Goal: Transaction & Acquisition: Purchase product/service

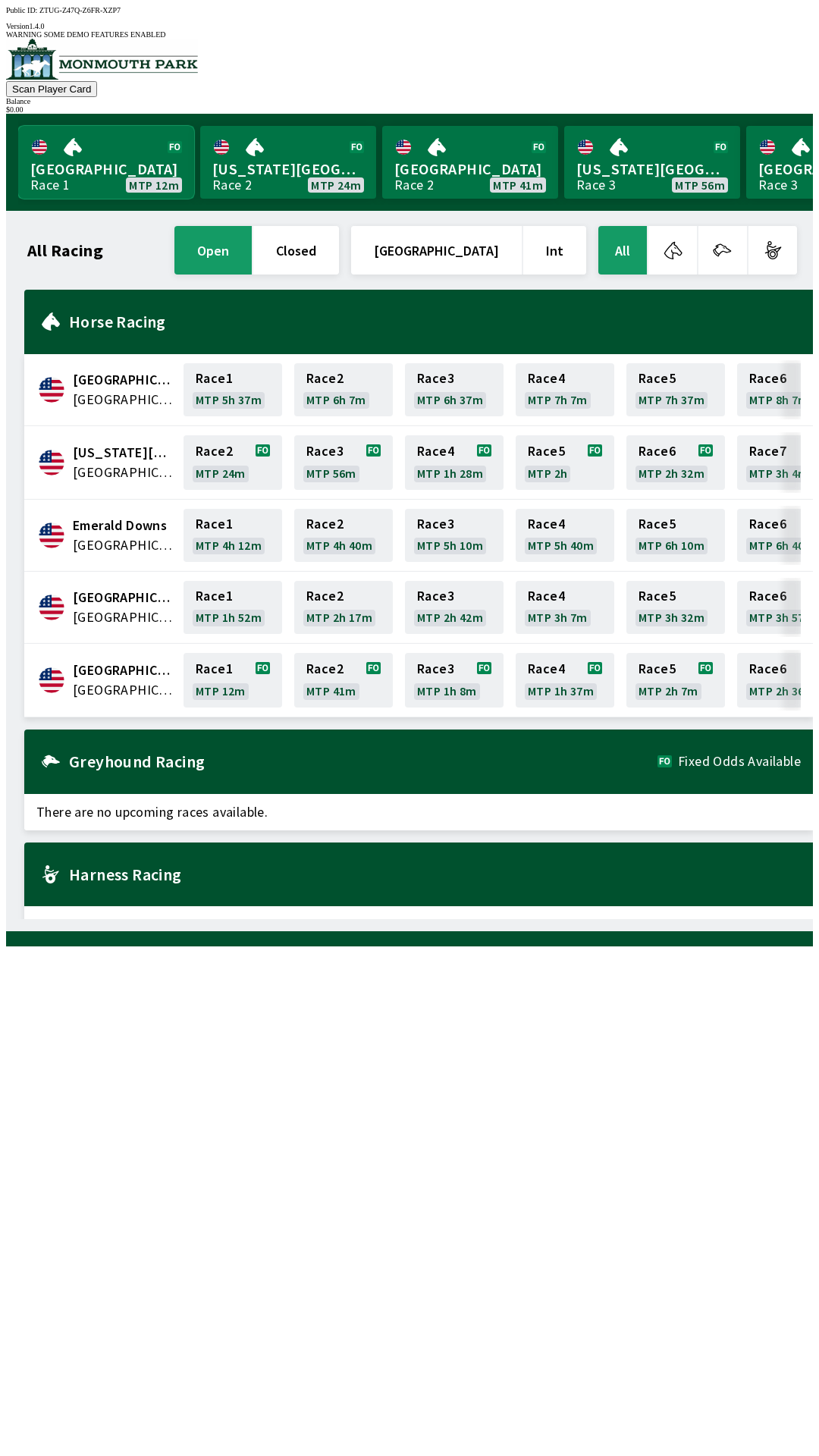
click at [118, 169] on link "[GEOGRAPHIC_DATA] Race 1 MTP 12m" at bounding box center [106, 162] width 176 height 73
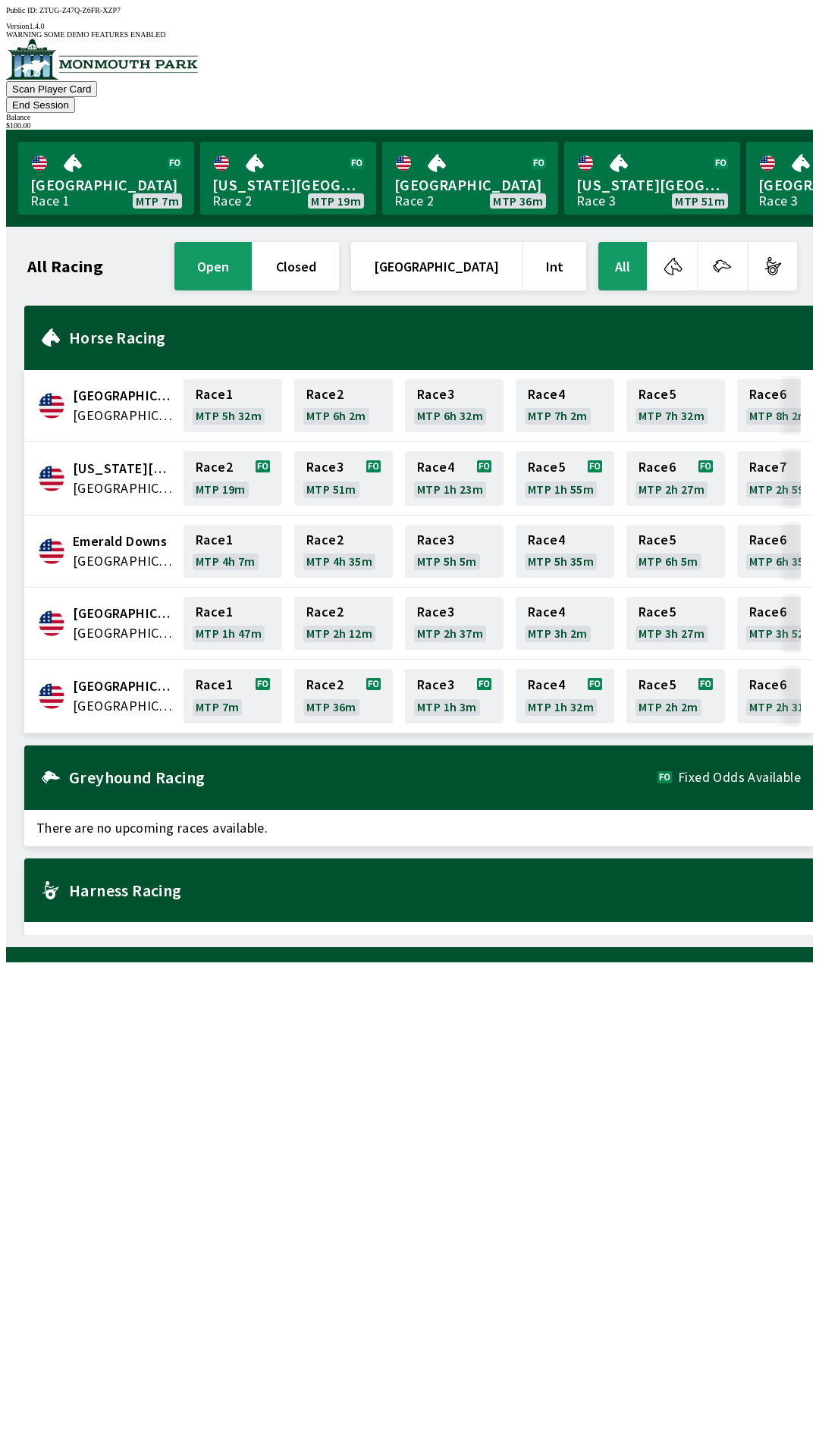
click at [75, 97] on button "End Session" at bounding box center [40, 105] width 69 height 16
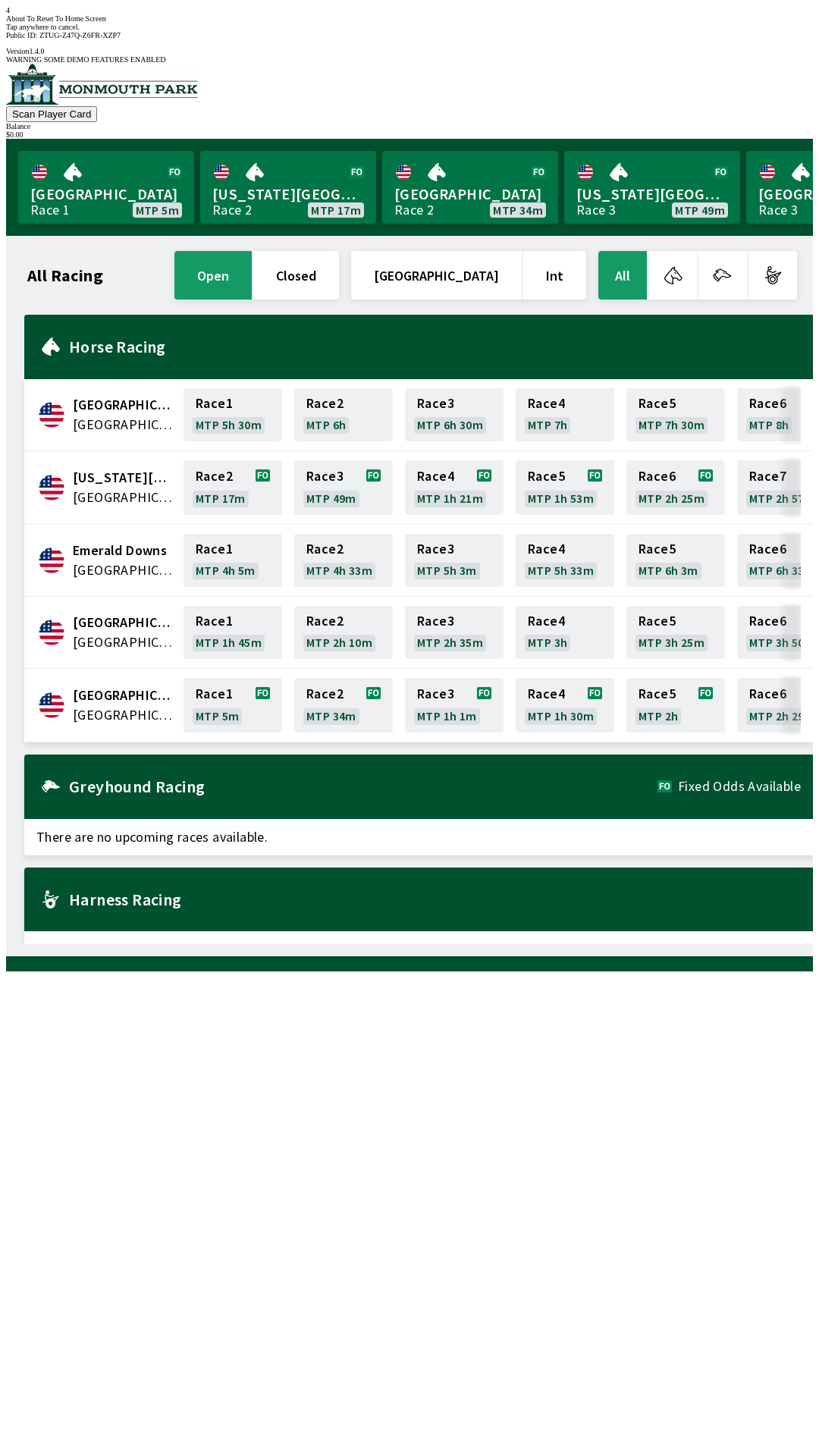
click at [299, 767] on div "Greyhound Racing Fixed Odds Available" at bounding box center [419, 787] width 789 height 65
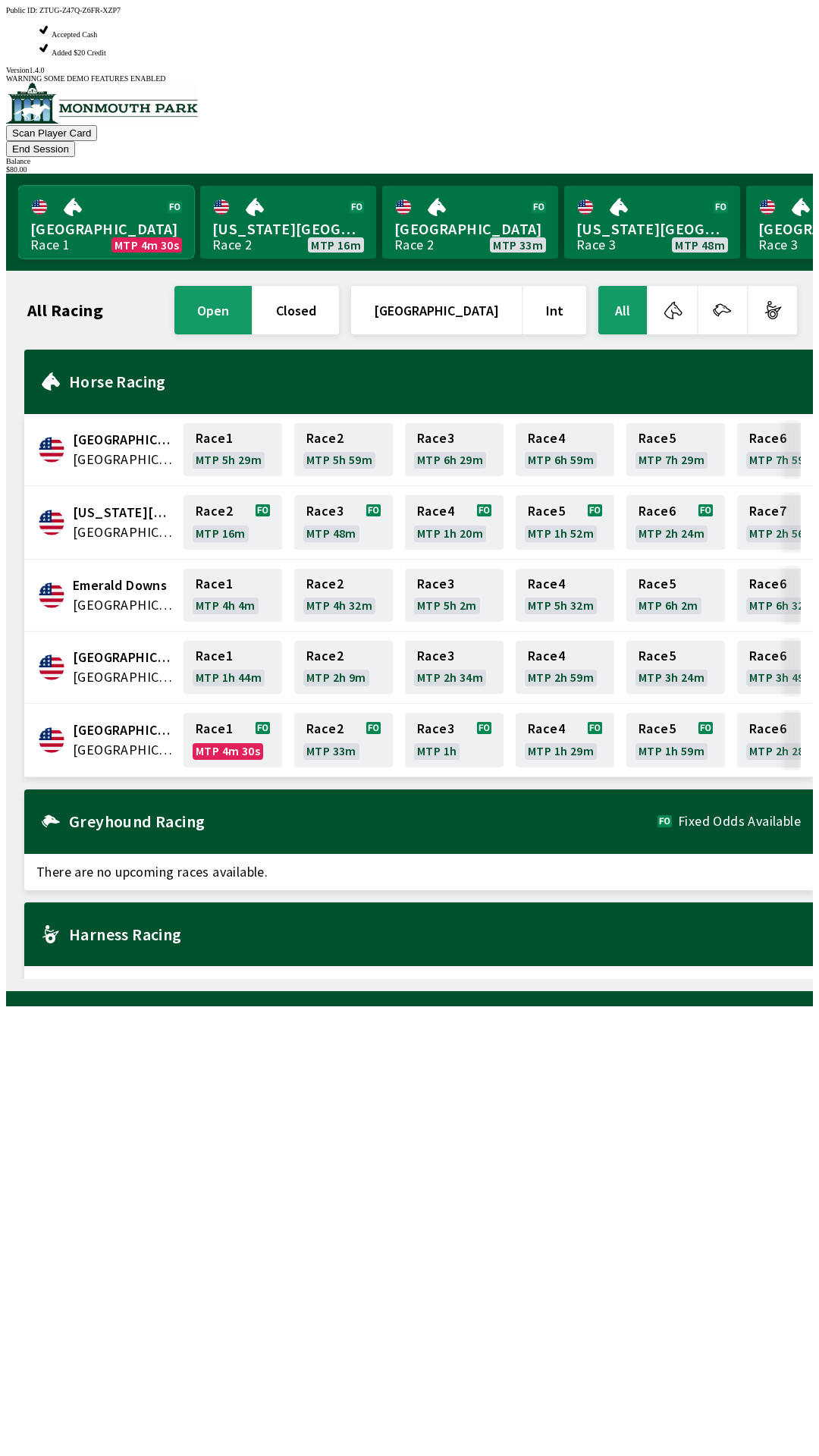
click at [81, 186] on link "[GEOGRAPHIC_DATA] Race 1 MTP 4m 30s" at bounding box center [106, 222] width 176 height 73
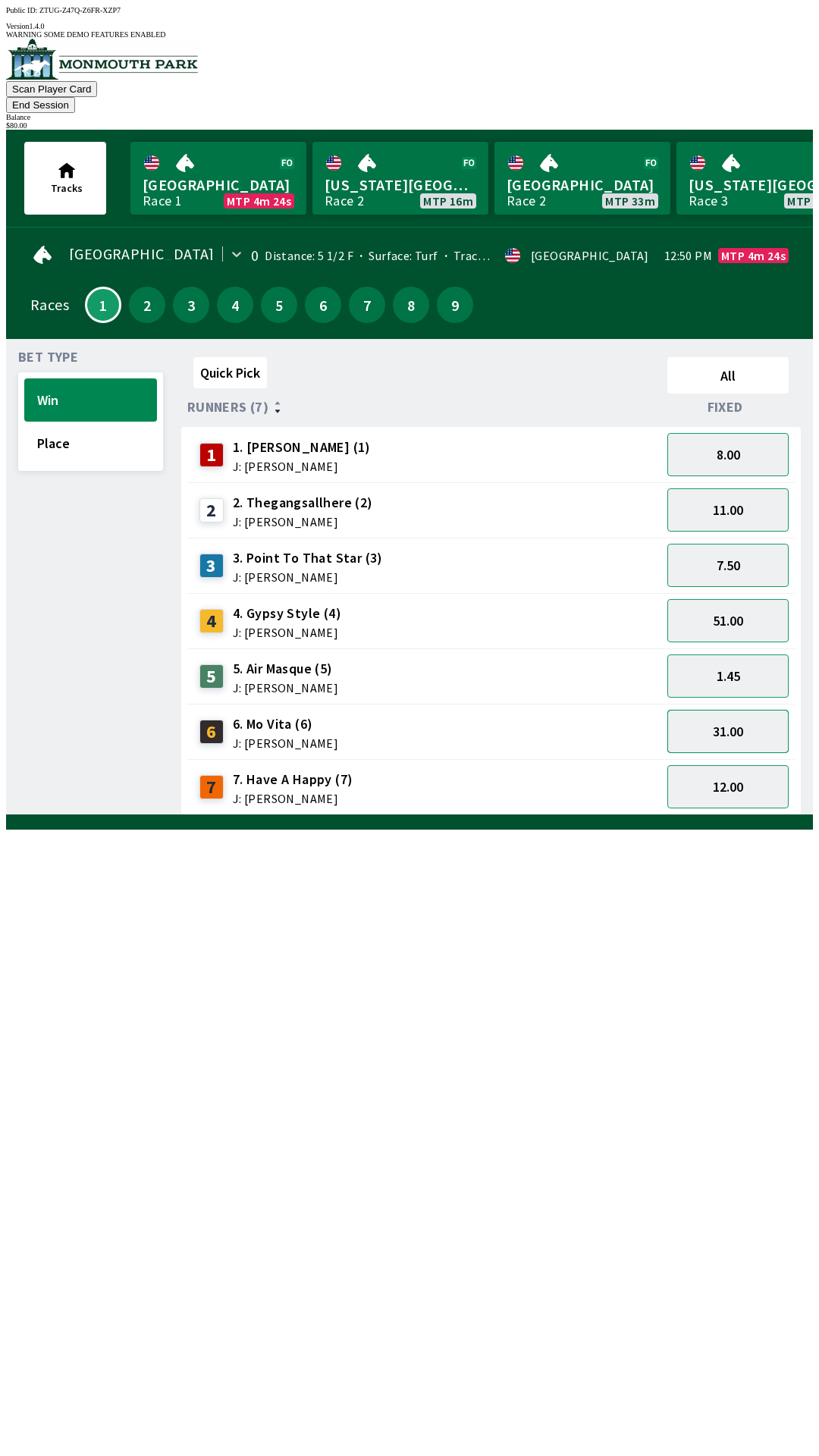
click at [758, 710] on button "31.00" at bounding box center [728, 731] width 121 height 43
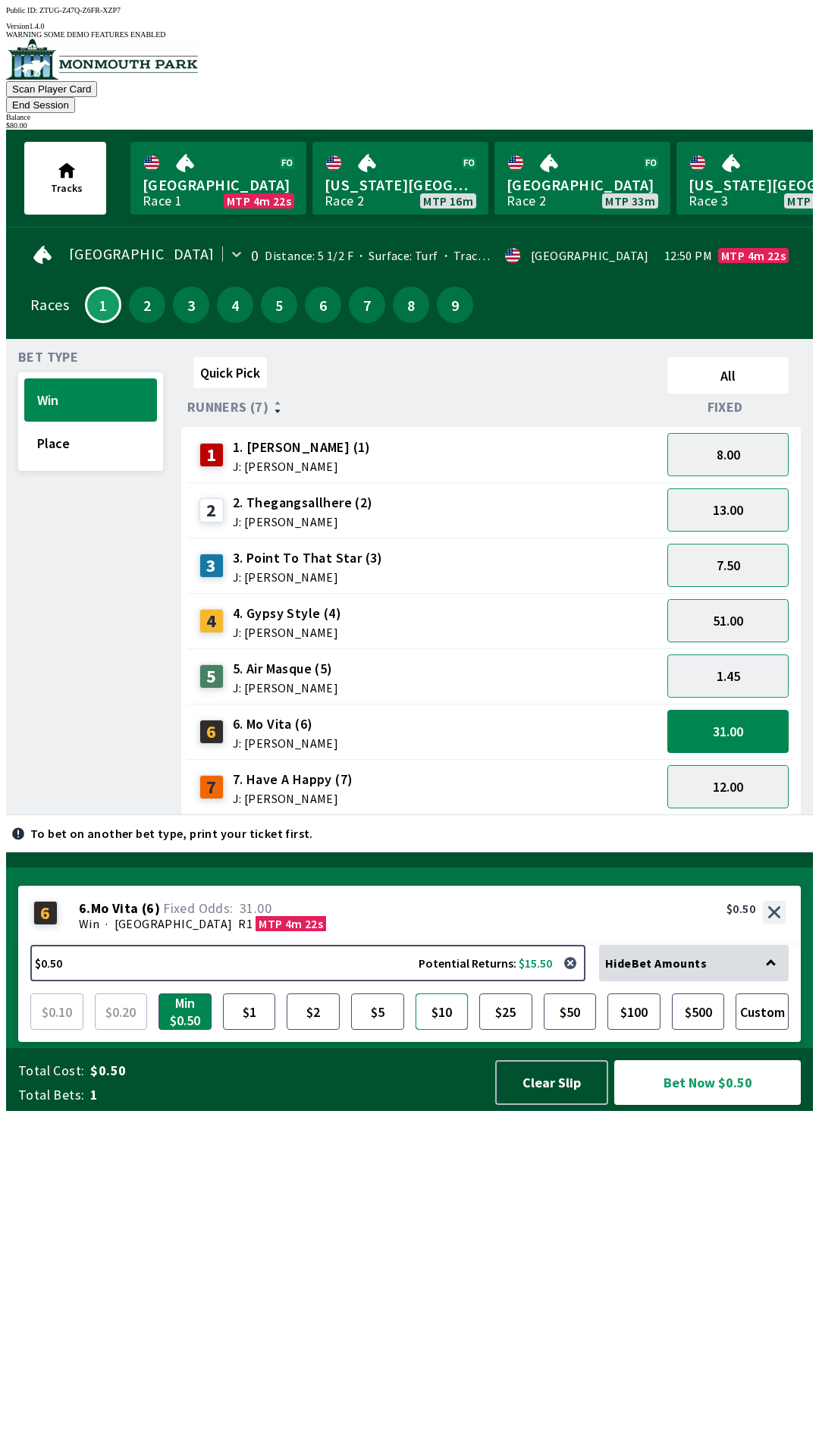
click at [444, 1030] on button "$10" at bounding box center [442, 1011] width 53 height 36
click at [104, 422] on button "Place" at bounding box center [90, 444] width 133 height 43
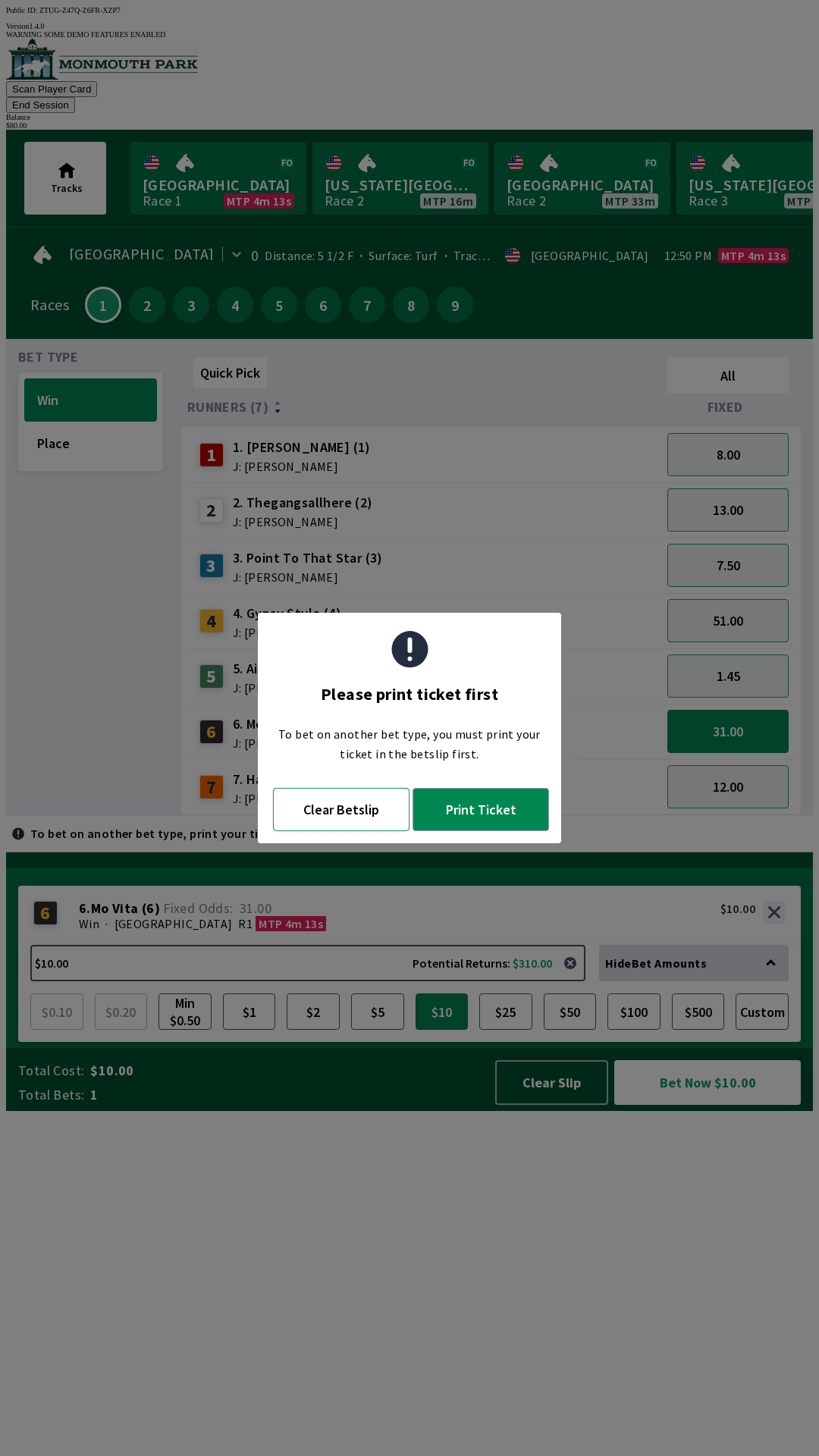
click at [358, 812] on button "Clear Betslip" at bounding box center [341, 810] width 136 height 43
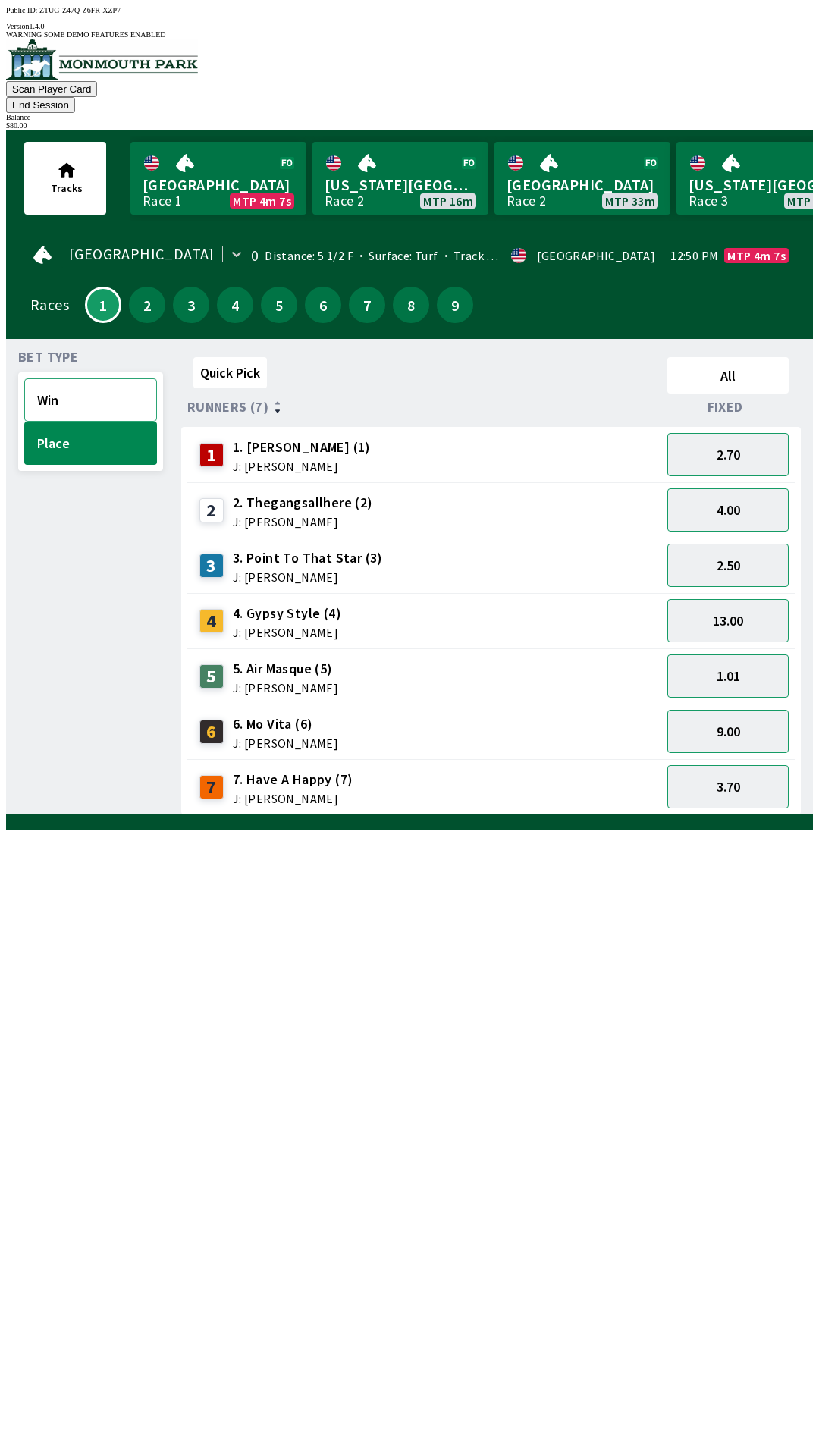
click at [113, 378] on button "Win" at bounding box center [90, 400] width 133 height 43
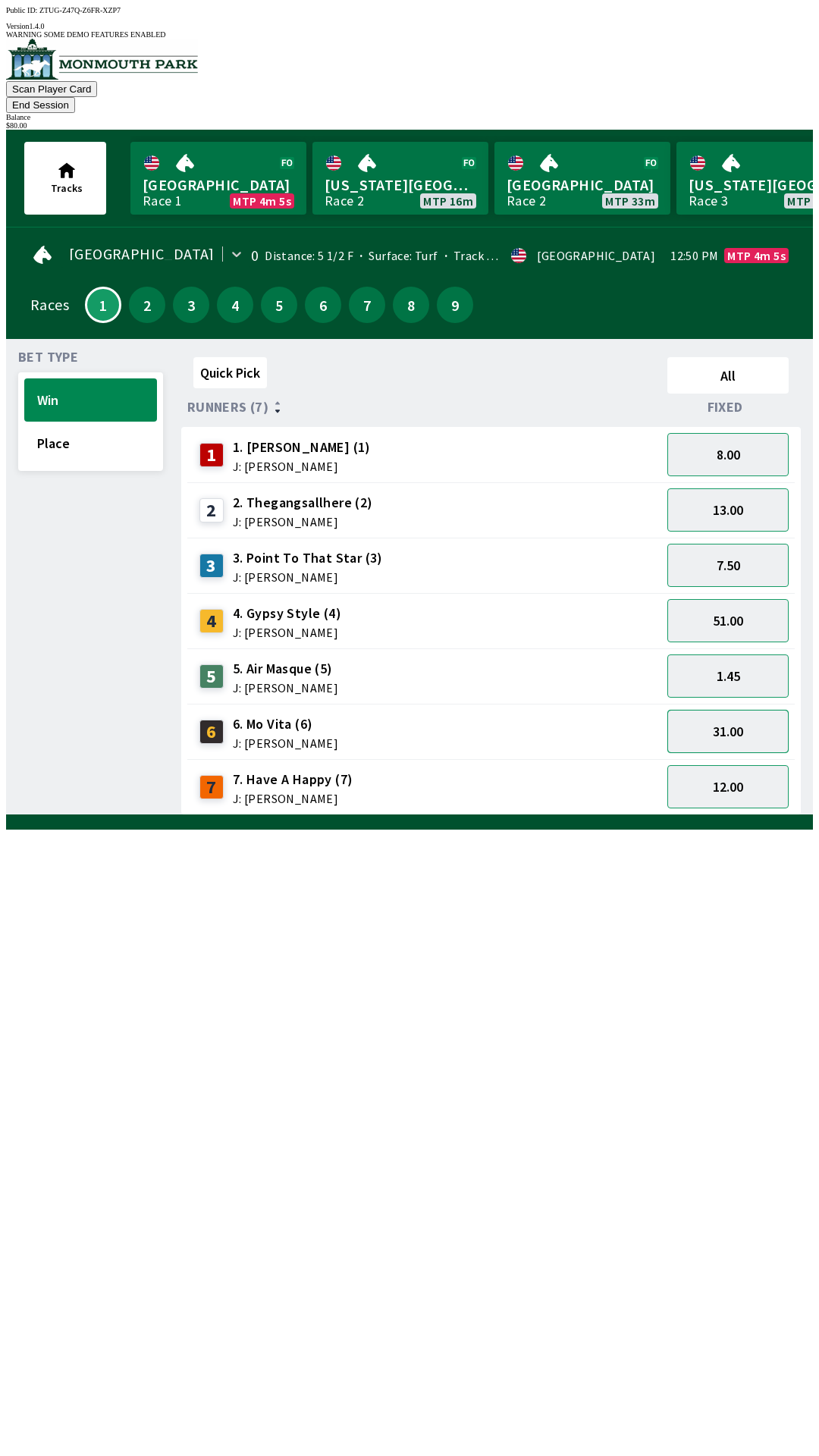
click at [747, 710] on button "31.00" at bounding box center [728, 731] width 121 height 43
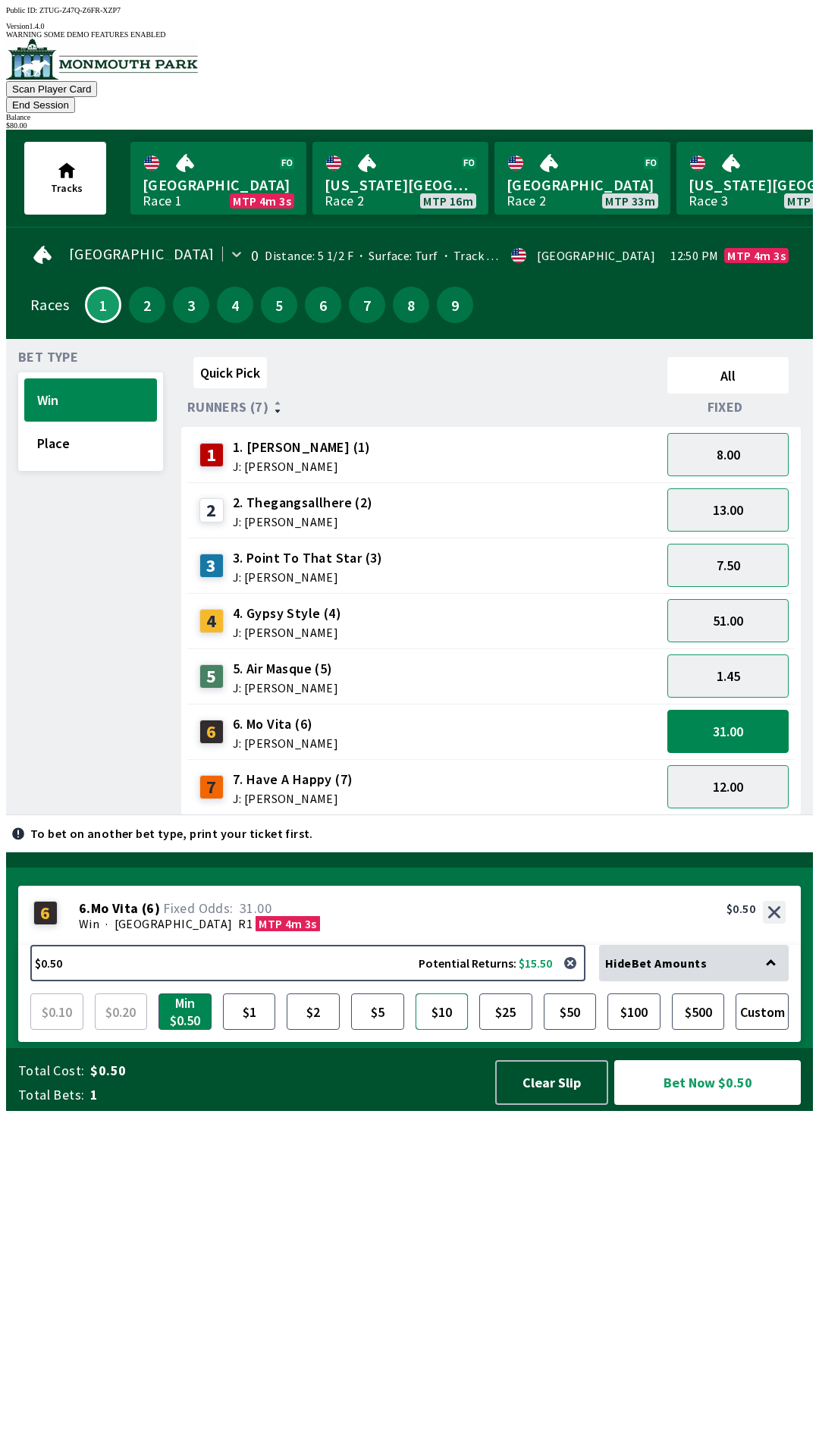
click at [443, 1030] on button "$10" at bounding box center [442, 1011] width 53 height 36
click at [150, 287] on button "2" at bounding box center [147, 305] width 36 height 36
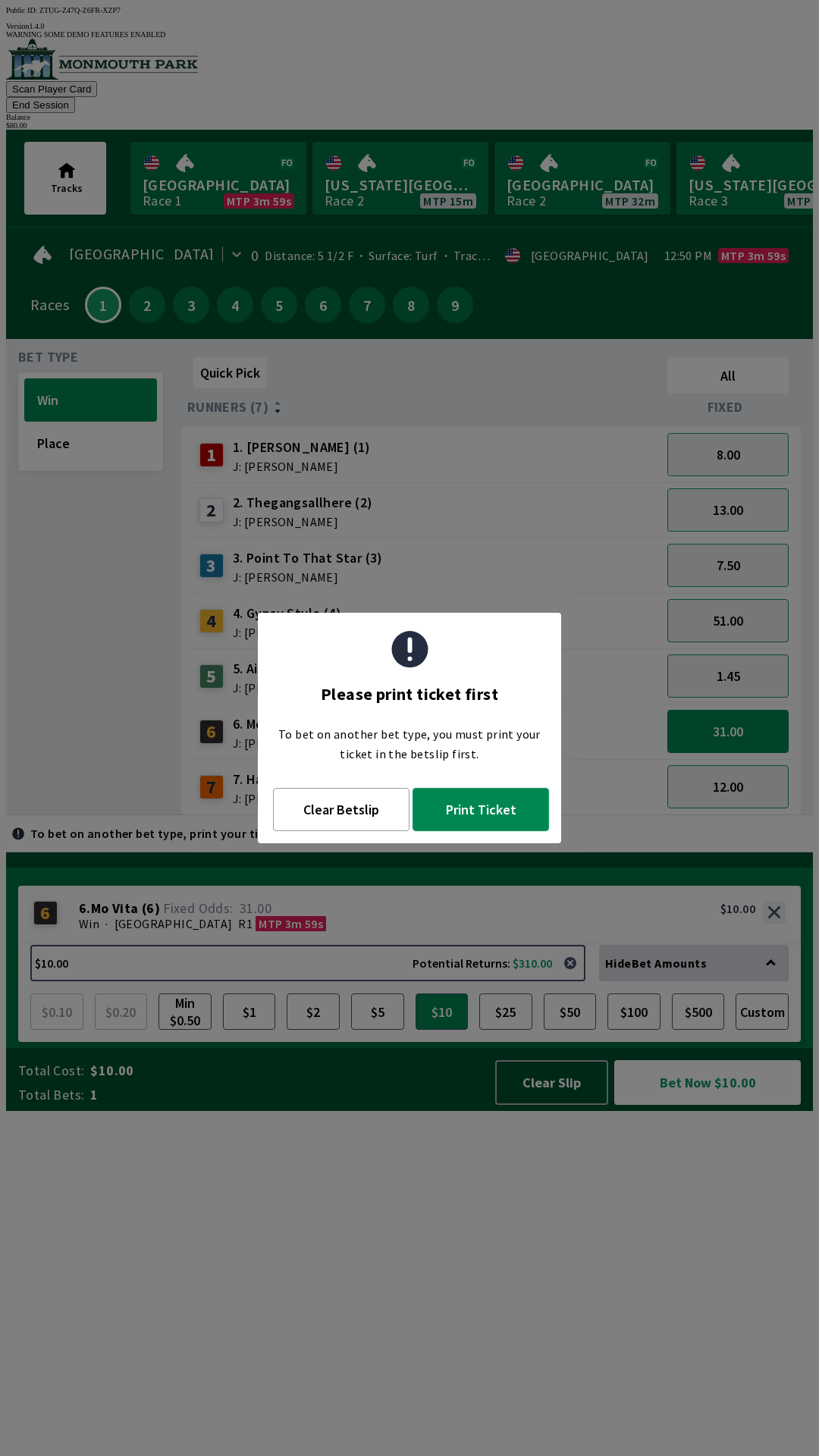
click at [508, 824] on button "Print Ticket" at bounding box center [481, 810] width 136 height 43
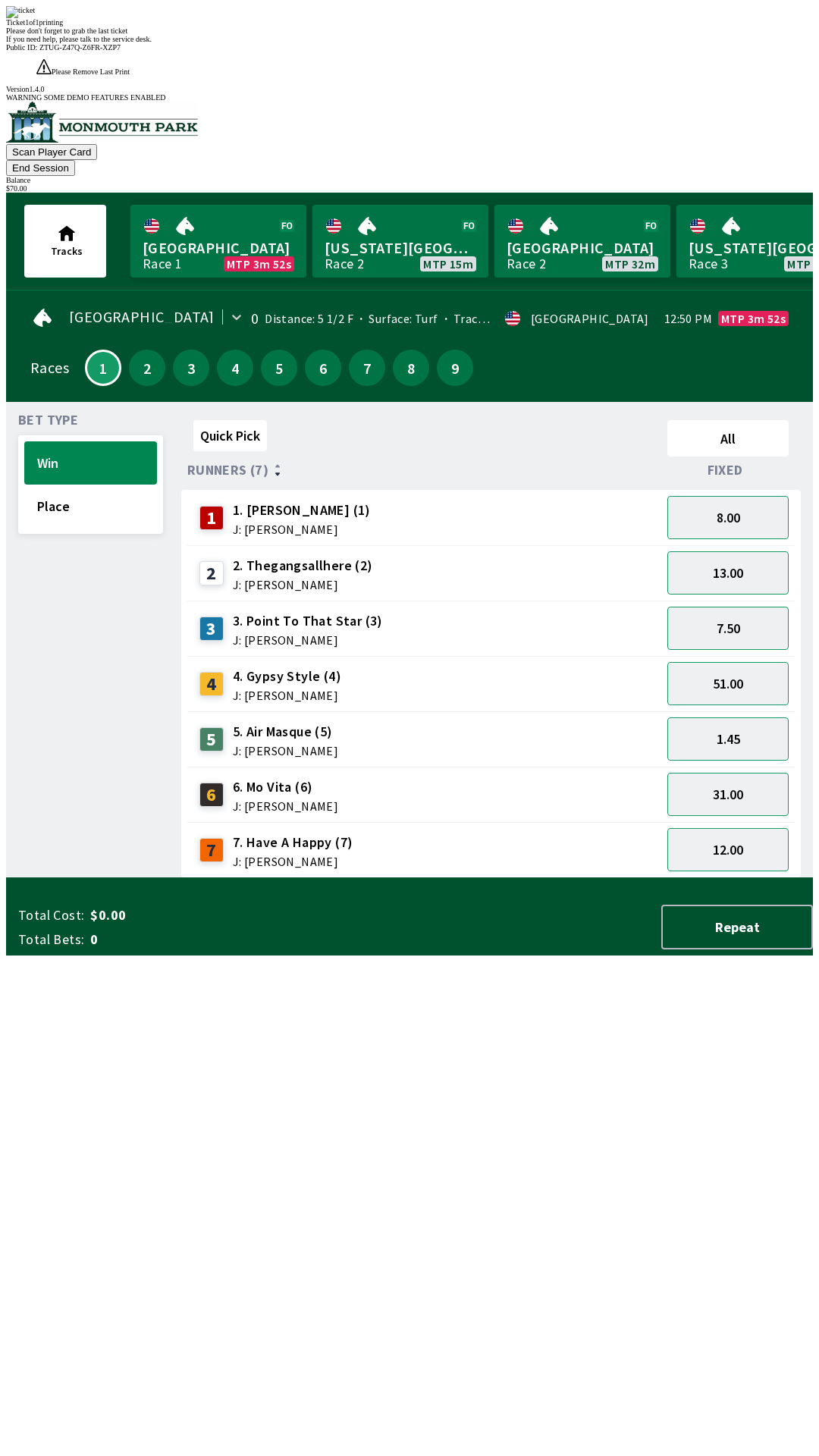
click at [585, 600] on div "3 3. Point To That Star (3) J: [PERSON_NAME]" at bounding box center [424, 628] width 474 height 55
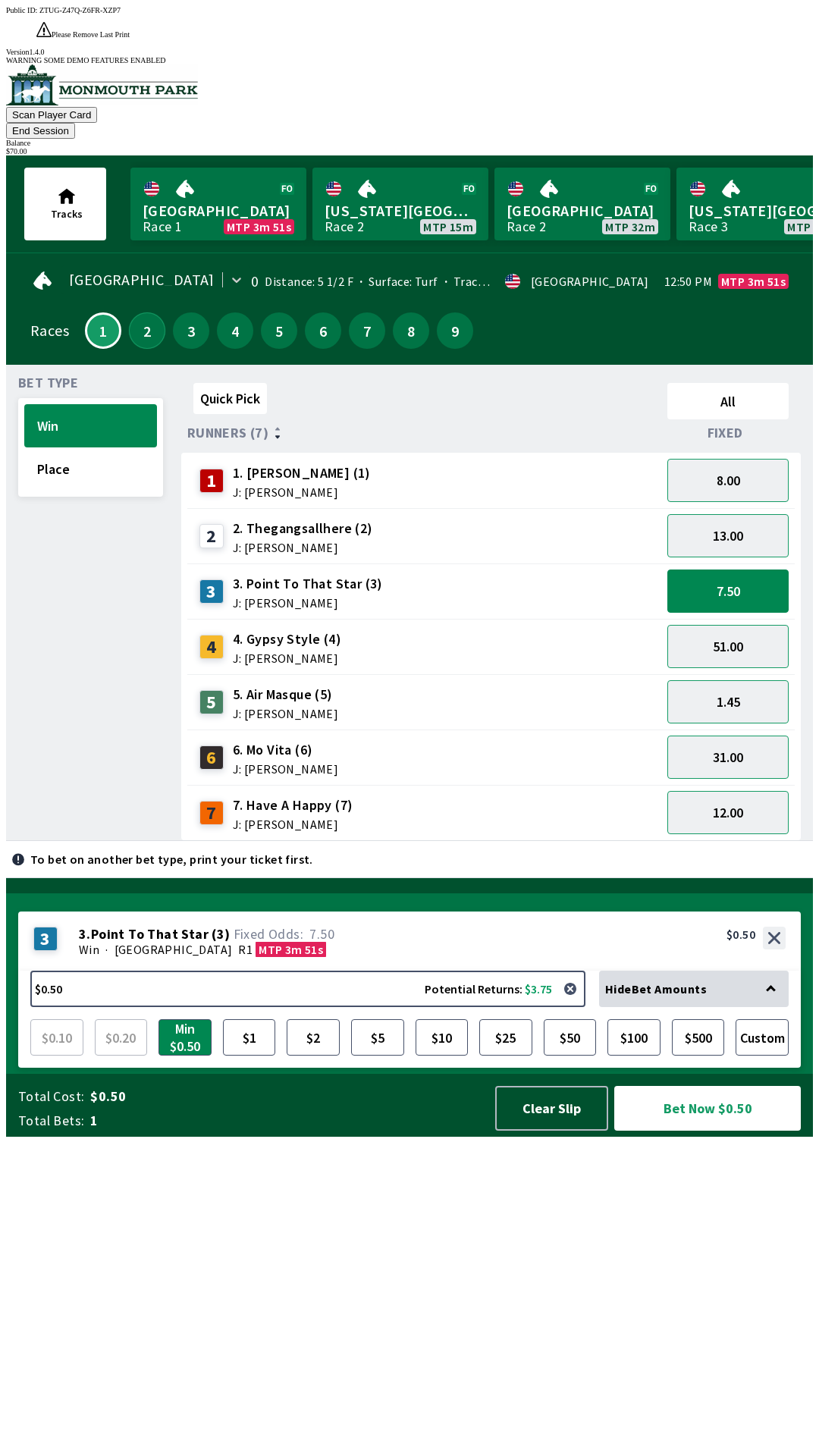
click at [145, 313] on button "2" at bounding box center [147, 331] width 36 height 36
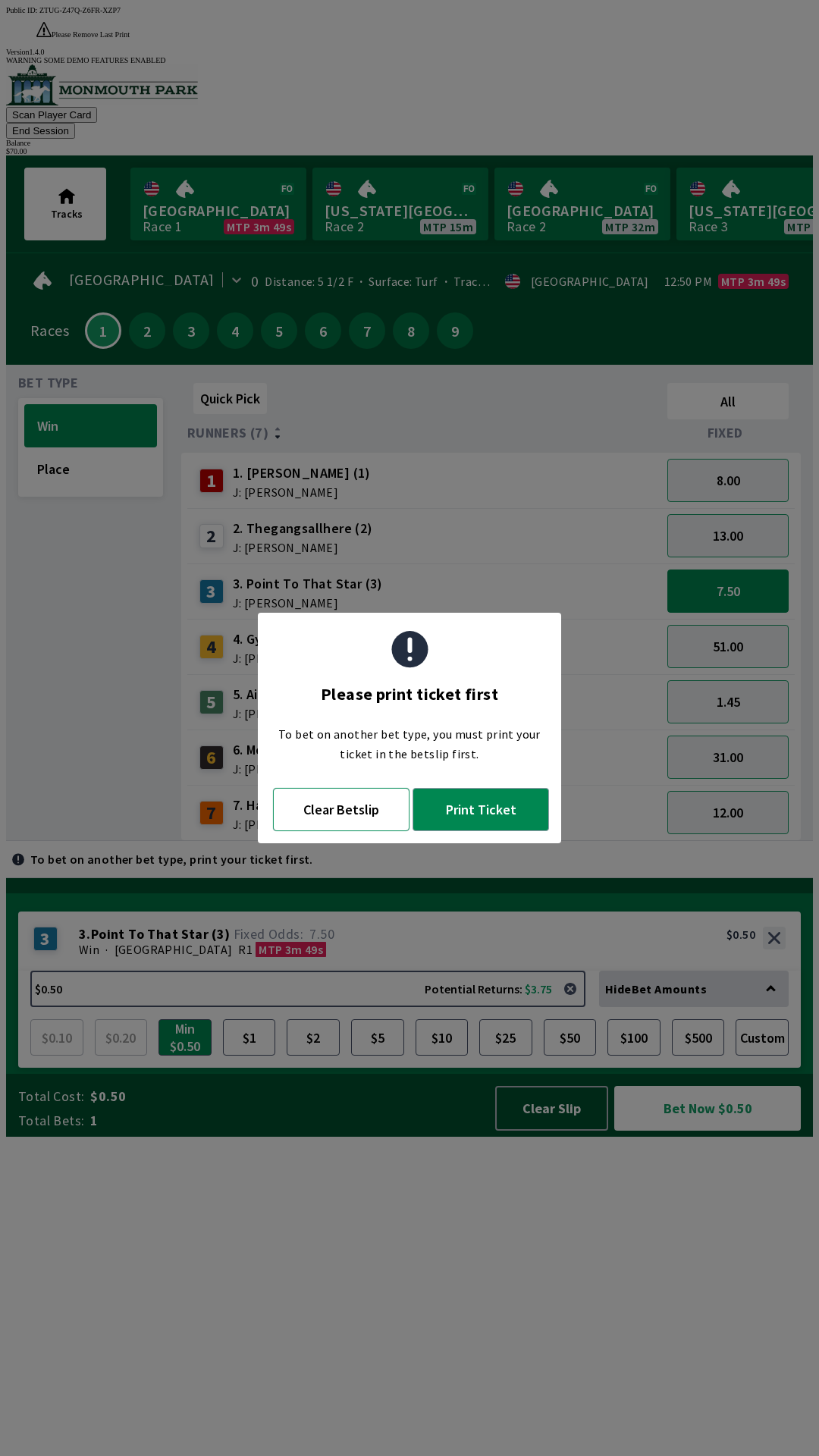
click at [375, 821] on button "Clear Betslip" at bounding box center [341, 810] width 136 height 43
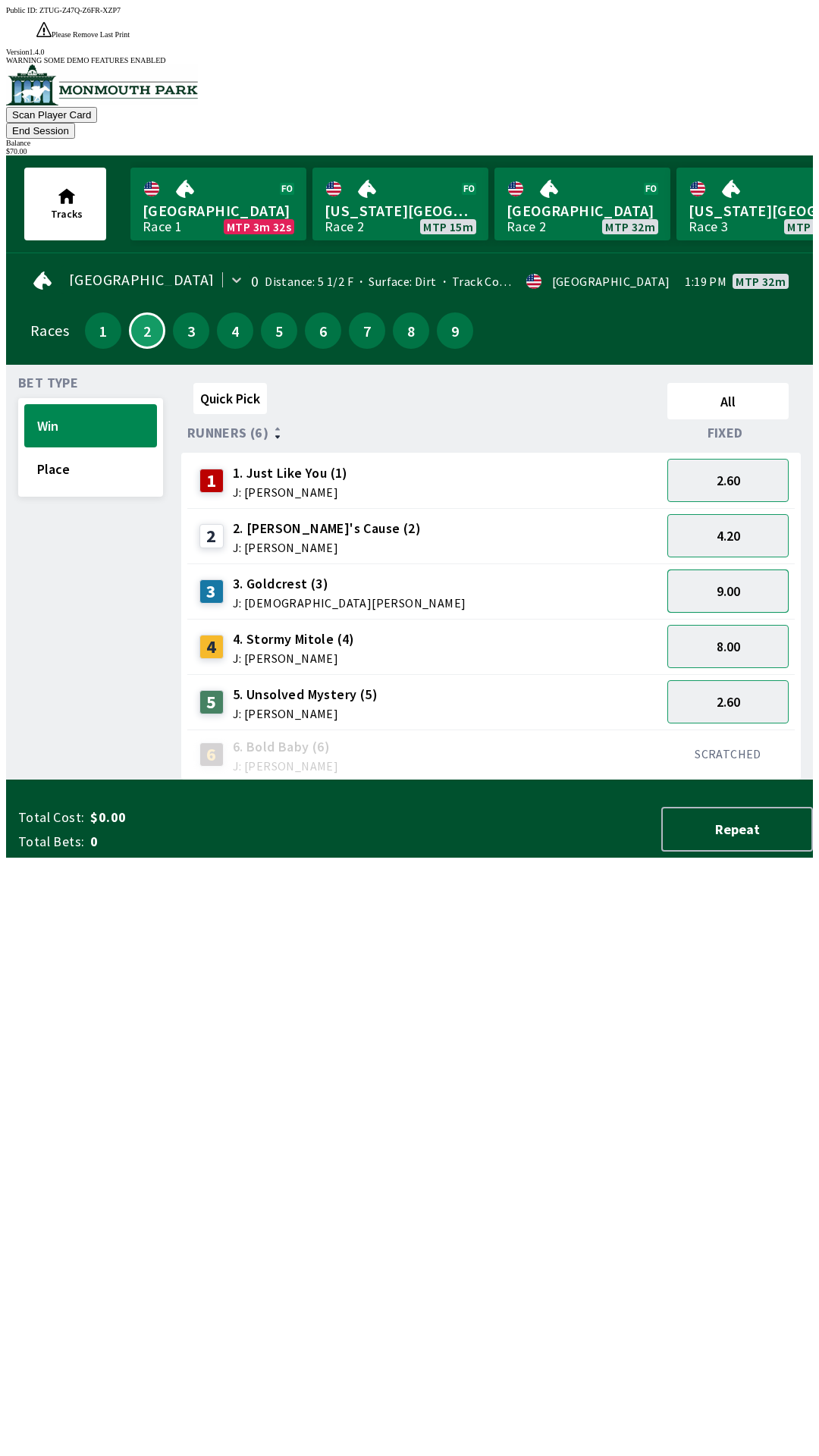
click at [742, 569] on button "9.00" at bounding box center [728, 591] width 121 height 43
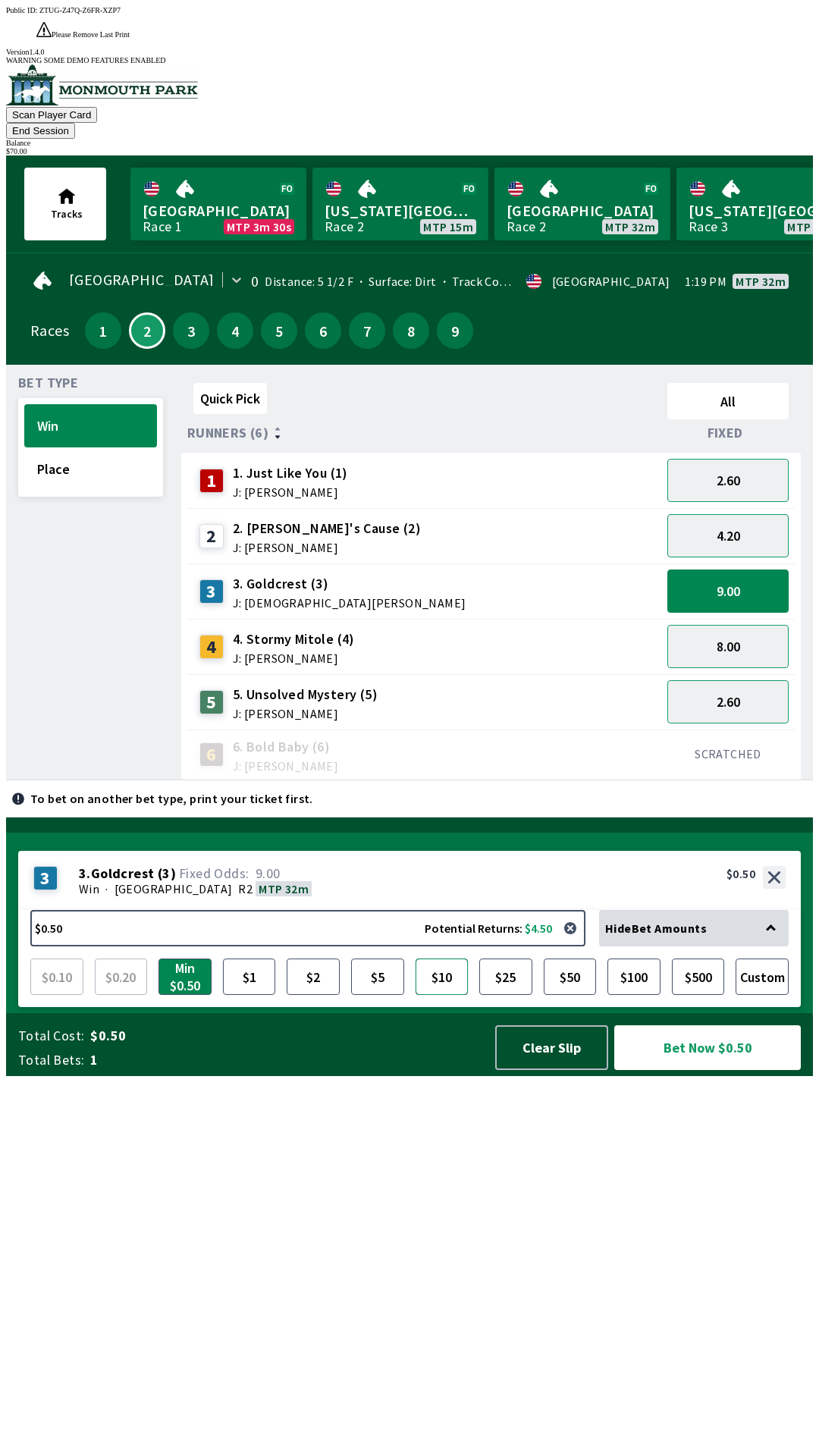
click at [448, 995] on button "$10" at bounding box center [442, 977] width 53 height 36
click at [729, 1070] on button "Bet Now $10.00" at bounding box center [707, 1048] width 187 height 45
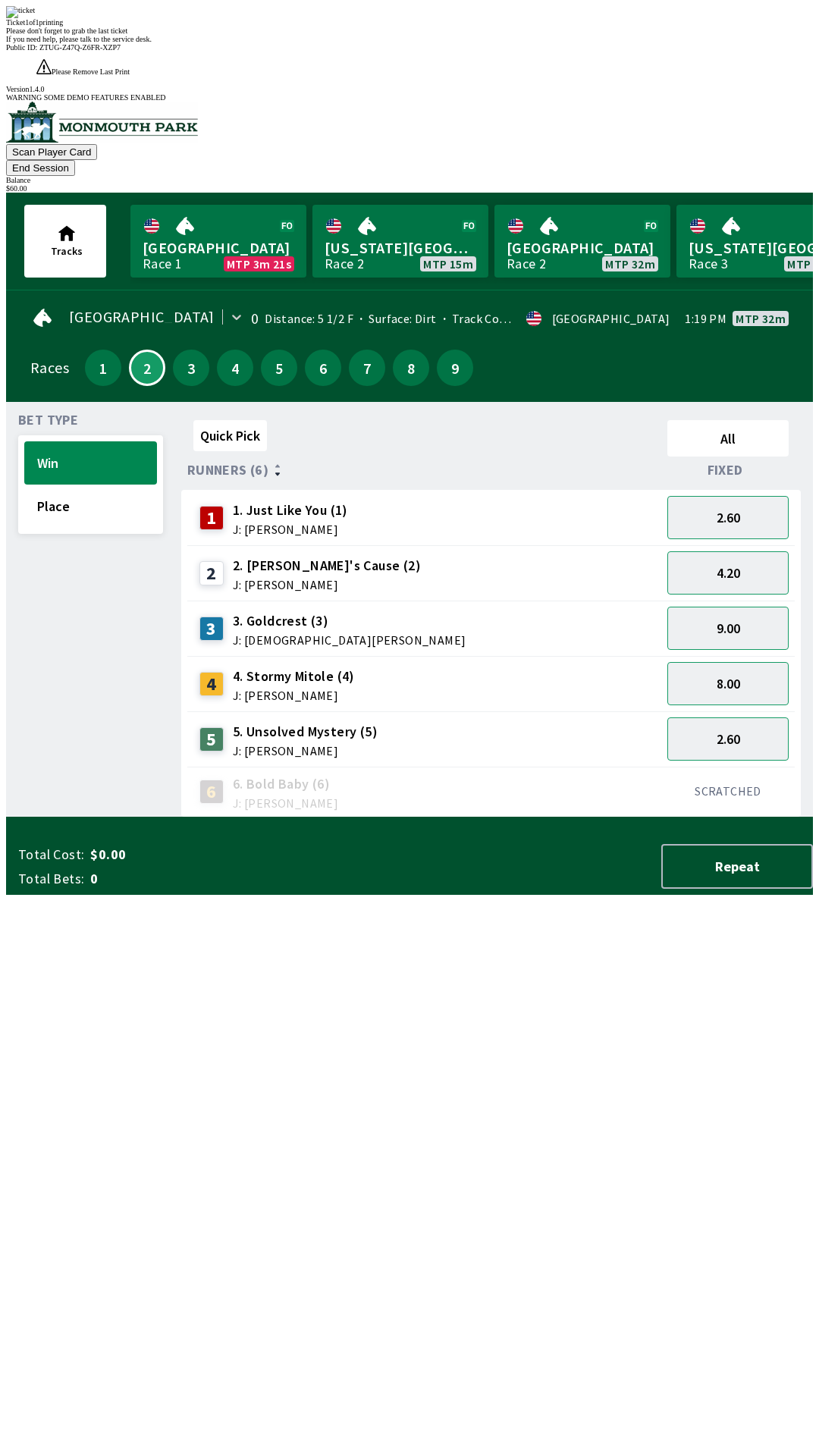
click at [644, 818] on div "Quick Pick All Runners (6) Fixed 1 1. Just Like You (1) J: [PERSON_NAME] 2.60 2…" at bounding box center [496, 616] width 631 height 403
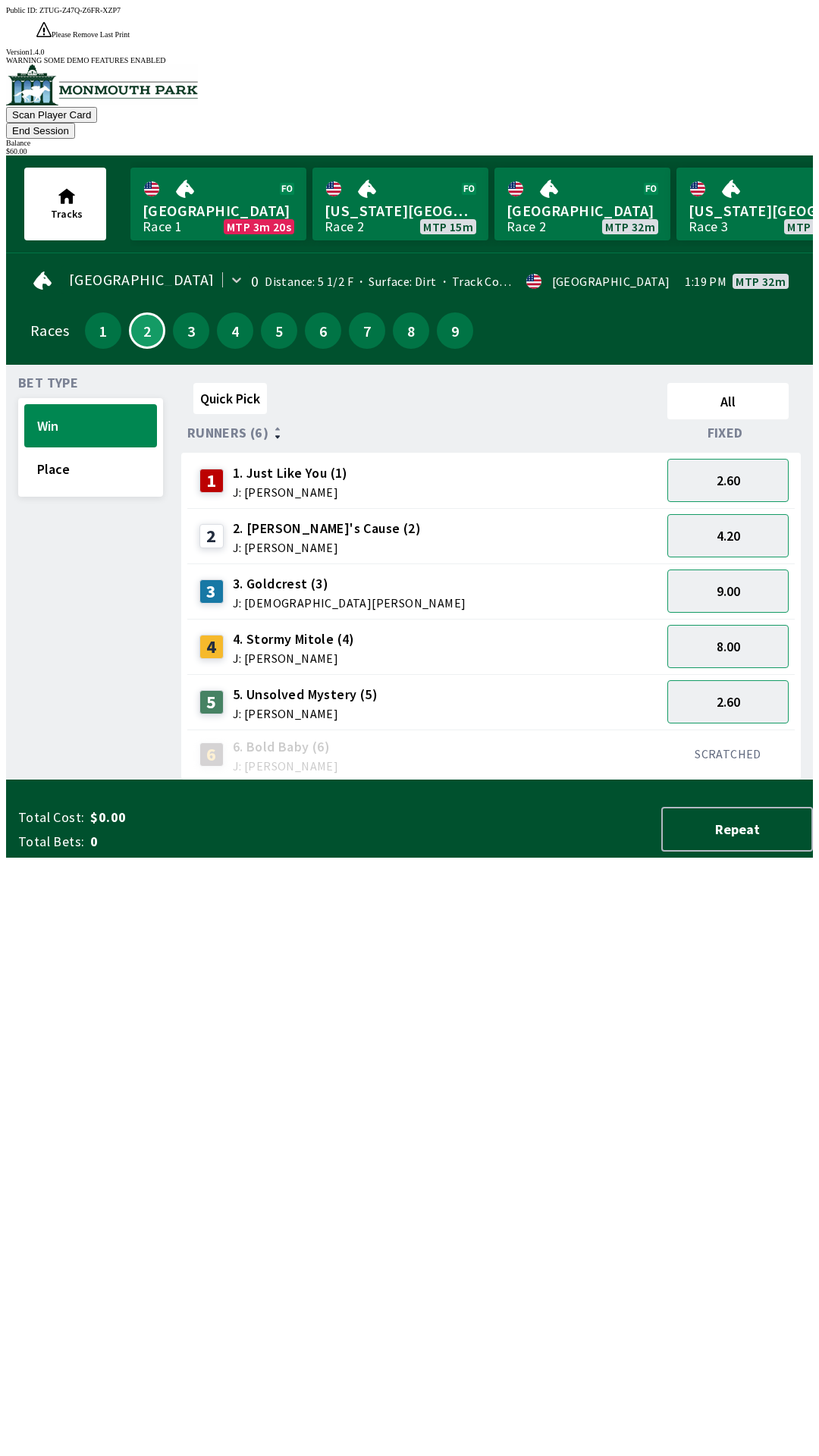
click at [200, 313] on div "3" at bounding box center [191, 331] width 36 height 36
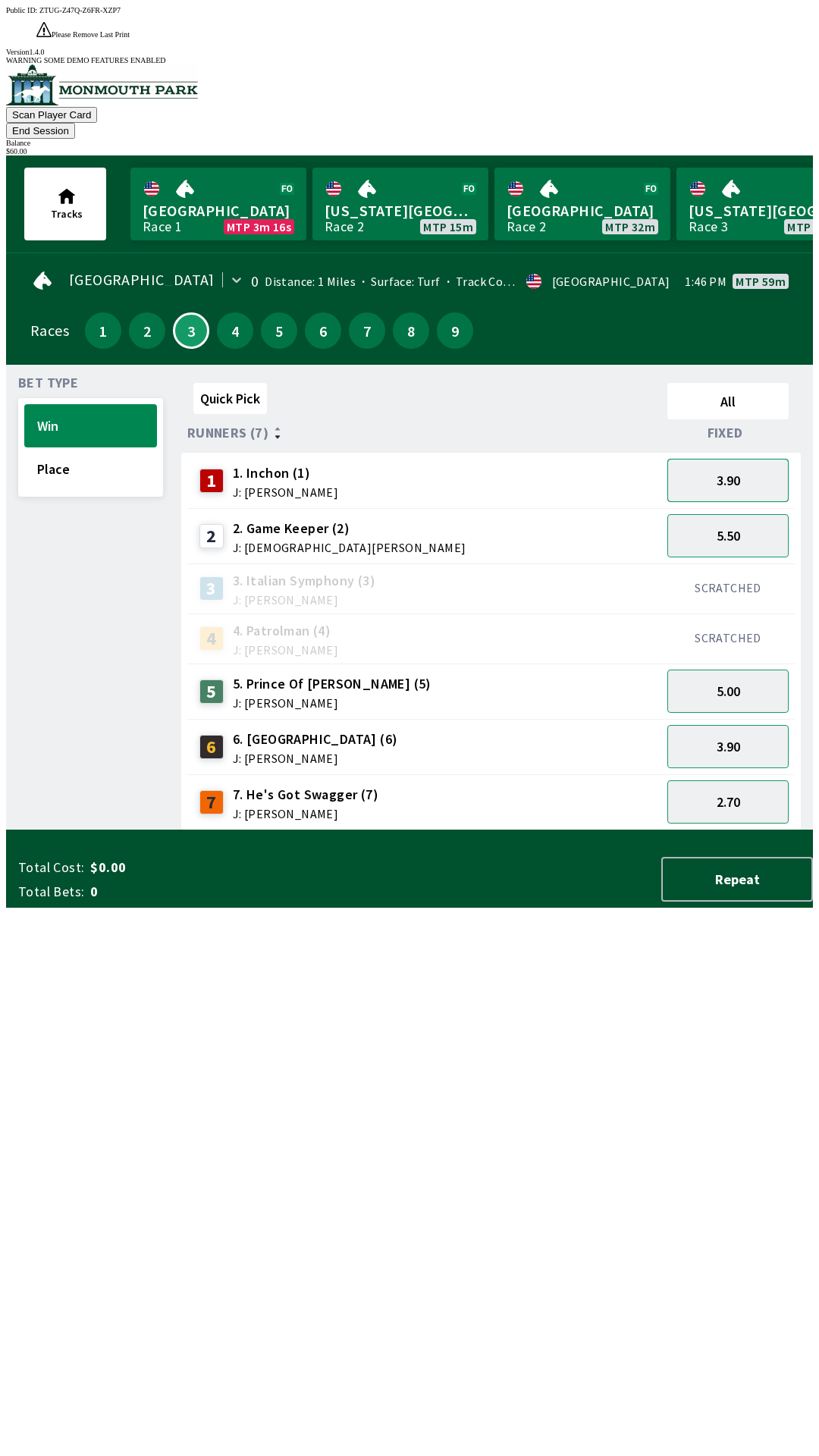
click at [760, 459] on button "3.90" at bounding box center [728, 481] width 121 height 43
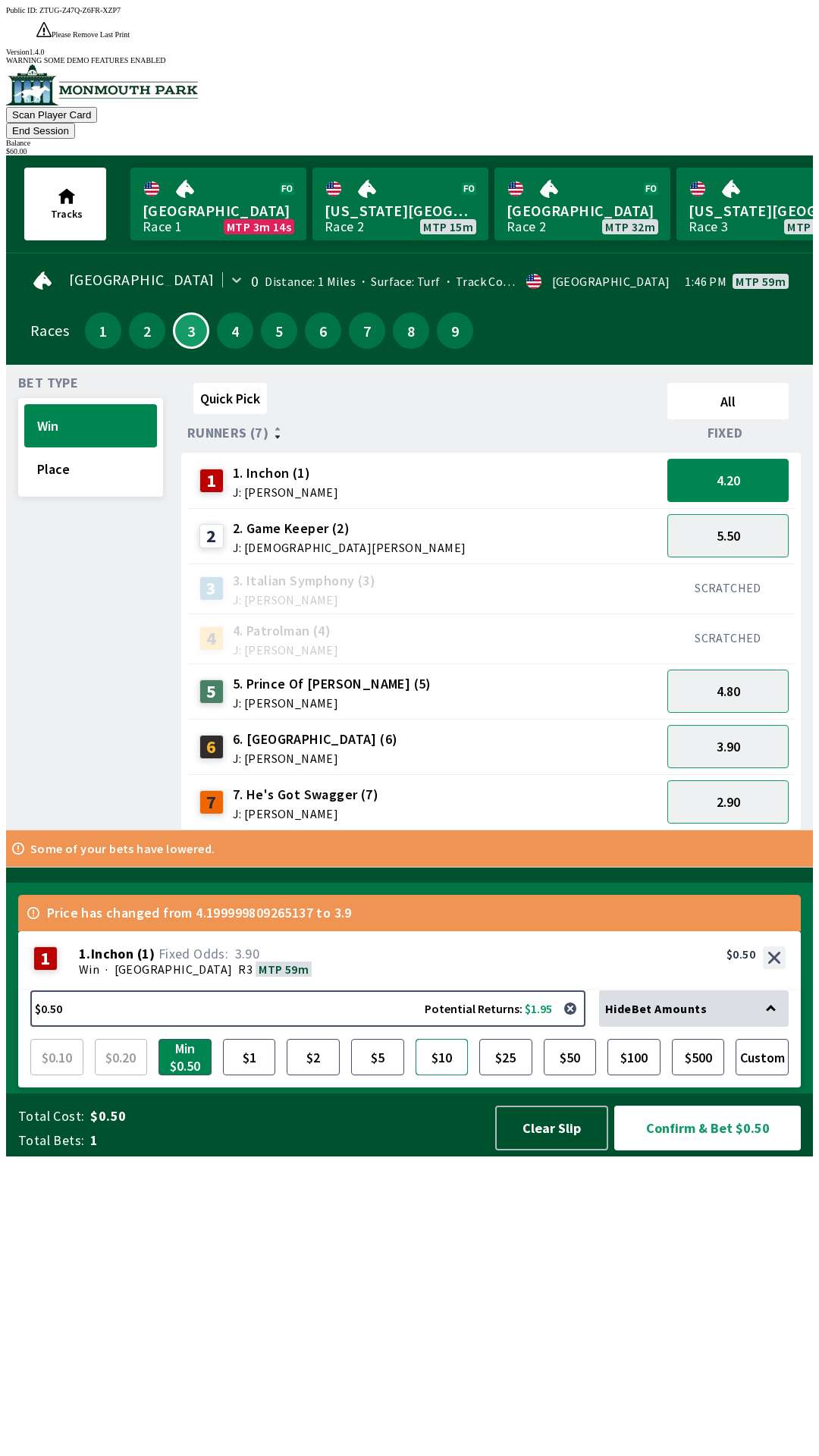
click at [449, 1075] on button "$10" at bounding box center [442, 1057] width 53 height 36
click at [706, 1151] on button "Confirm & Bet $10.00" at bounding box center [707, 1129] width 187 height 45
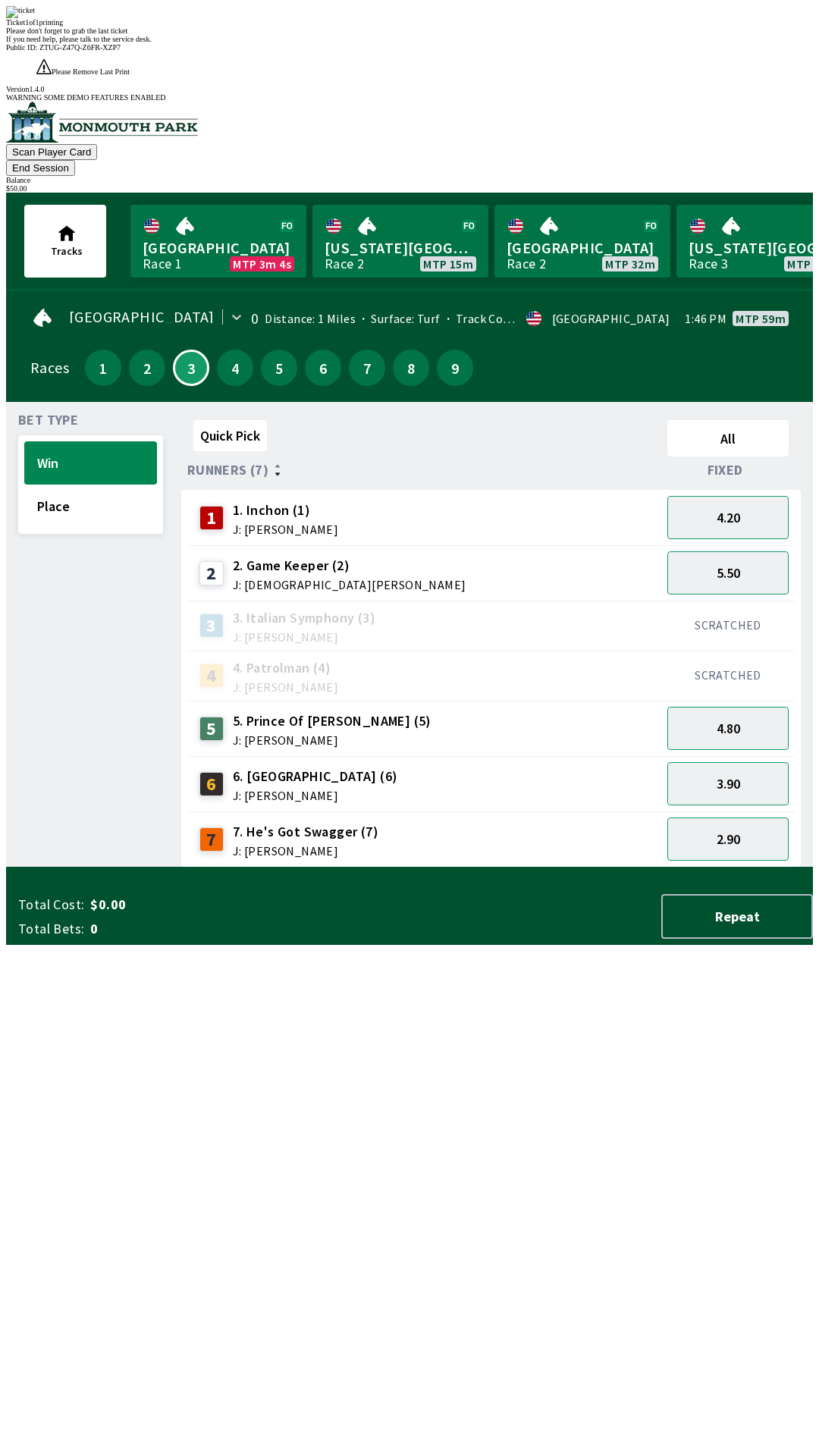
click at [676, 868] on div "Quick Pick All Runners (7) Fixed 1 1. Inchon (1) J: [PERSON_NAME] 4.20 2 2. Gam…" at bounding box center [496, 641] width 631 height 453
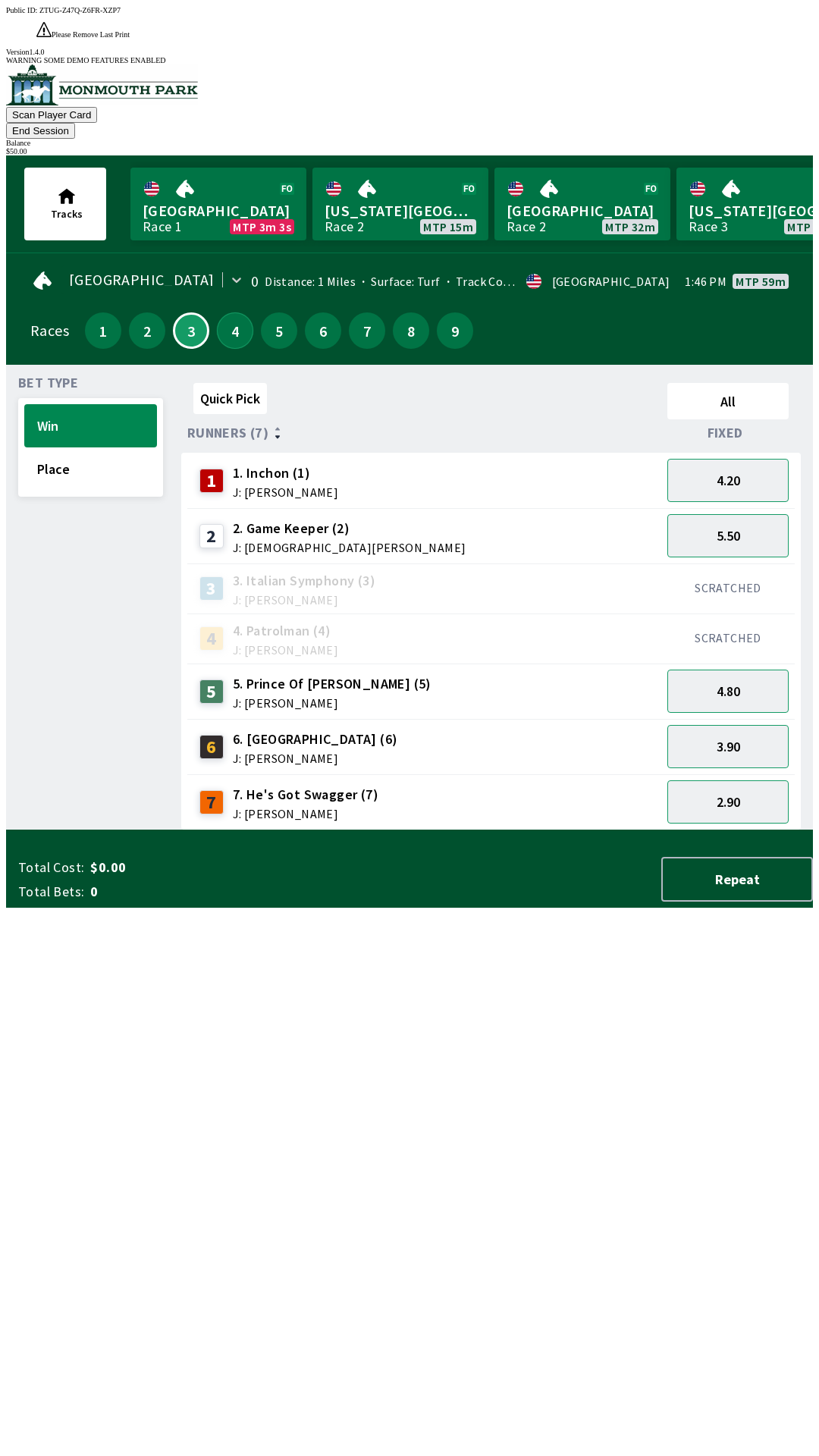
click at [239, 313] on button "4" at bounding box center [235, 331] width 36 height 36
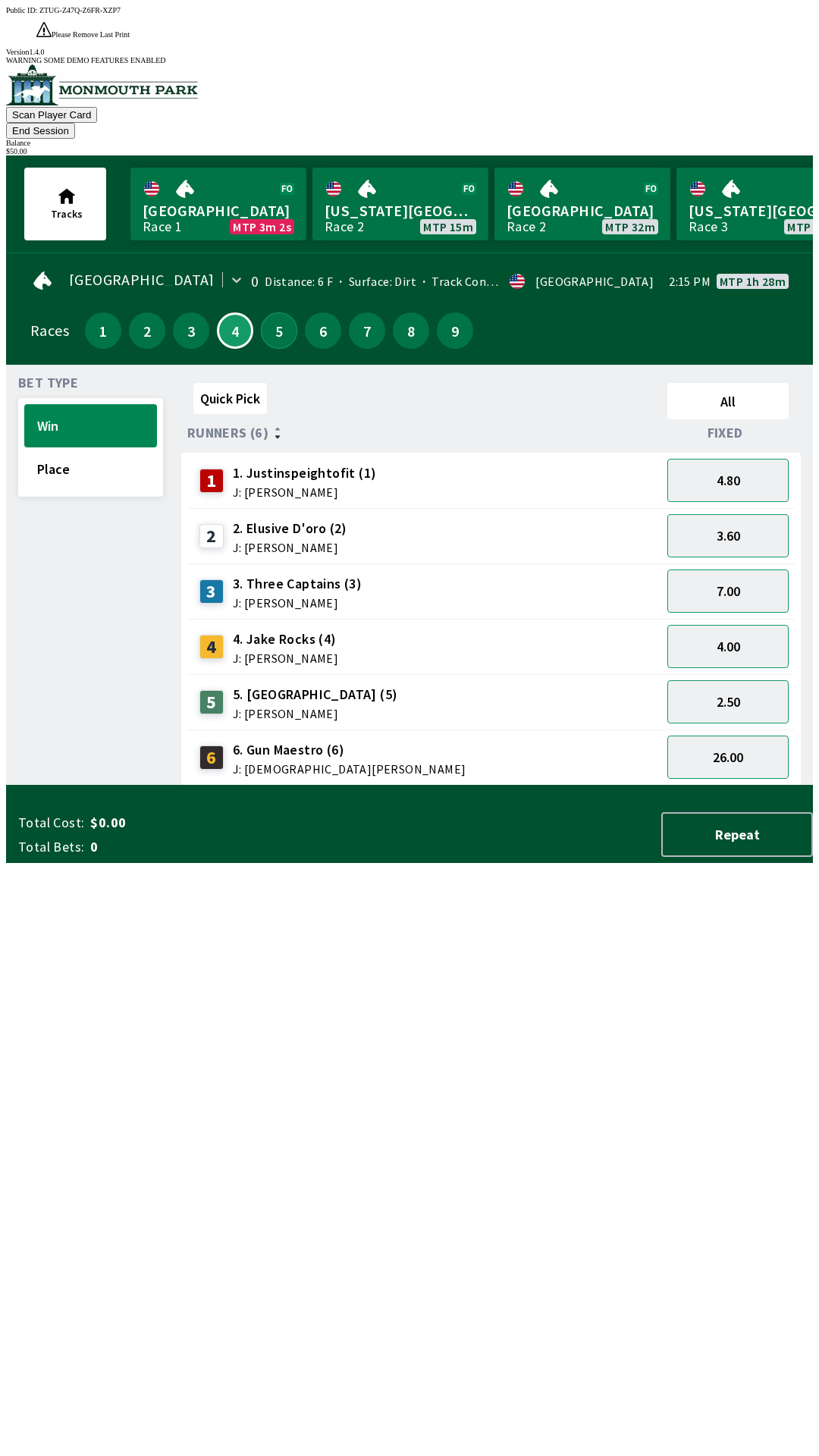
click at [270, 313] on button "5" at bounding box center [279, 331] width 36 height 36
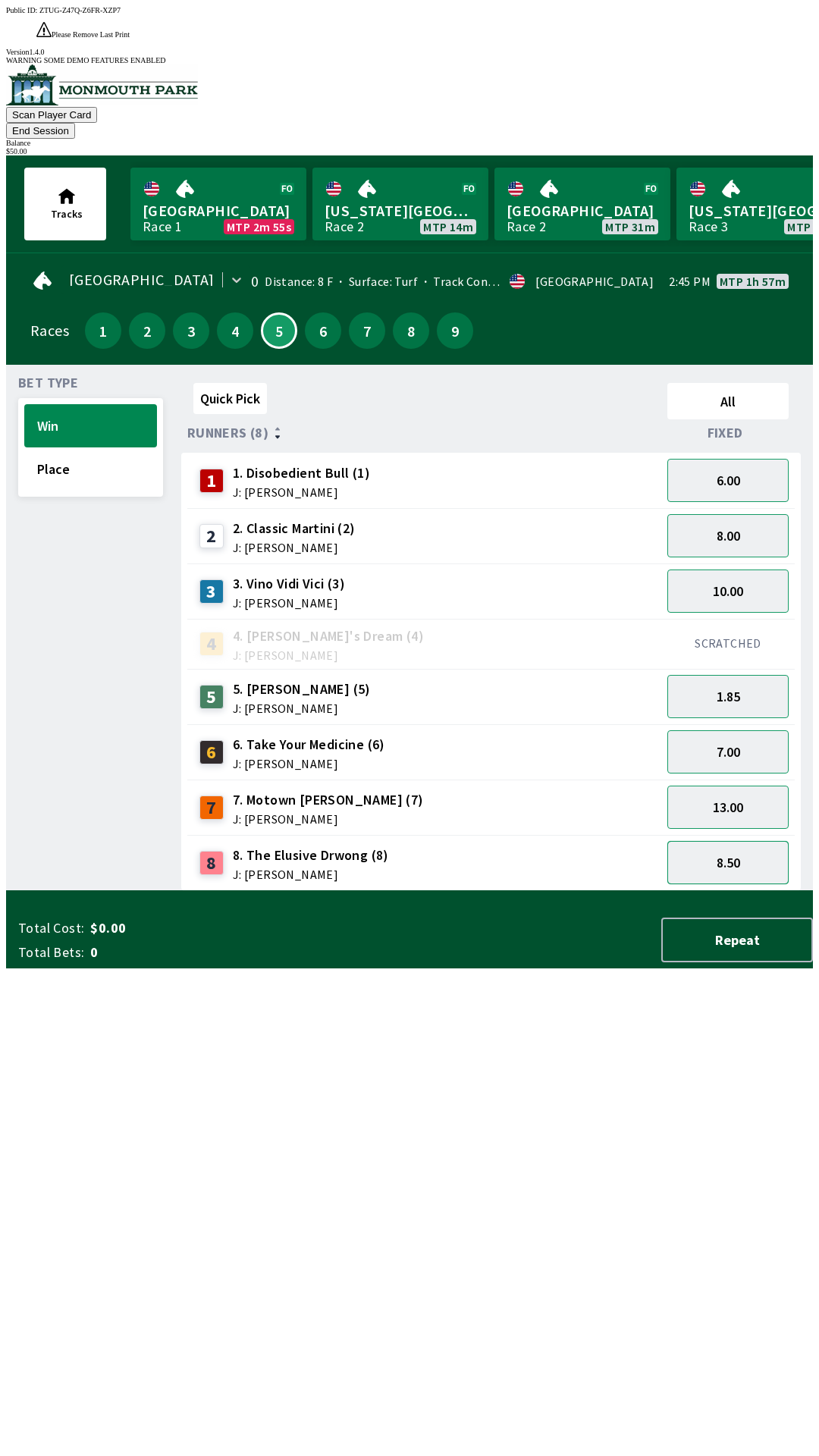
click at [745, 841] on button "8.50" at bounding box center [728, 862] width 121 height 43
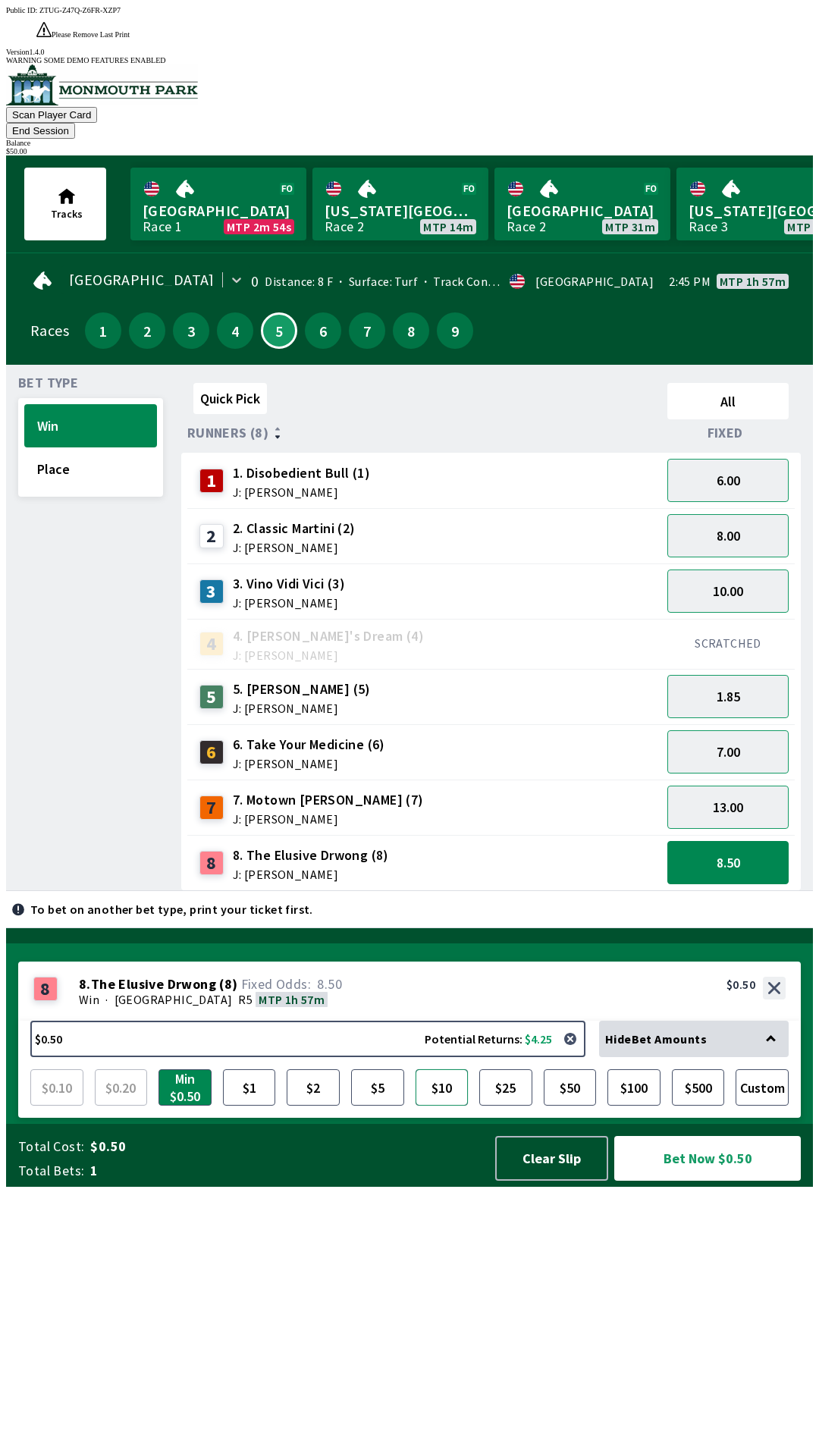
click at [442, 1106] on button "$10" at bounding box center [442, 1087] width 53 height 36
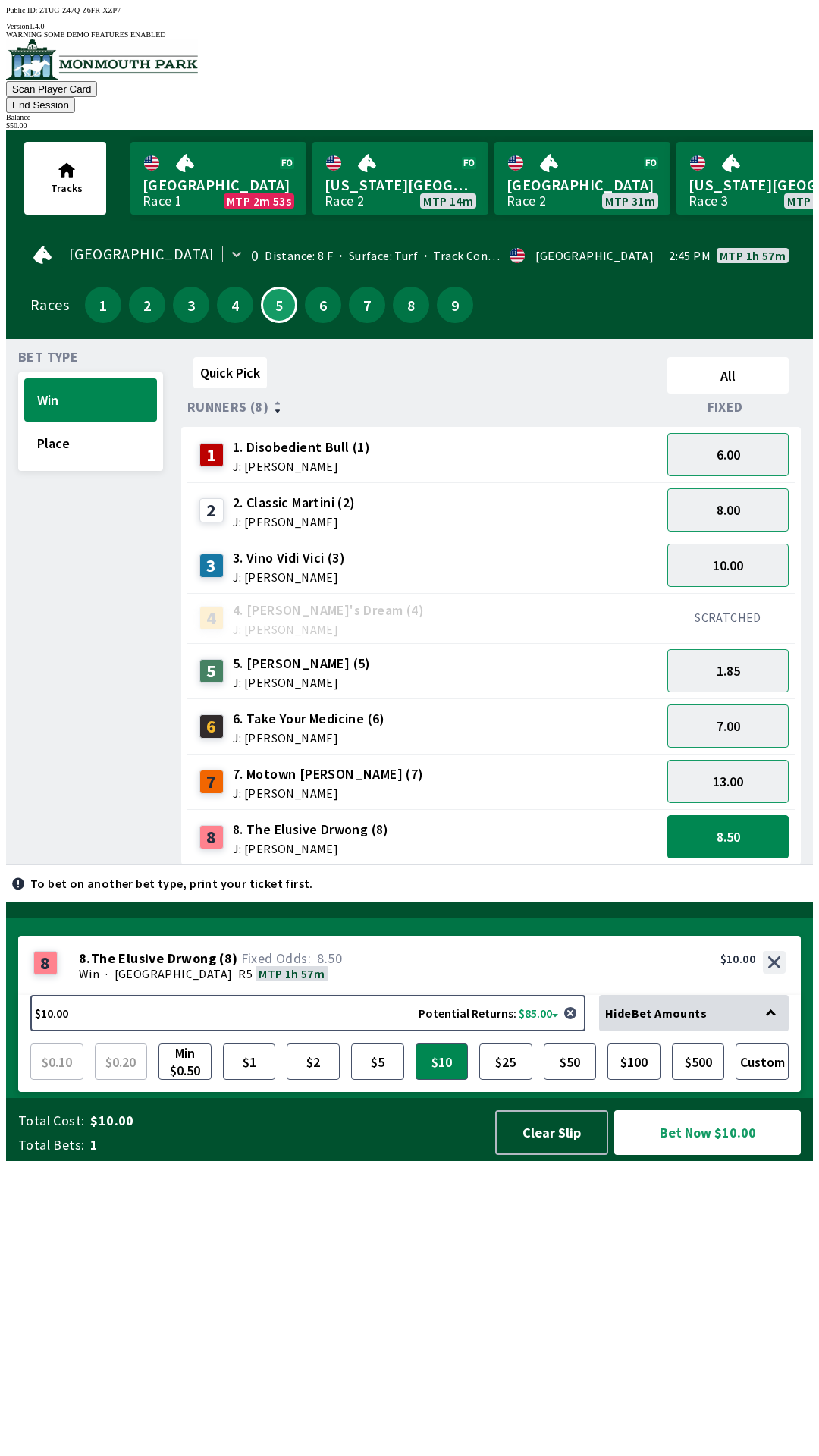
click at [710, 1161] on div "Total Cost: $10.00 Total Bets: 1 Clear Slip Bet Now $10.00" at bounding box center [415, 1129] width 795 height 63
click at [711, 1155] on button "Bet Now $10.00" at bounding box center [707, 1133] width 187 height 45
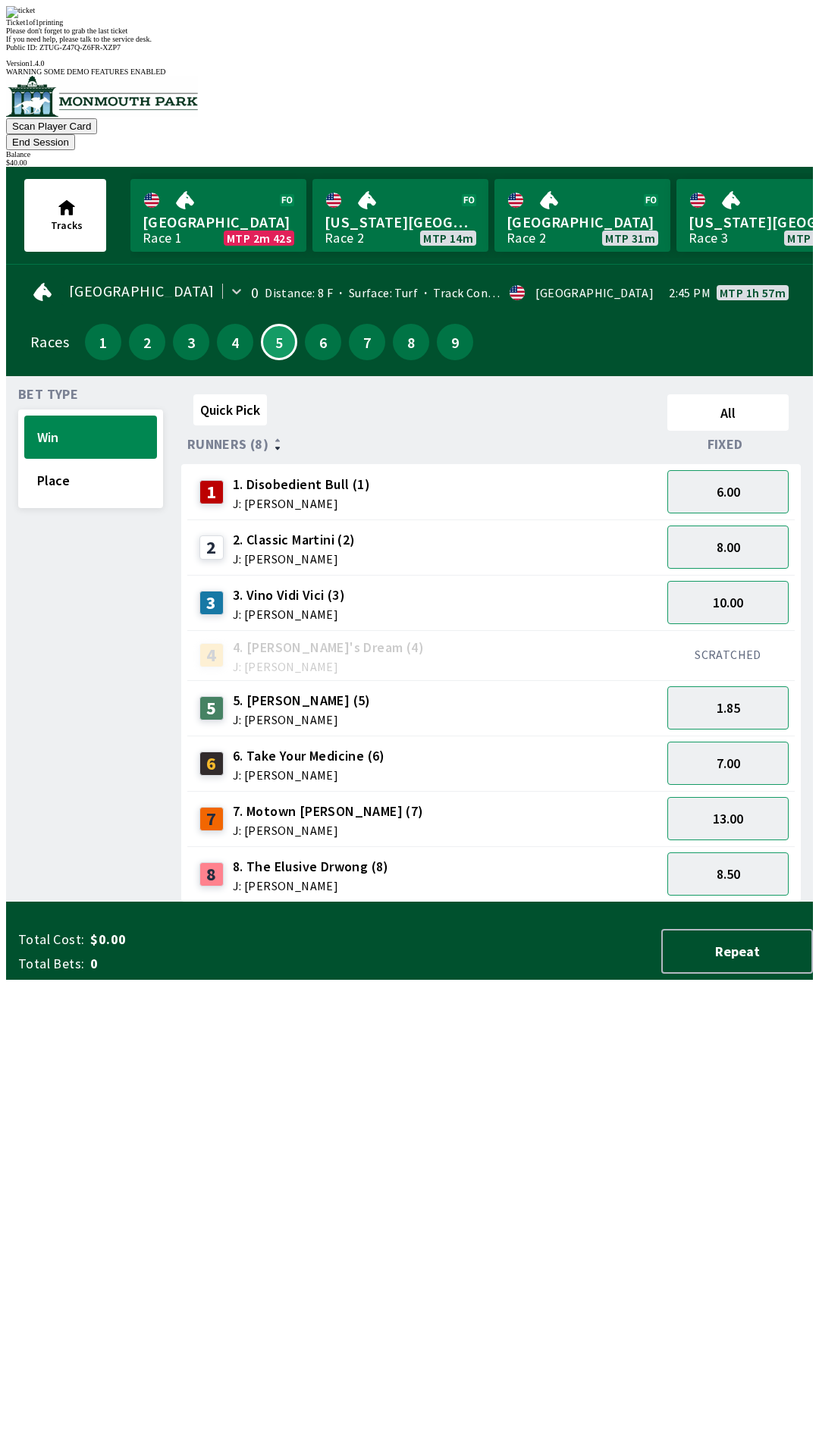
click at [503, 575] on div "3 3. [PERSON_NAME] (3) J: [PERSON_NAME]" at bounding box center [424, 602] width 474 height 55
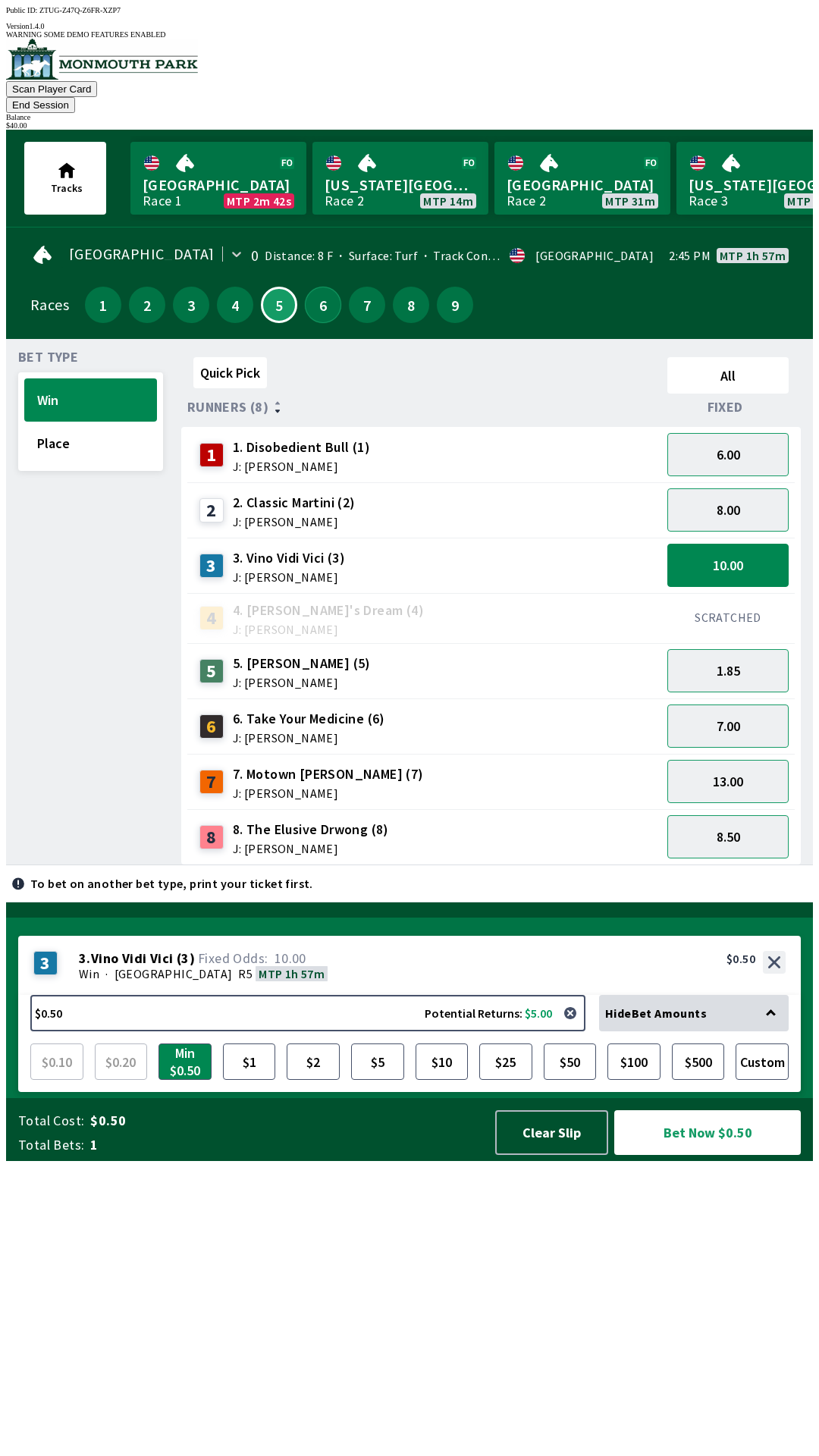
click at [320, 287] on button "6" at bounding box center [323, 305] width 36 height 36
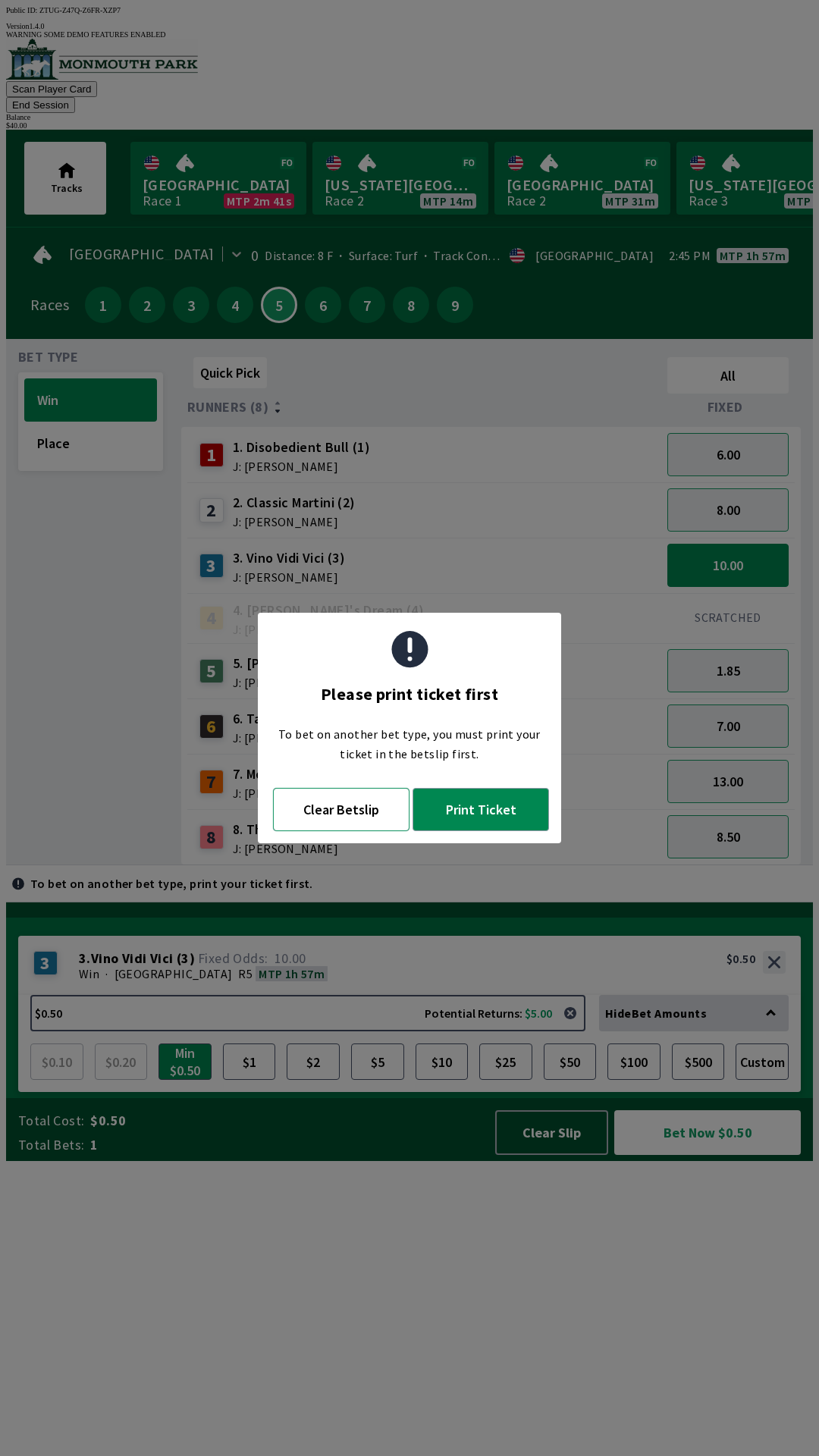
click at [370, 816] on button "Clear Betslip" at bounding box center [341, 810] width 136 height 43
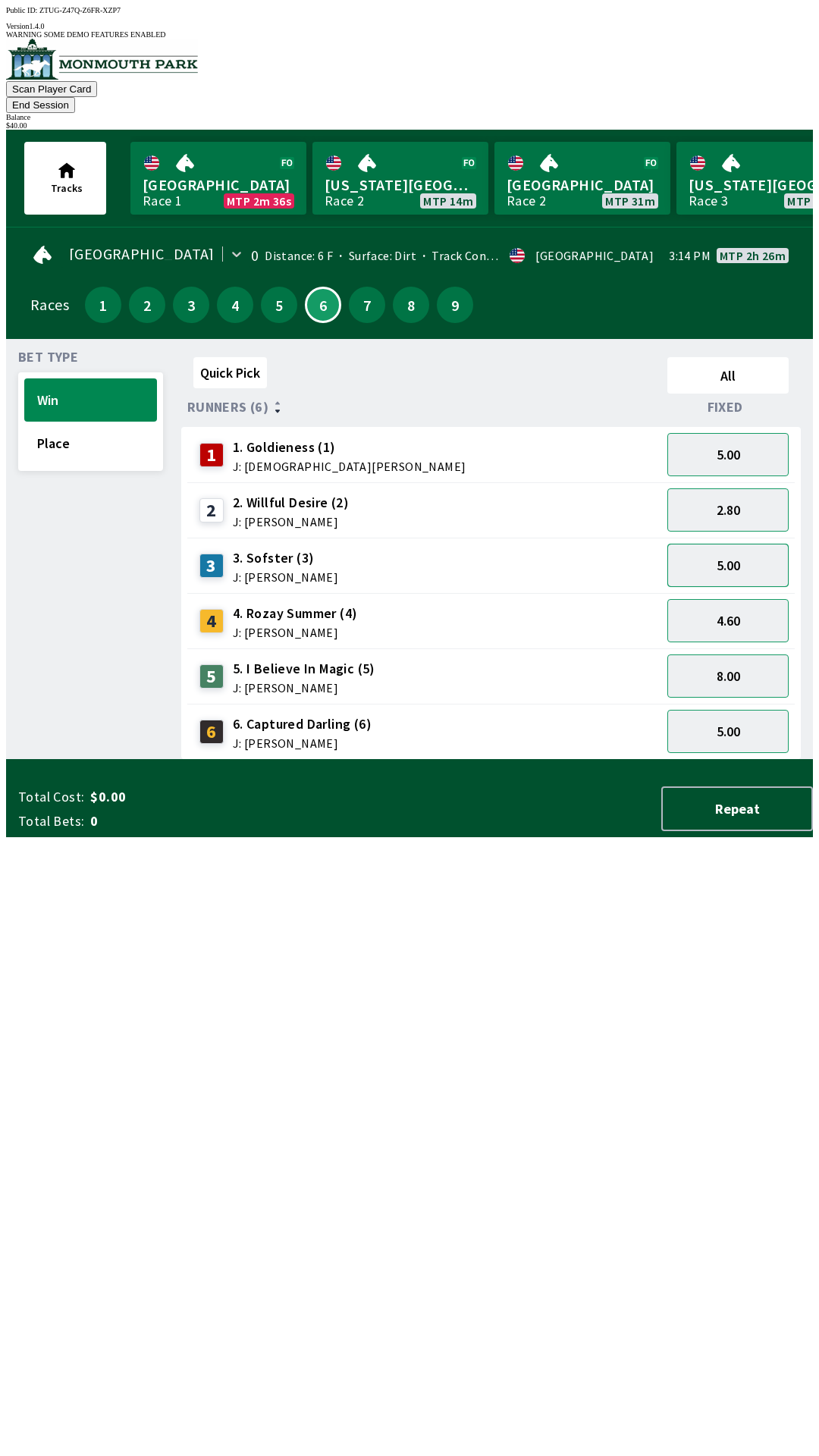
click at [769, 546] on button "5.00" at bounding box center [728, 565] width 121 height 43
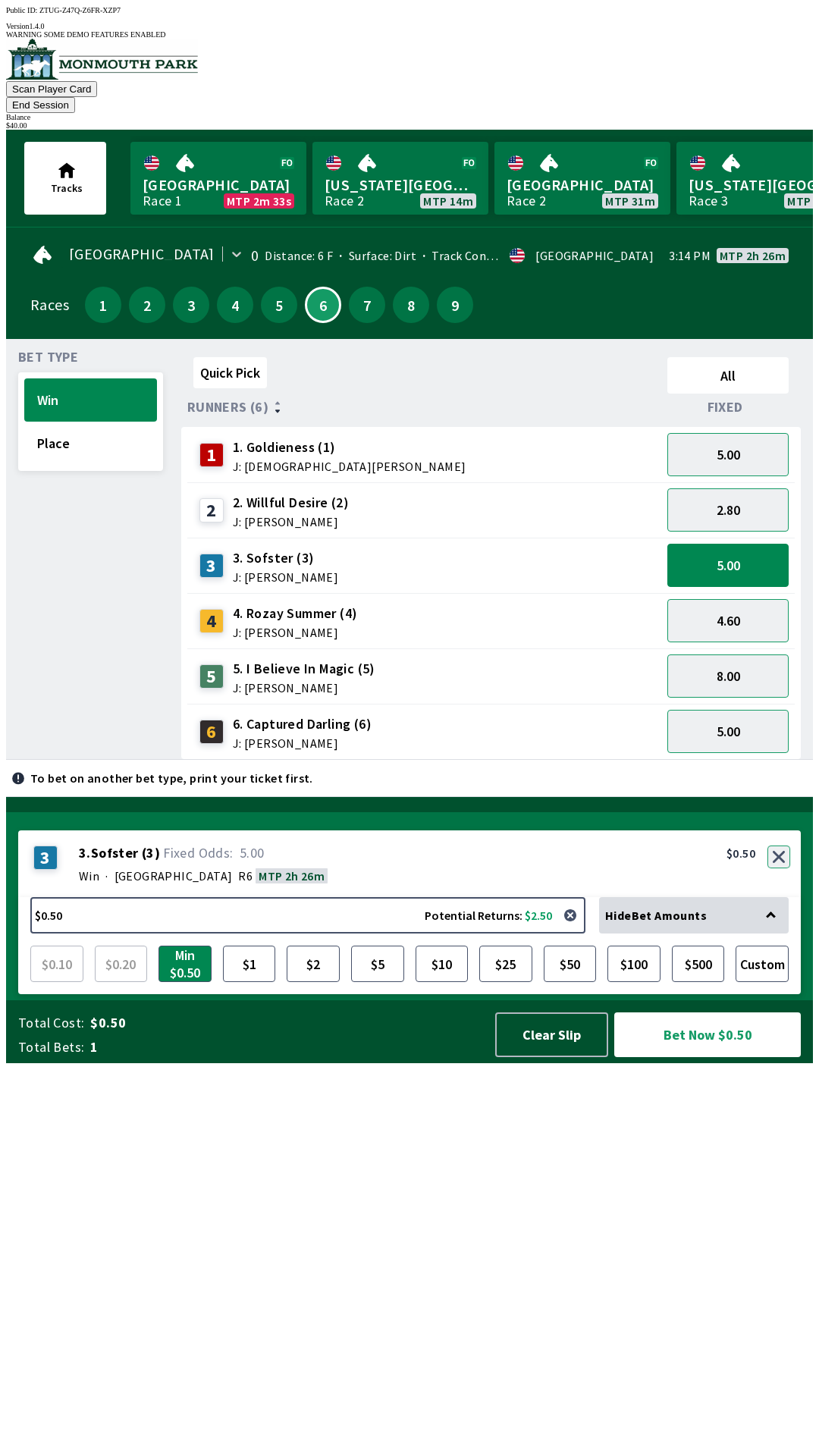
click at [778, 868] on button "button" at bounding box center [779, 857] width 22 height 22
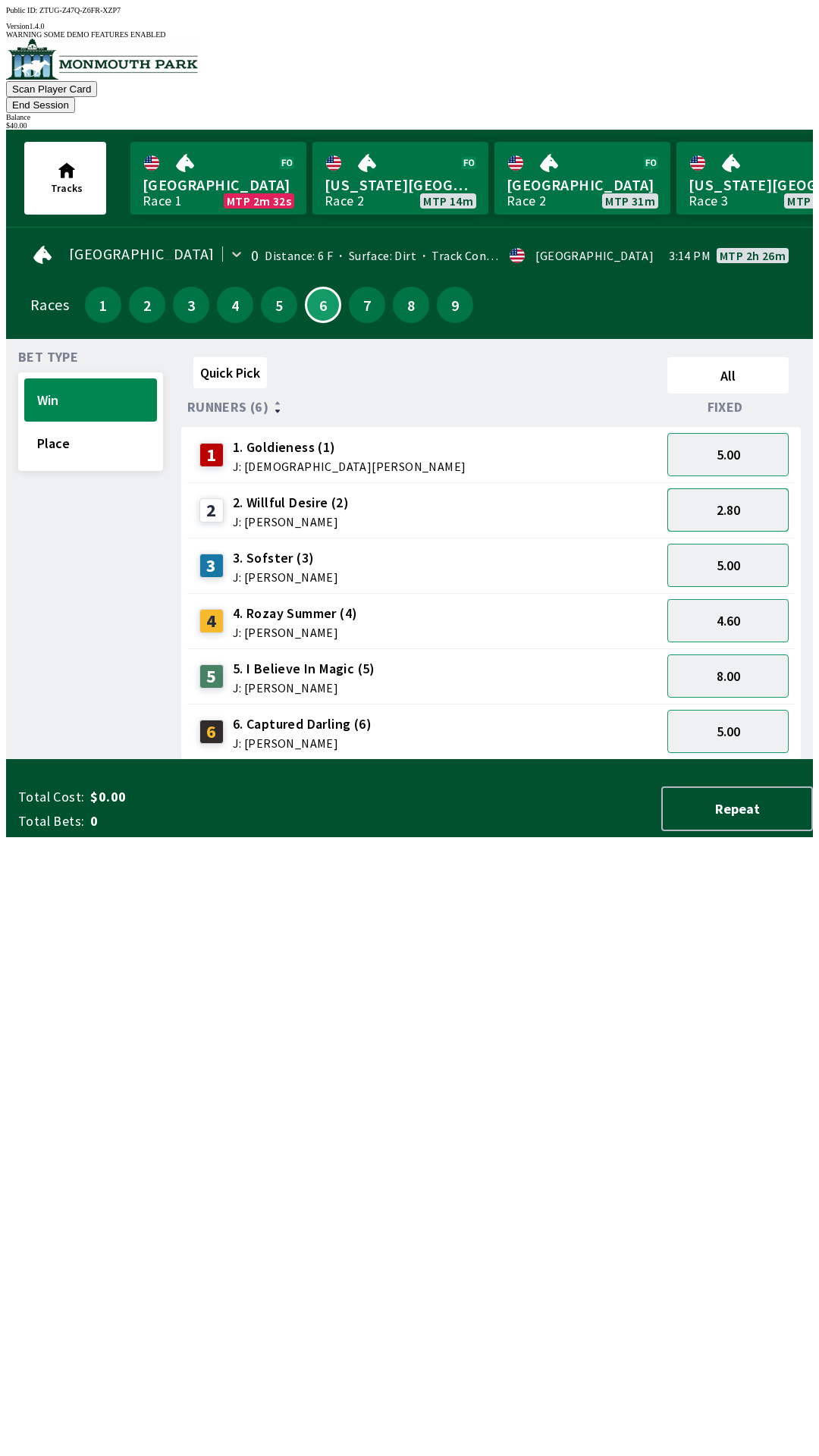
click at [734, 488] on button "2.80" at bounding box center [728, 510] width 121 height 43
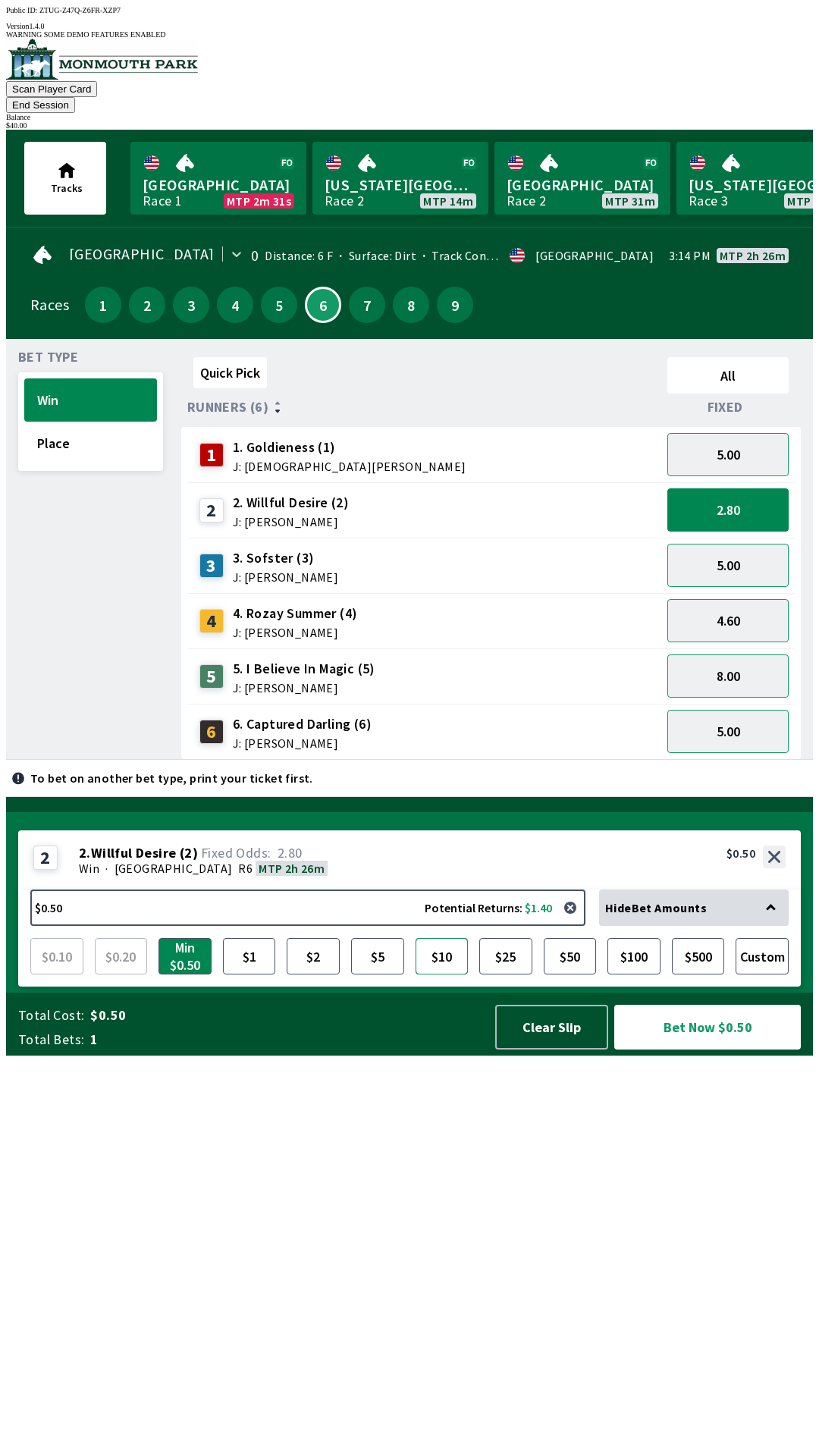
click at [437, 974] on button "$10" at bounding box center [442, 956] width 53 height 36
click at [706, 1049] on button "Bet Now $10.00" at bounding box center [707, 1028] width 187 height 45
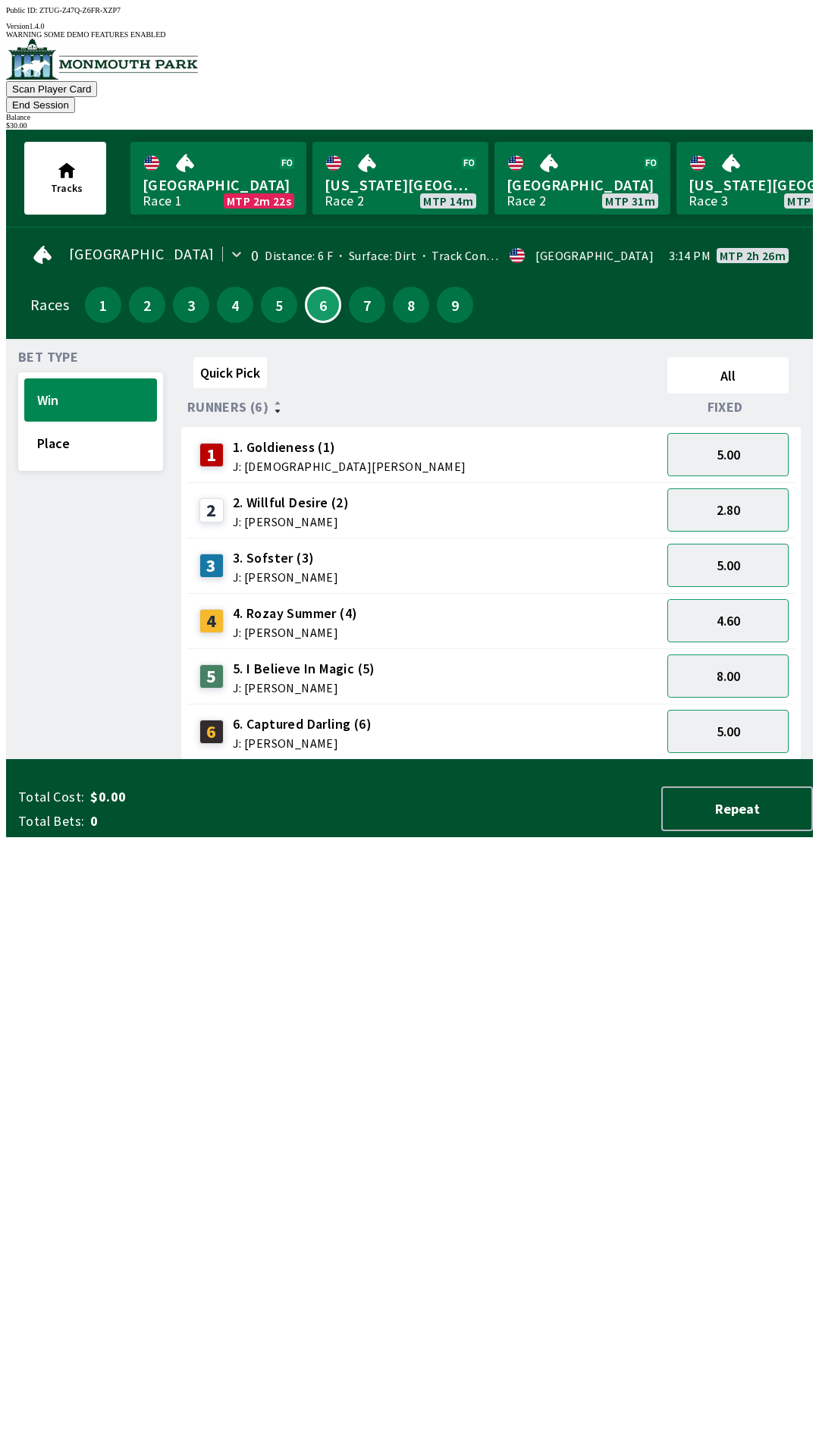
click at [580, 760] on div "Quick Pick All Runners (6) Fixed 1 1. Goldieness (1) J: [PERSON_NAME] 5.00 2 2.…" at bounding box center [496, 556] width 631 height 409
click at [367, 287] on button "7" at bounding box center [367, 305] width 36 height 36
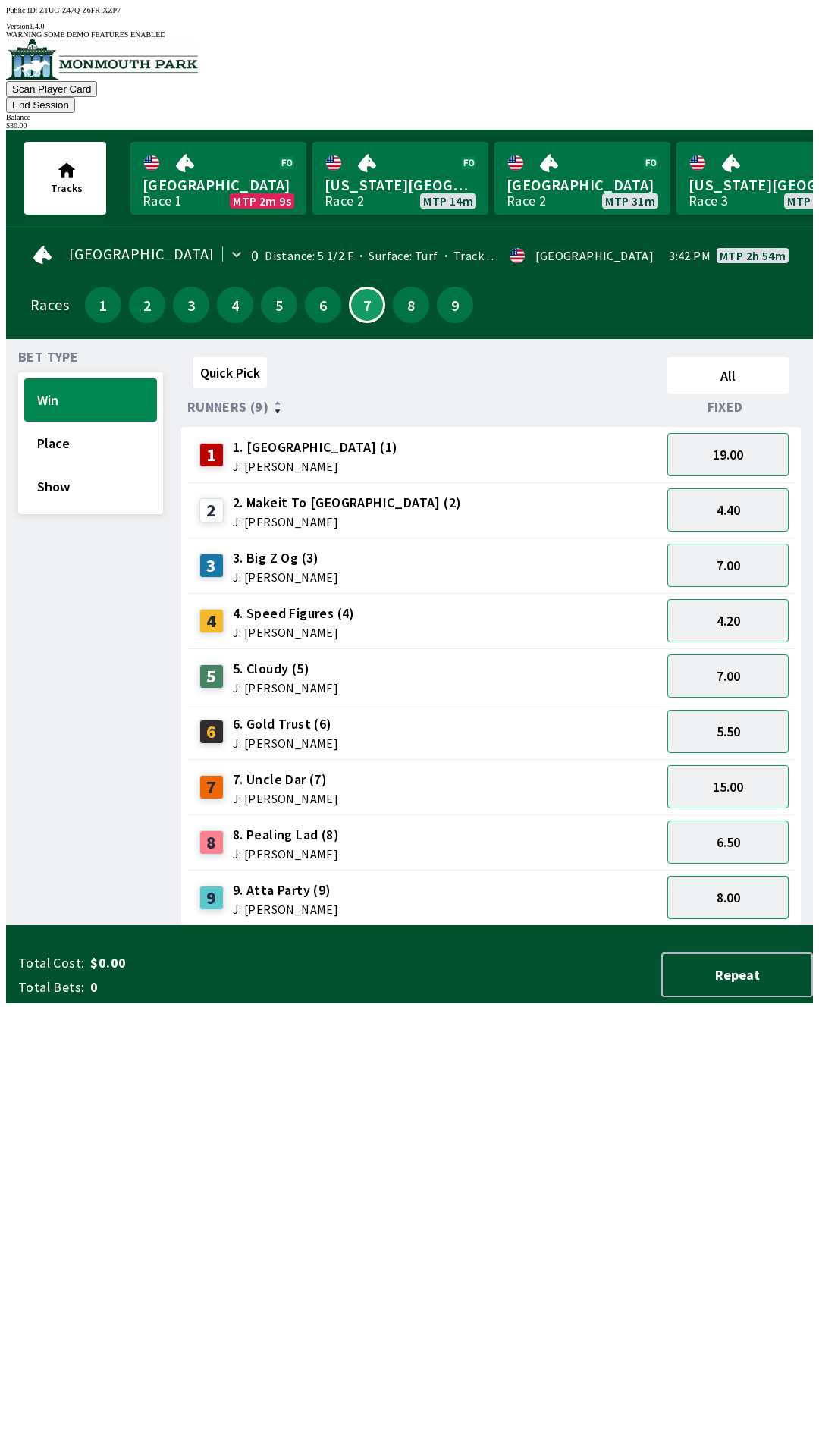
click at [758, 876] on button "8.00" at bounding box center [728, 898] width 121 height 43
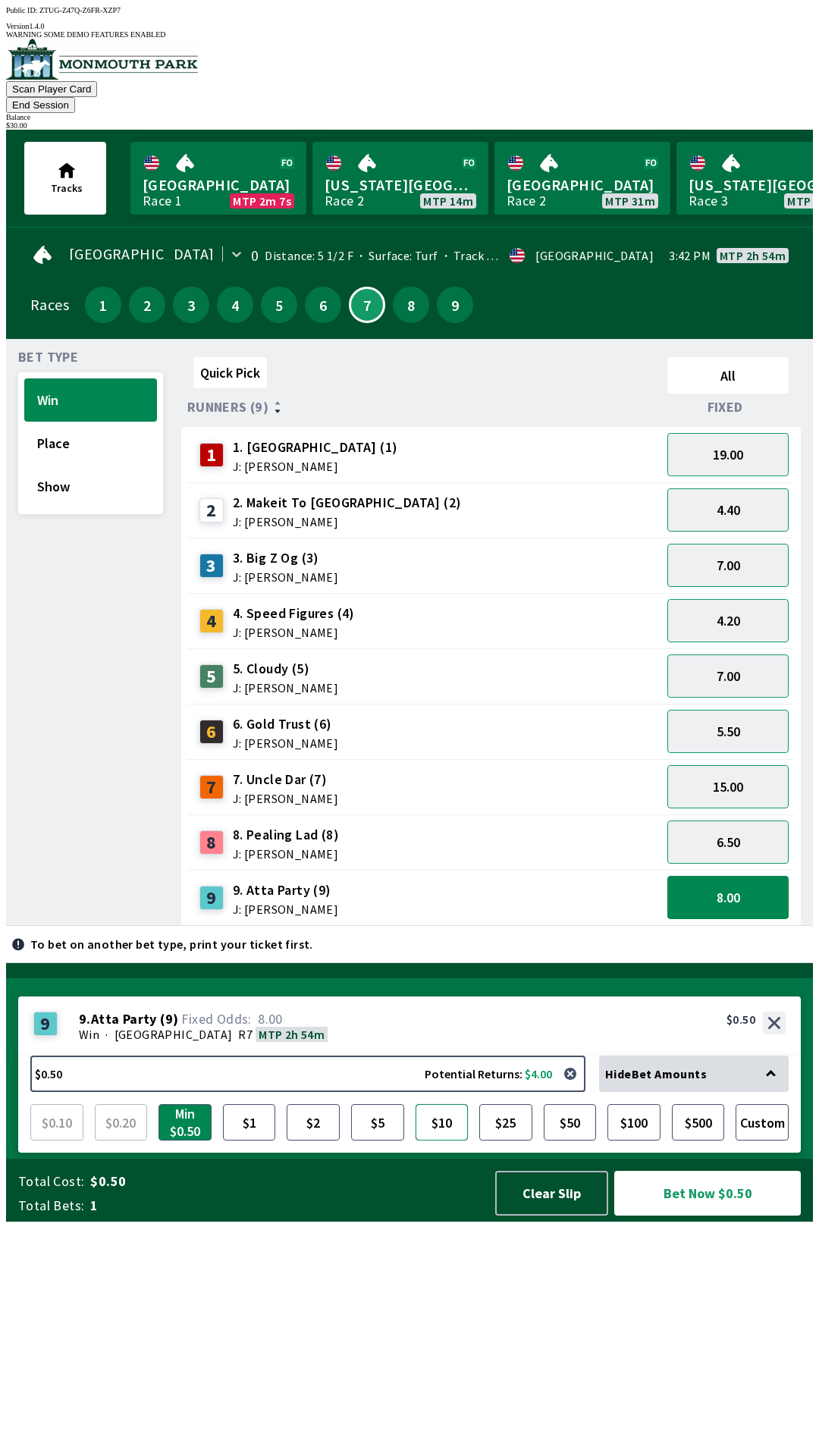
click at [442, 1141] on button "$10" at bounding box center [442, 1123] width 53 height 36
click at [717, 1216] on button "Bet Now $10.00" at bounding box center [707, 1193] width 187 height 45
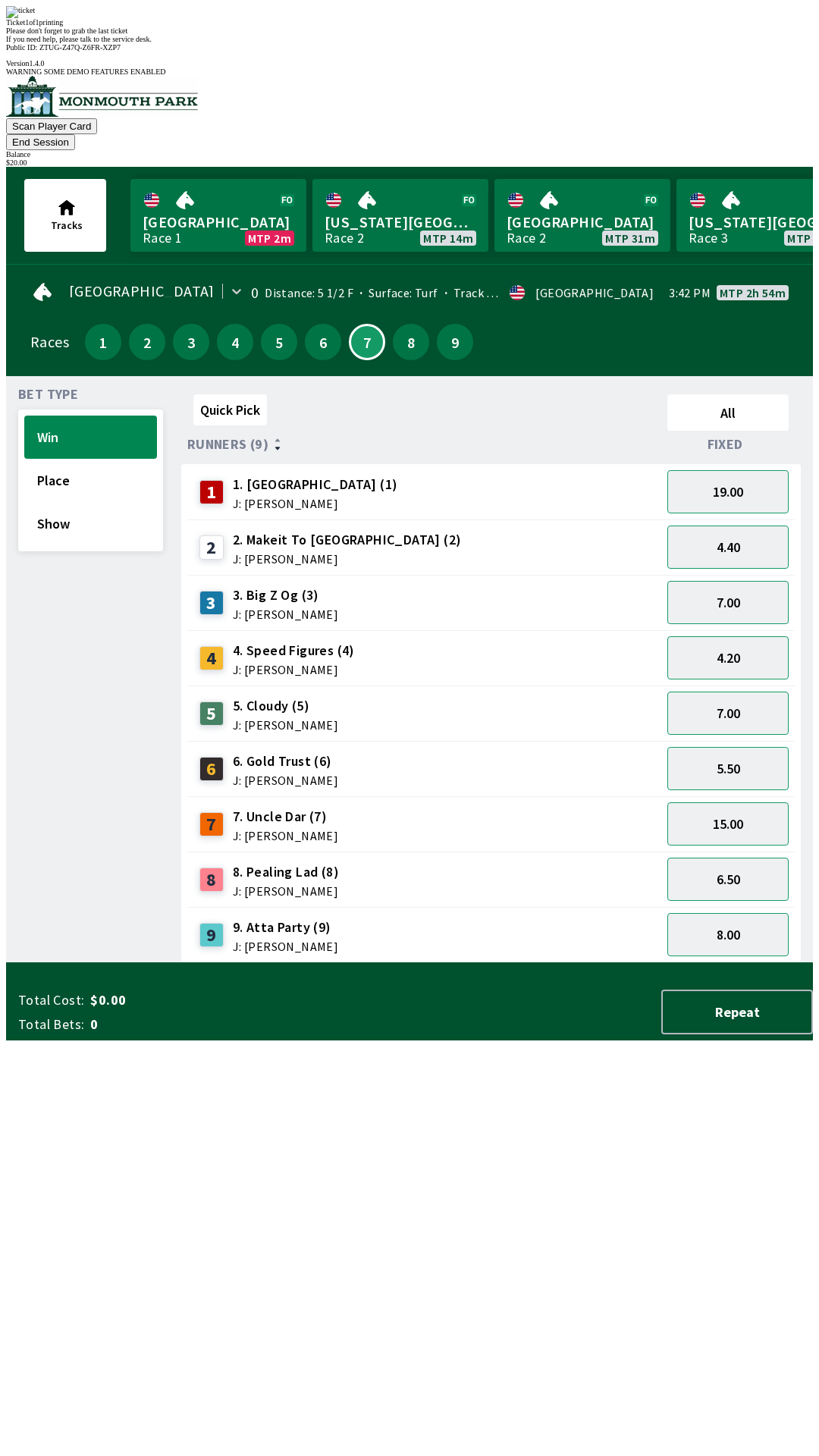
click at [744, 963] on div "Quick Pick All Runners (9) Fixed 1 1. Vamos Viejo (1) J: [PERSON_NAME] 19.00 2 …" at bounding box center [496, 675] width 631 height 575
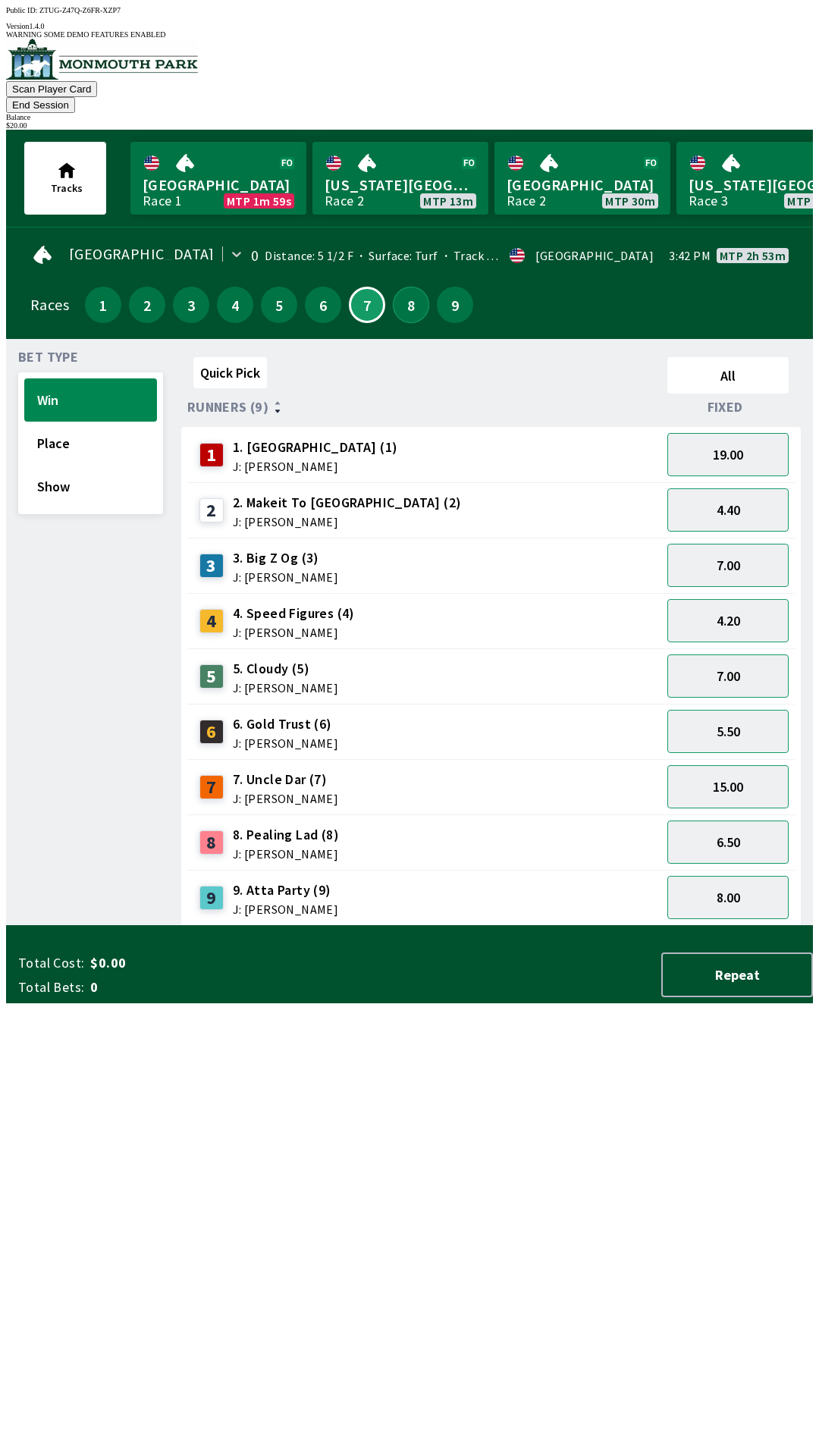
click at [407, 287] on button "8" at bounding box center [411, 305] width 36 height 36
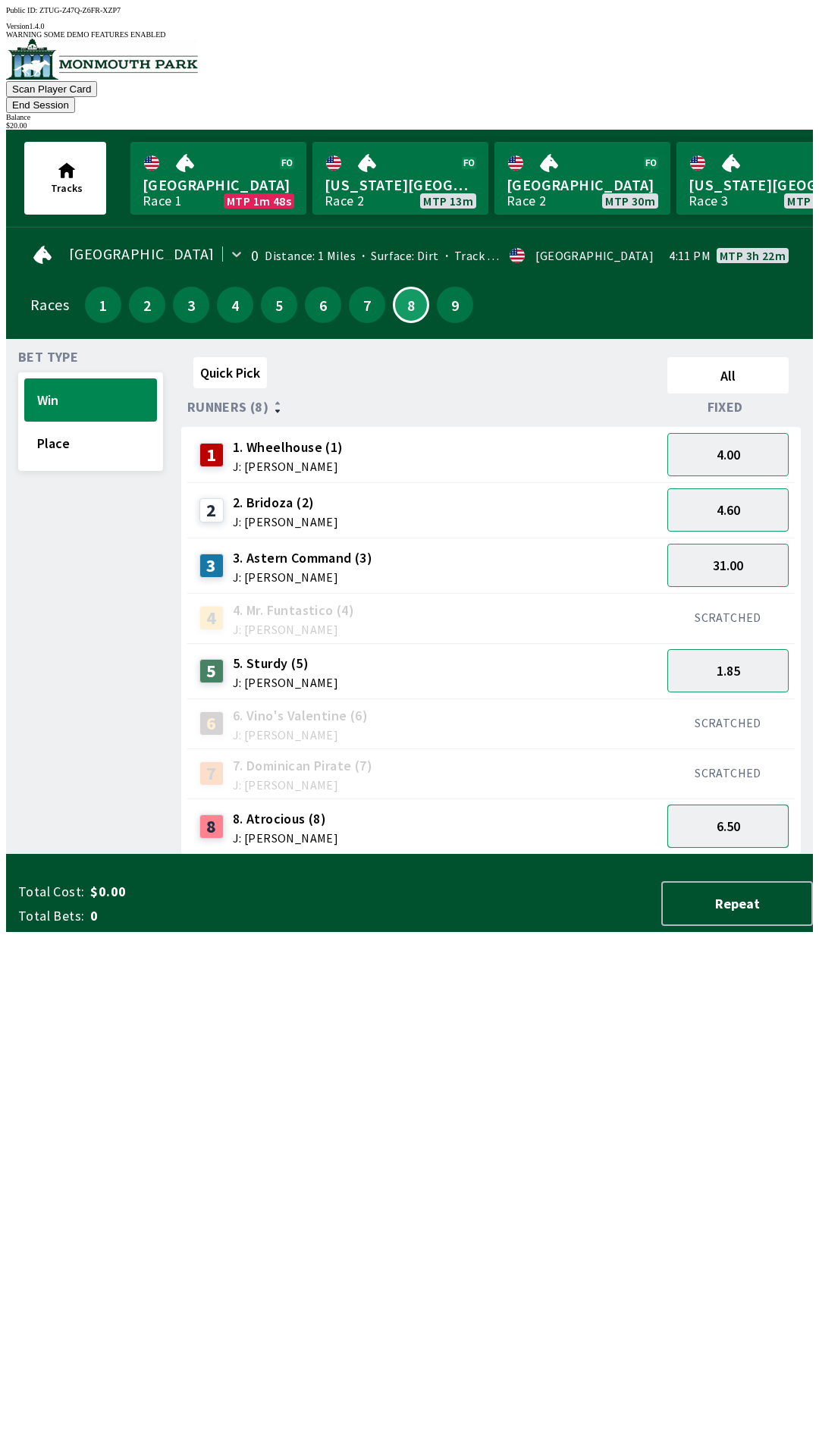
click at [733, 812] on button "6.50" at bounding box center [728, 826] width 121 height 43
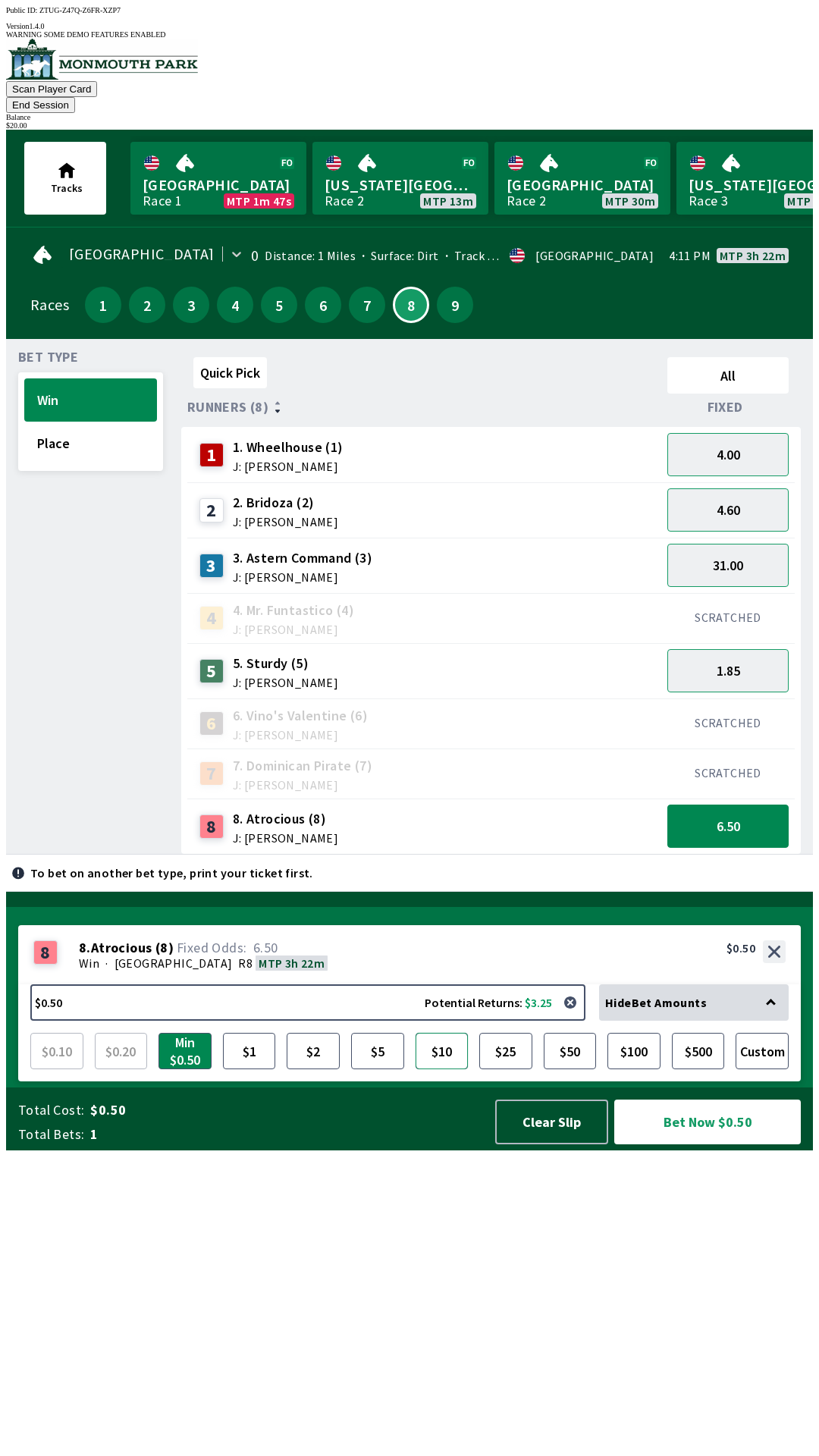
click at [442, 1069] on button "$10" at bounding box center [442, 1051] width 53 height 36
click at [710, 1145] on button "Bet Now $10.00" at bounding box center [707, 1123] width 187 height 45
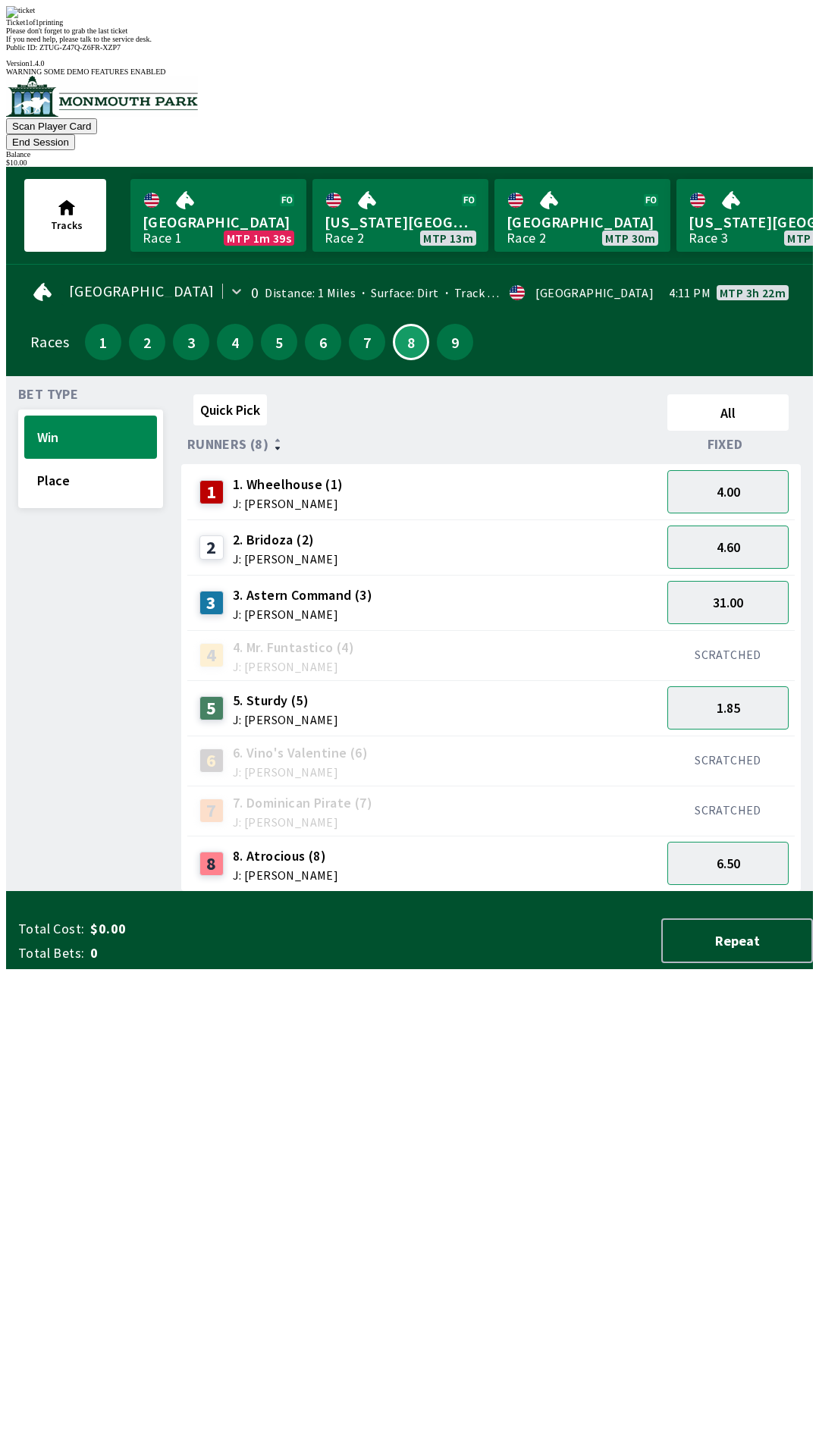
click at [648, 892] on div "Quick Pick All Runners (8) Fixed 1 1. Wheelhouse (1) J: [PERSON_NAME] 4.00 2 2.…" at bounding box center [496, 640] width 631 height 504
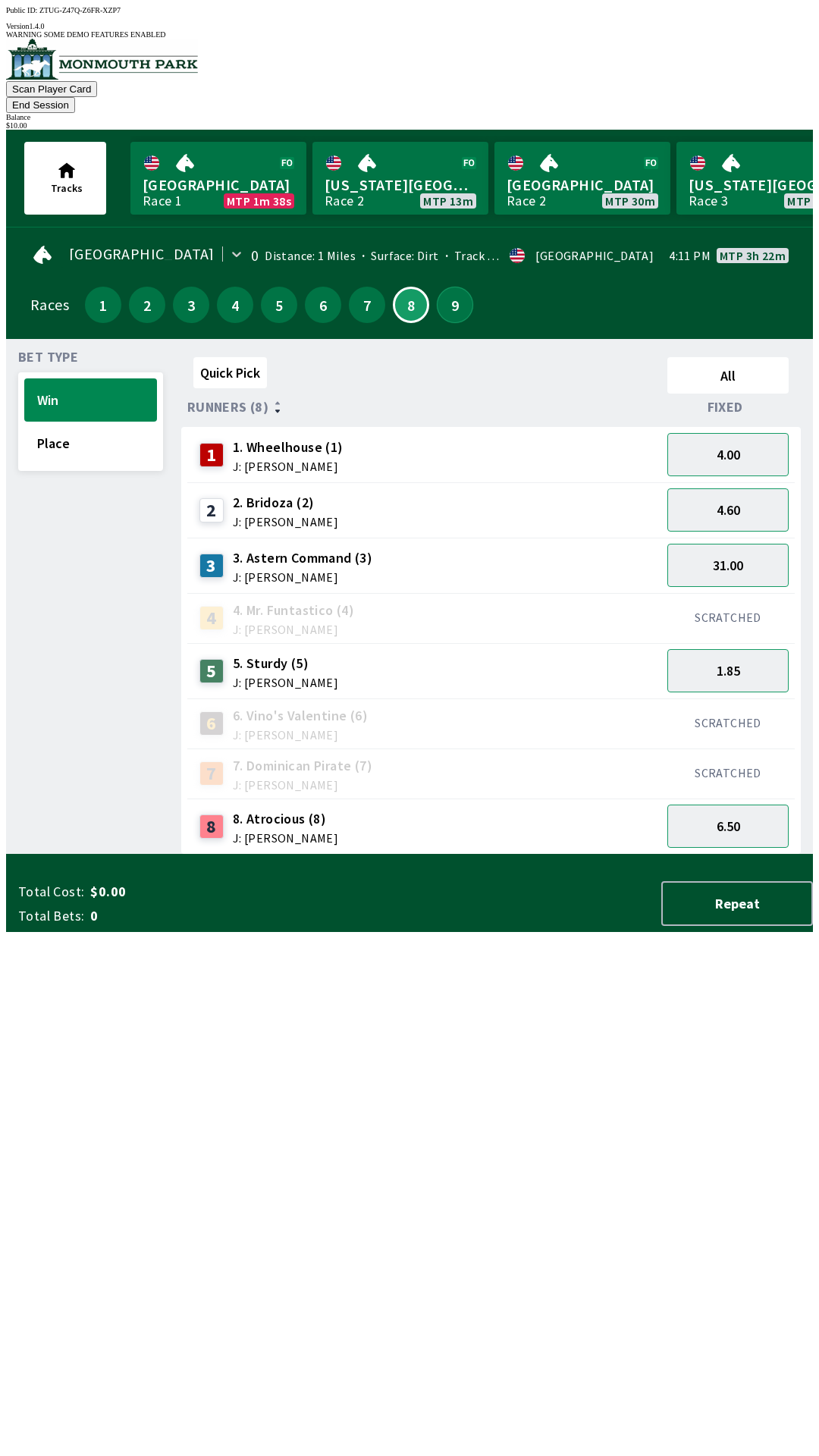
click at [460, 287] on button "9" at bounding box center [455, 305] width 36 height 36
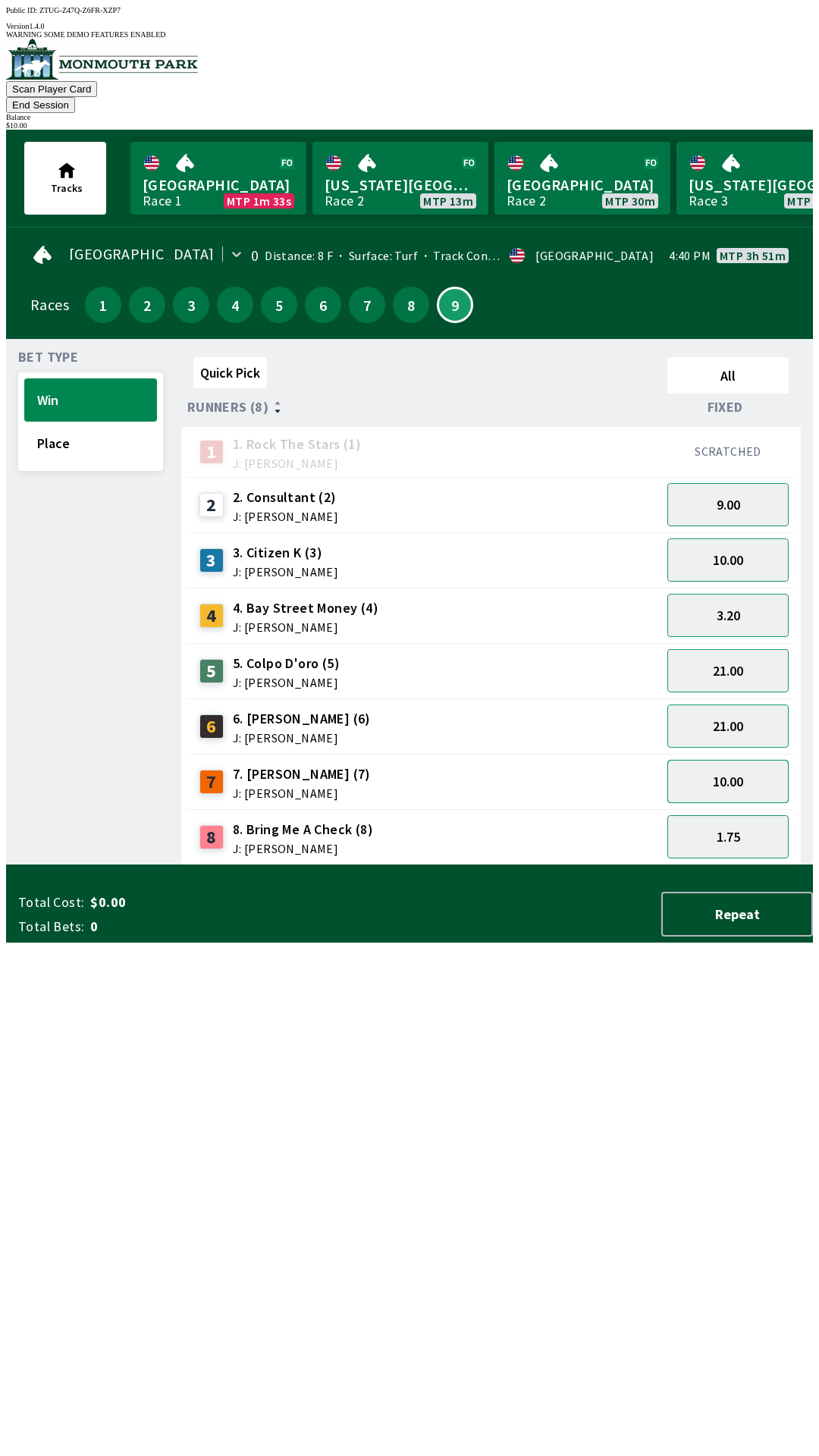
click at [733, 760] on button "10.00" at bounding box center [728, 781] width 121 height 43
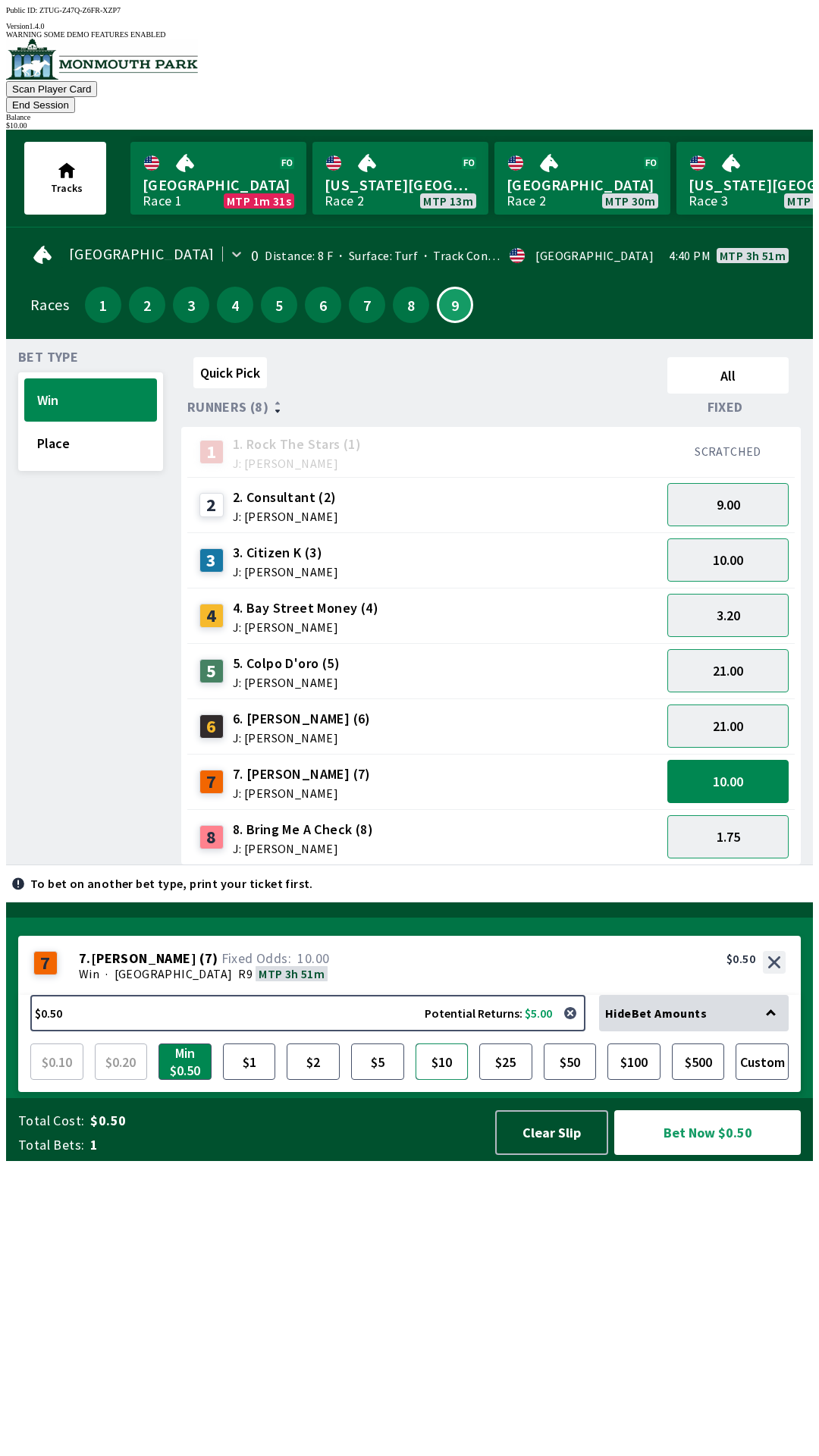
click at [441, 1080] on button "$10" at bounding box center [442, 1061] width 53 height 36
click at [705, 1155] on button "Bet Now $10.00" at bounding box center [707, 1133] width 187 height 45
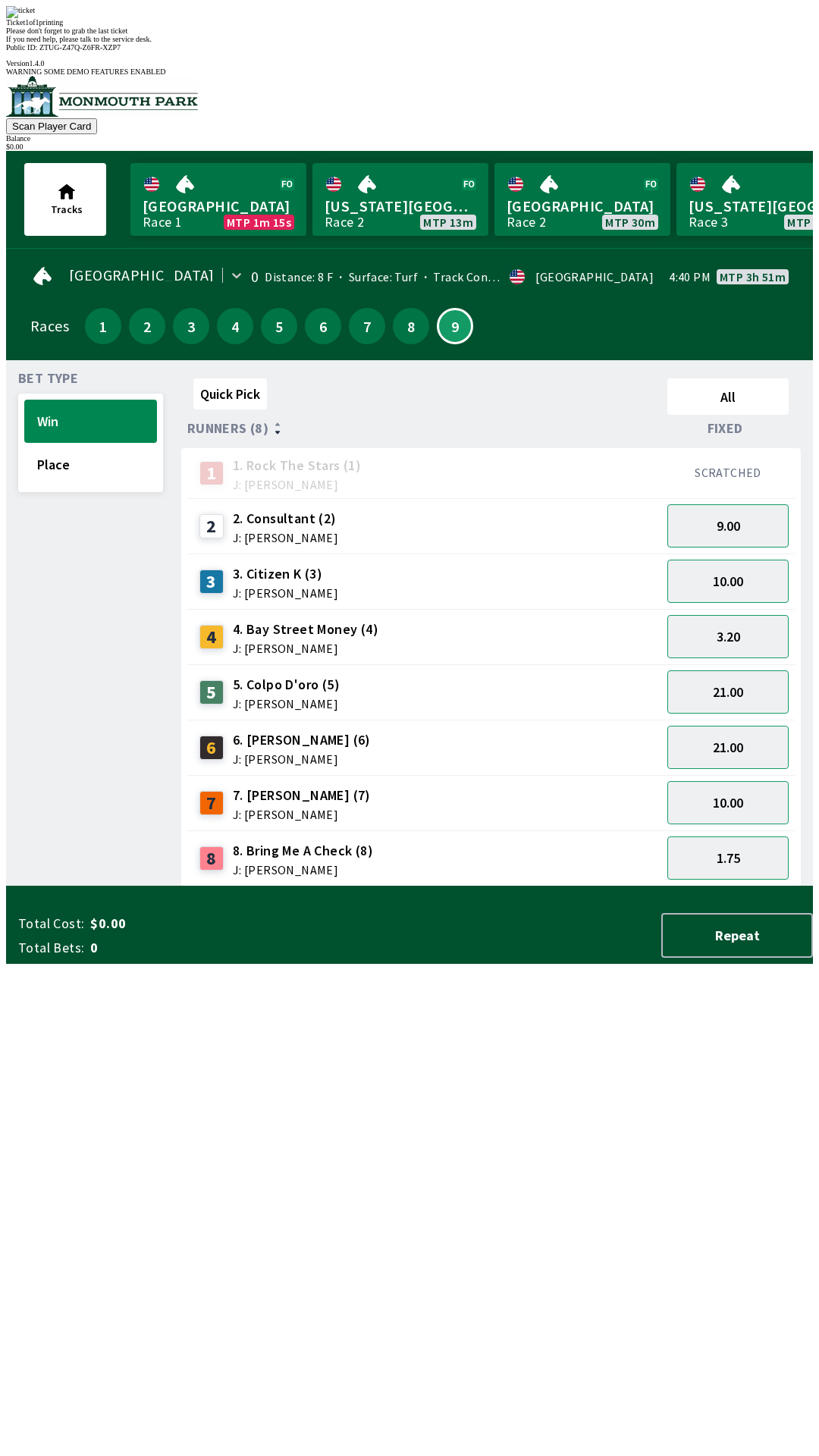
click at [717, 887] on div "Quick Pick All Runners (8) Fixed 1 1. Rock The Stars (1) J: [PERSON_NAME] SCRAT…" at bounding box center [496, 629] width 631 height 514
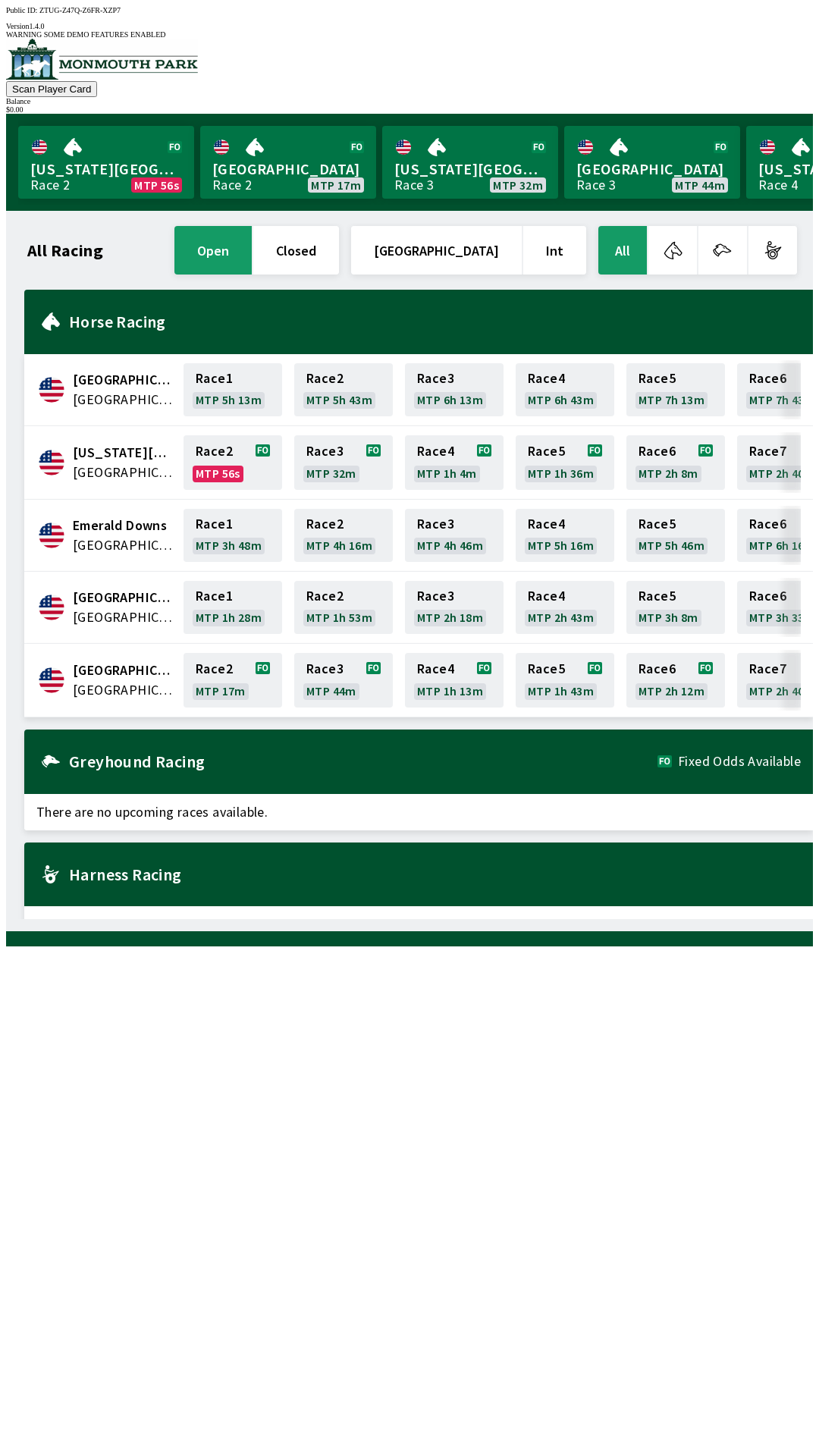
click at [530, 919] on div "All Racing open closed United States Int All [GEOGRAPHIC_DATA] [GEOGRAPHIC_DATA…" at bounding box center [415, 571] width 795 height 696
click at [318, 140] on link "[GEOGRAPHIC_DATA] Race 2 MTP 17m" at bounding box center [288, 162] width 176 height 73
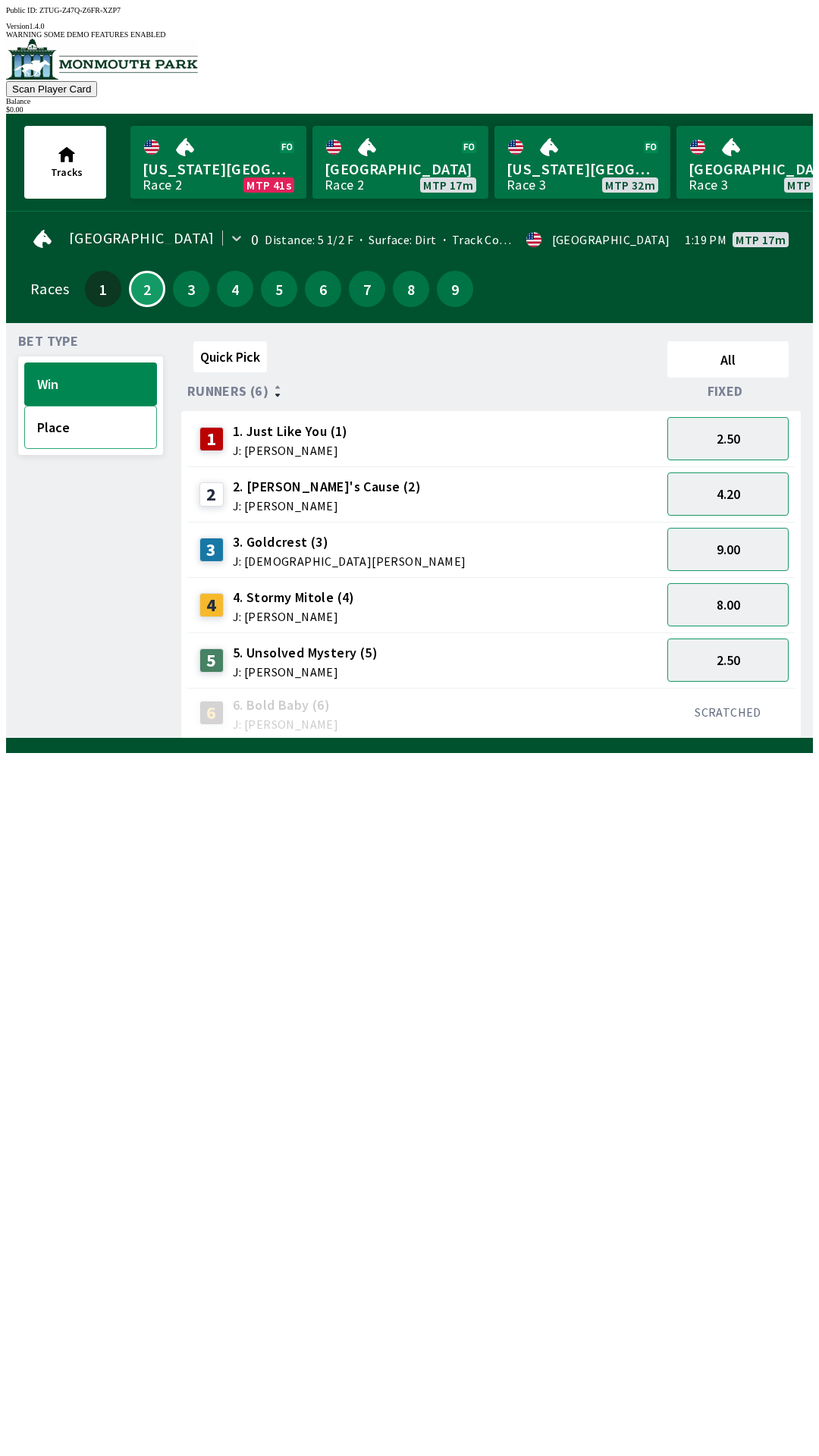
click at [72, 428] on button "Place" at bounding box center [90, 427] width 133 height 43
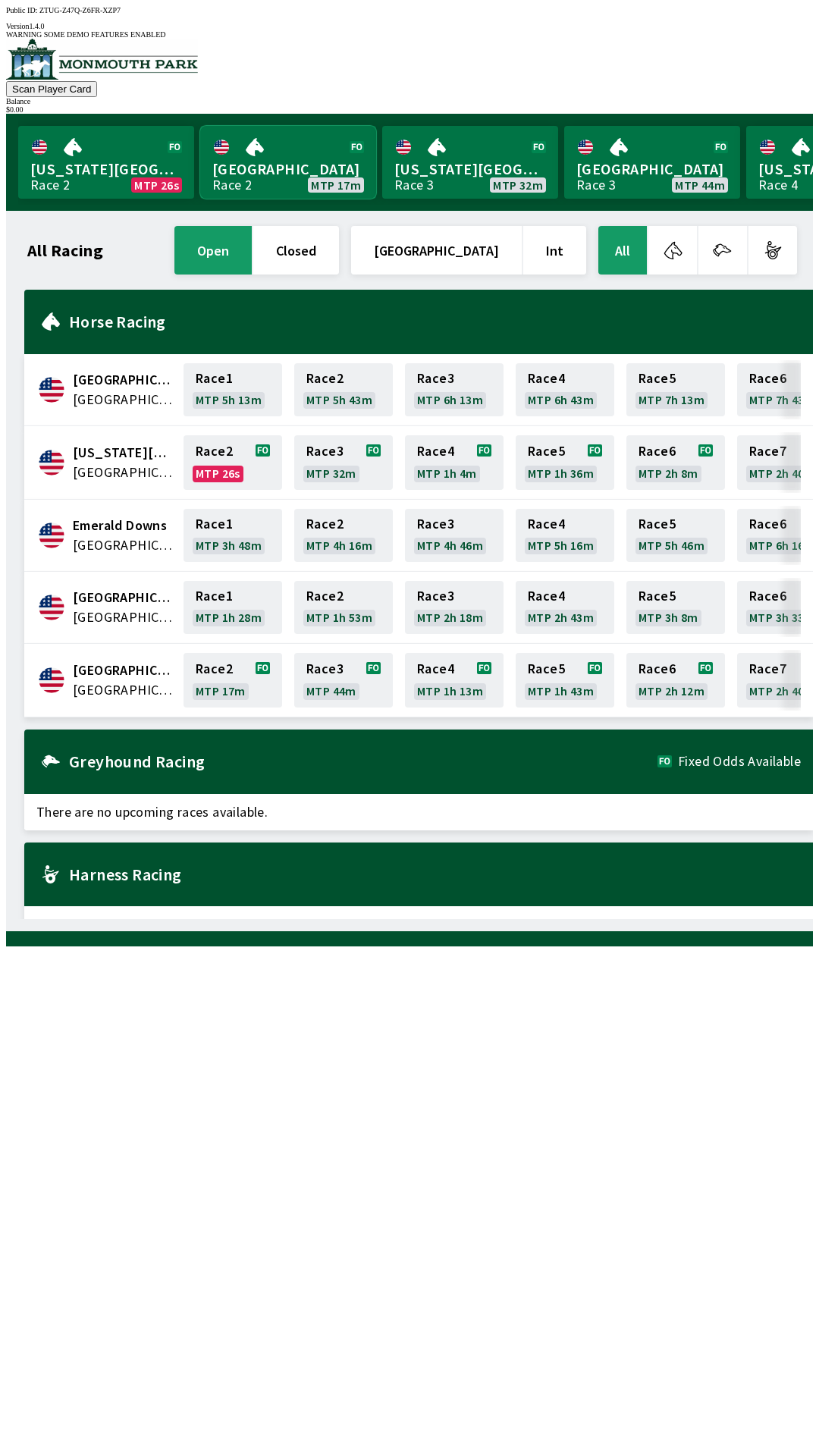
click at [283, 143] on link "[GEOGRAPHIC_DATA] Race 2 MTP 17m" at bounding box center [288, 162] width 176 height 73
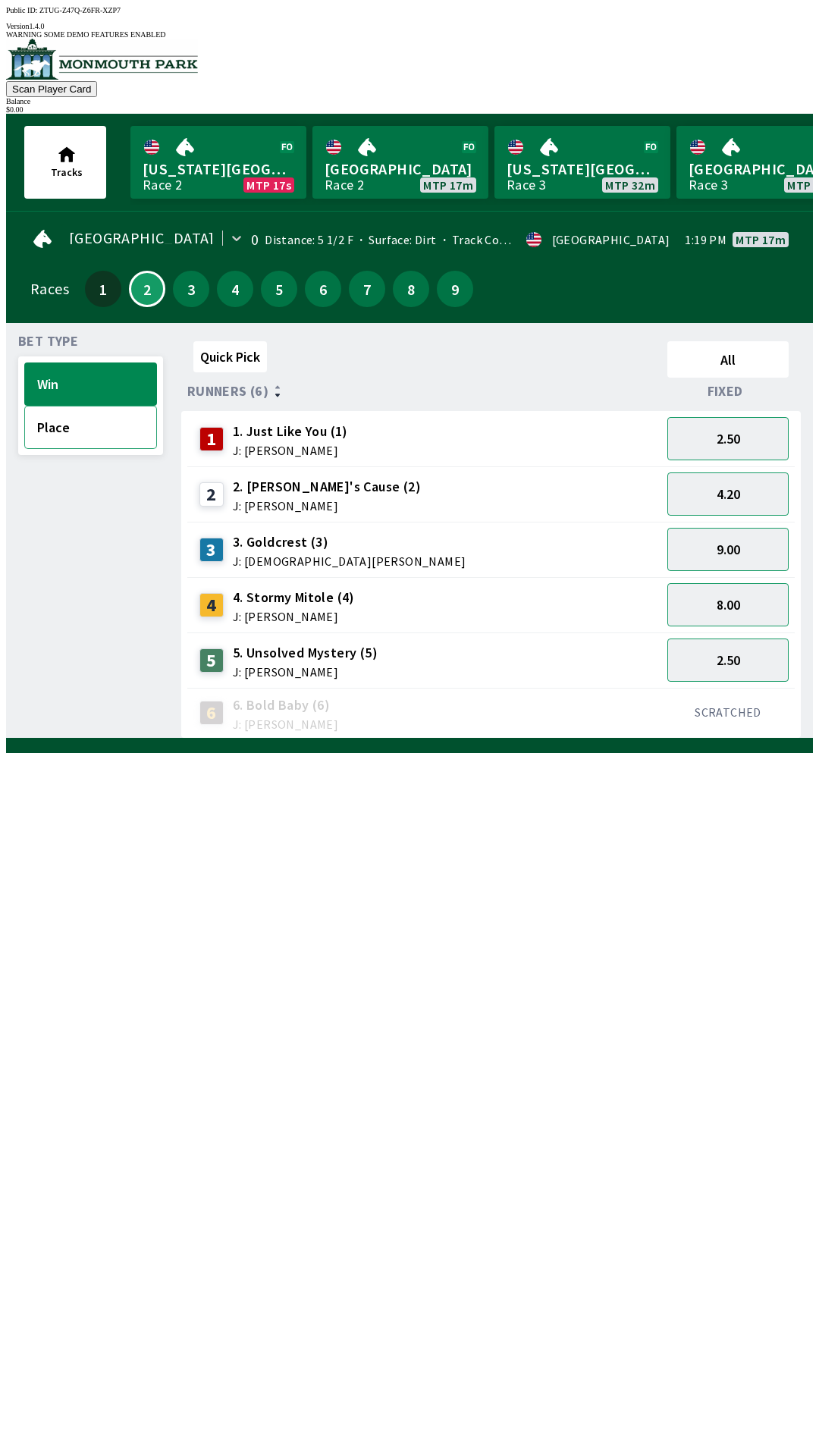
click at [99, 421] on button "Place" at bounding box center [90, 427] width 133 height 43
click at [105, 364] on button "Win" at bounding box center [90, 384] width 133 height 43
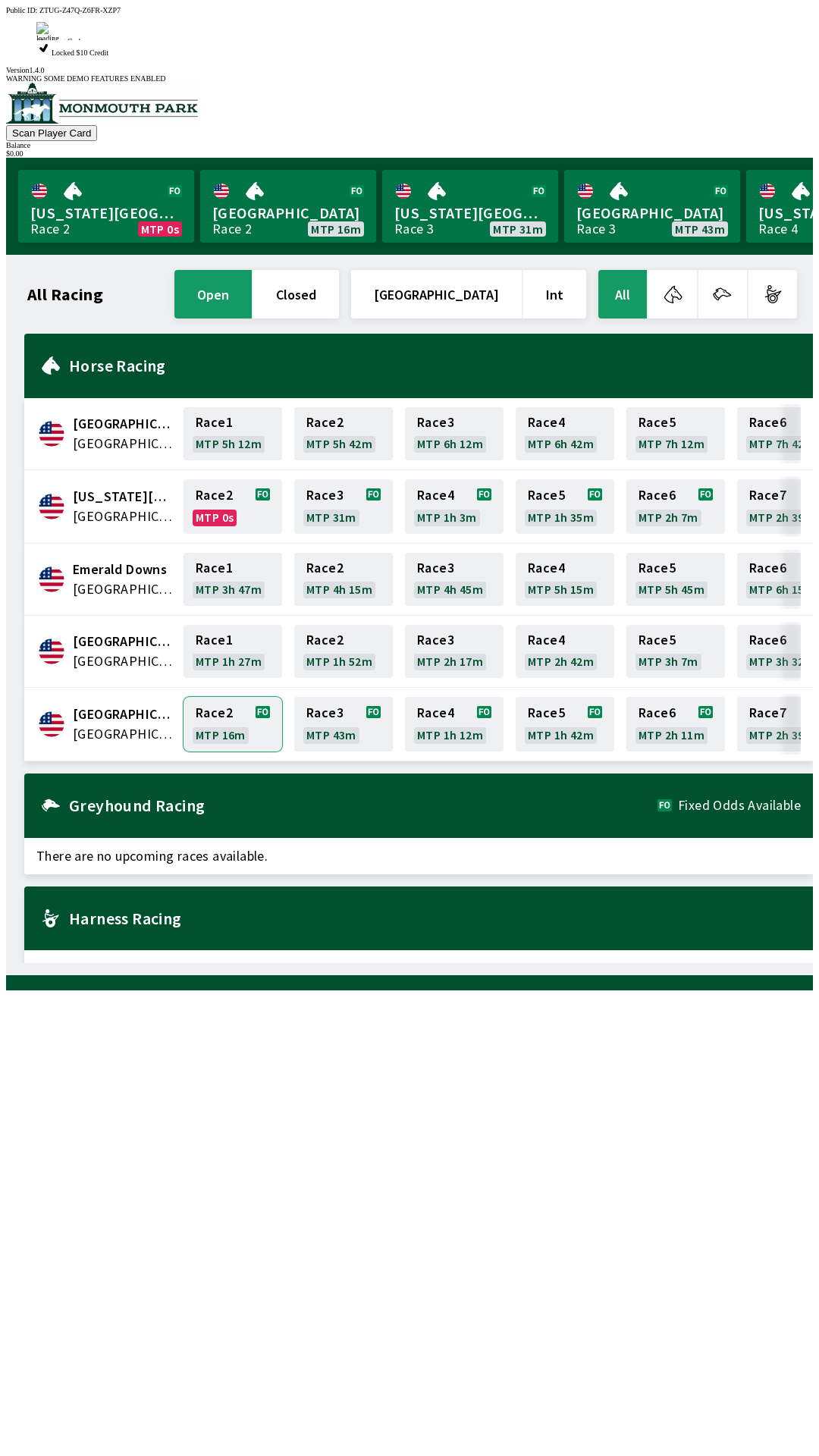
click at [219, 697] on link "Race 2 MTP 16m" at bounding box center [233, 724] width 98 height 54
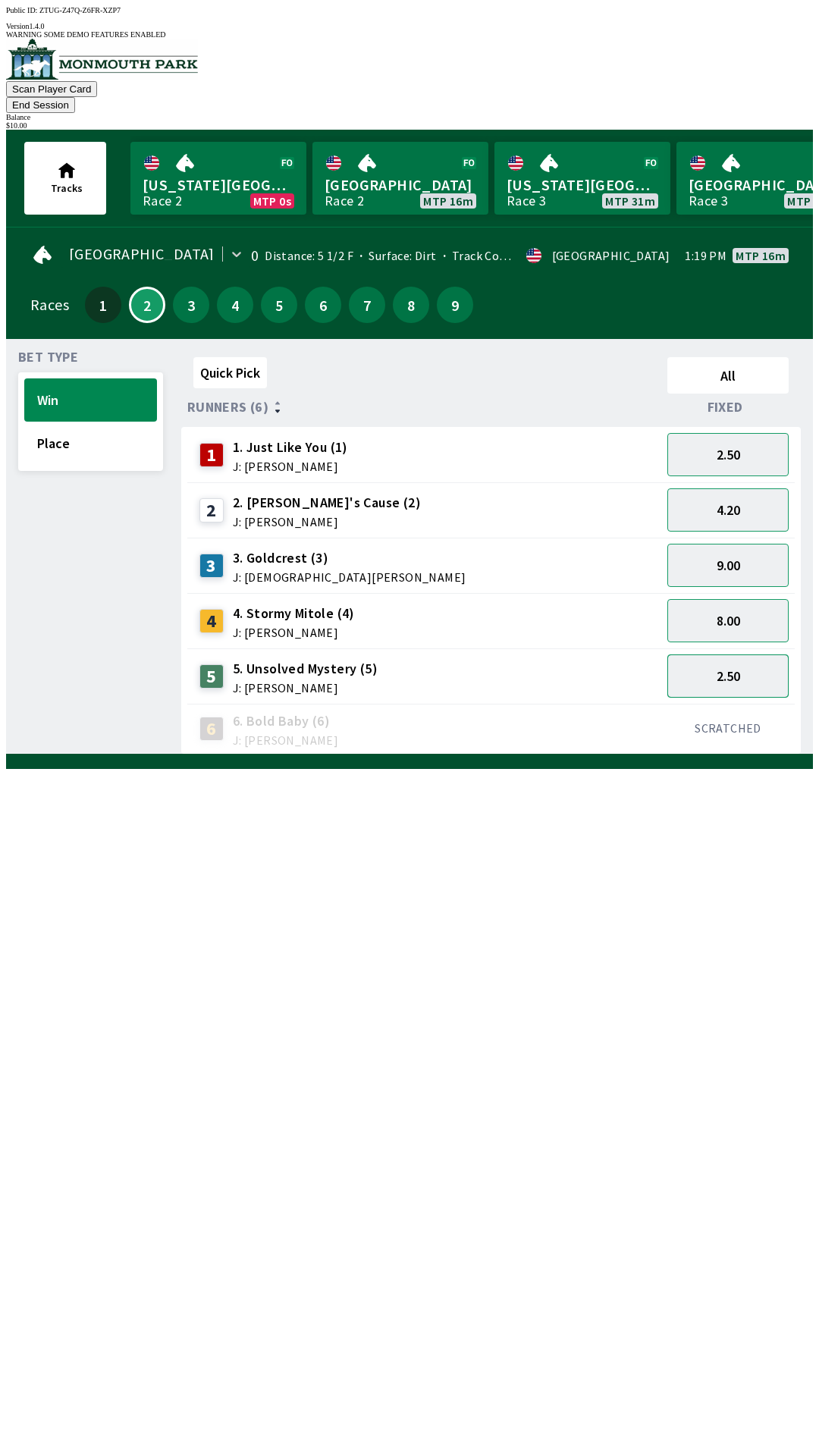
click at [740, 655] on button "2.50" at bounding box center [728, 676] width 121 height 43
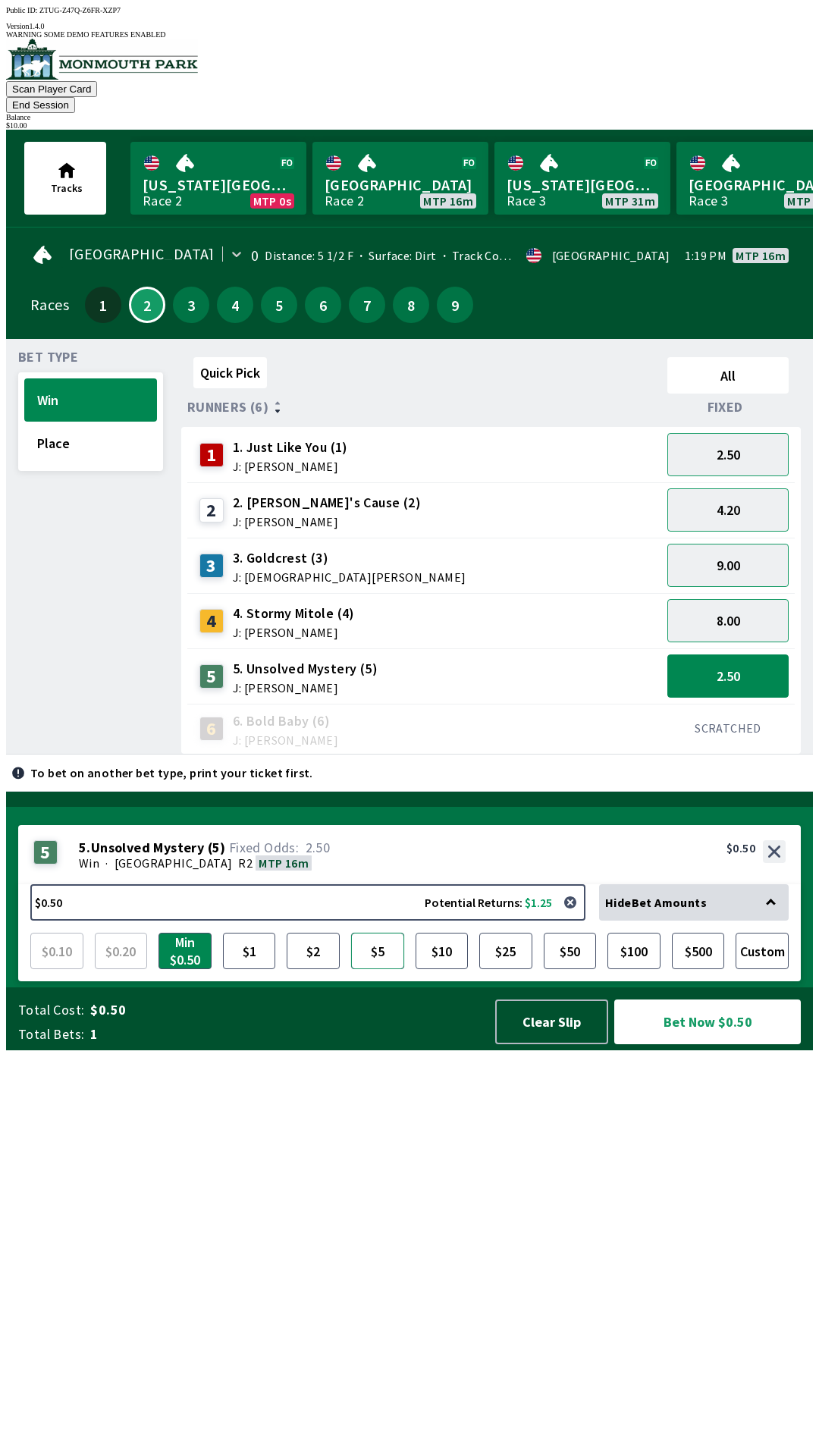
click at [376, 969] on button "$5" at bounding box center [378, 951] width 53 height 36
click at [108, 431] on button "Place" at bounding box center [90, 444] width 133 height 43
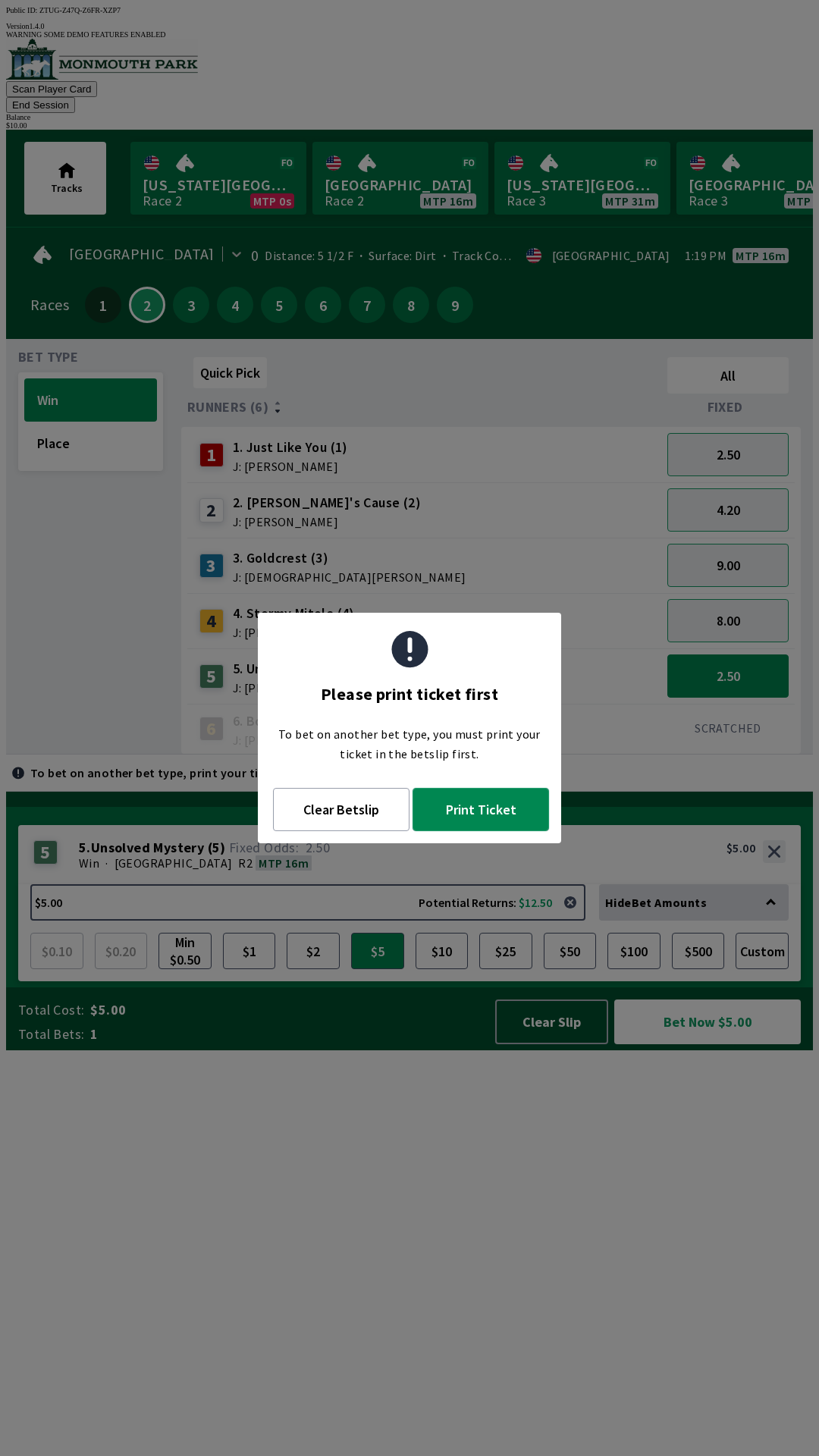
click at [493, 818] on button "Print Ticket" at bounding box center [481, 810] width 136 height 43
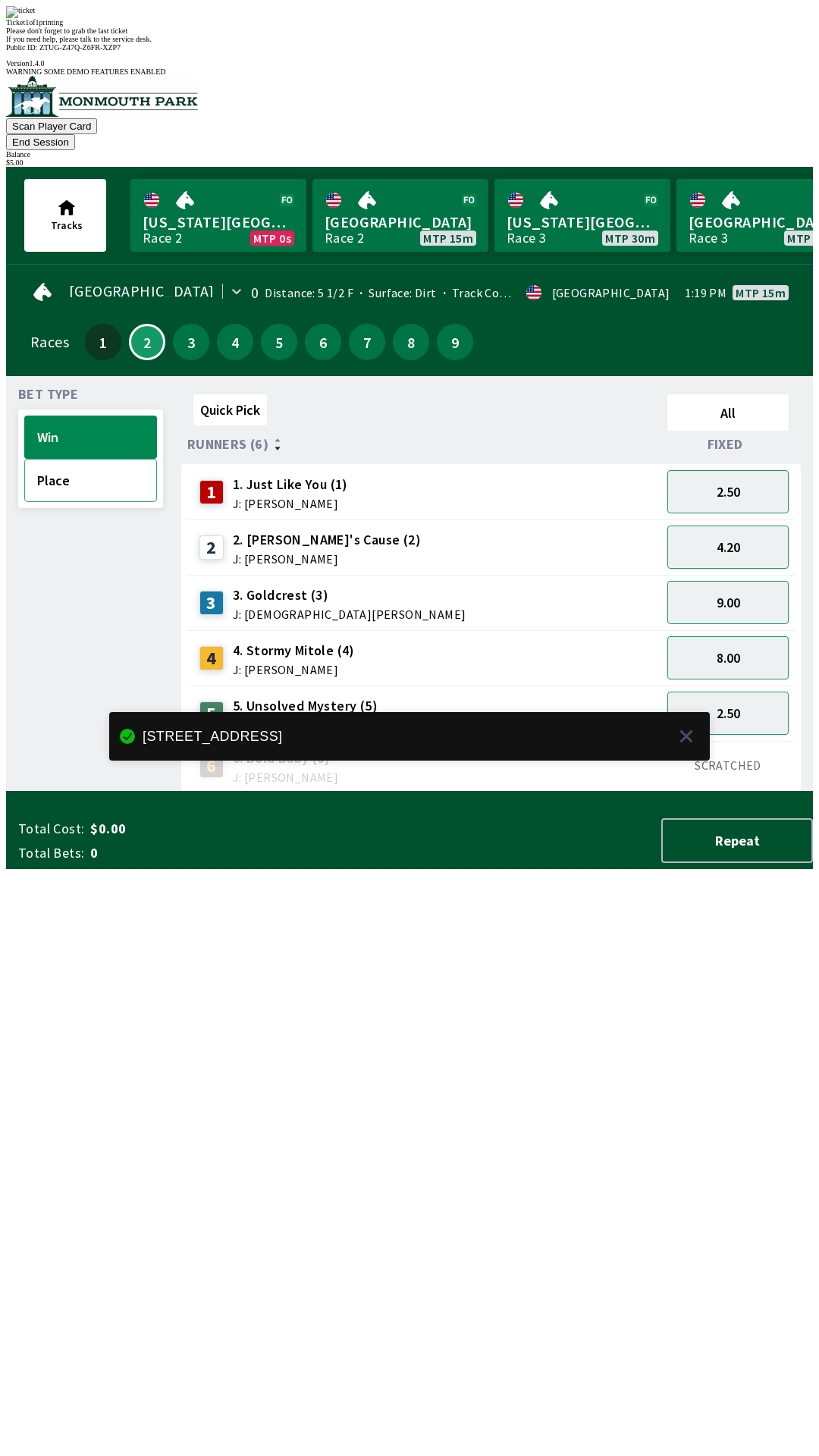
click at [63, 459] on button "Place" at bounding box center [90, 481] width 133 height 43
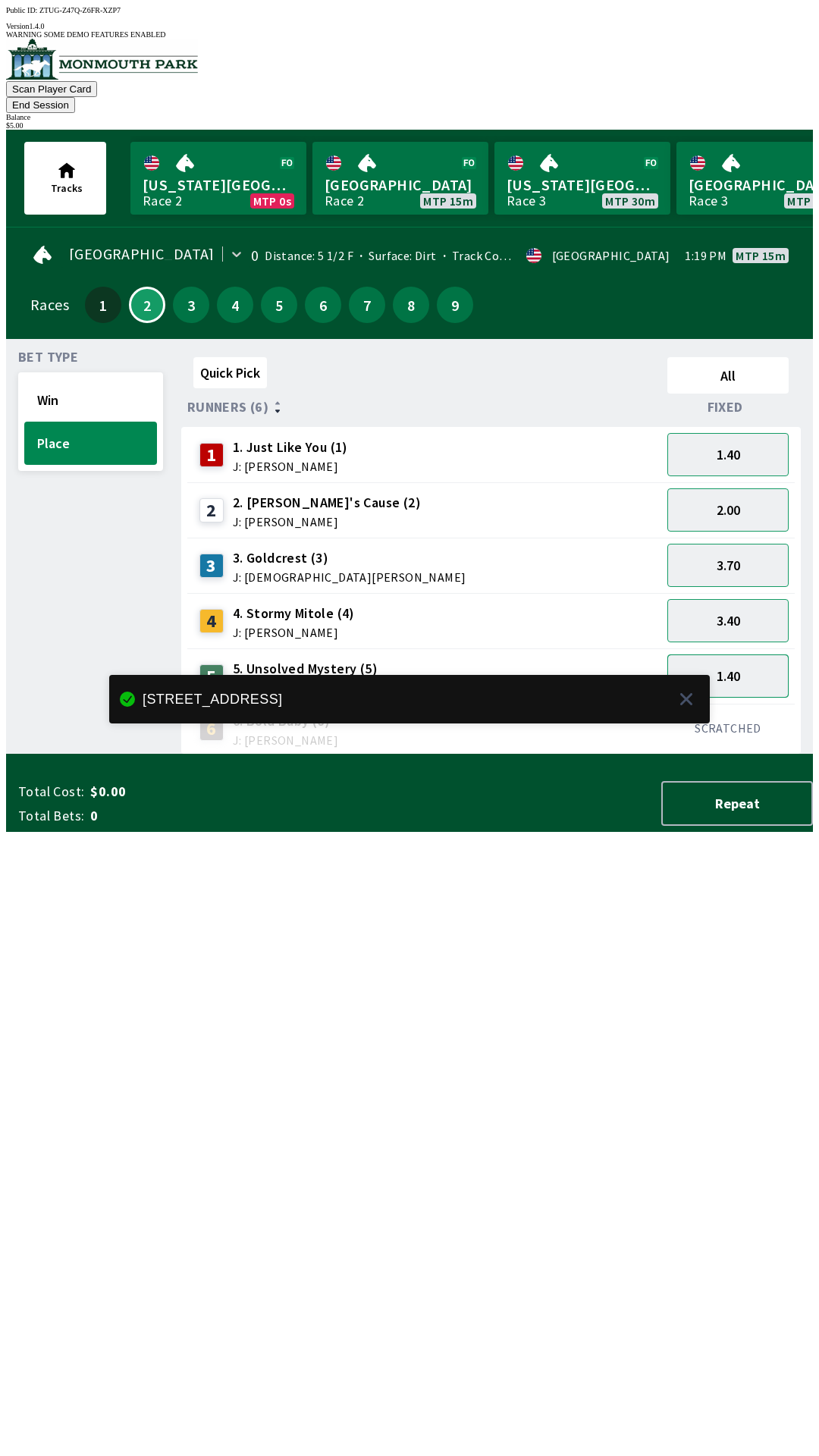
click at [721, 655] on button "1.40" at bounding box center [728, 676] width 121 height 43
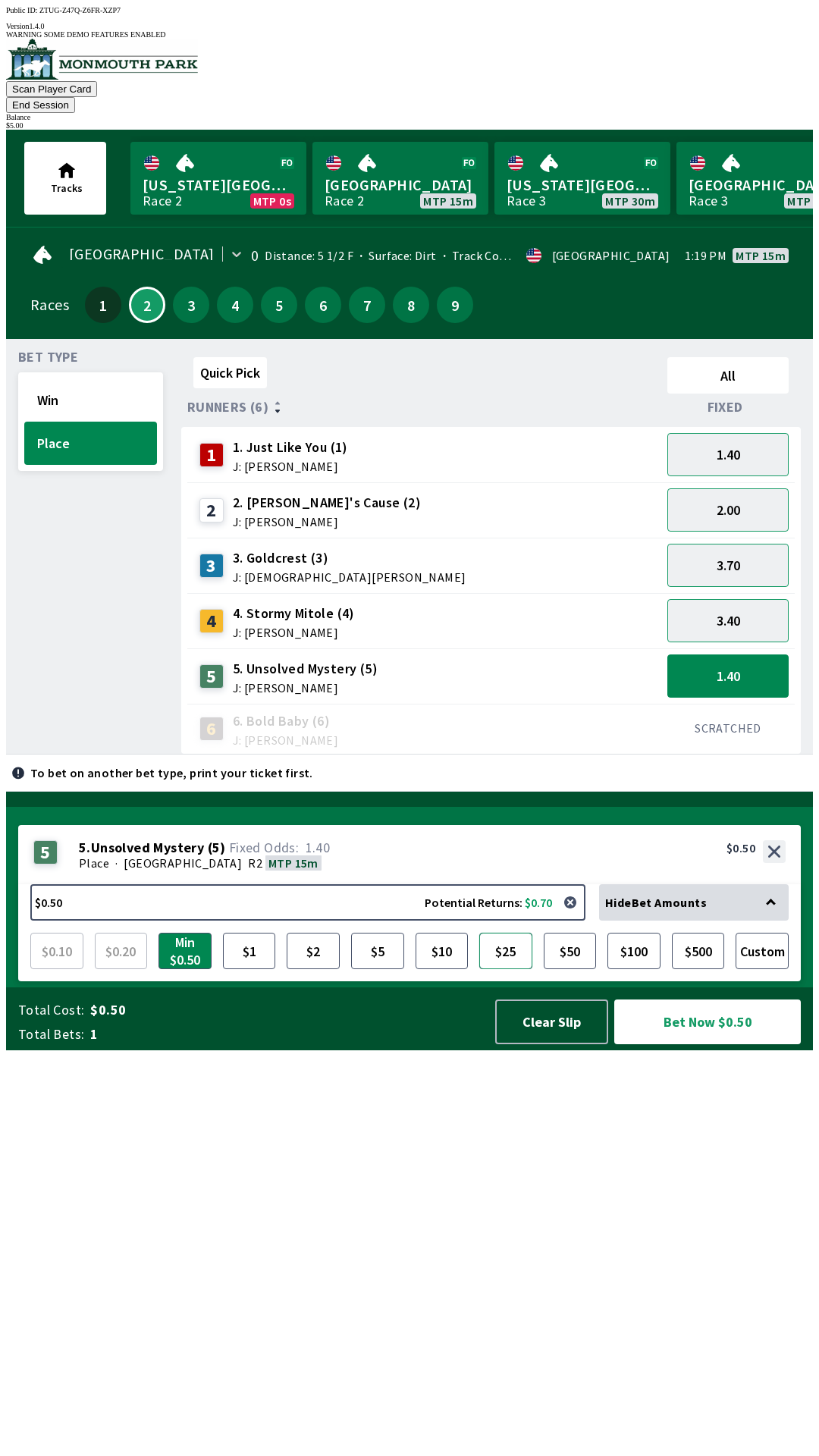
click at [518, 969] on button "$25" at bounding box center [506, 951] width 53 height 36
click at [416, 969] on button "$10" at bounding box center [442, 951] width 53 height 36
click at [366, 969] on button "$5" at bounding box center [378, 951] width 53 height 36
click at [707, 1044] on button "Bet Now $5.00" at bounding box center [707, 1022] width 187 height 45
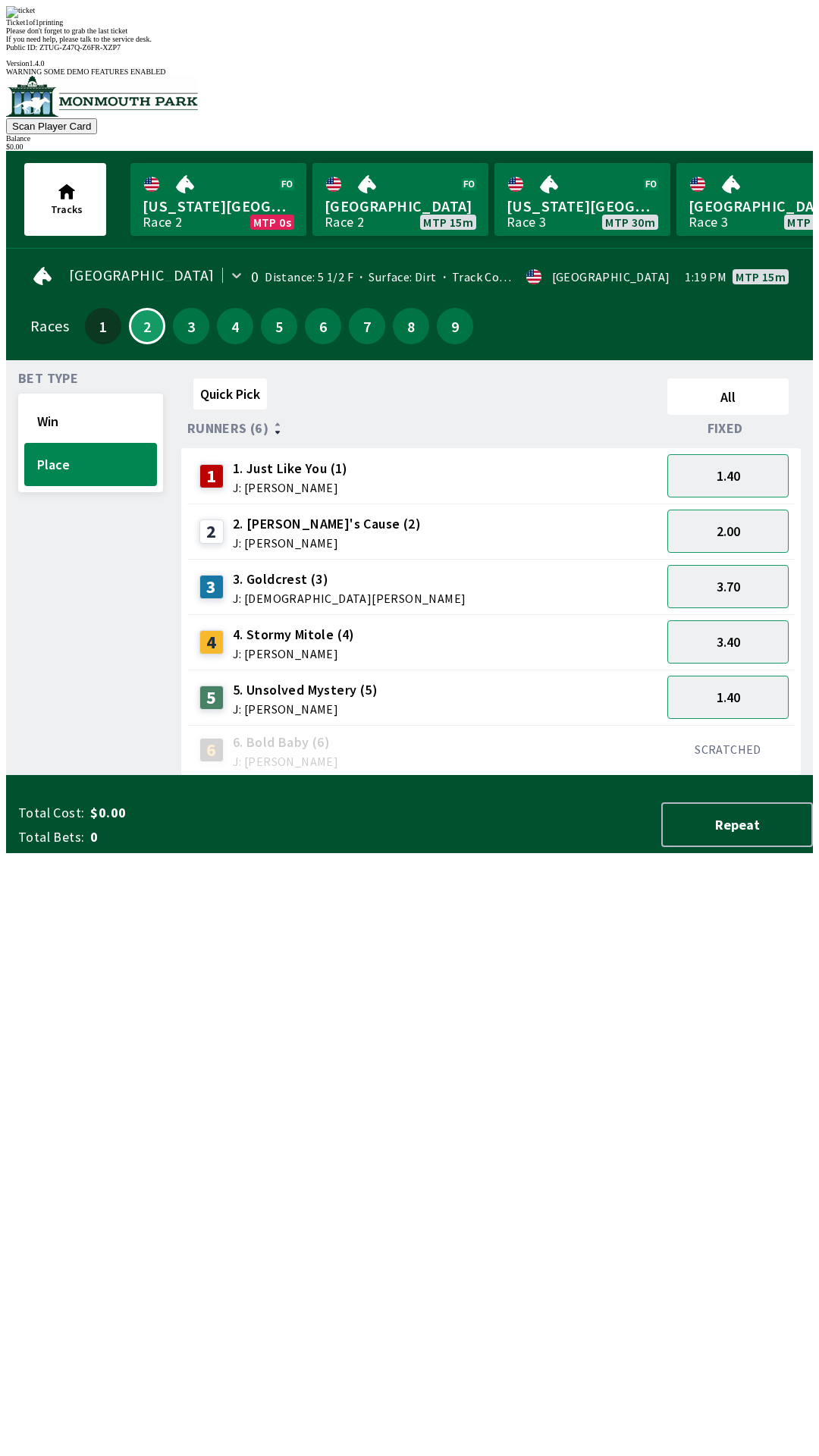
click at [458, 43] on div "Ticket 1 of 1 printing Please don't forget to grab the last ticket If you need …" at bounding box center [409, 24] width 807 height 37
click at [54, 174] on button "Tracks" at bounding box center [65, 199] width 82 height 73
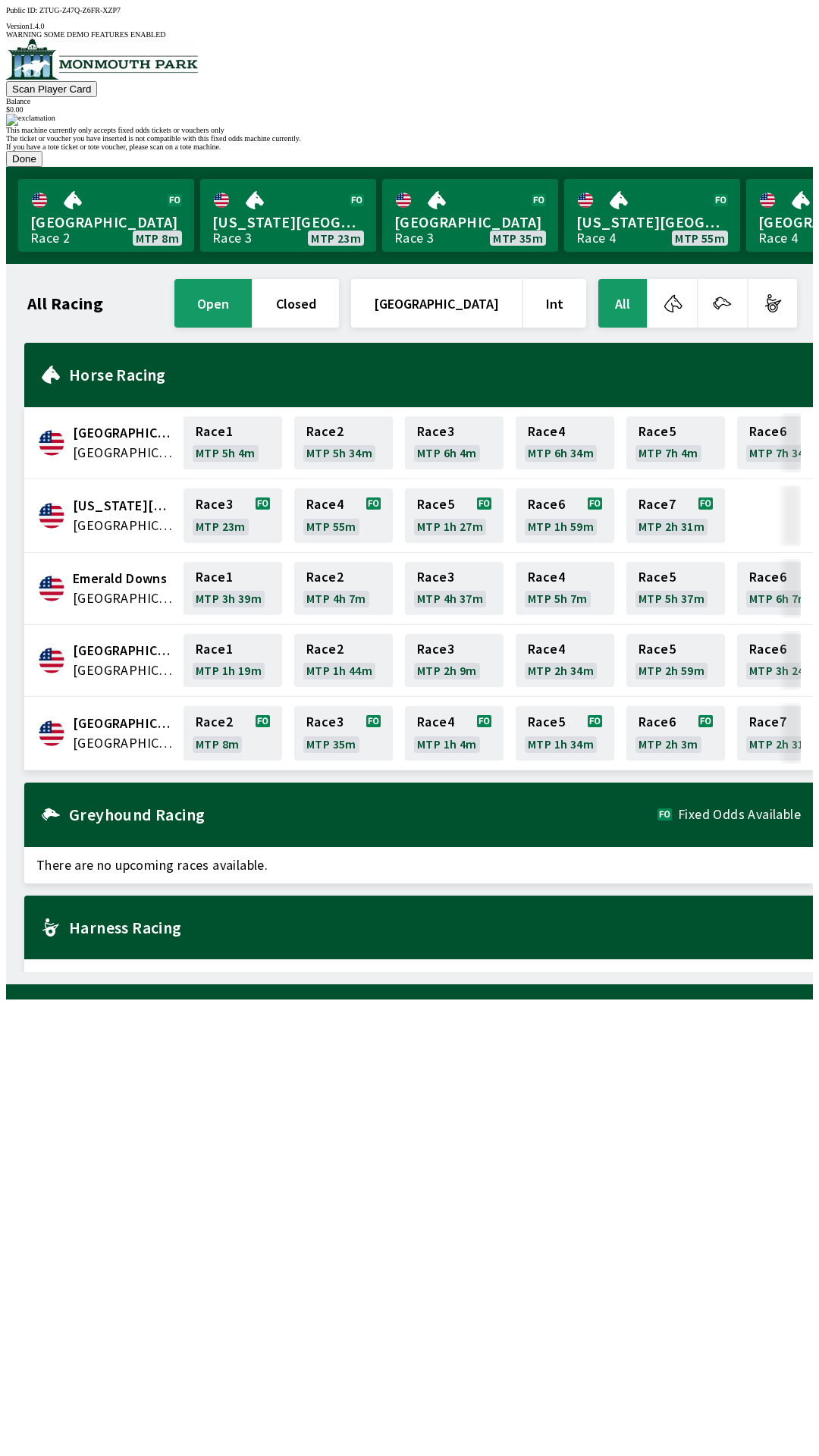
click at [42, 167] on button "Done" at bounding box center [24, 159] width 36 height 16
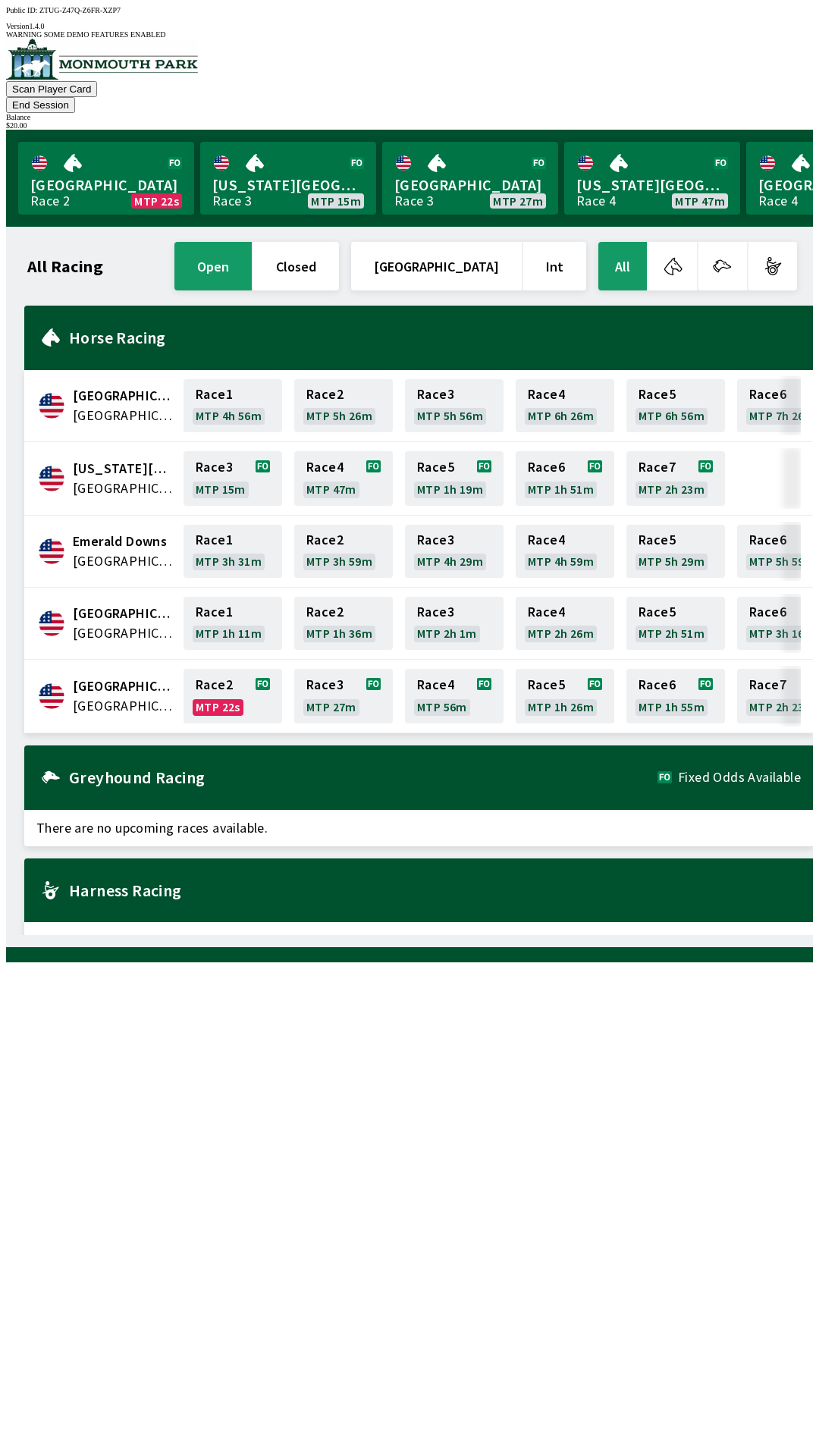
click at [75, 97] on button "End Session" at bounding box center [40, 105] width 69 height 16
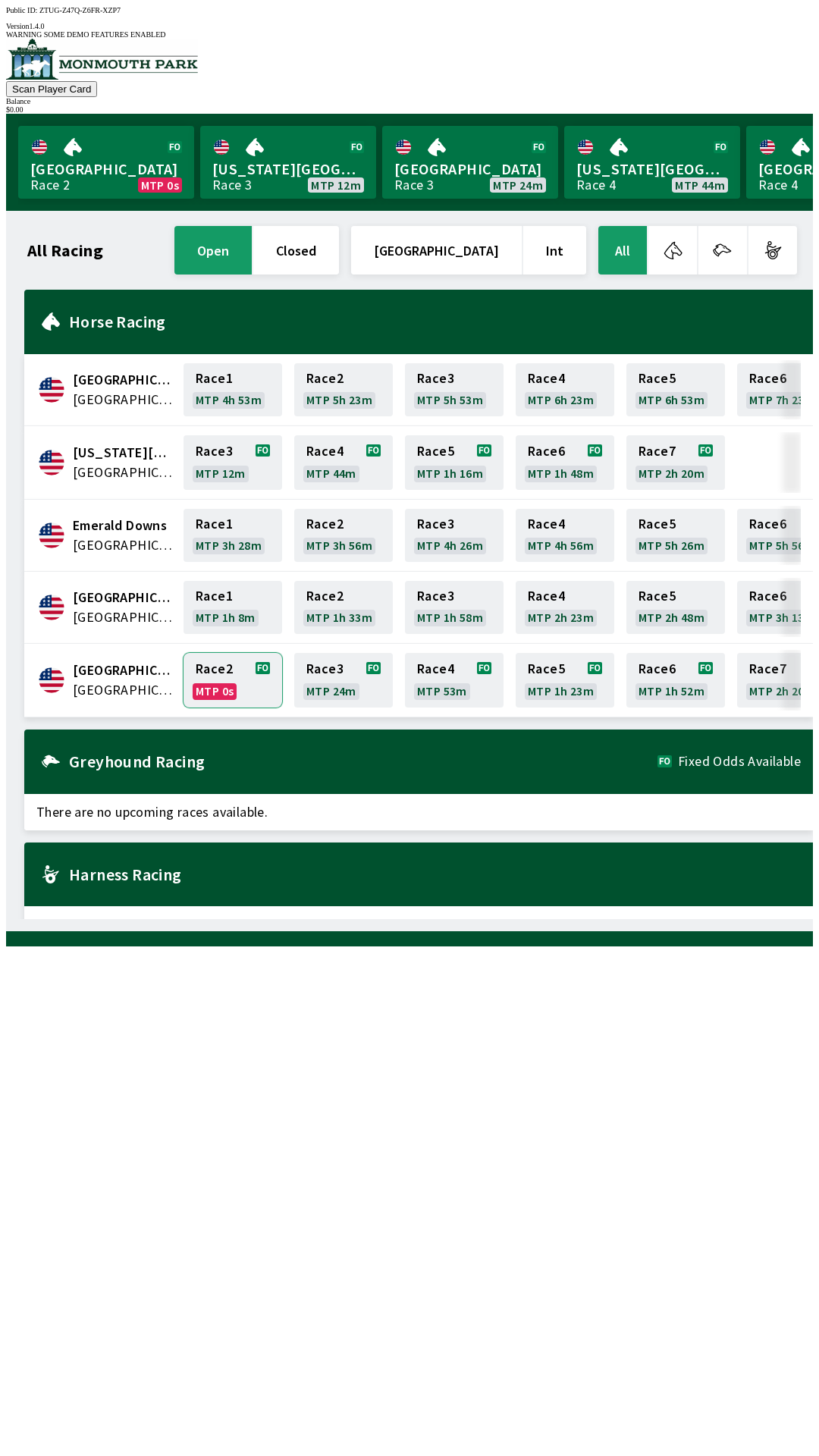
click at [222, 688] on link "Race 2 MTP 0s" at bounding box center [233, 680] width 98 height 54
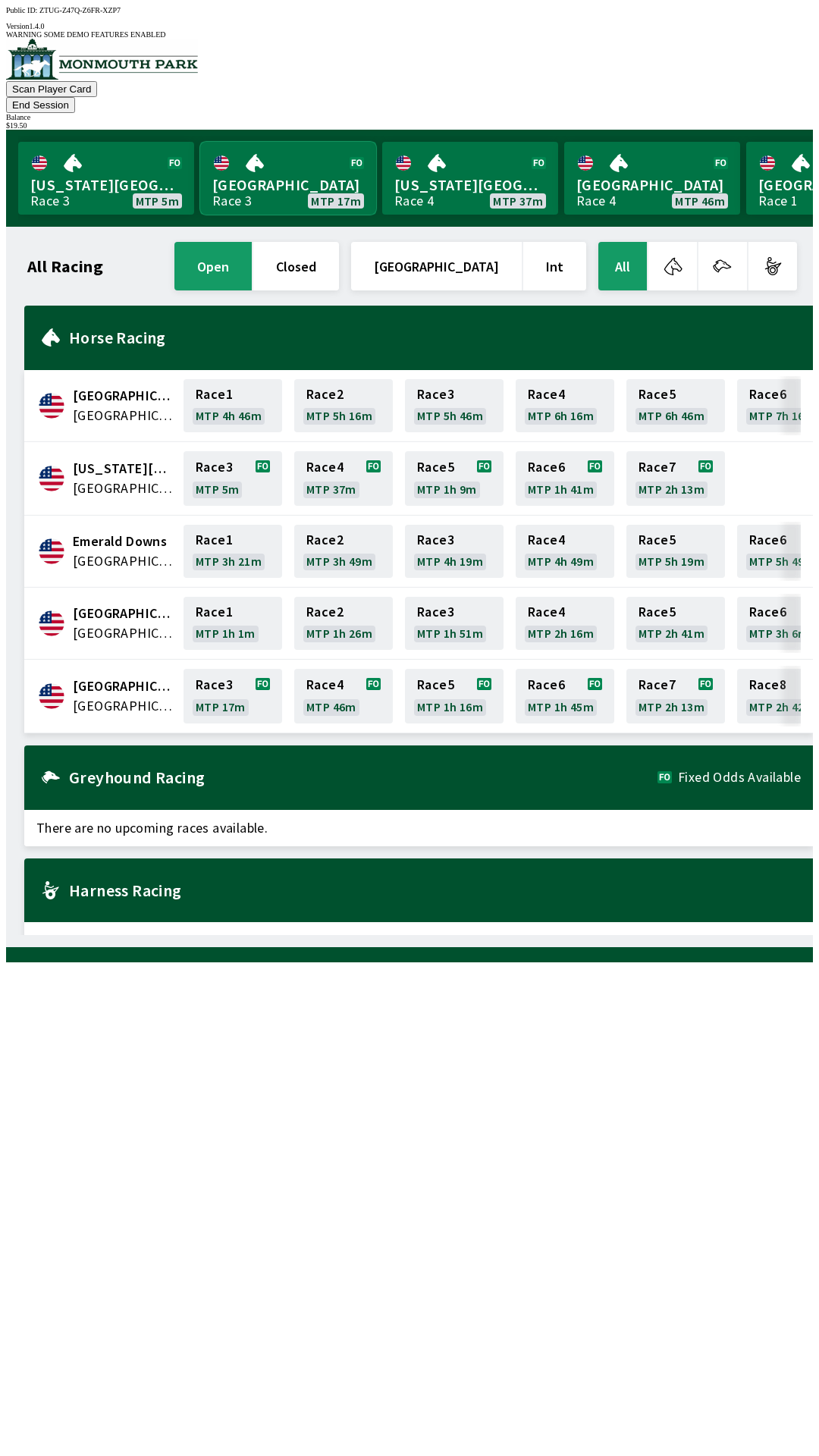
click at [264, 142] on link "Monmouth Park Race 3 MTP 17m" at bounding box center [288, 178] width 176 height 73
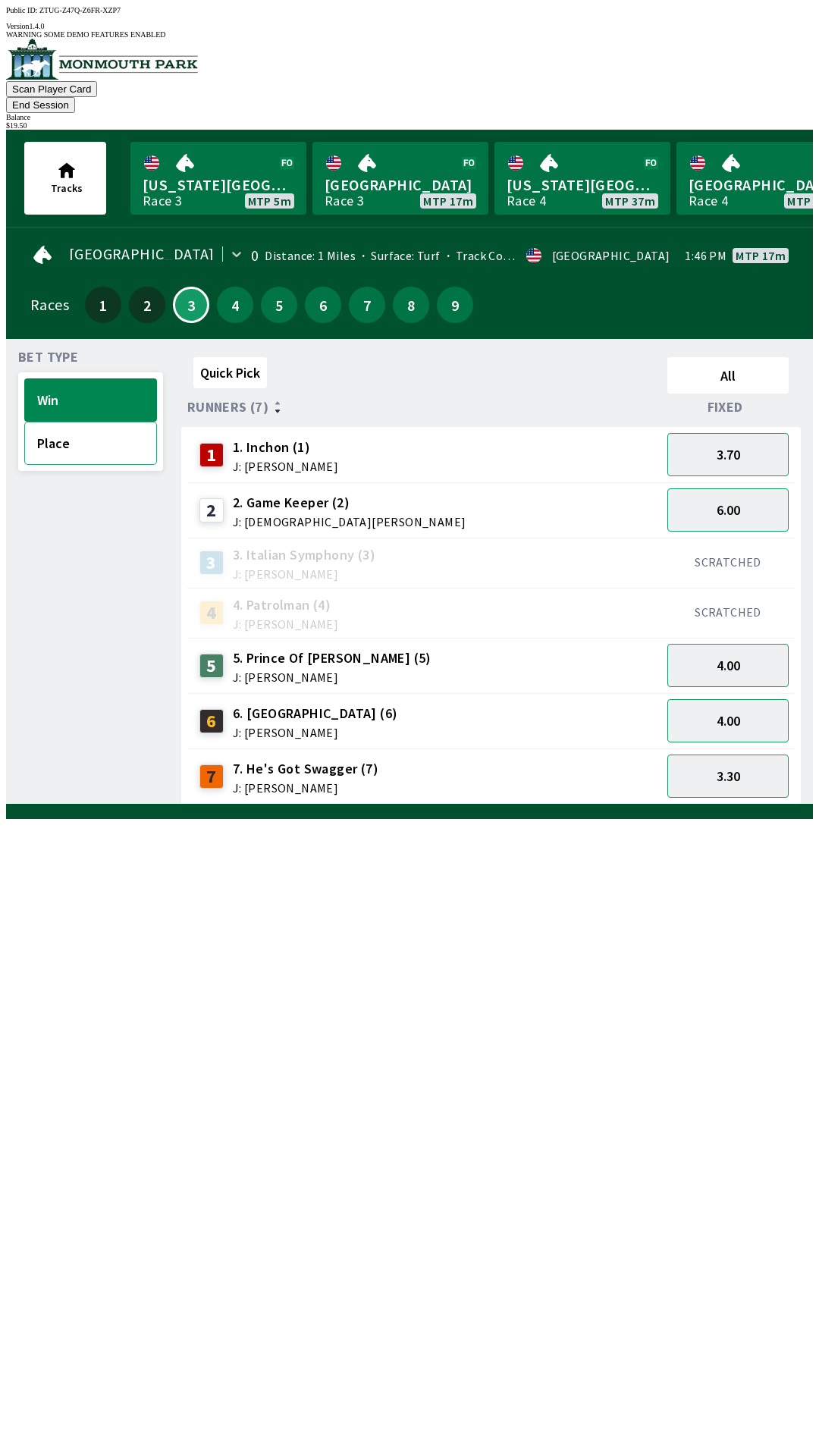
click at [108, 432] on button "Place" at bounding box center [90, 444] width 133 height 43
click at [110, 378] on button "Win" at bounding box center [90, 400] width 133 height 43
click at [238, 290] on div "4" at bounding box center [235, 305] width 36 height 36
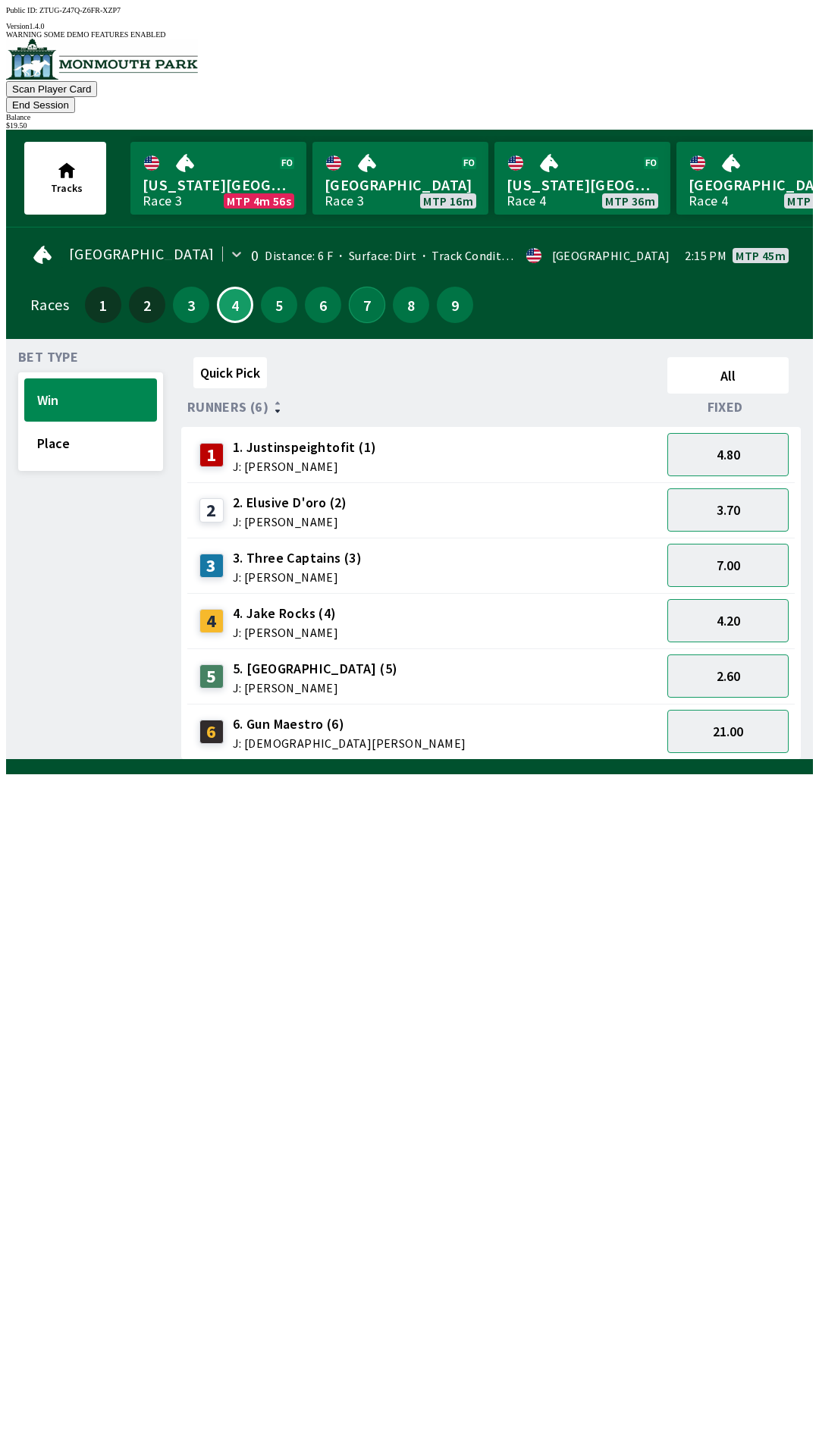
click at [363, 287] on button "7" at bounding box center [367, 305] width 36 height 36
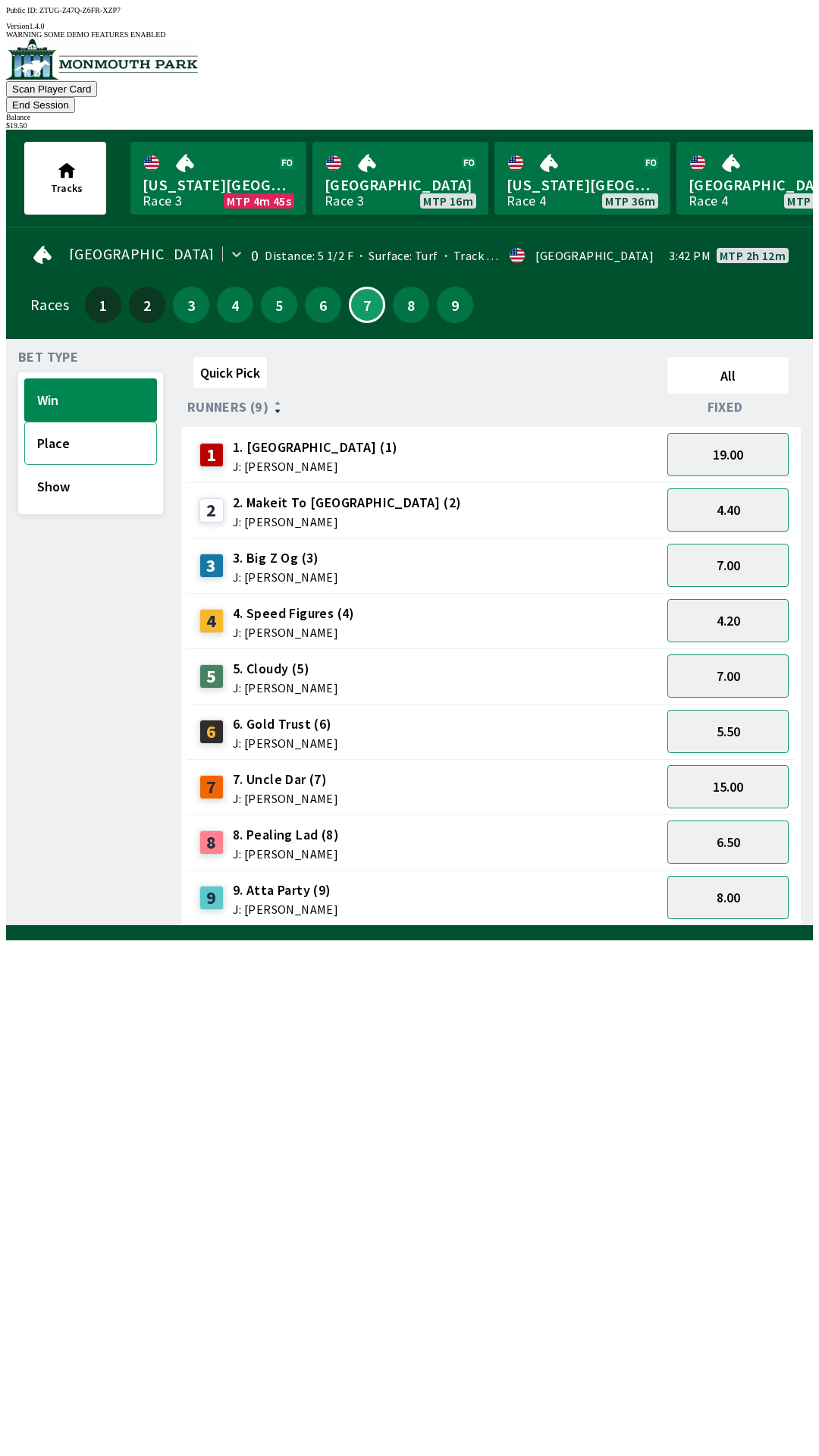
click at [104, 422] on button "Place" at bounding box center [90, 444] width 133 height 43
click at [733, 433] on button "8.00" at bounding box center [728, 455] width 121 height 43
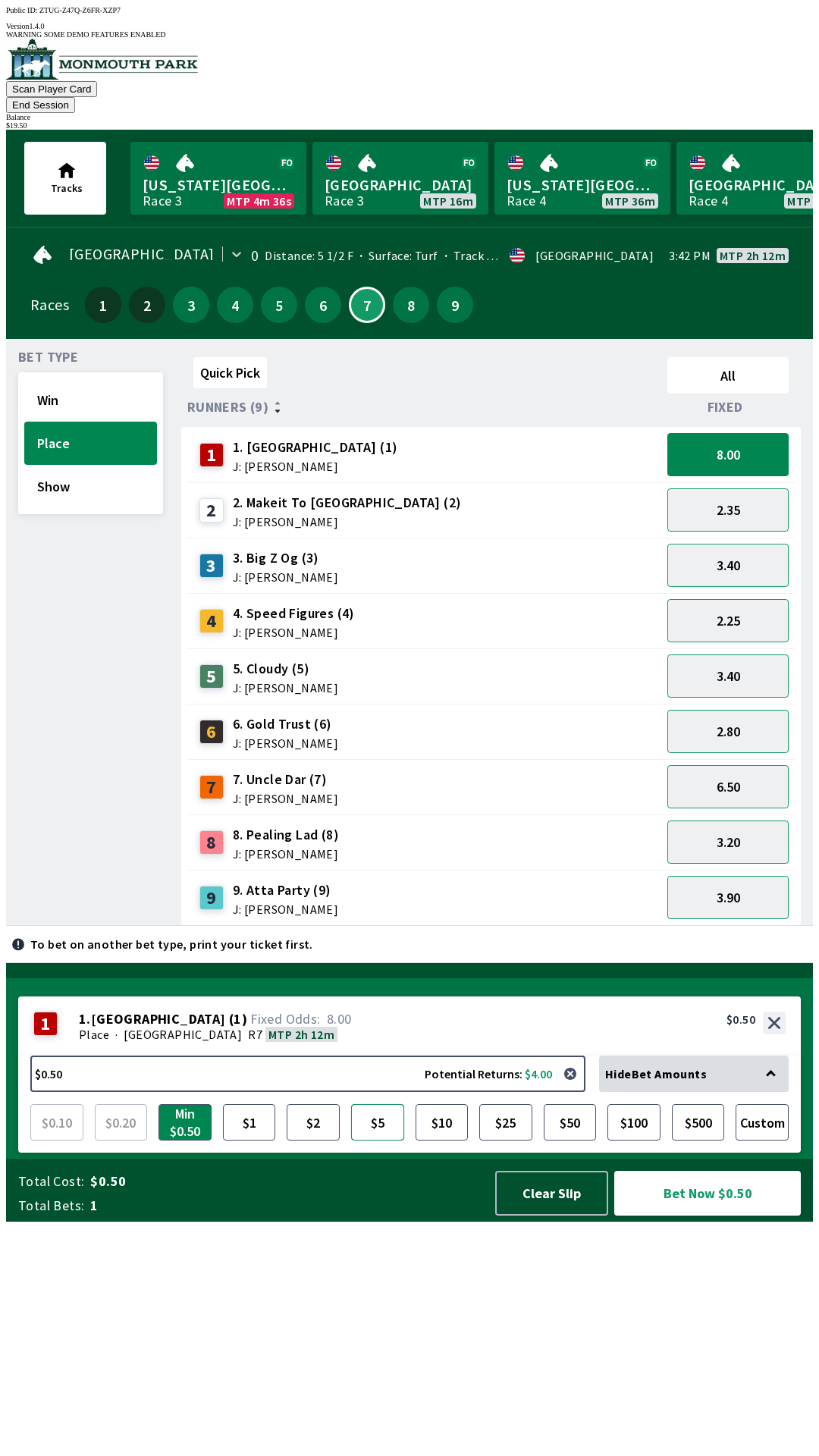
click at [376, 1141] on button "$5" at bounding box center [378, 1123] width 53 height 36
click at [699, 1216] on button "Bet Now $5.00" at bounding box center [707, 1193] width 187 height 45
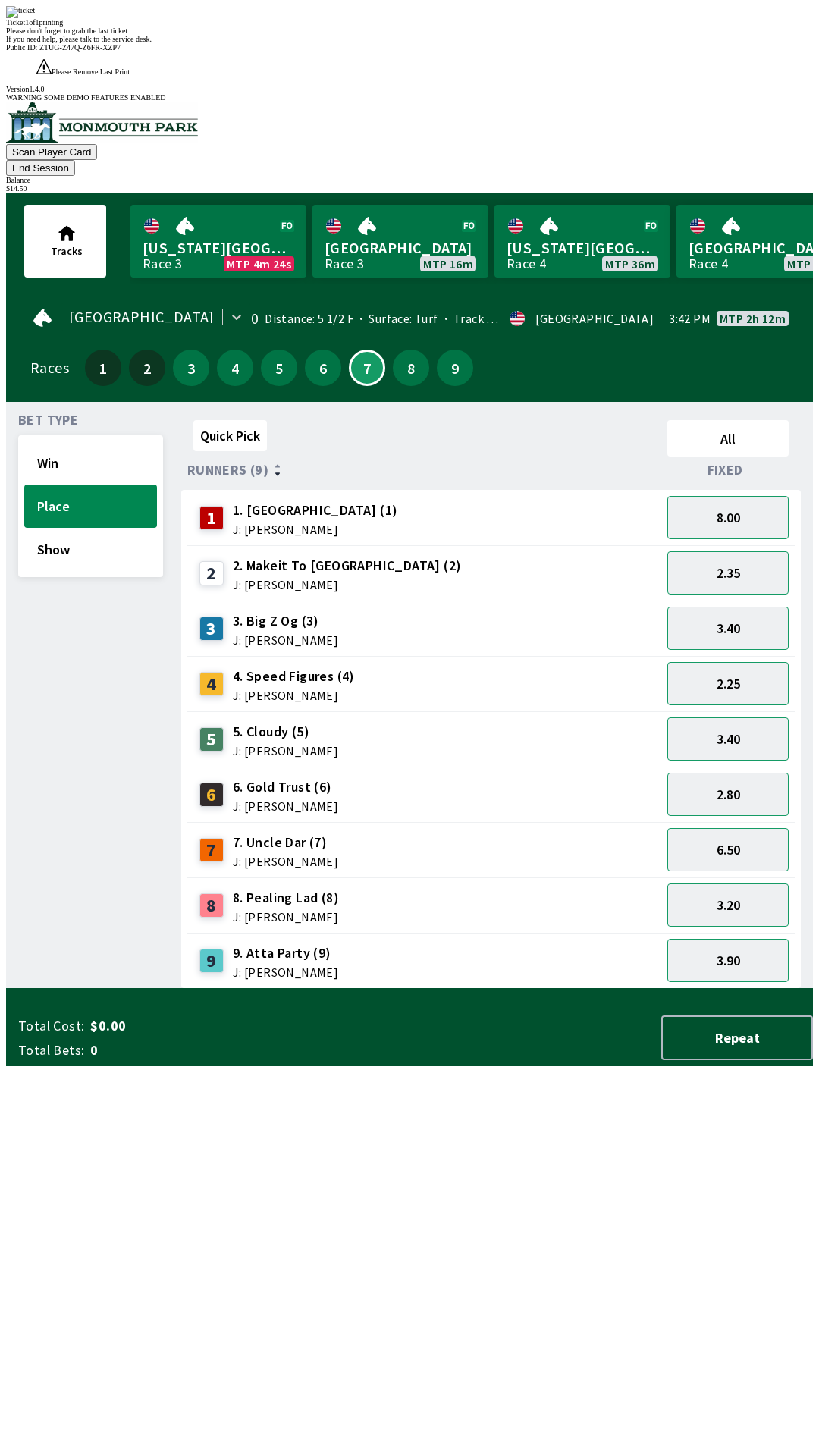
click at [687, 989] on div "Quick Pick All Runners (9) Fixed 1 1. Vamos Viejo (1) J: [PERSON_NAME] 8.00 2 2…" at bounding box center [496, 701] width 631 height 575
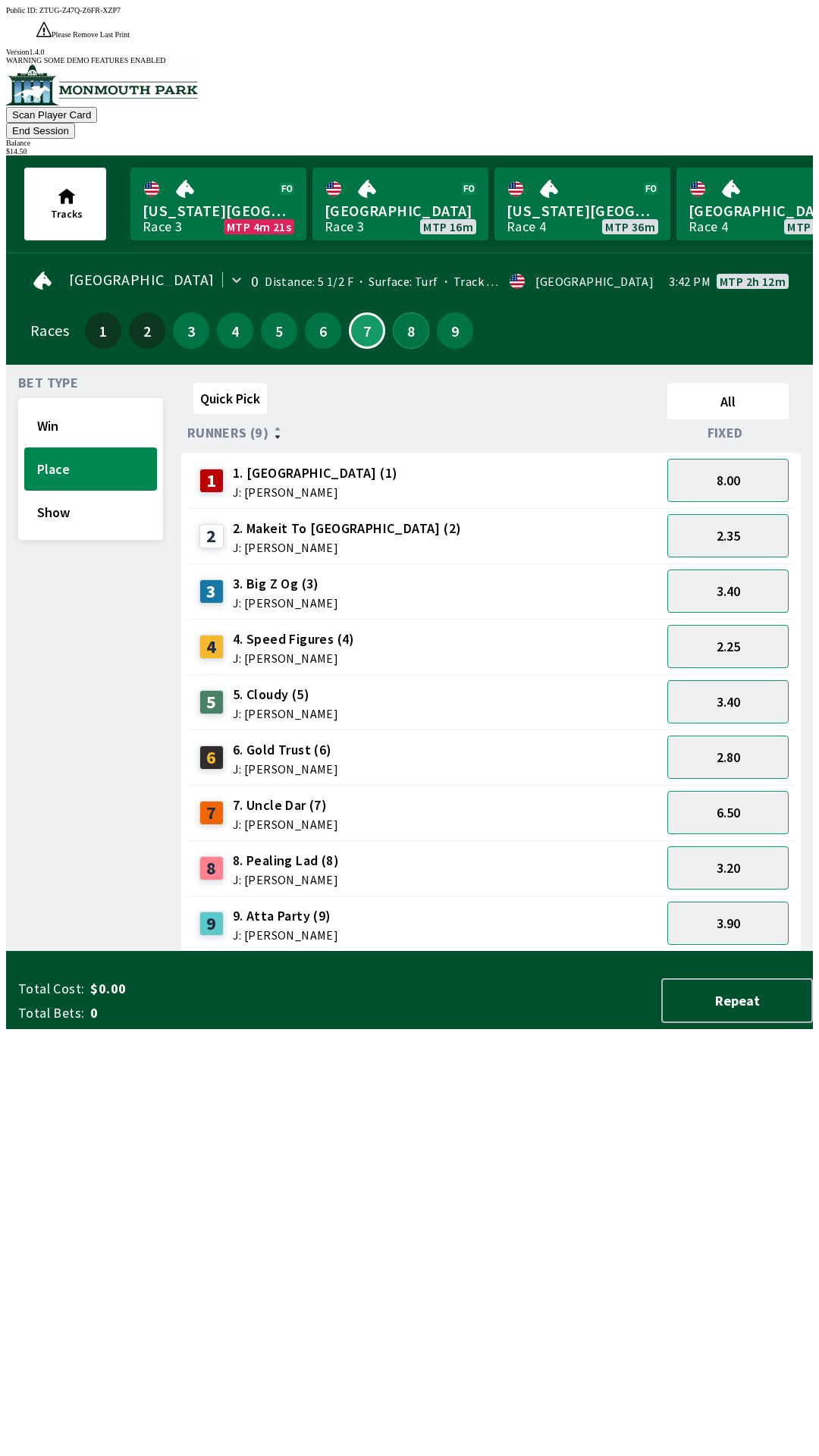
click at [415, 313] on button "8" at bounding box center [411, 331] width 36 height 36
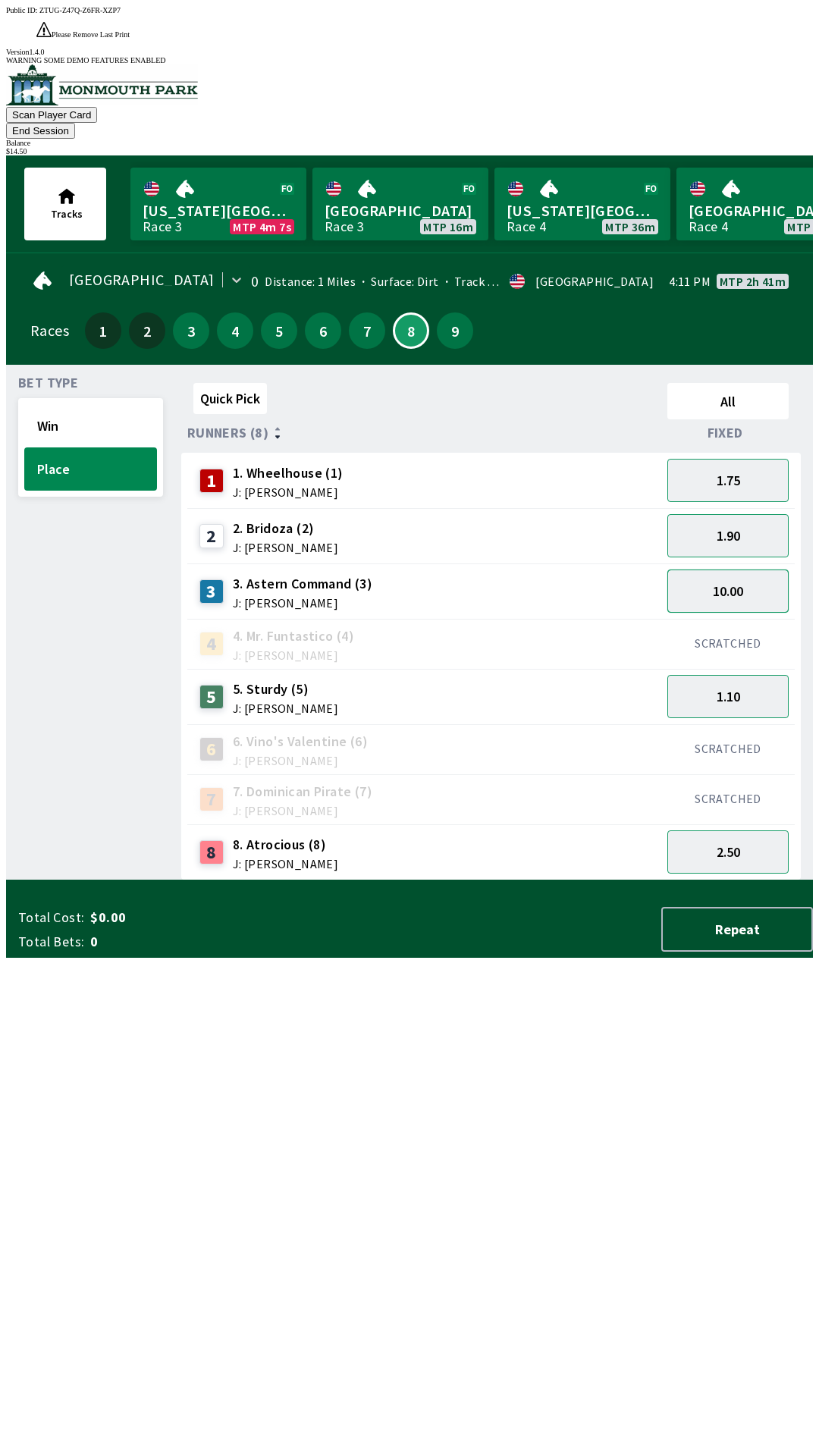
click at [748, 569] on button "10.00" at bounding box center [728, 591] width 121 height 43
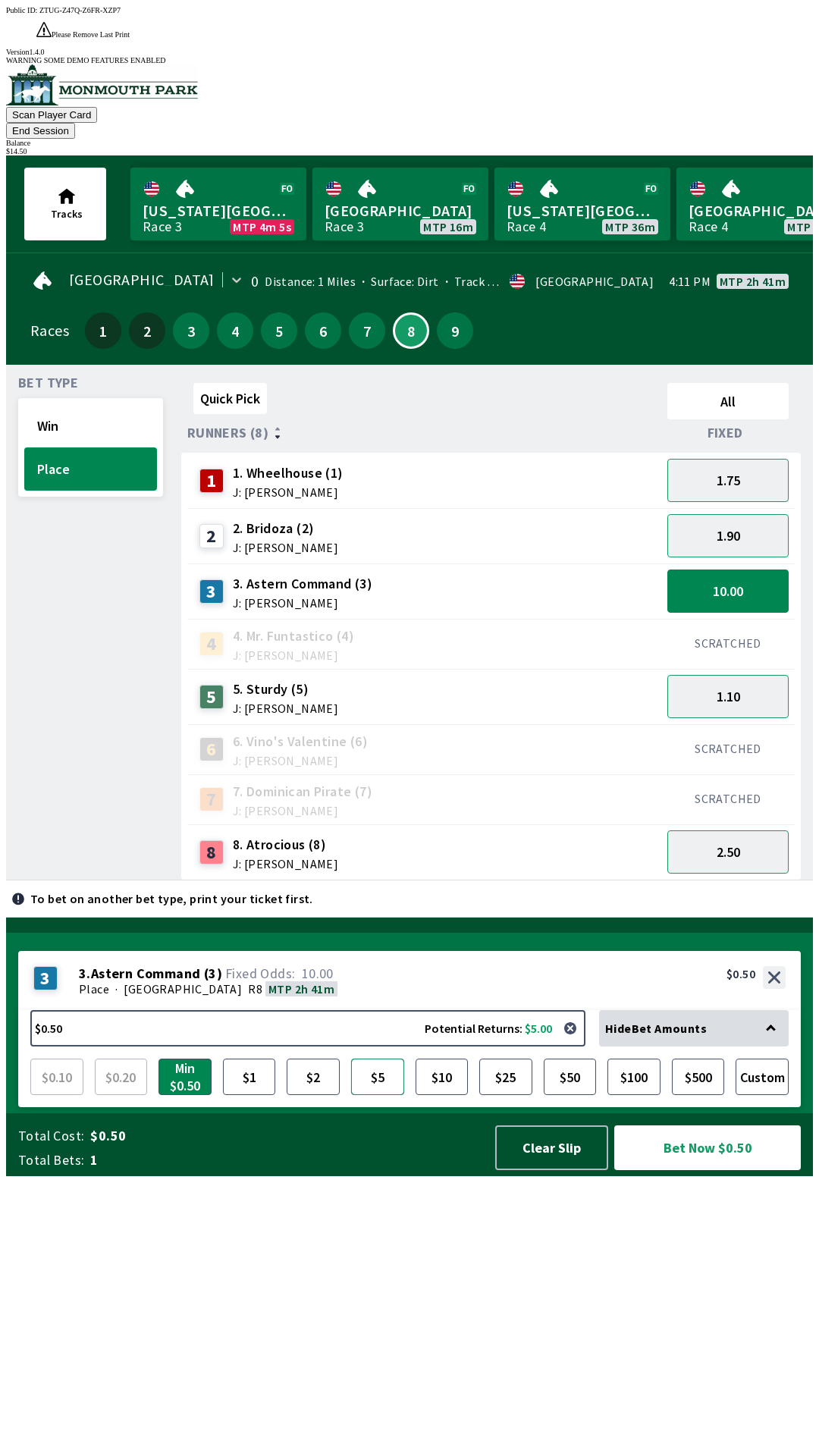
click at [396, 1095] on button "$5" at bounding box center [378, 1077] width 53 height 36
click at [742, 1170] on button "Bet Now $5.00" at bounding box center [707, 1148] width 187 height 45
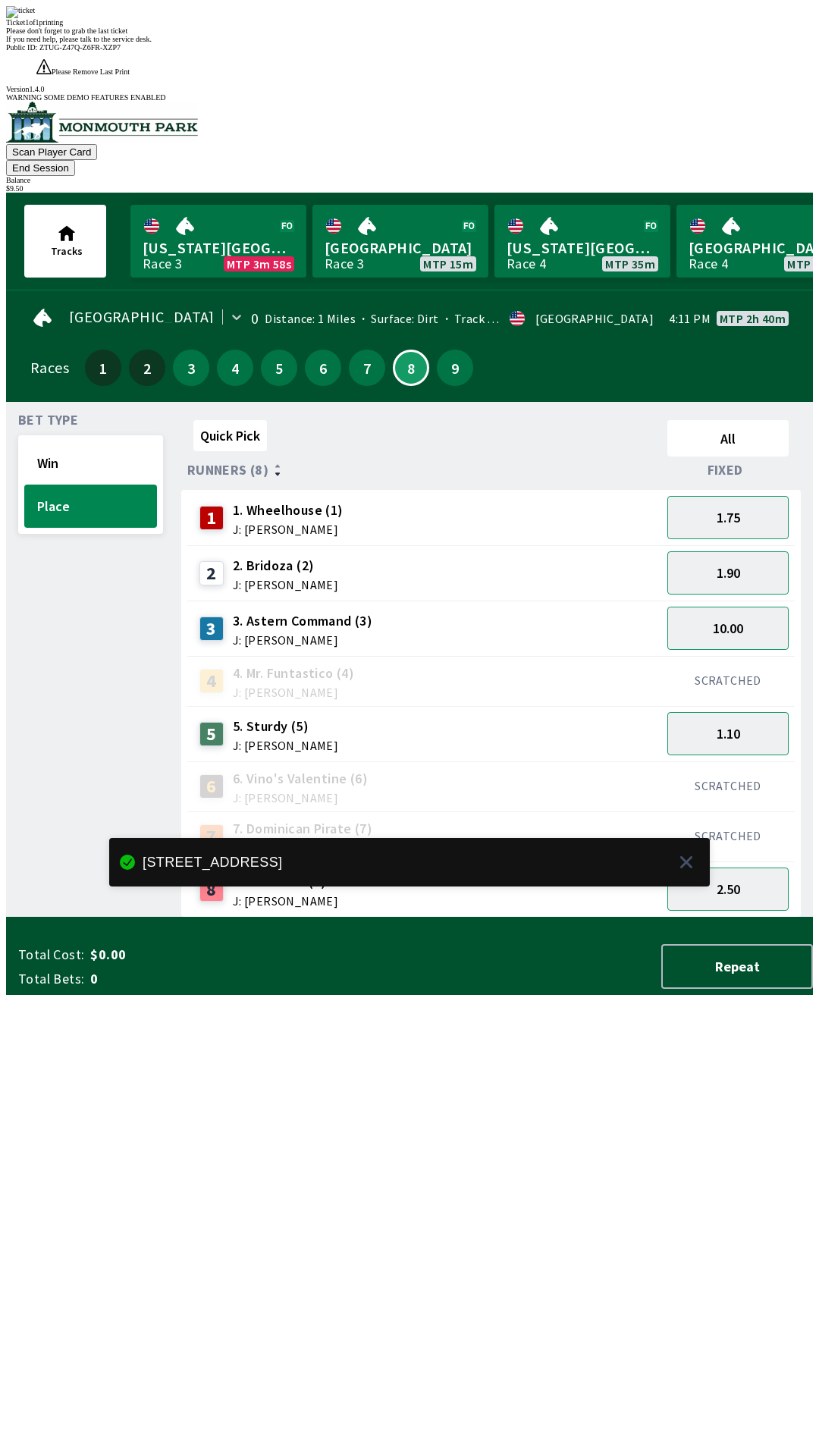
click at [636, 918] on div "Quick Pick All Runners (8) Fixed 1 1. Wheelhouse (1) J: [PERSON_NAME] 1.75 2 2.…" at bounding box center [496, 666] width 631 height 504
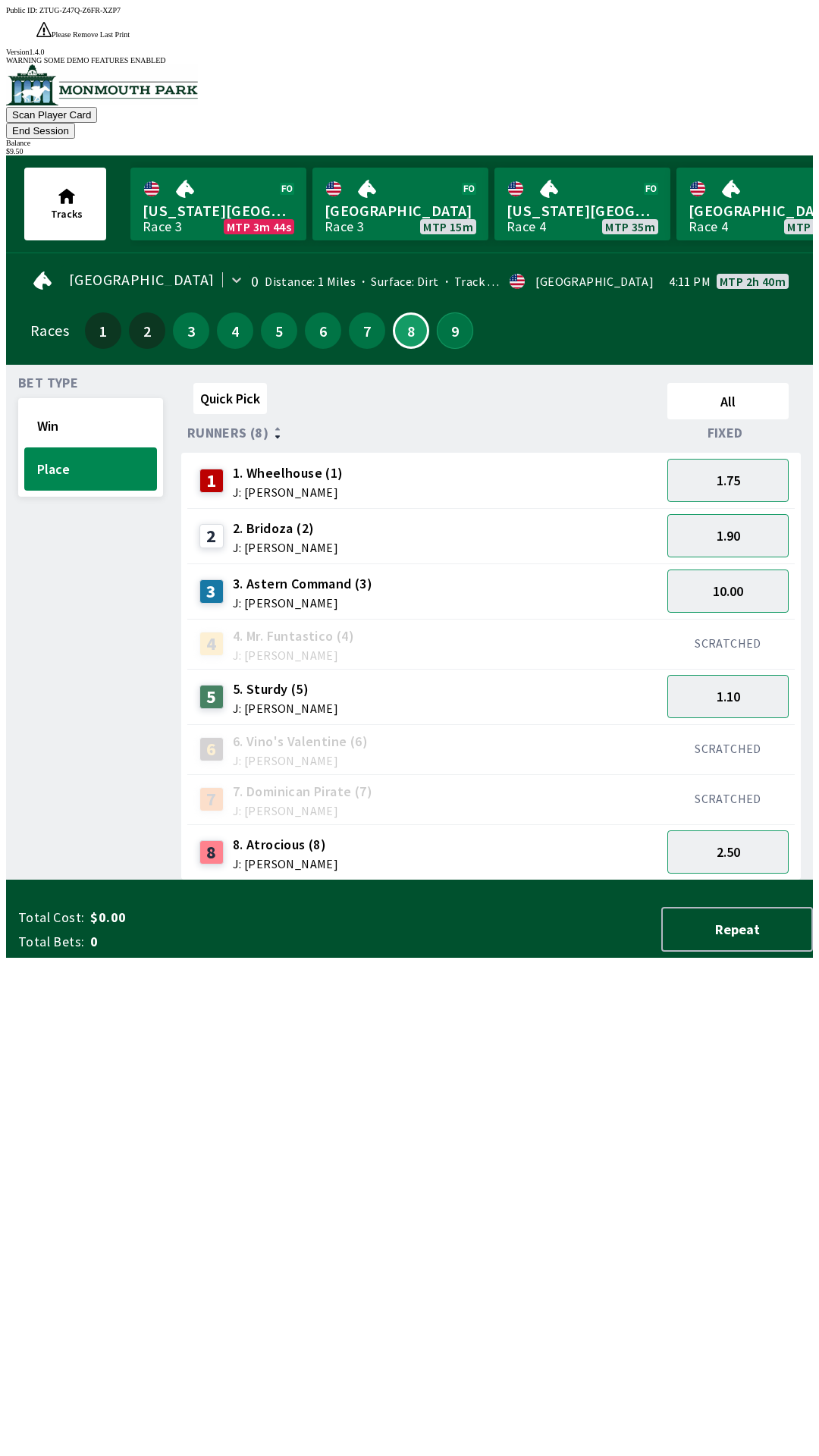
click at [453, 313] on button "9" at bounding box center [455, 331] width 36 height 36
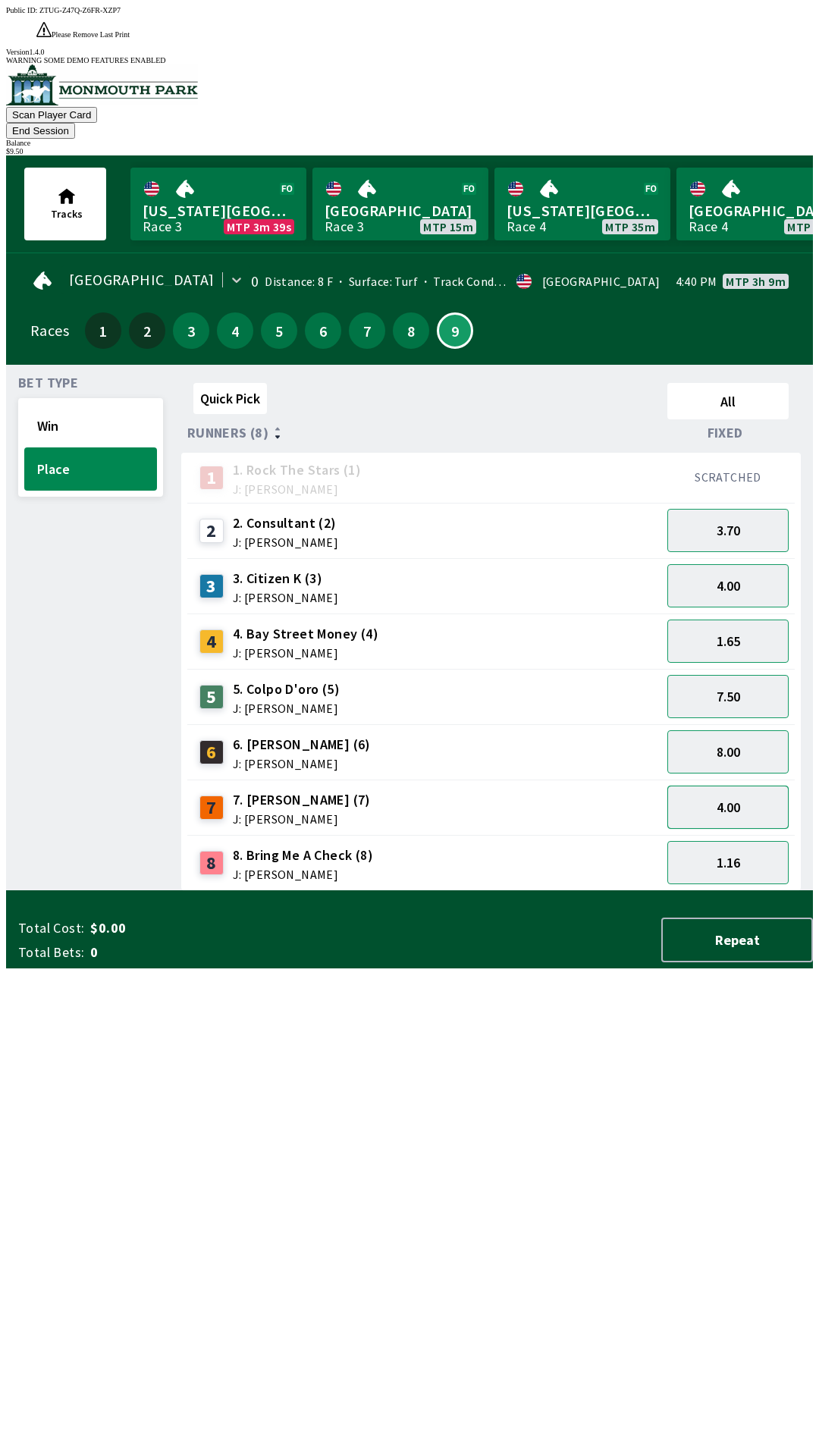
click at [733, 786] on button "4.00" at bounding box center [728, 807] width 121 height 43
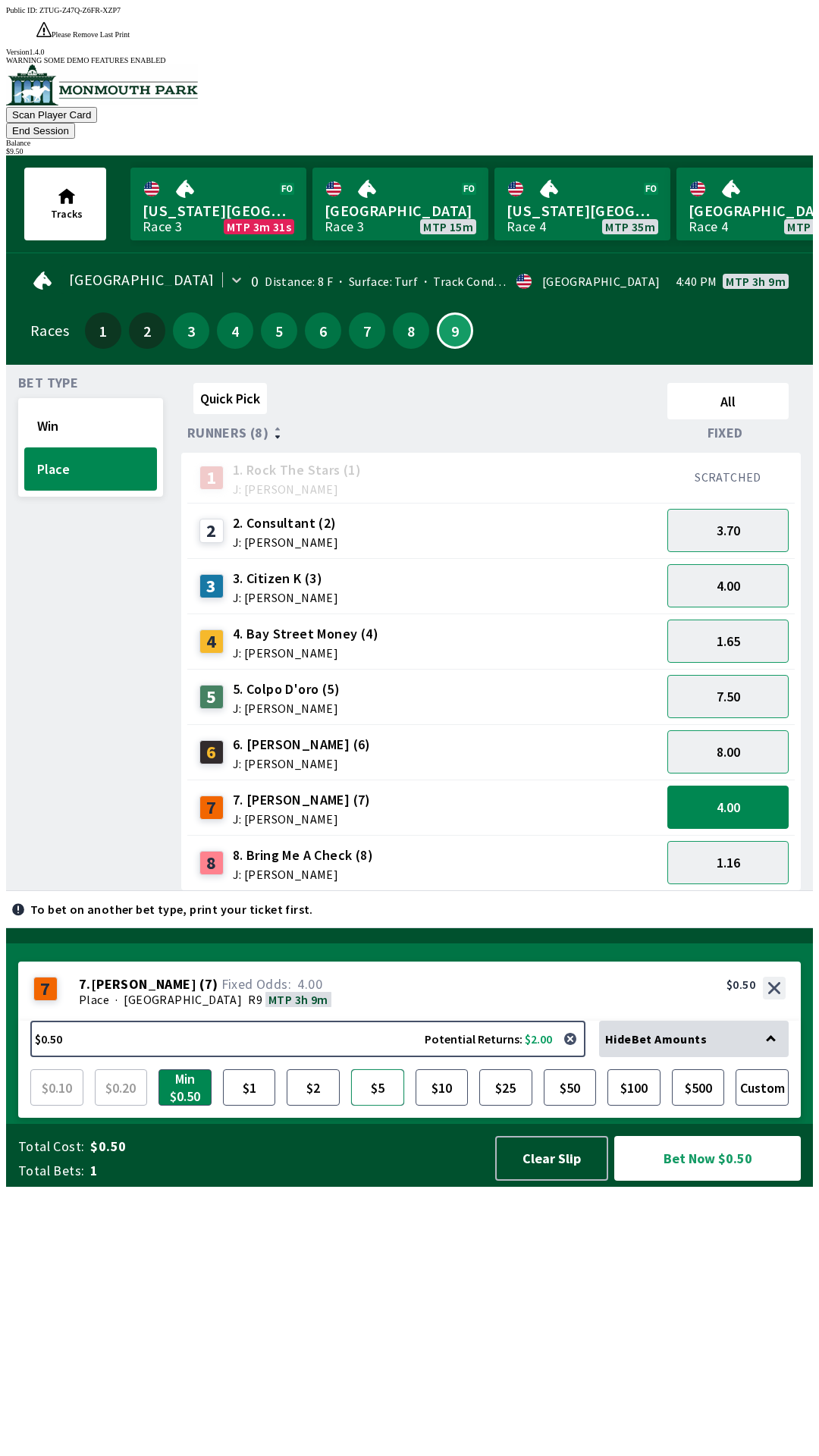
click at [378, 1106] on button "$5" at bounding box center [378, 1087] width 53 height 36
click at [700, 1181] on button "Bet Now $5.00" at bounding box center [707, 1159] width 187 height 45
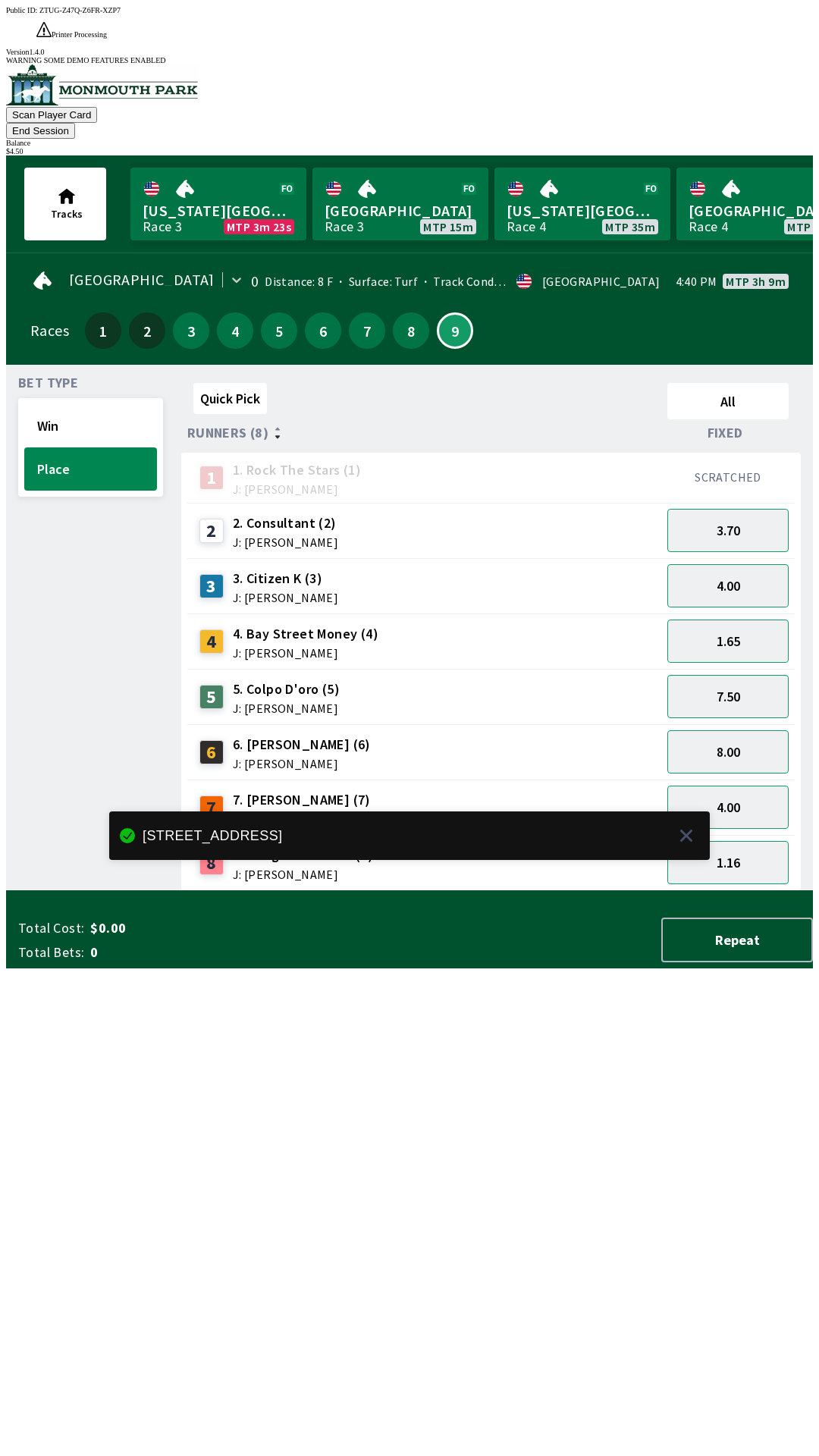
click at [714, 891] on div "Quick Pick All Runners (8) Fixed 1 1. Rock The Stars (1) J: [PERSON_NAME] SCRAT…" at bounding box center [496, 634] width 631 height 514
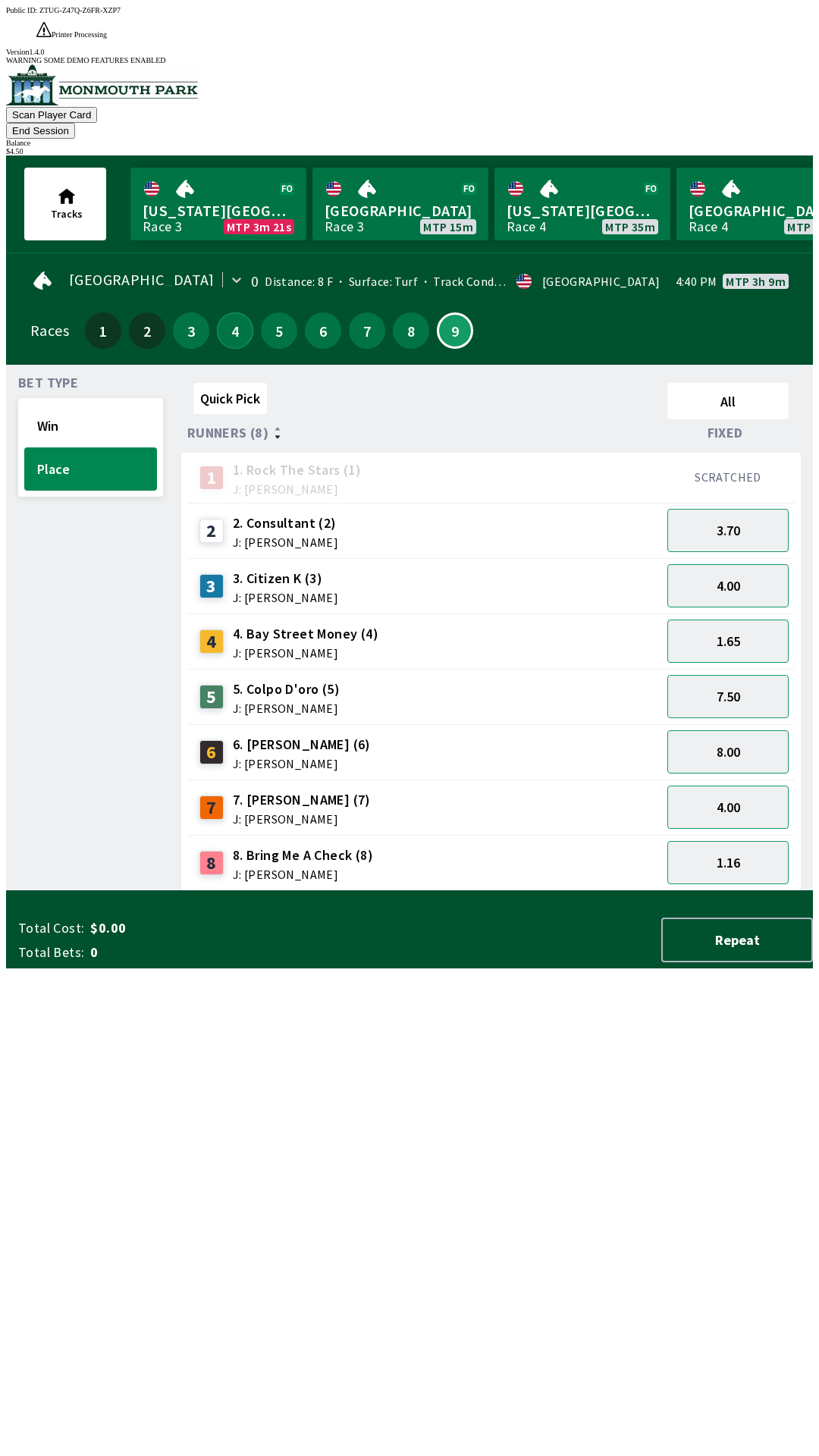
click at [237, 313] on button "4" at bounding box center [235, 331] width 36 height 36
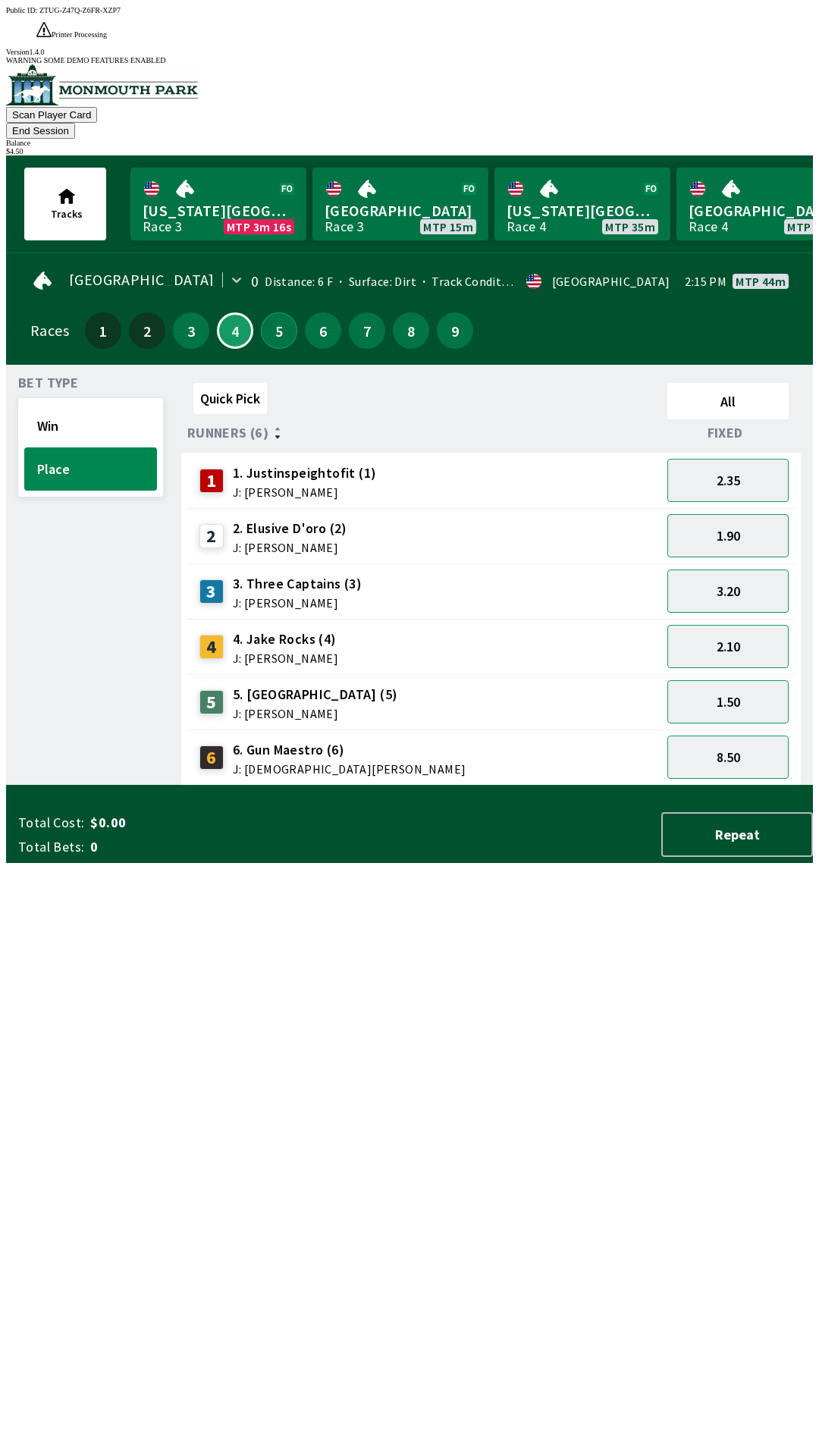
click at [279, 313] on button "5" at bounding box center [279, 331] width 36 height 36
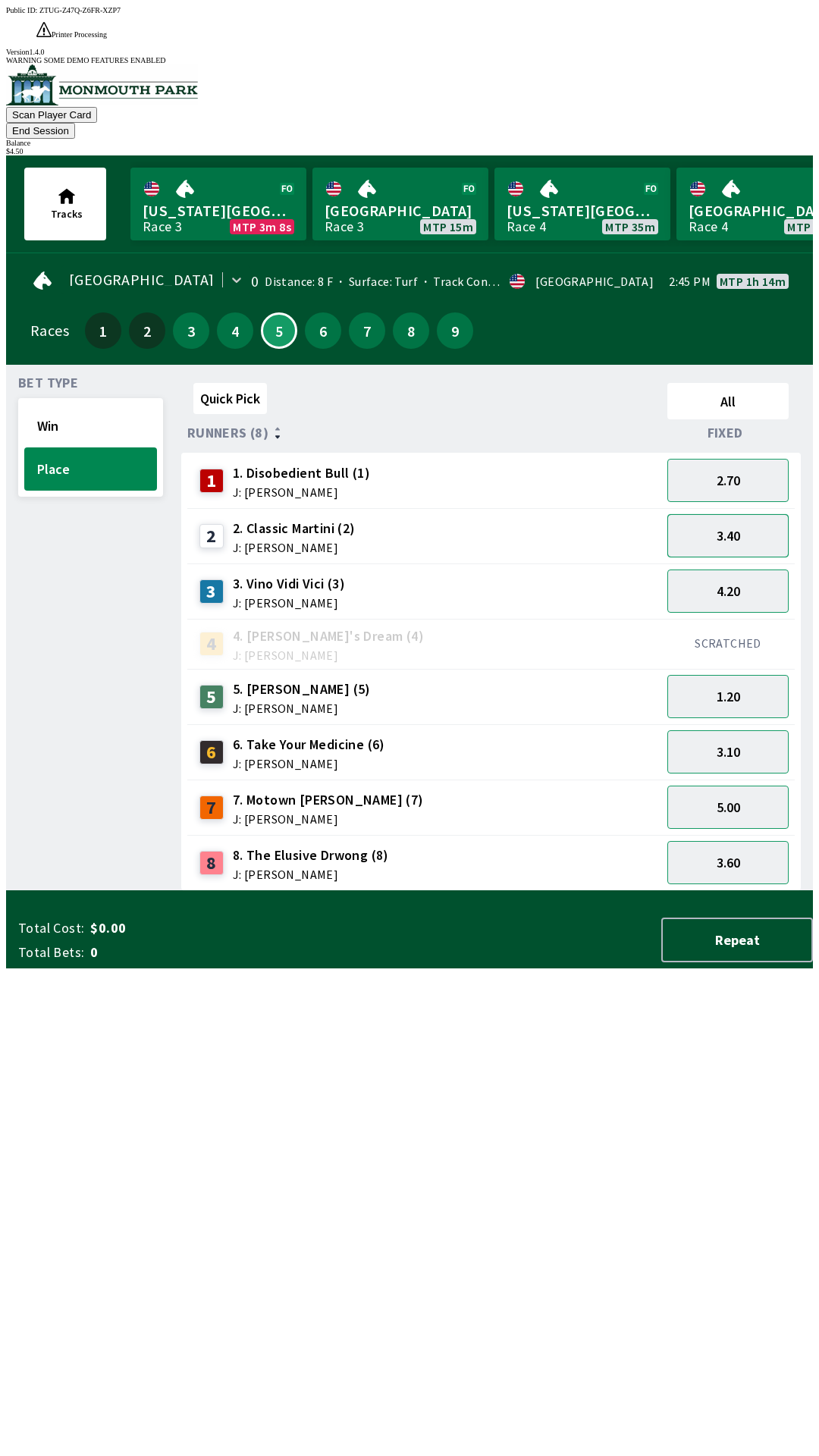
click at [739, 514] on button "3.40" at bounding box center [728, 536] width 121 height 43
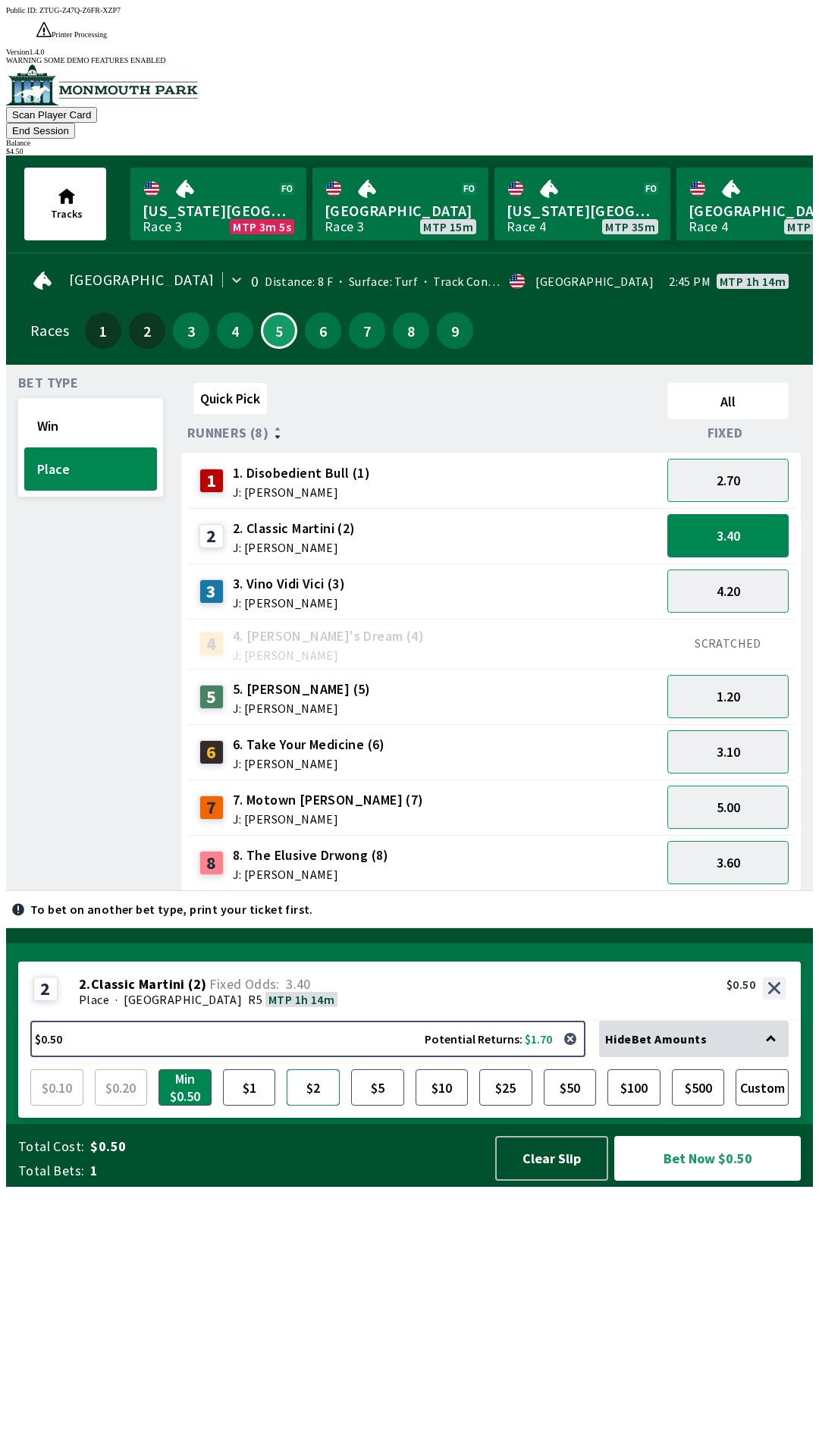
click at [328, 1106] on button "$2" at bounding box center [313, 1087] width 53 height 36
click at [334, 1106] on button "$2" at bounding box center [313, 1087] width 53 height 36
click at [195, 1106] on button "Min $0.50" at bounding box center [185, 1087] width 53 height 36
click at [296, 1057] on button "$0.50 Potential Returns: $1.70" at bounding box center [307, 1039] width 555 height 36
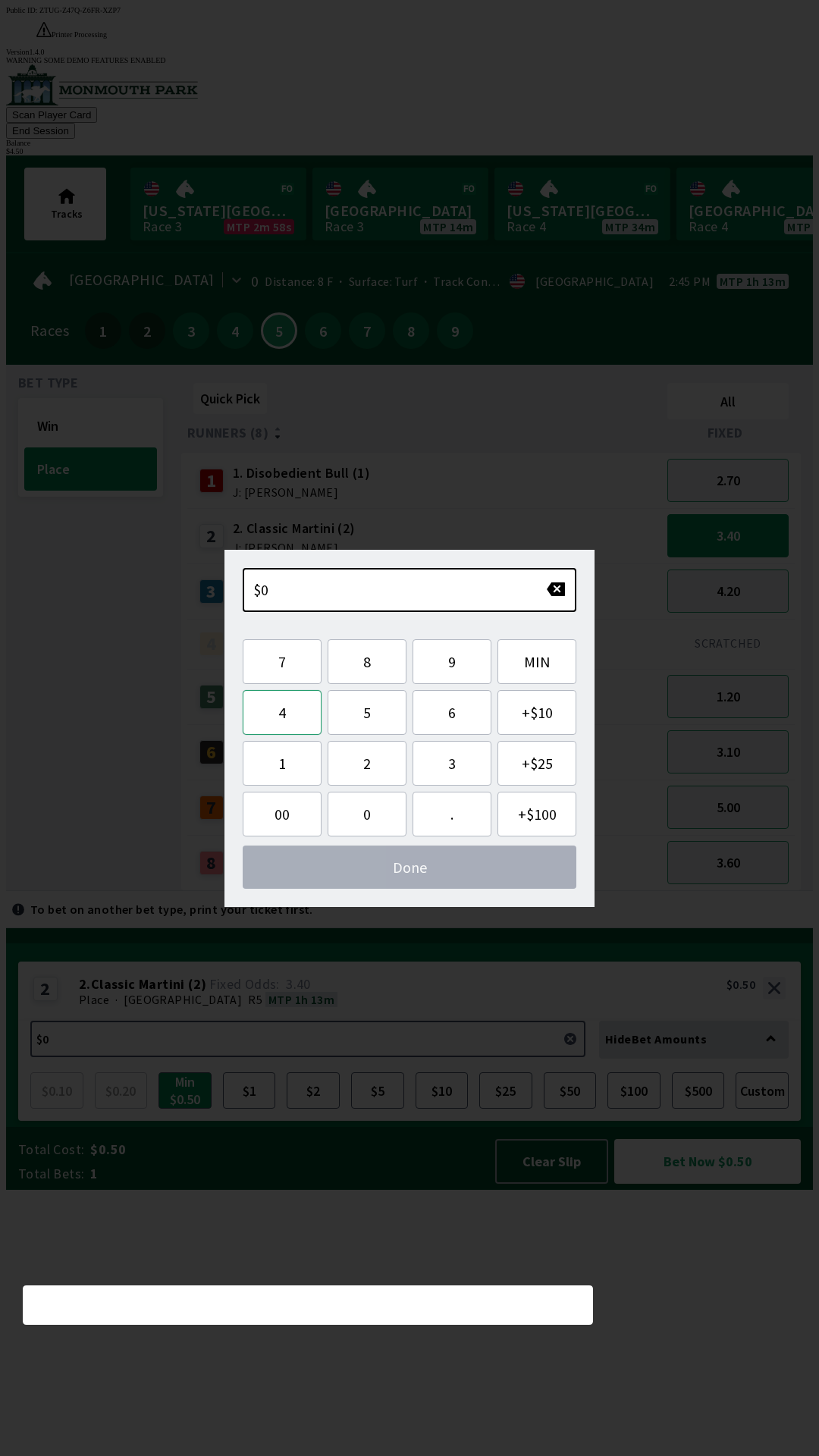
click at [293, 720] on button "4" at bounding box center [282, 712] width 79 height 45
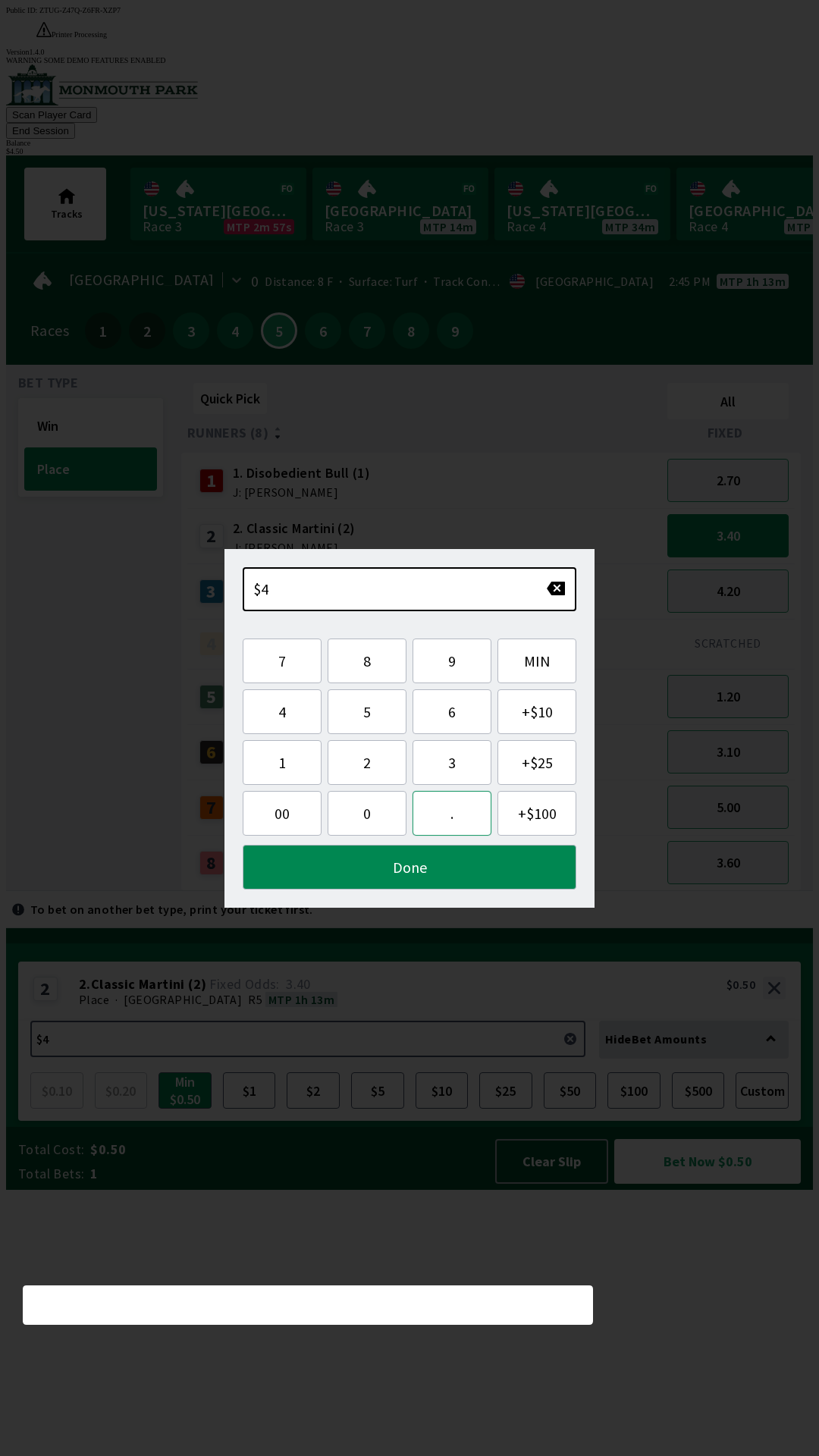
click at [466, 824] on button "." at bounding box center [452, 813] width 79 height 45
click at [391, 717] on button "5" at bounding box center [367, 712] width 79 height 45
click at [366, 835] on button "0" at bounding box center [367, 813] width 79 height 45
click at [431, 882] on button "Done" at bounding box center [409, 868] width 333 height 45
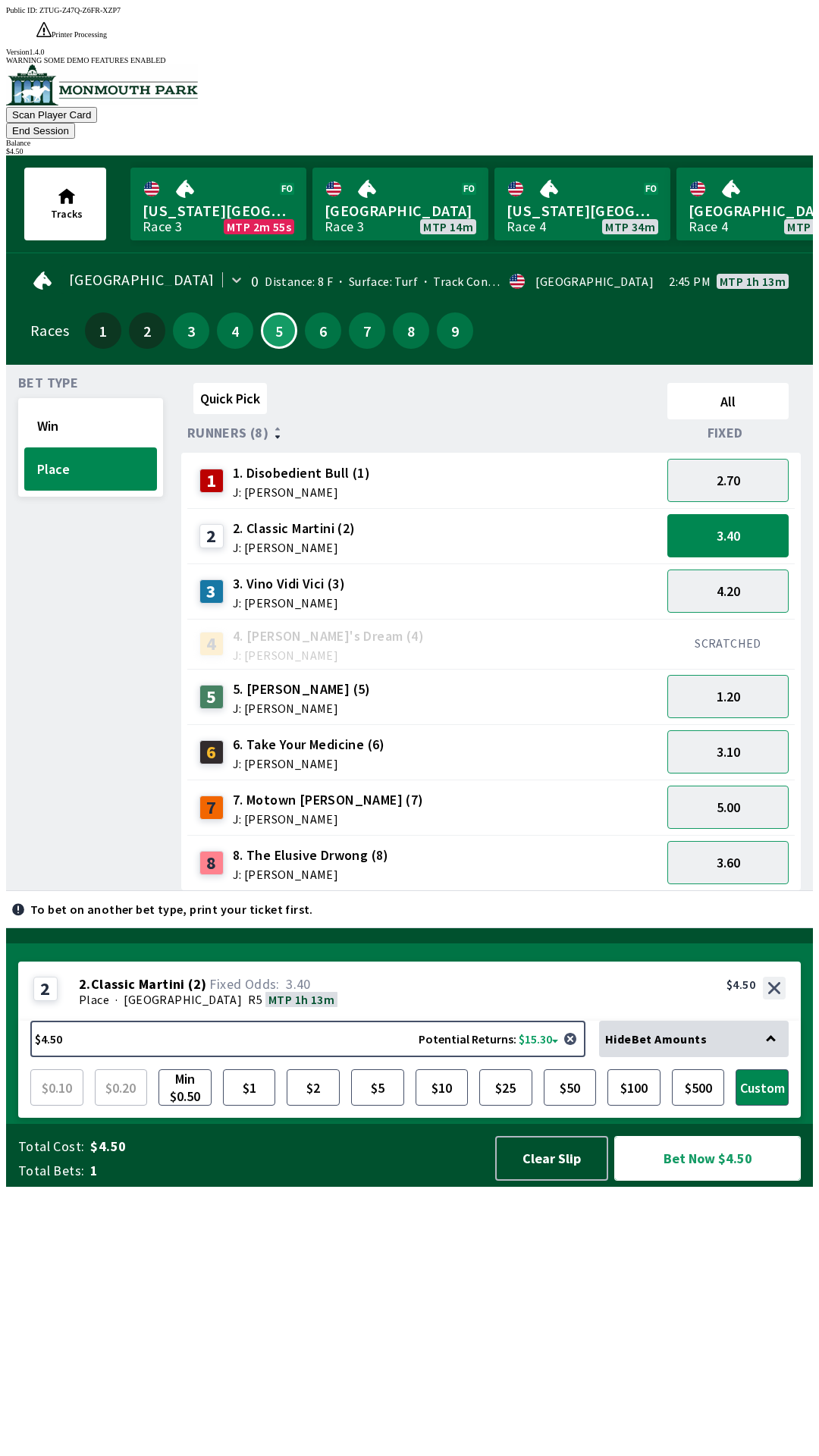
click at [760, 1181] on button "Bet Now $4.50" at bounding box center [707, 1159] width 187 height 45
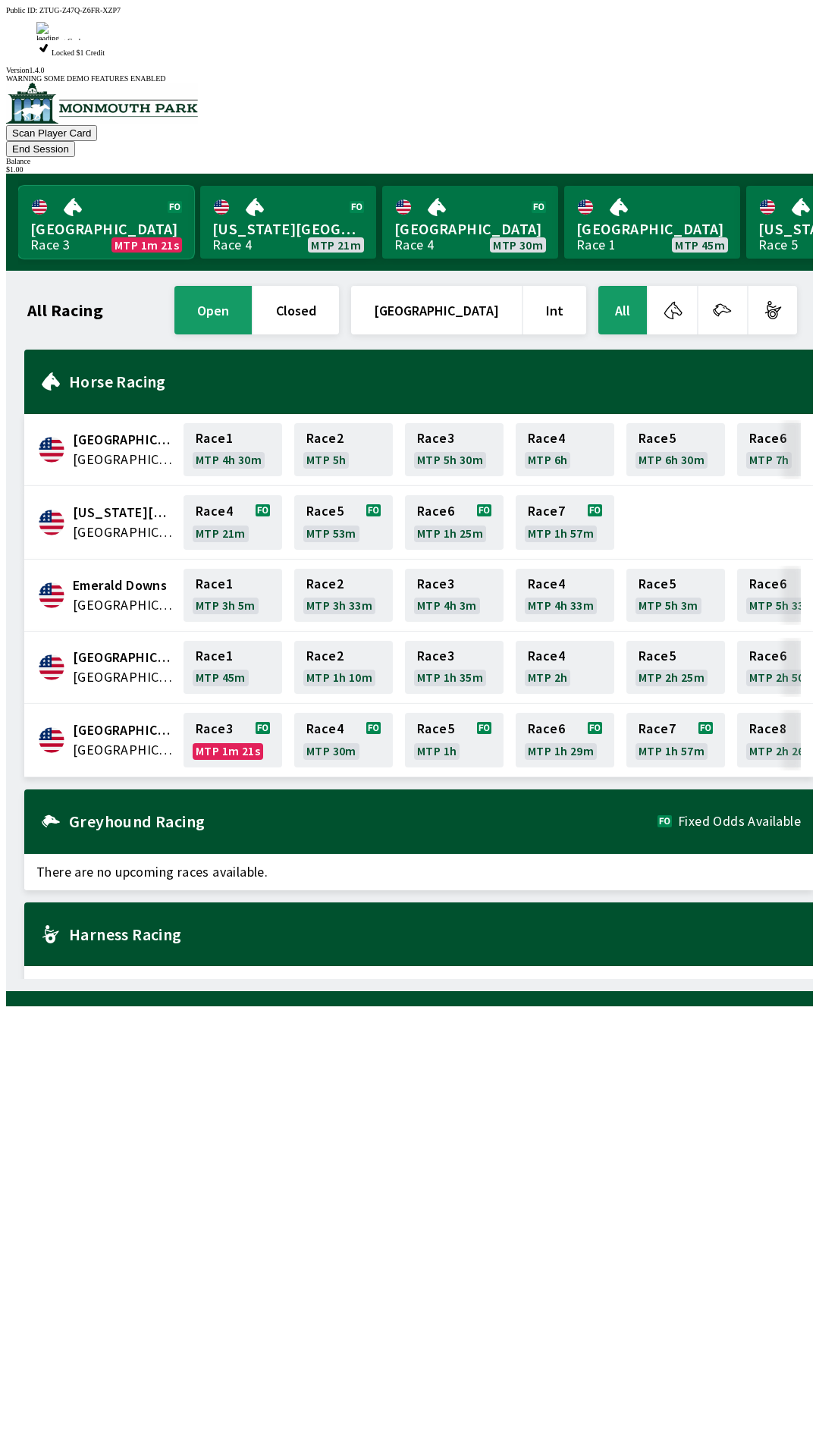
click at [116, 186] on link "Monmouth Park Race 3 MTP 1m 21s" at bounding box center [106, 222] width 176 height 73
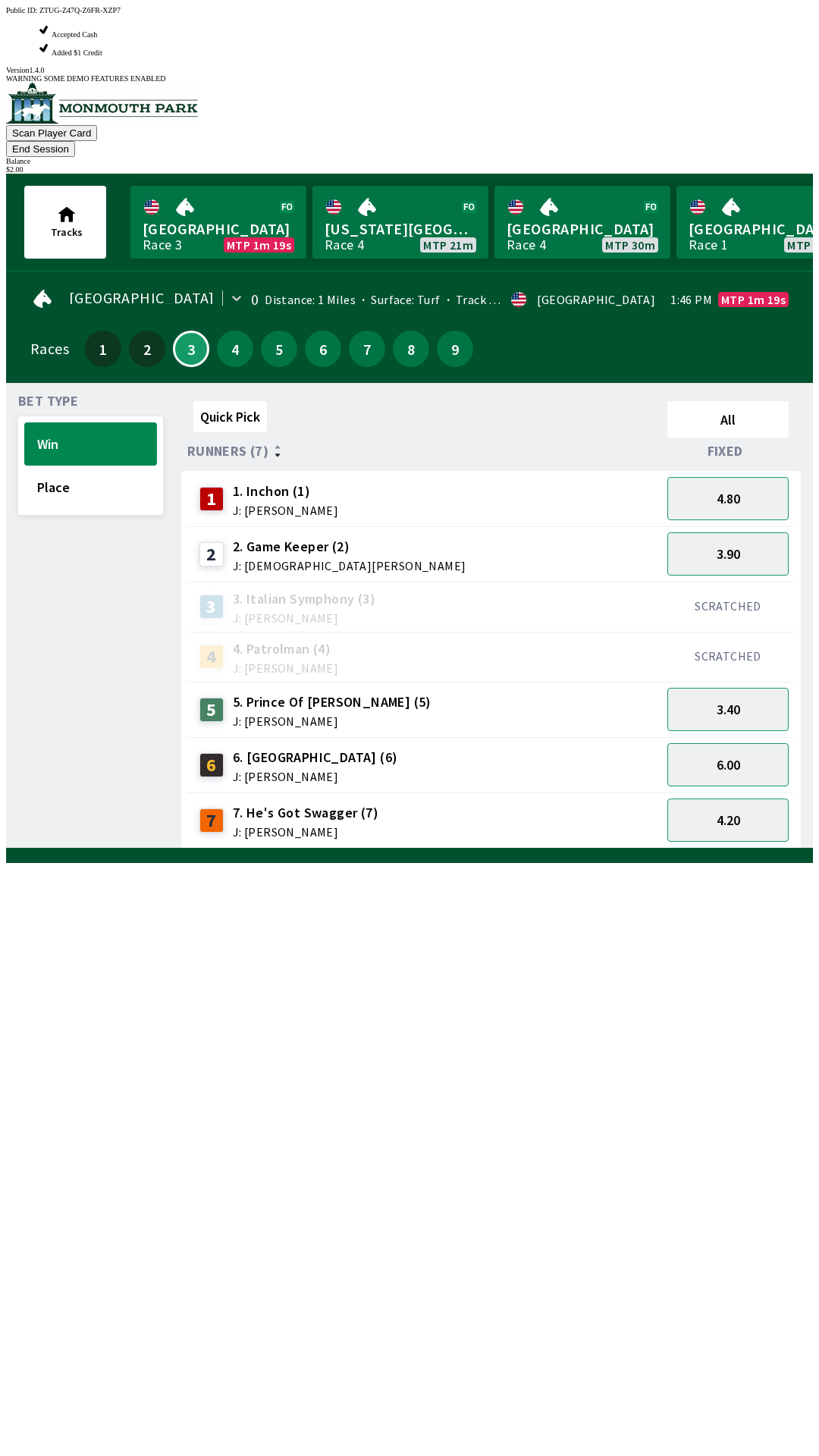
click at [298, 770] on span "J: [PERSON_NAME]" at bounding box center [315, 776] width 165 height 12
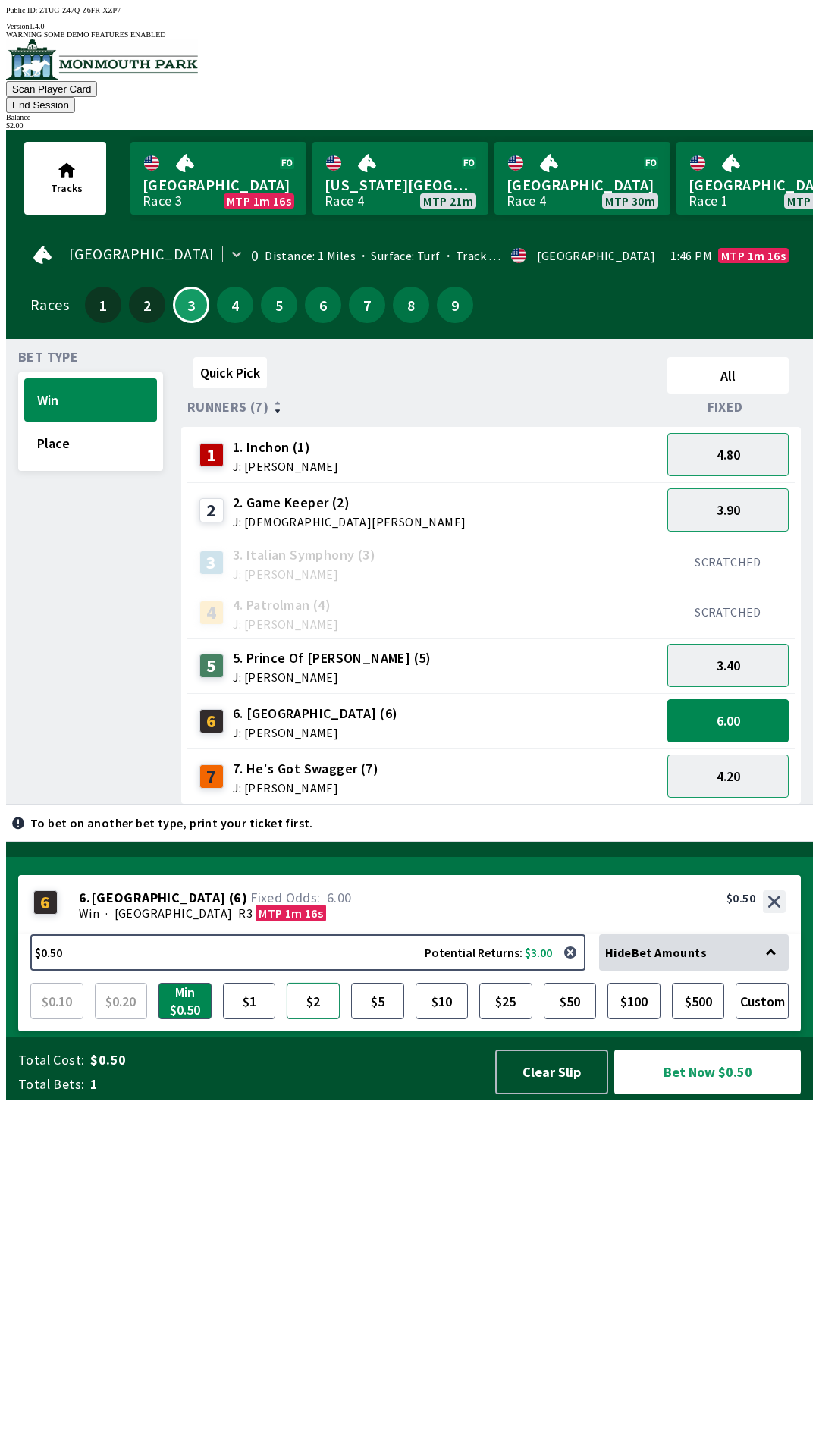
click at [318, 1019] on button "$2" at bounding box center [313, 1001] width 53 height 36
click at [287, 983] on button "$2" at bounding box center [313, 1001] width 53 height 36
click at [684, 1094] on button "Bet Now $2.00" at bounding box center [707, 1072] width 187 height 45
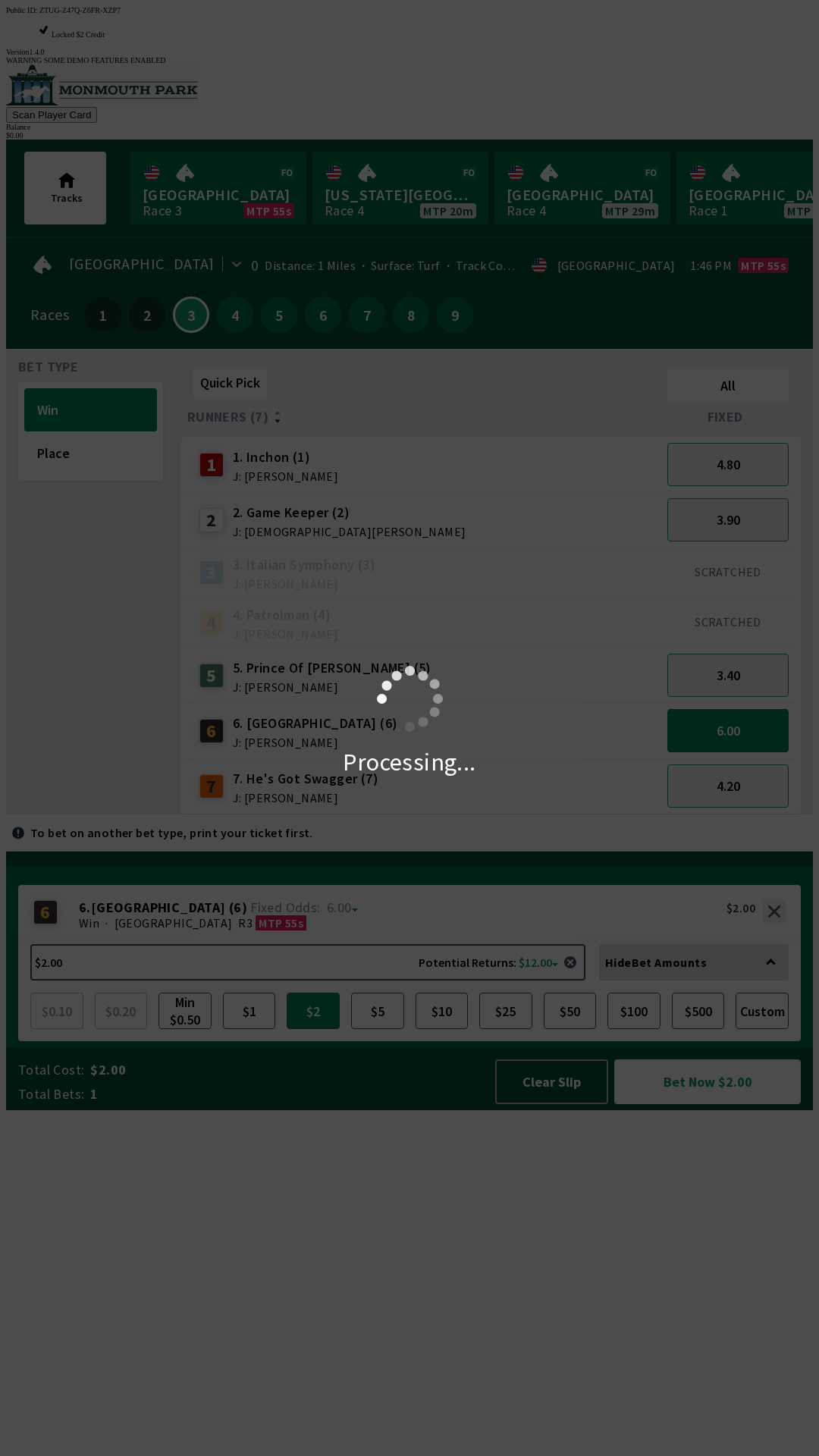
click at [614, 1060] on button "Bet Now $2.00" at bounding box center [707, 1082] width 187 height 45
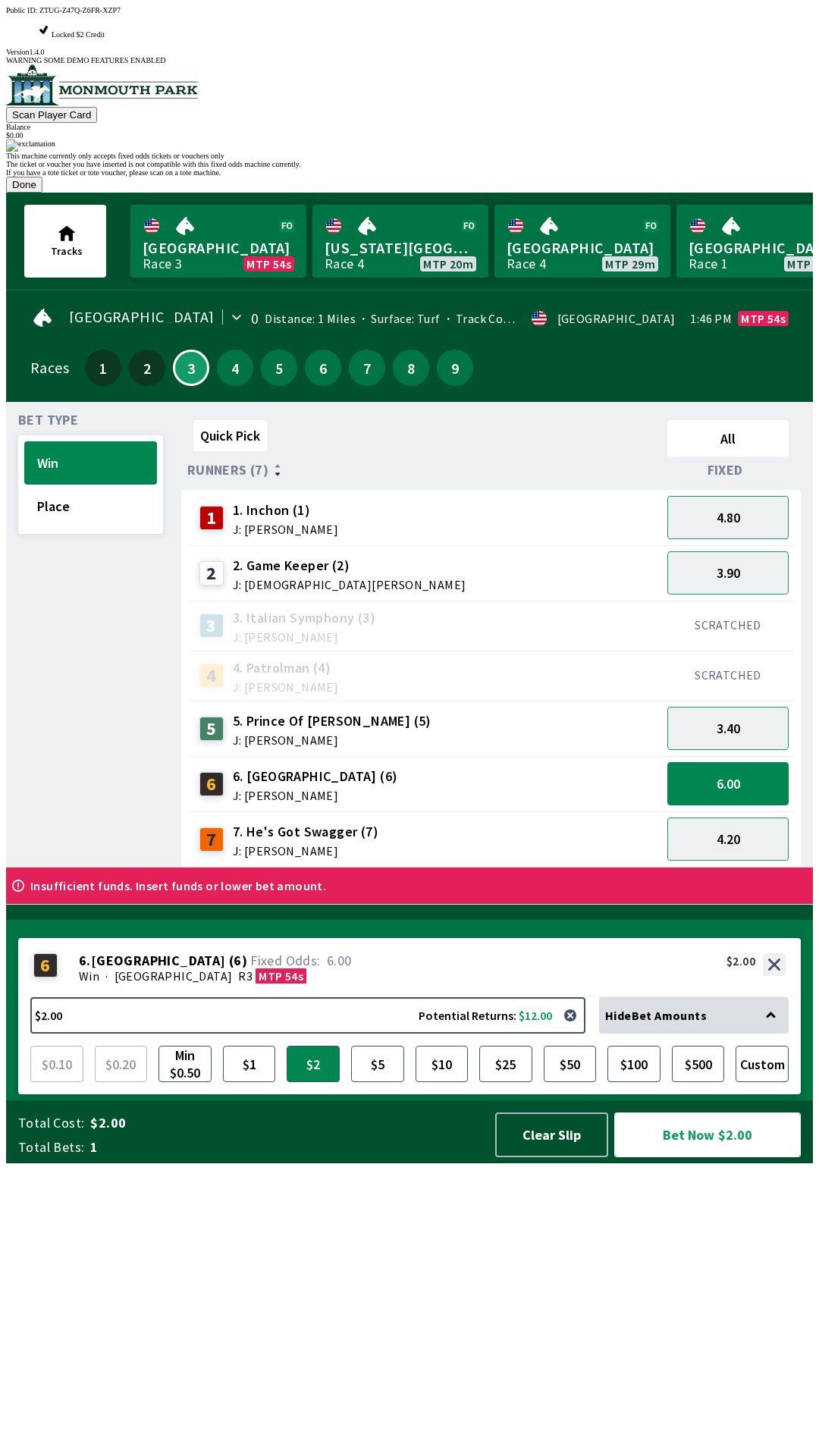
click at [614, 1113] on button "Bet Now $2.00" at bounding box center [707, 1136] width 187 height 45
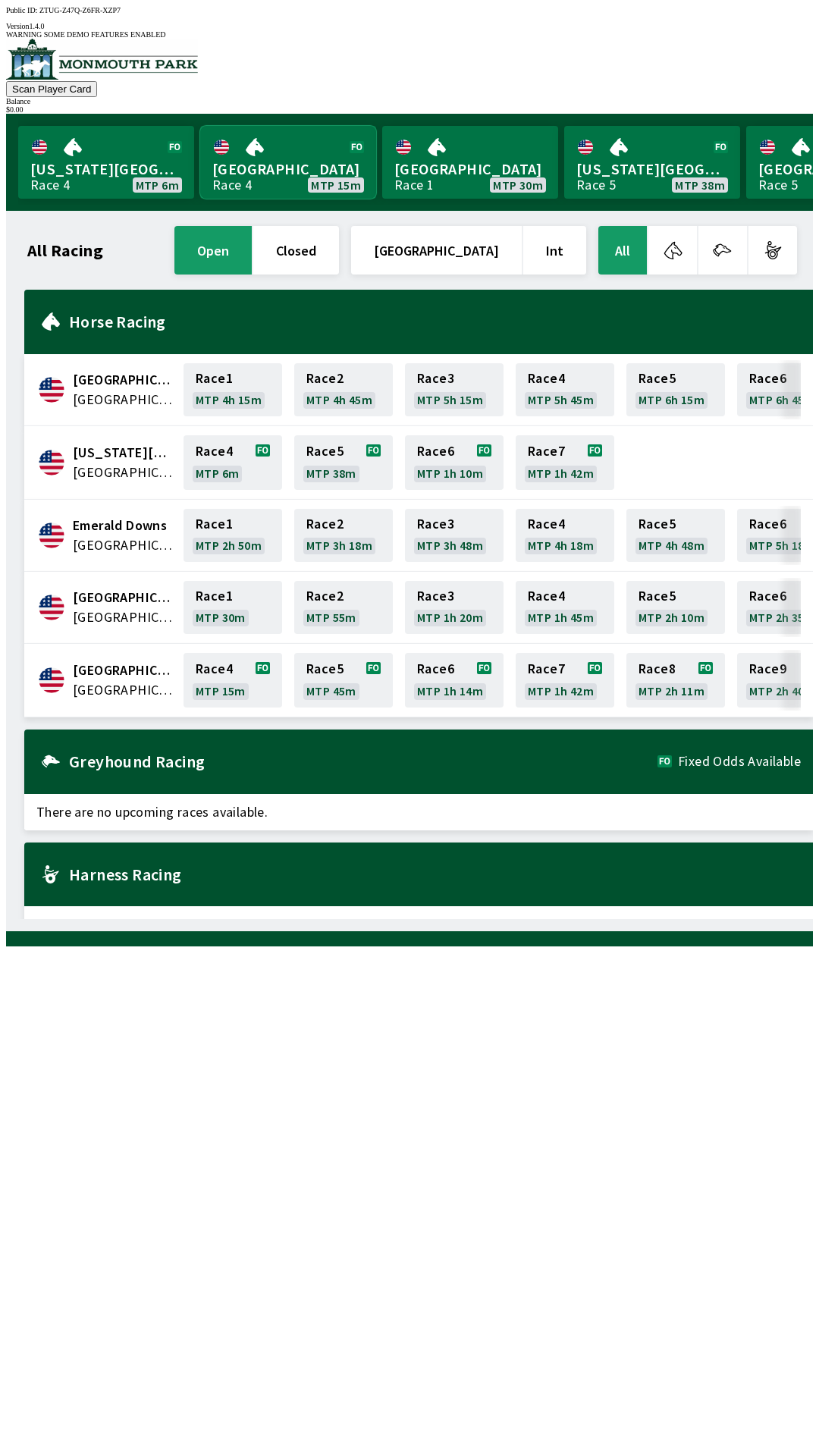
click at [285, 148] on link "Monmouth Park Race 4 MTP 15m" at bounding box center [288, 162] width 176 height 73
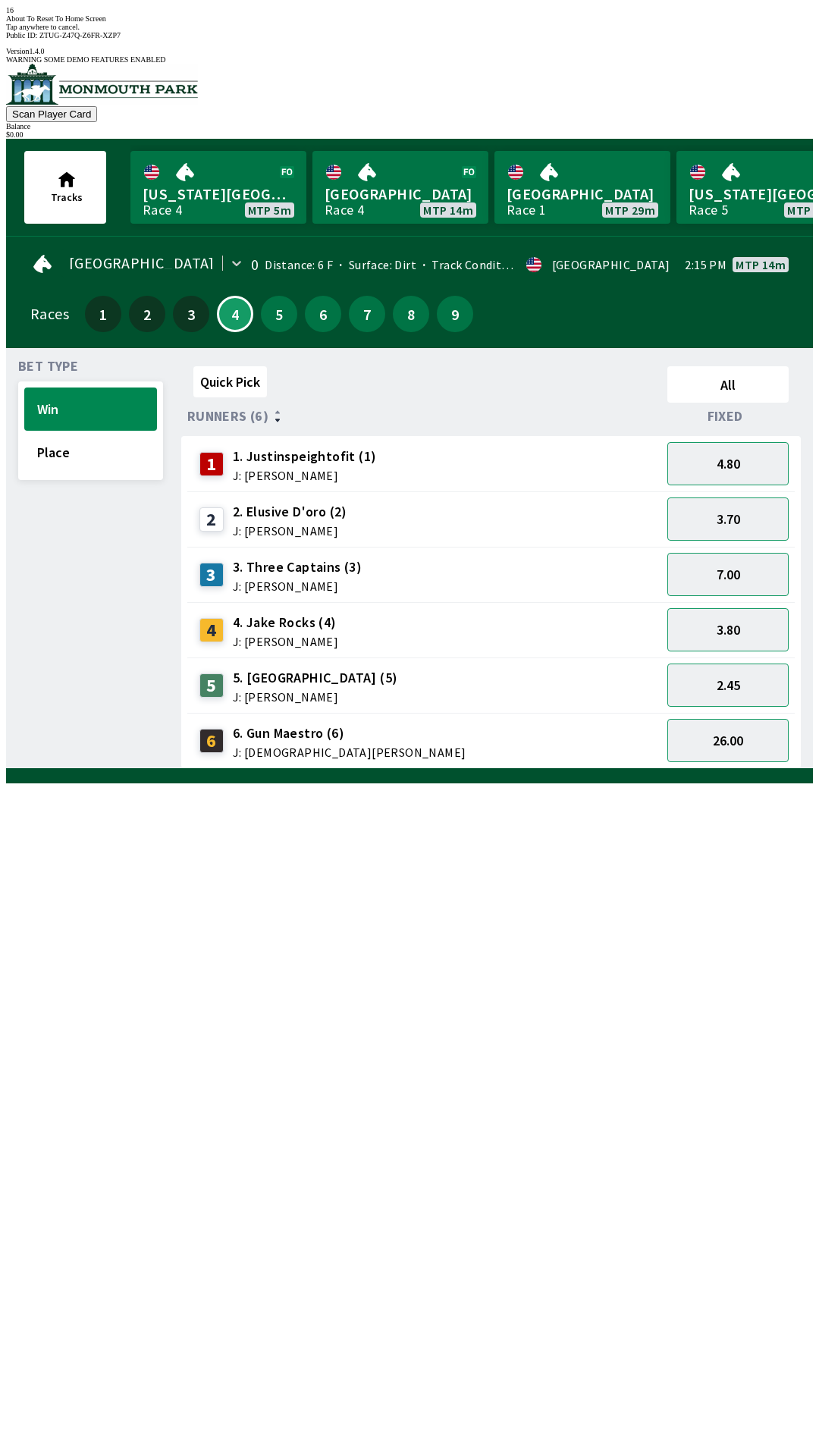
click at [546, 769] on div "Quick Pick All Runners (6) Fixed 1 1. Justinspeightofit (1) J: [PERSON_NAME] 4.…" at bounding box center [496, 564] width 631 height 409
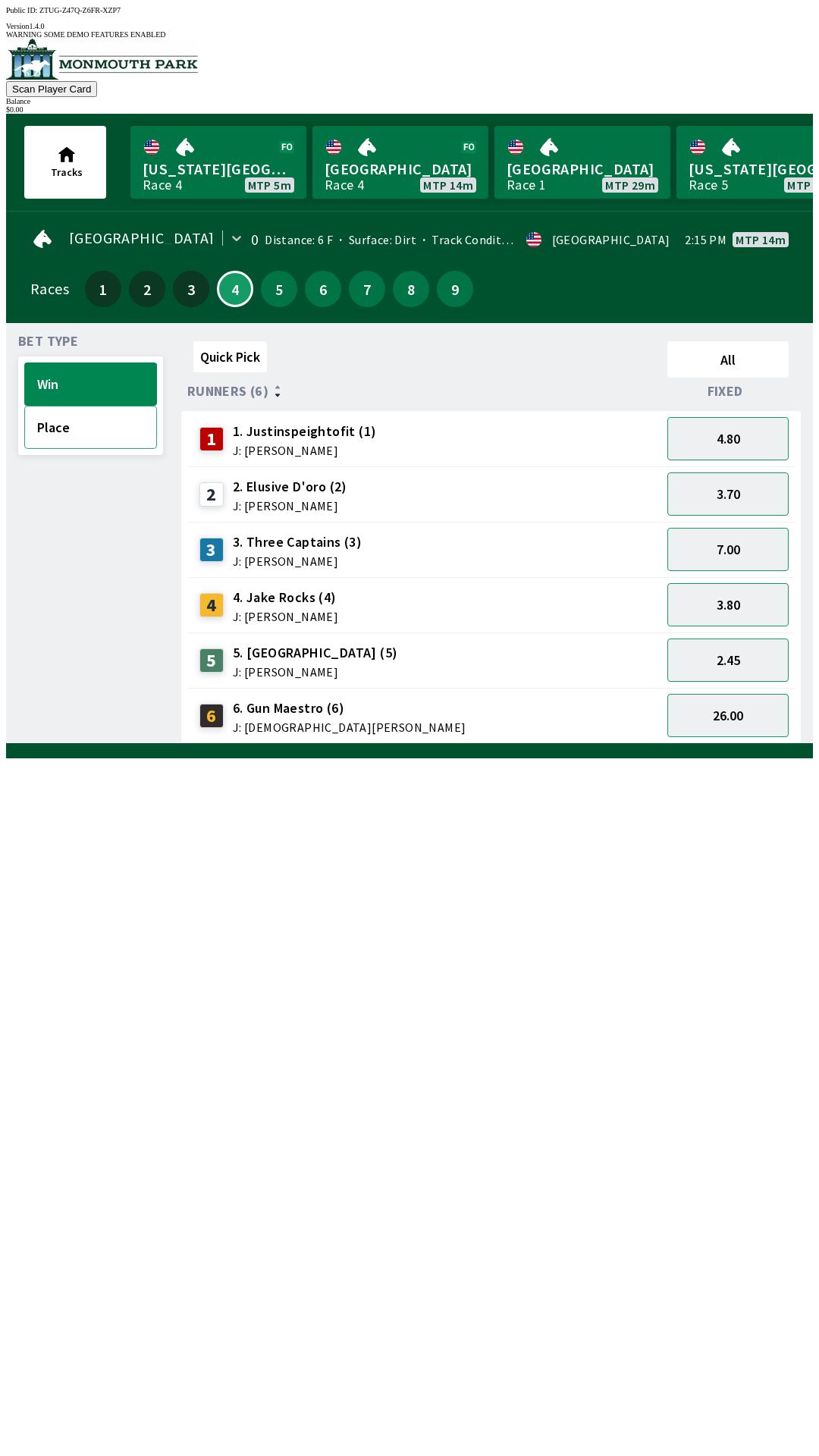
click at [81, 431] on button "Place" at bounding box center [90, 427] width 133 height 43
click at [111, 363] on button "Win" at bounding box center [90, 384] width 133 height 43
click at [344, 632] on div "5 5. [GEOGRAPHIC_DATA] (5) J: [PERSON_NAME]" at bounding box center [424, 660] width 474 height 55
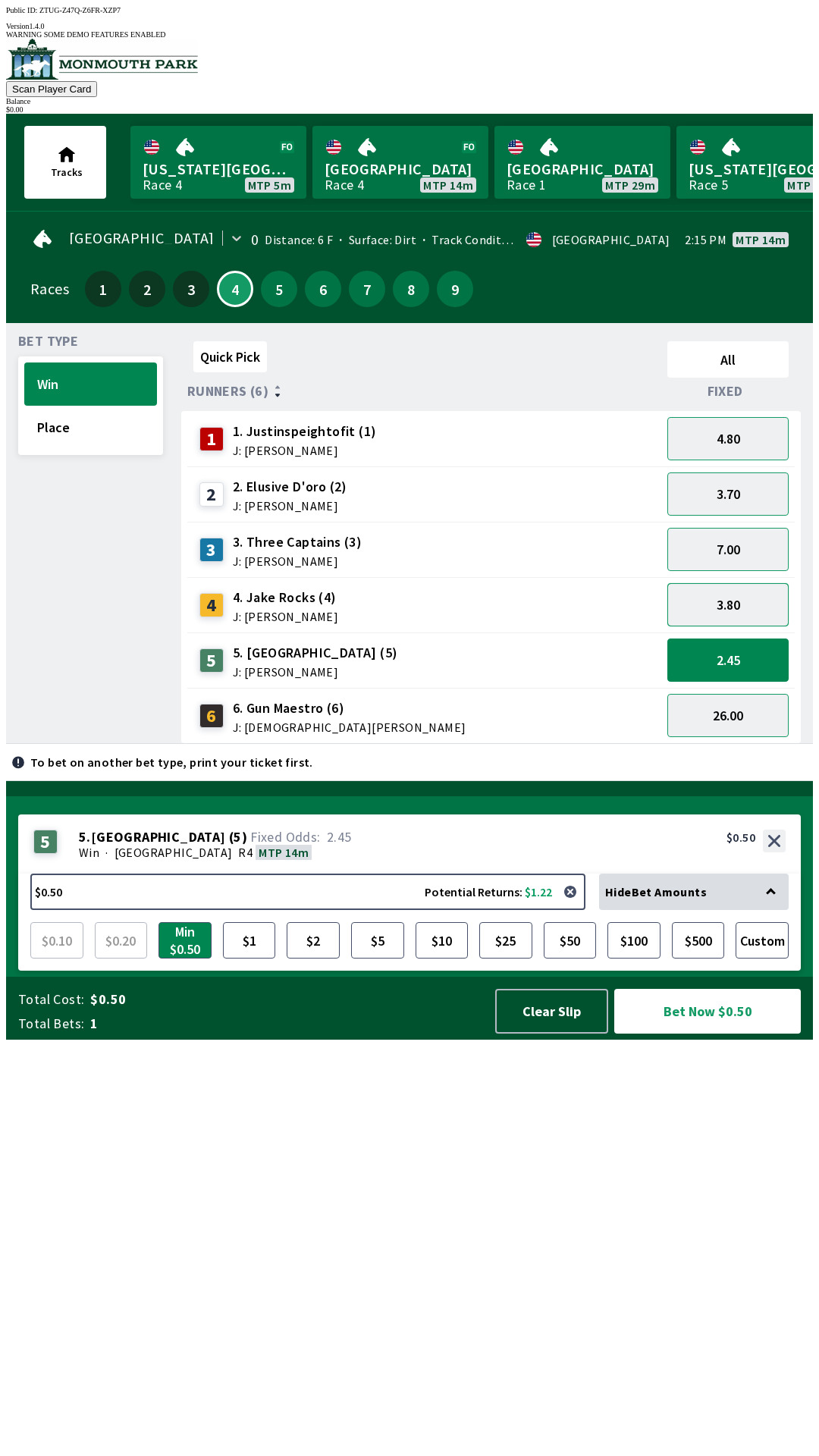
click at [753, 591] on button "3.80" at bounding box center [728, 605] width 121 height 43
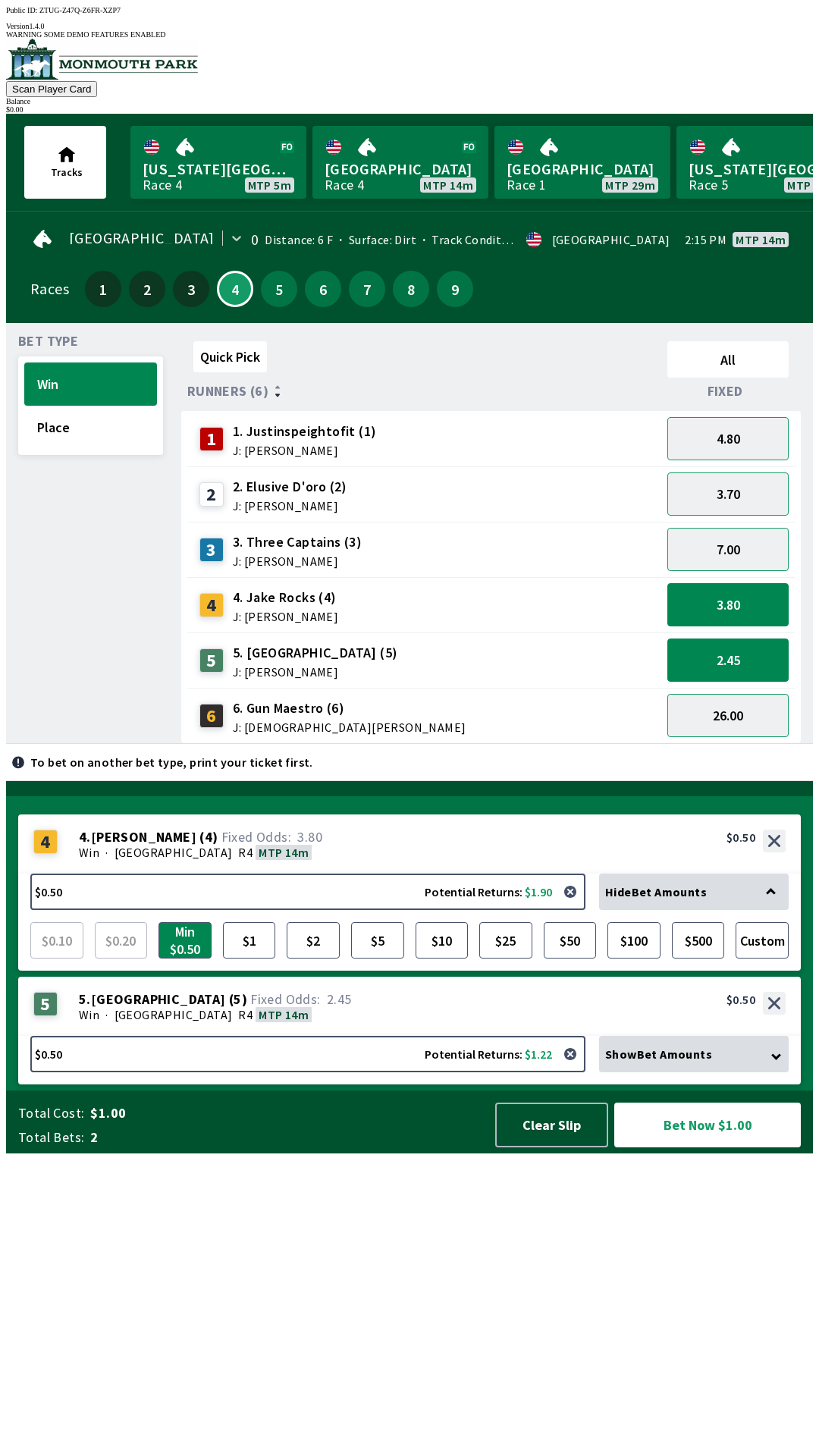
click at [733, 688] on div "26.00" at bounding box center [728, 716] width 133 height 55
click at [740, 688] on div "26.00" at bounding box center [728, 716] width 133 height 55
click at [726, 648] on button "2.45" at bounding box center [728, 660] width 121 height 43
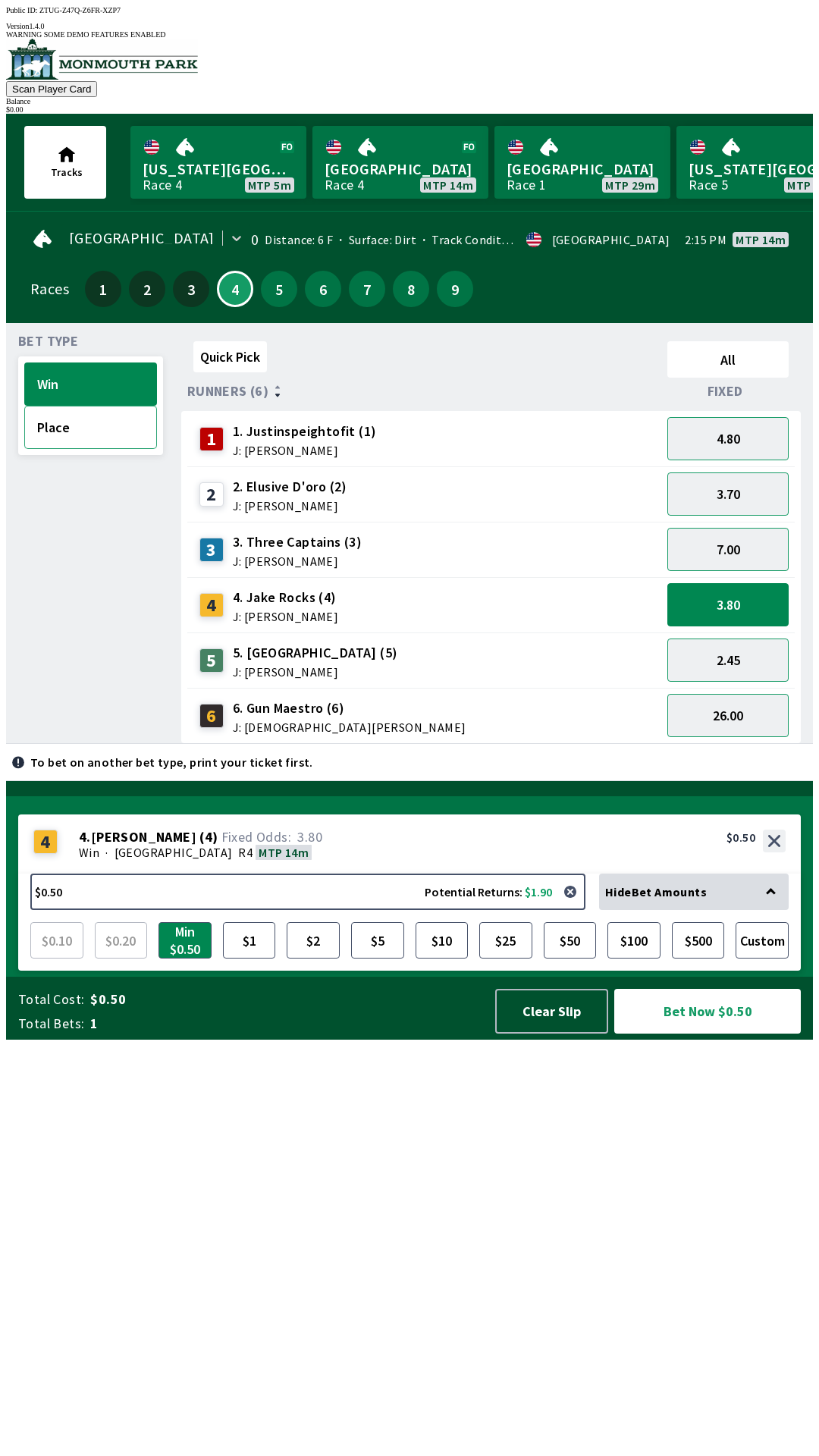
click at [68, 432] on button "Place" at bounding box center [90, 427] width 133 height 43
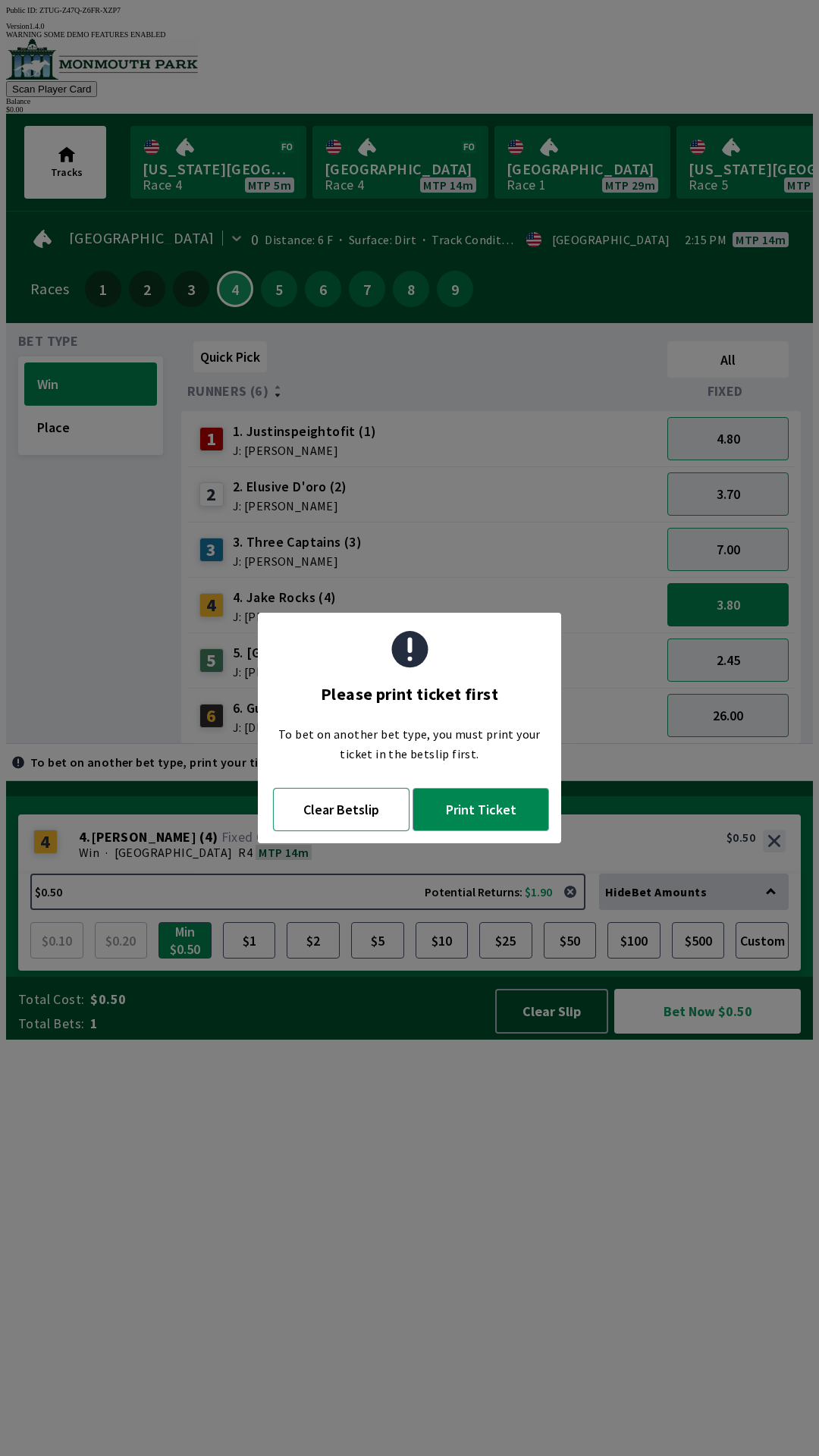
click at [353, 812] on button "Clear Betslip" at bounding box center [341, 810] width 136 height 43
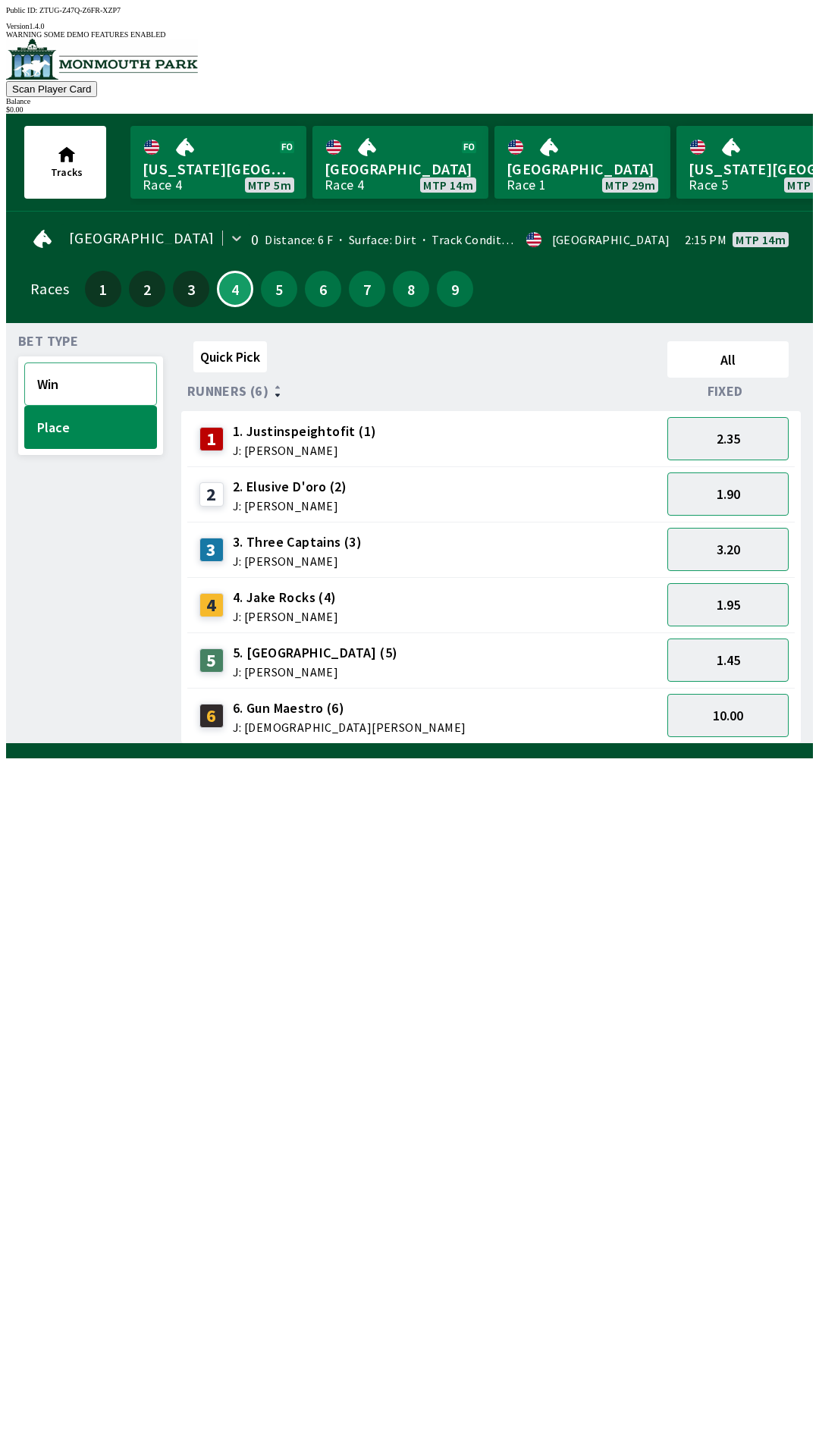
click at [85, 372] on button "Win" at bounding box center [90, 384] width 133 height 43
click at [765, 588] on button "4.00" at bounding box center [728, 605] width 121 height 43
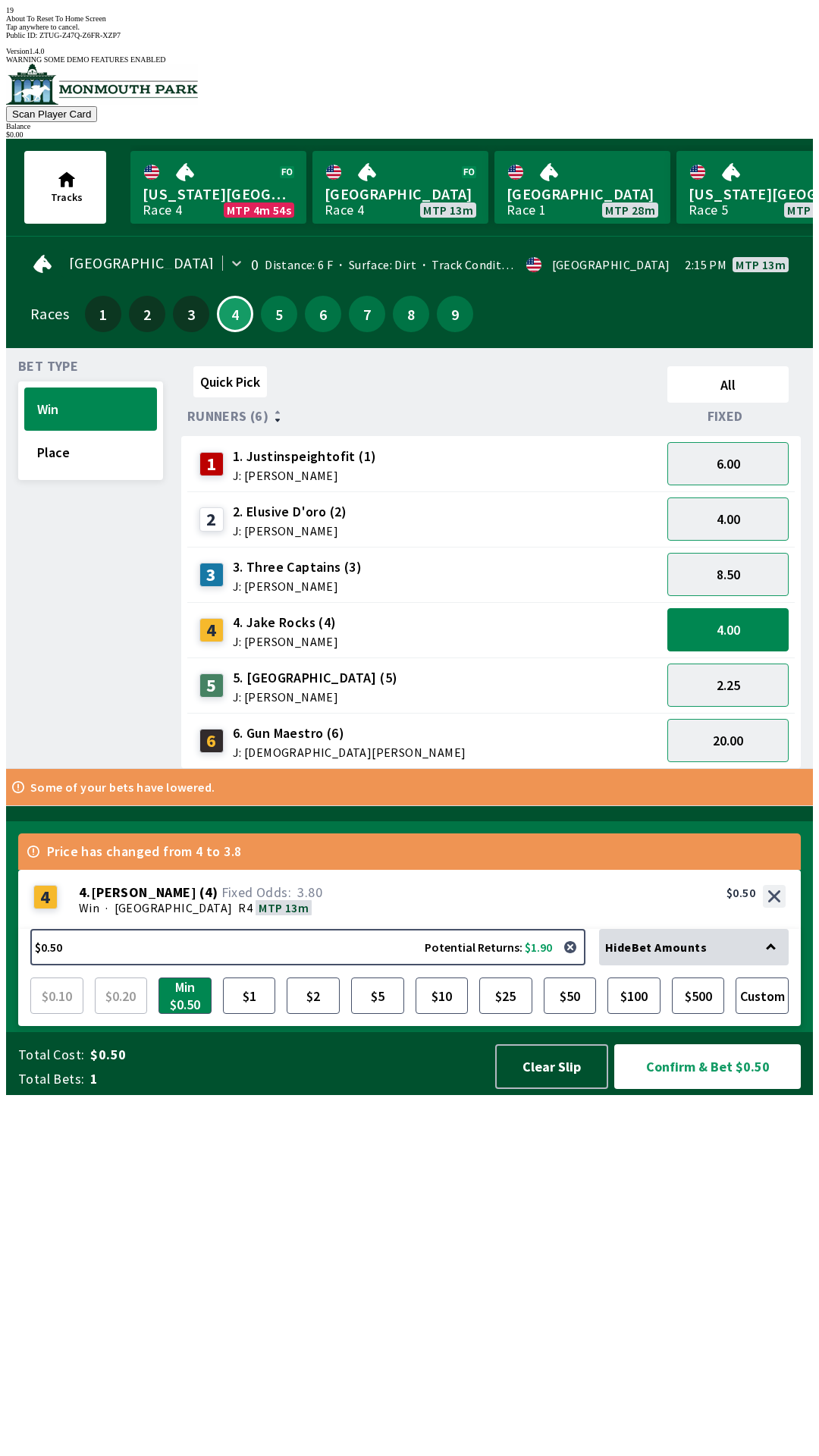
click at [461, 769] on div "Quick Pick All Runners (6) Fixed 1 1. Justinspeightofit (1) J: [PERSON_NAME] 6.…" at bounding box center [496, 564] width 631 height 409
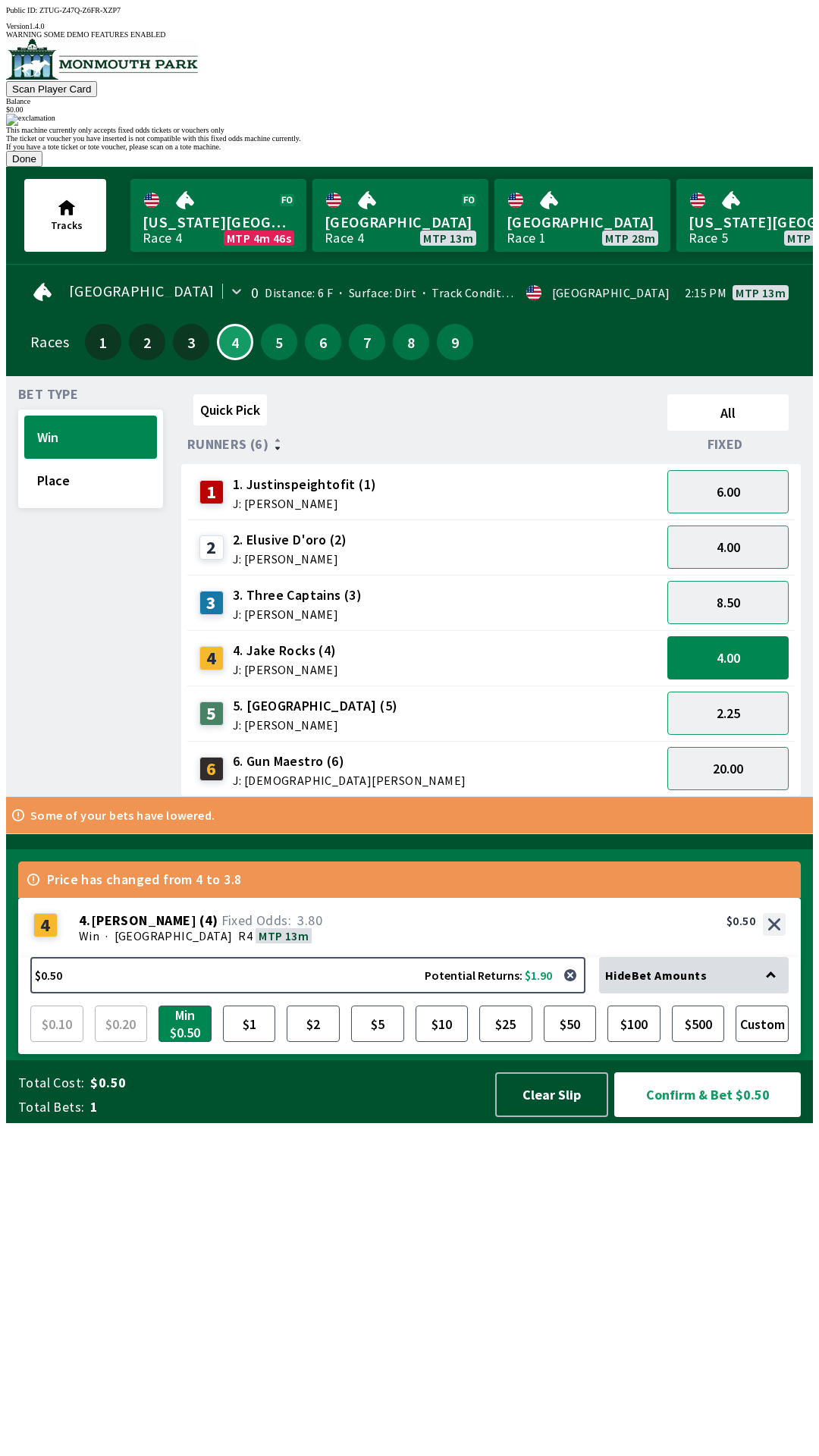
click at [42, 167] on button "Done" at bounding box center [24, 159] width 36 height 16
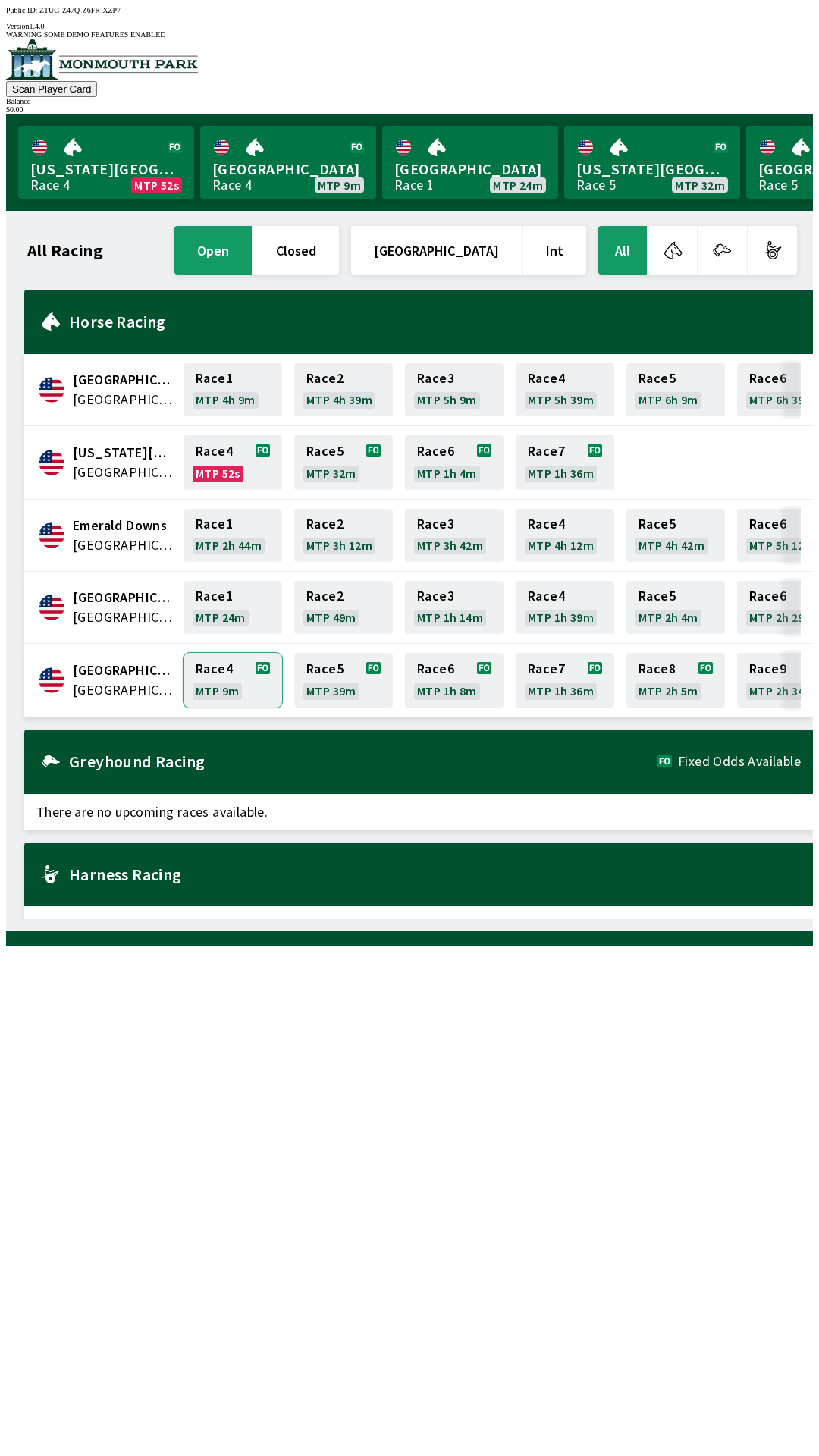
click at [244, 686] on link "Race 4 MTP 9m" at bounding box center [233, 680] width 98 height 54
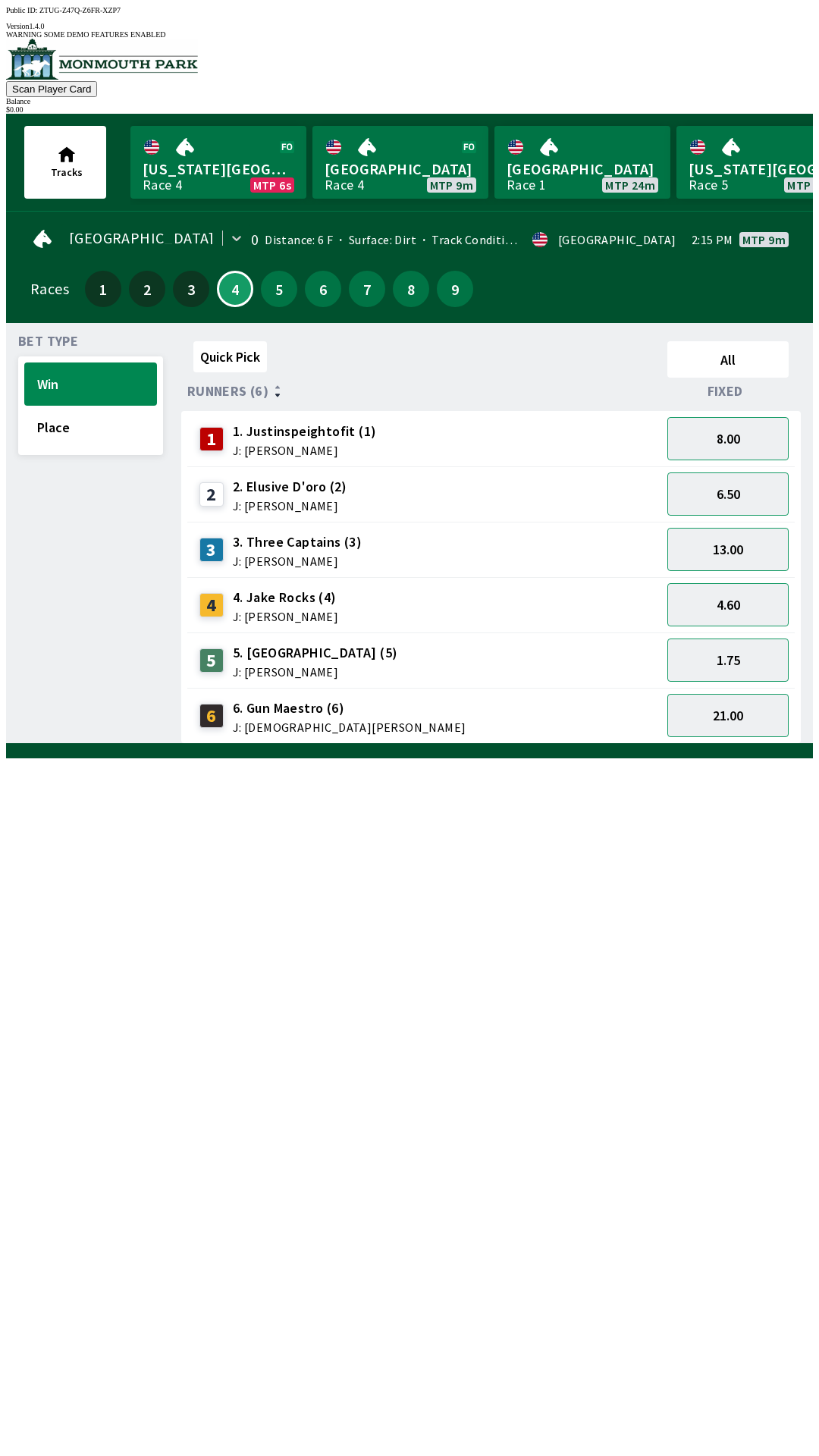
click at [574, 744] on div "Quick Pick All Runners (6) Fixed 1 1. Justinspeightofit (1) J: [PERSON_NAME] 8.…" at bounding box center [496, 539] width 631 height 409
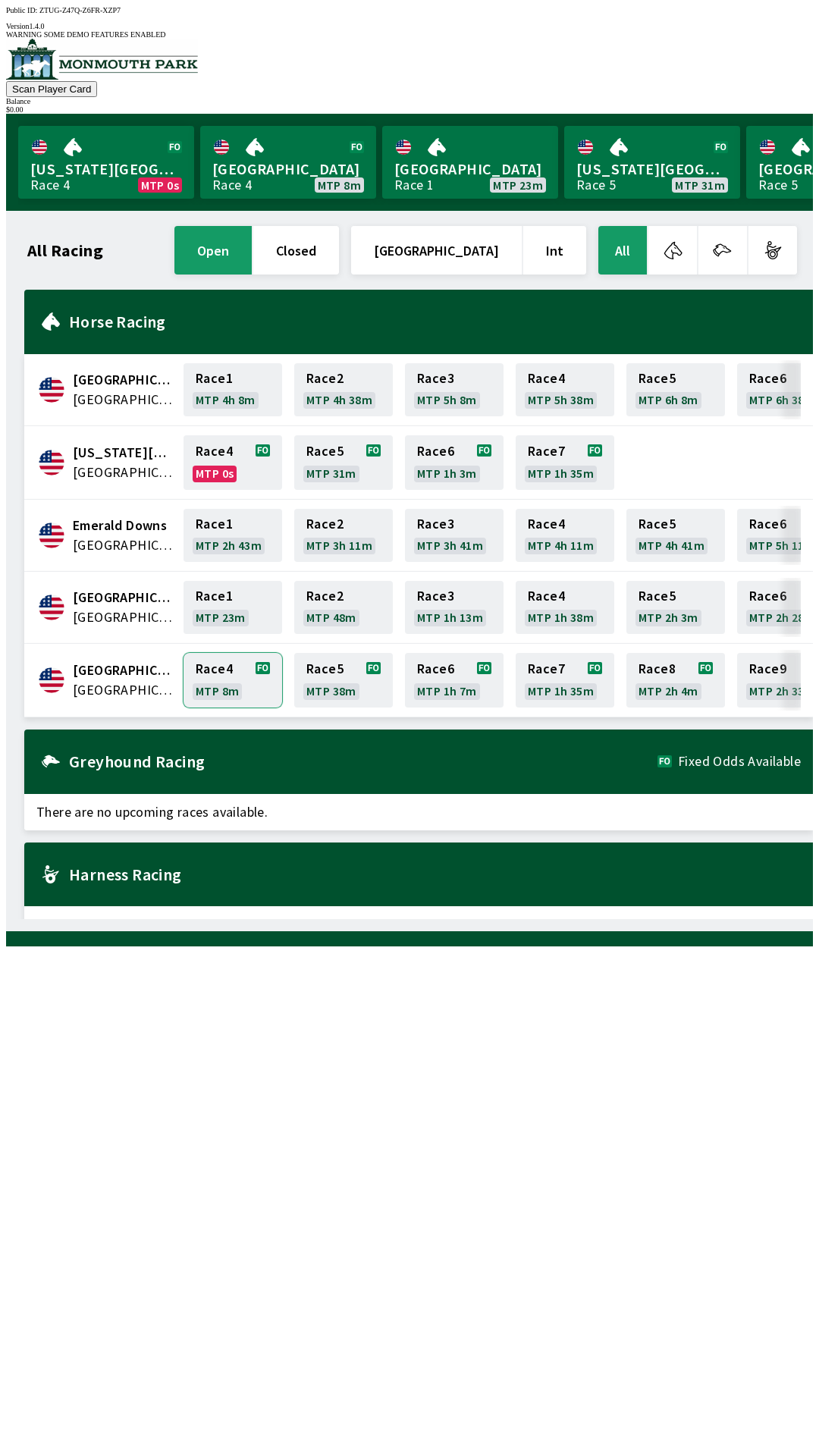
click at [219, 657] on link "Race 4 MTP 8m" at bounding box center [233, 680] width 98 height 54
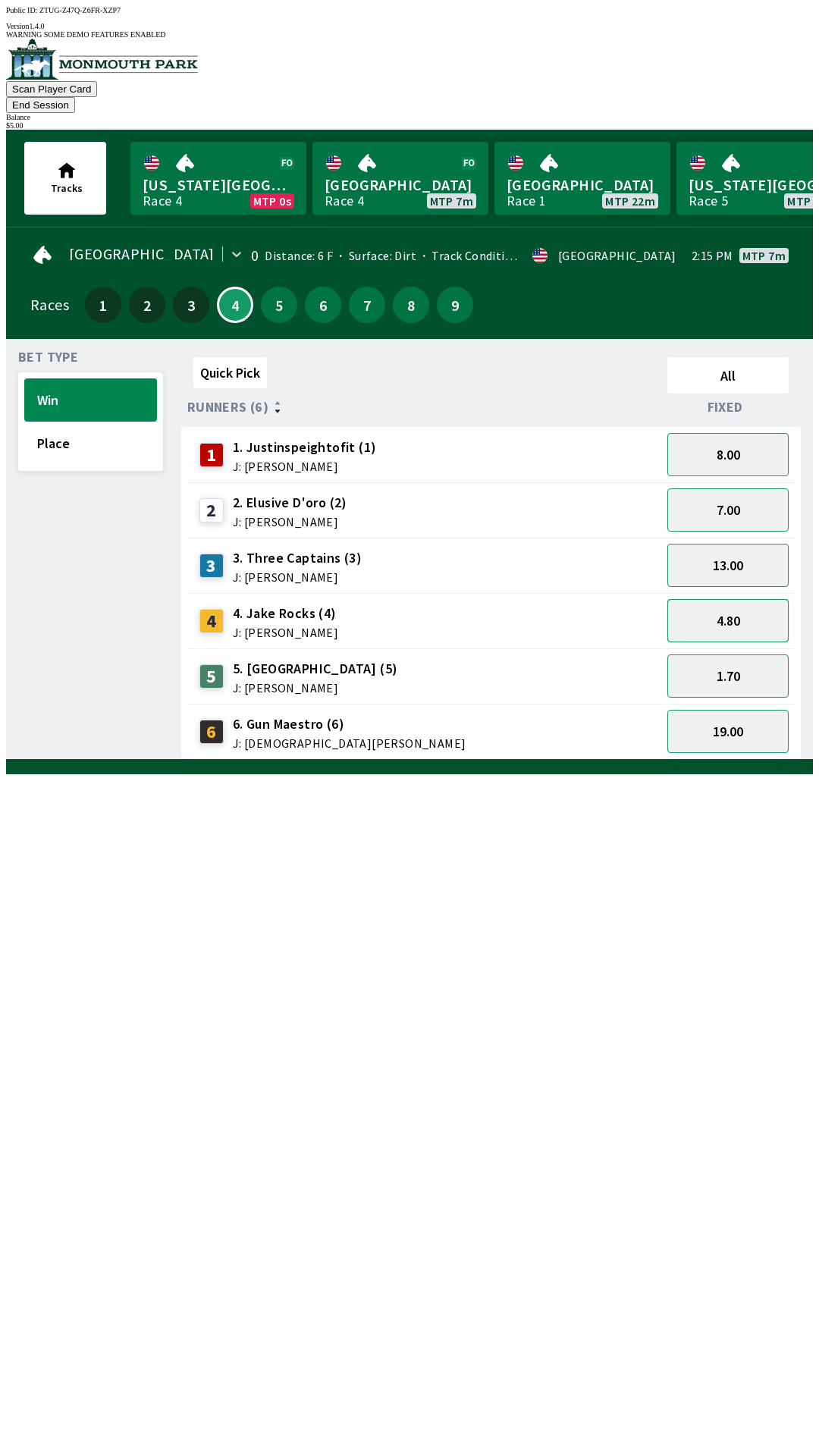
click at [733, 600] on button "4.80" at bounding box center [728, 621] width 121 height 43
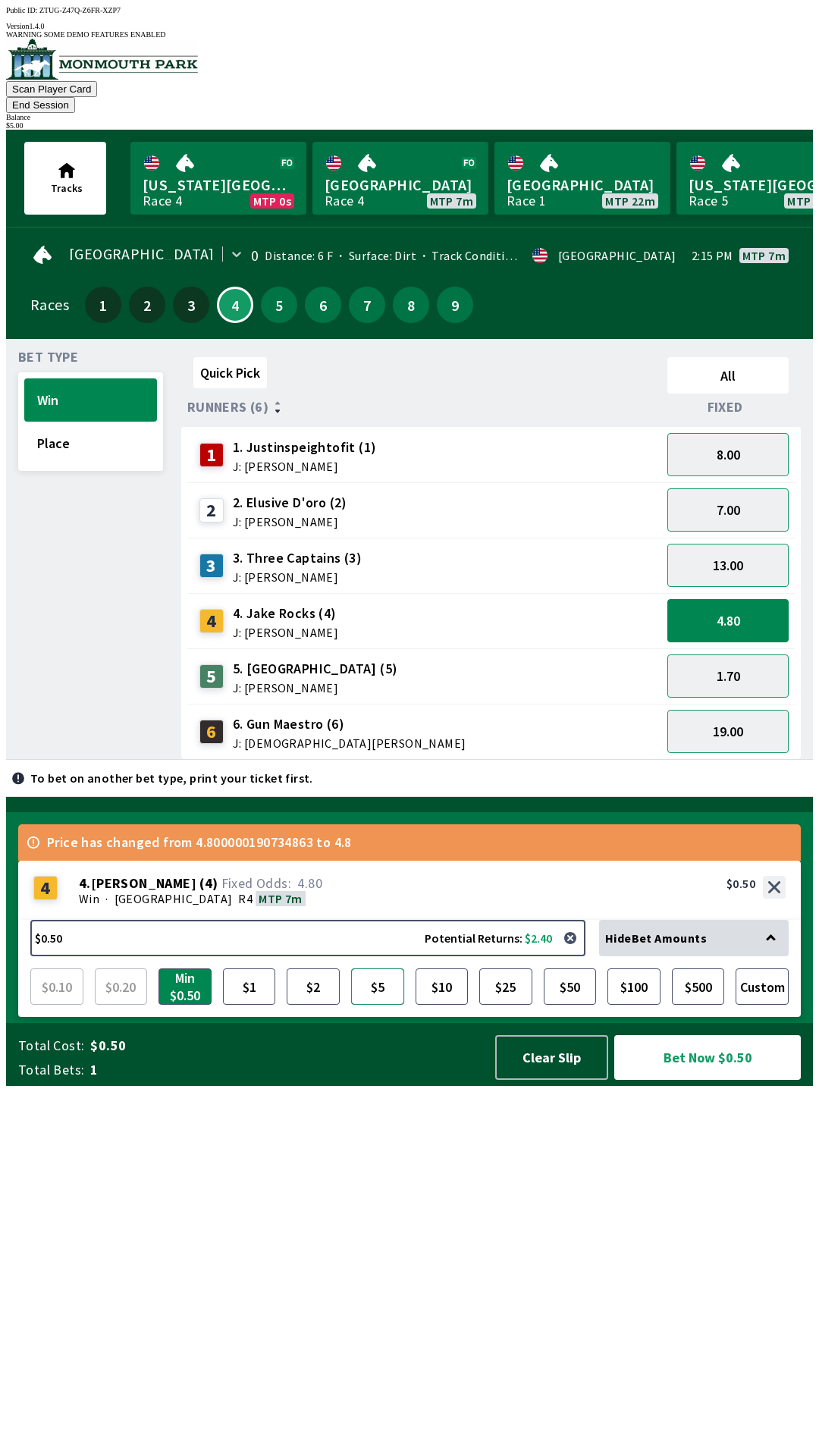
click at [377, 1005] on button "$5" at bounding box center [378, 986] width 53 height 36
click at [710, 1080] on button "Bet Now $5.00" at bounding box center [707, 1058] width 187 height 45
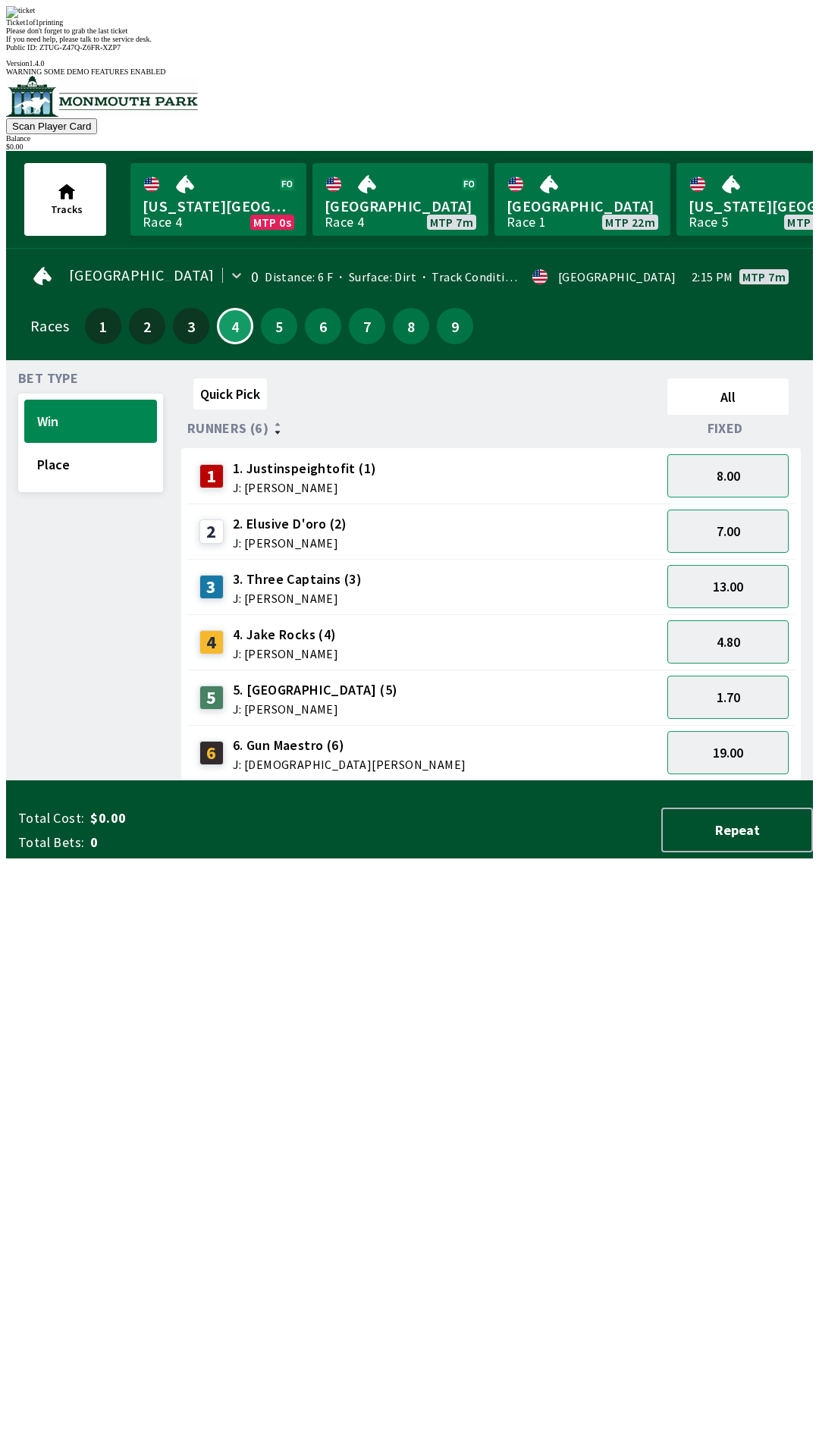
click at [739, 781] on div "Quick Pick All Runners (6) Fixed 1 1. Justinspeightofit (1) J: [PERSON_NAME] 8.…" at bounding box center [496, 576] width 631 height 409
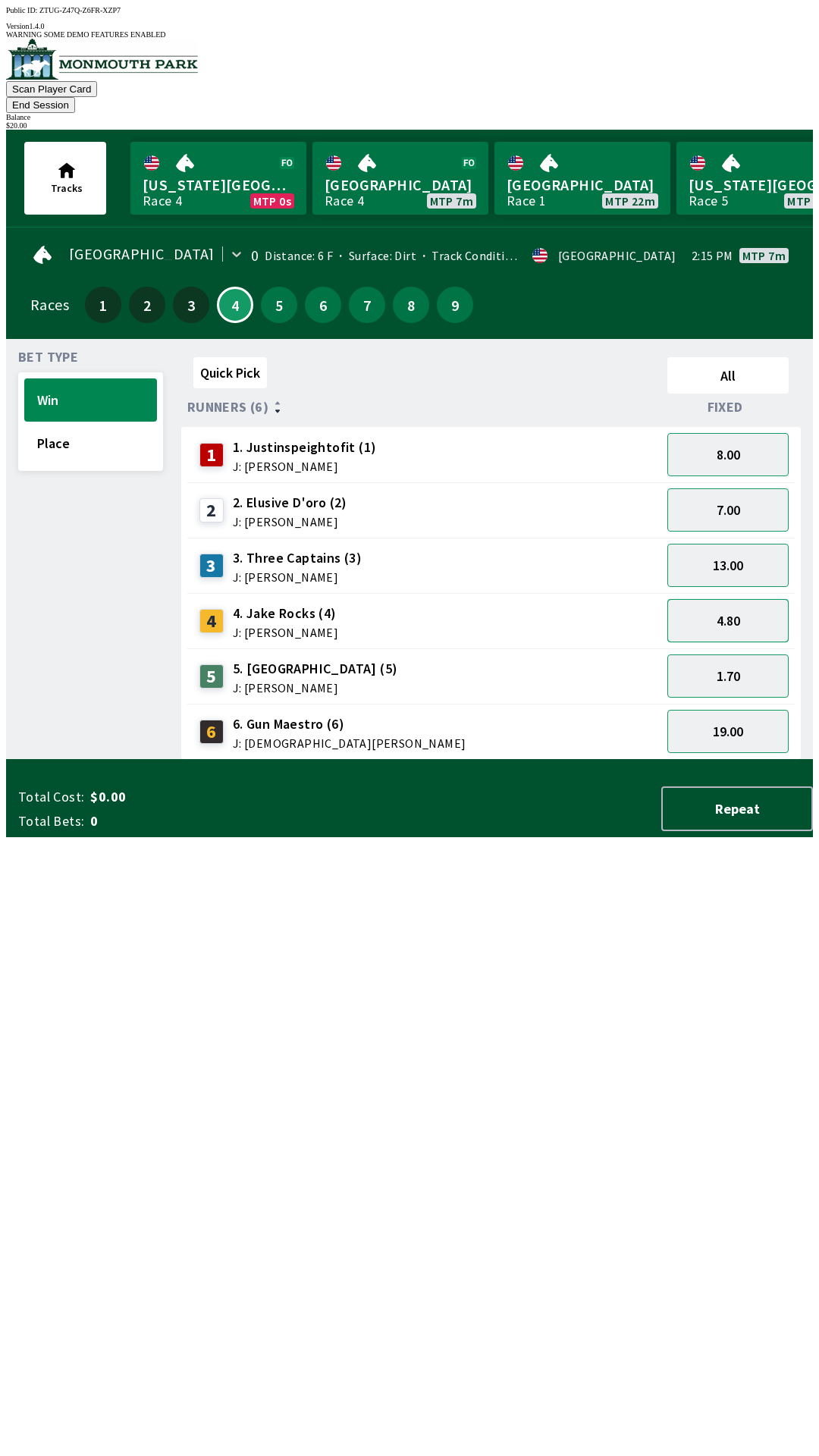
click at [738, 600] on button "4.80" at bounding box center [728, 621] width 121 height 43
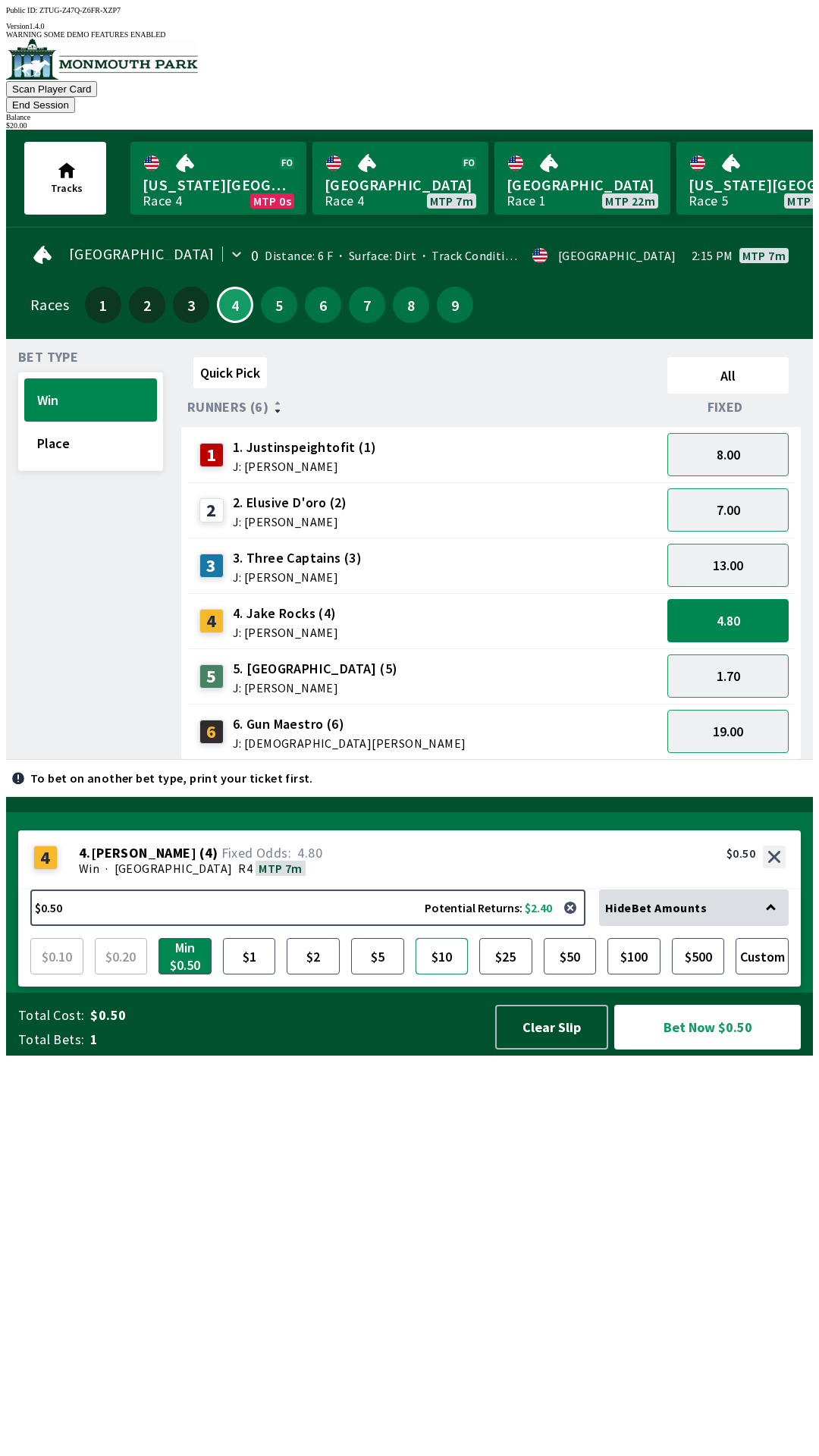
click at [446, 974] on button "$10" at bounding box center [442, 956] width 53 height 36
click at [726, 1049] on button "Bet Now $10.00" at bounding box center [707, 1028] width 187 height 45
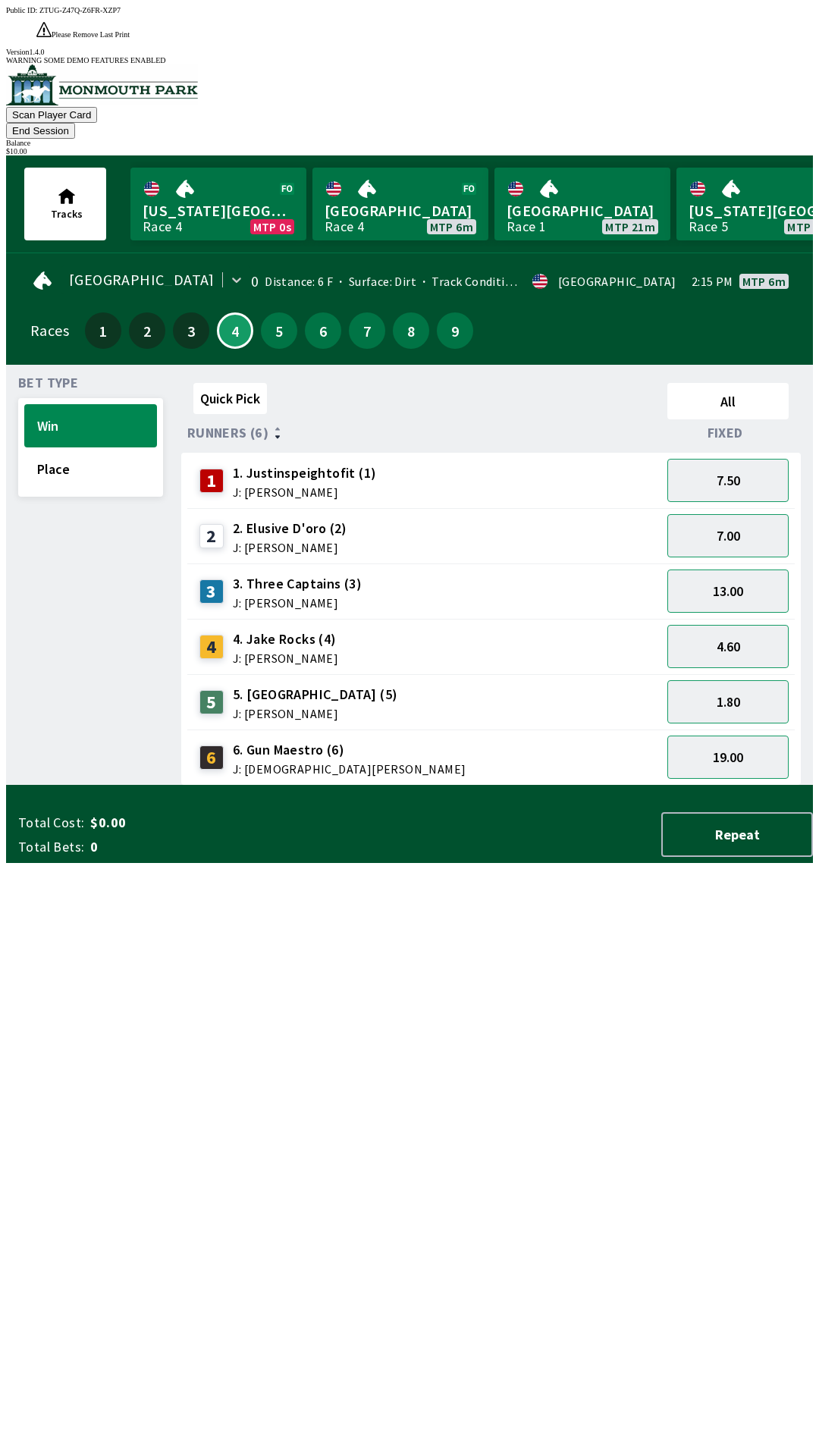
click at [598, 786] on div "Quick Pick All Runners (6) Fixed 1 1. Justinspeightofit (1) J: [PERSON_NAME] 7.…" at bounding box center [496, 582] width 631 height 409
click at [75, 123] on button "End Session" at bounding box center [40, 131] width 69 height 16
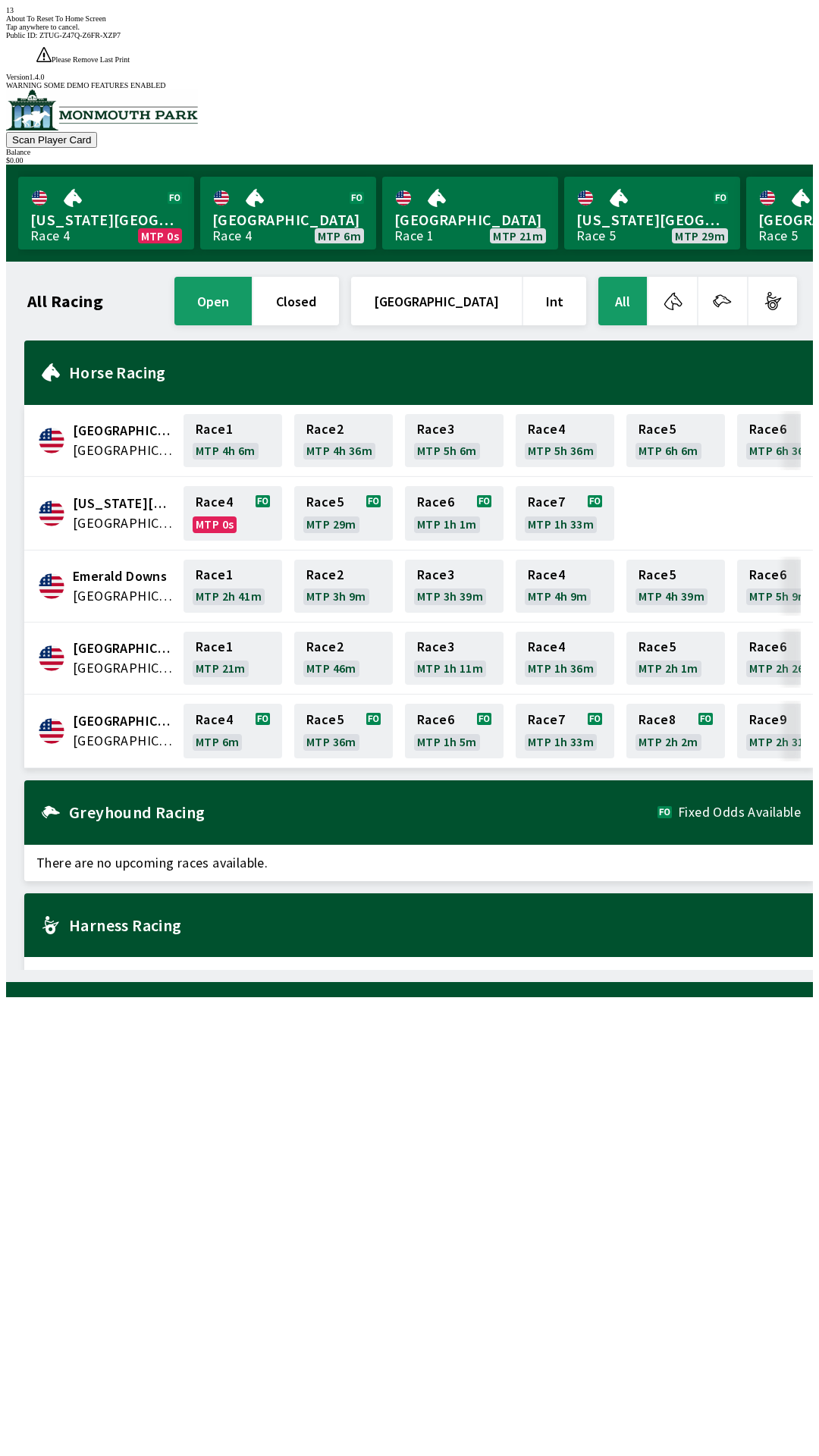
click at [260, 970] on div "All Racing open closed [GEOGRAPHIC_DATA] Int All [GEOGRAPHIC_DATA] [GEOGRAPHIC_…" at bounding box center [415, 622] width 795 height 696
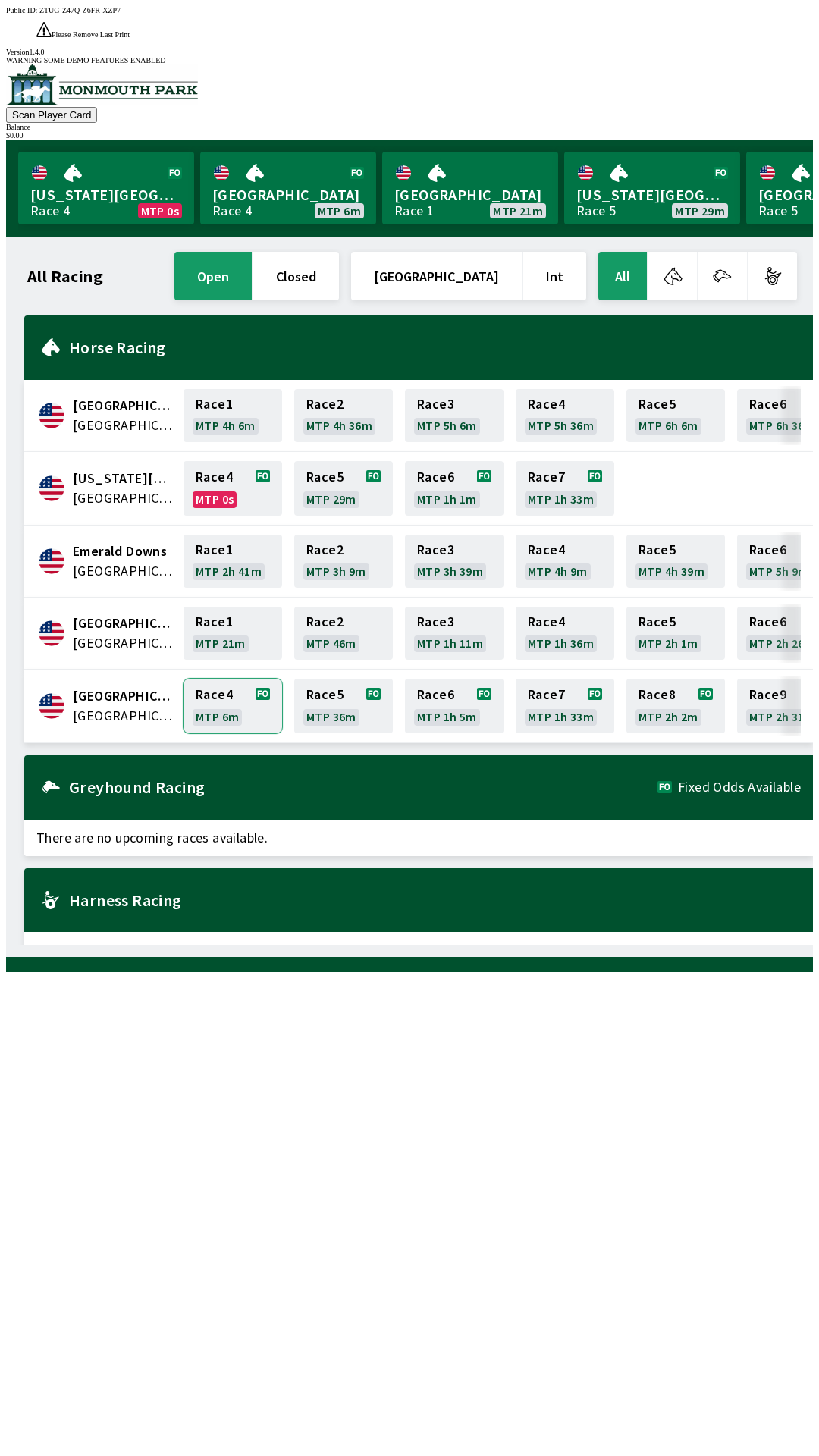
click at [229, 679] on link "Race 4 MTP 6m" at bounding box center [233, 706] width 98 height 54
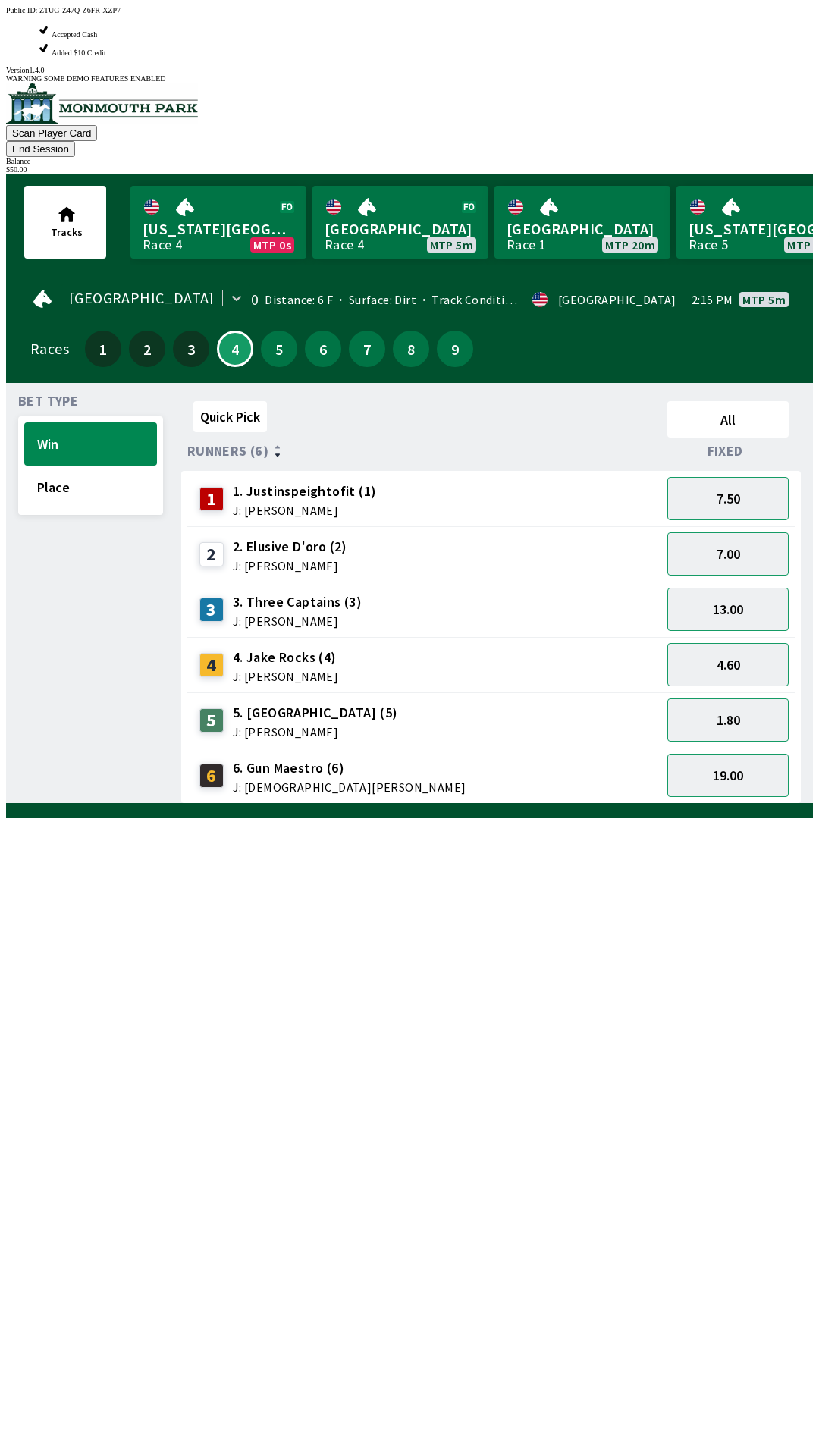
click at [294, 670] on span "J: [PERSON_NAME]" at bounding box center [285, 676] width 105 height 12
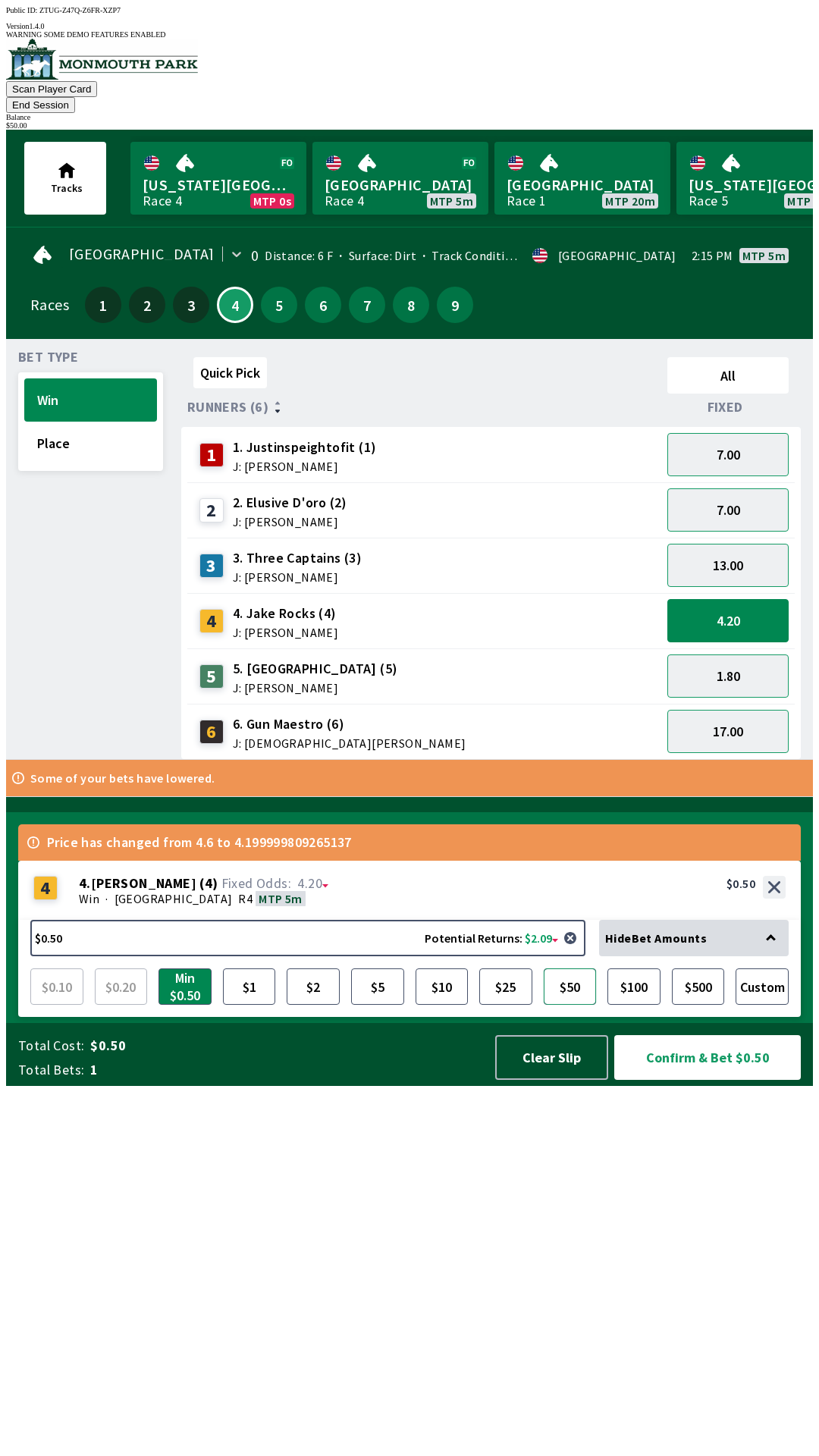
click at [568, 1005] on button "$50" at bounding box center [570, 986] width 53 height 36
click at [695, 1080] on button "Confirm & Bet $50.00" at bounding box center [707, 1058] width 187 height 45
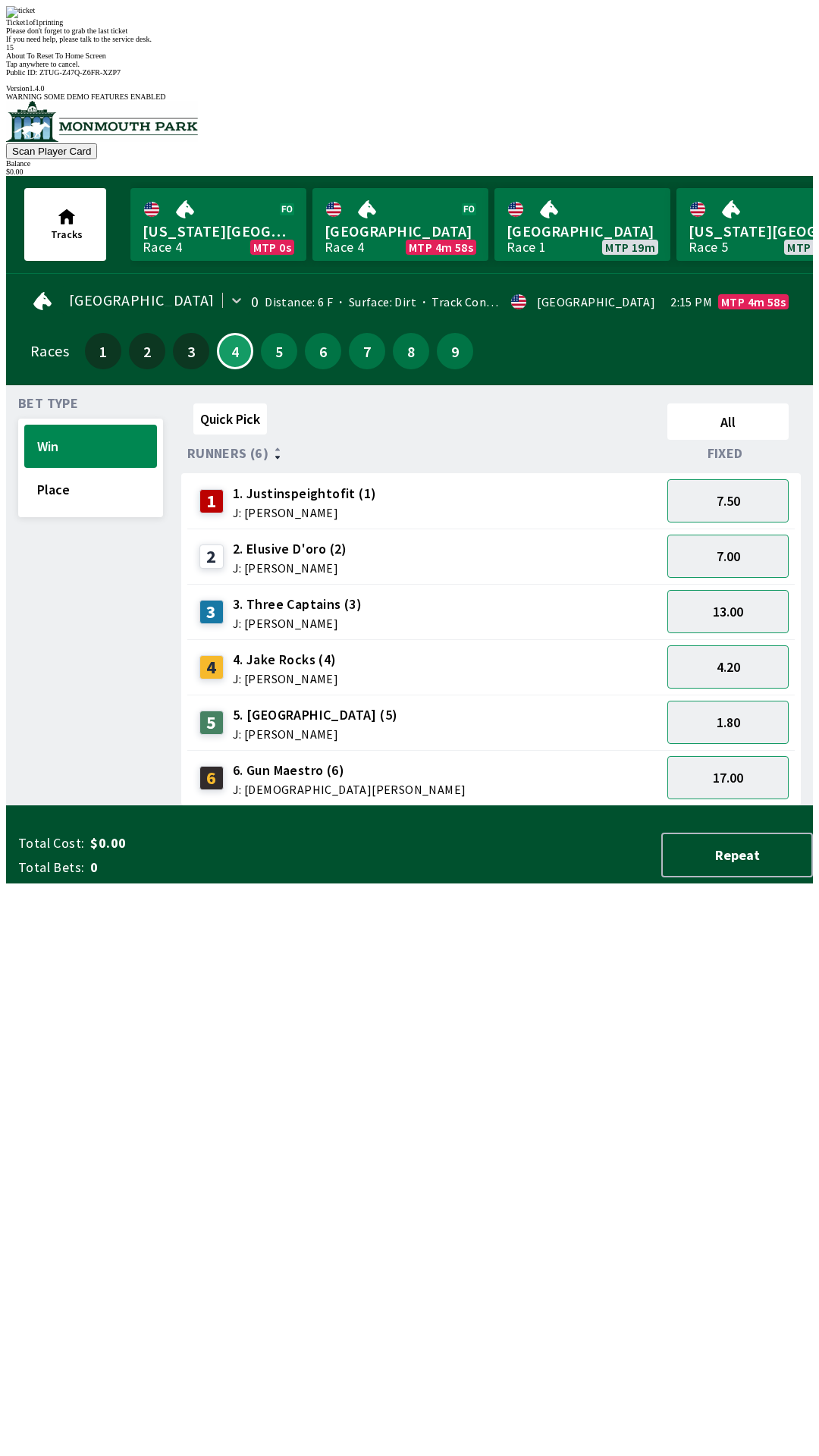
click at [763, 806] on div "Quick Pick All Runners (6) Fixed 1 1. Justinspeightofit (1) J: [PERSON_NAME] 7.…" at bounding box center [496, 601] width 631 height 409
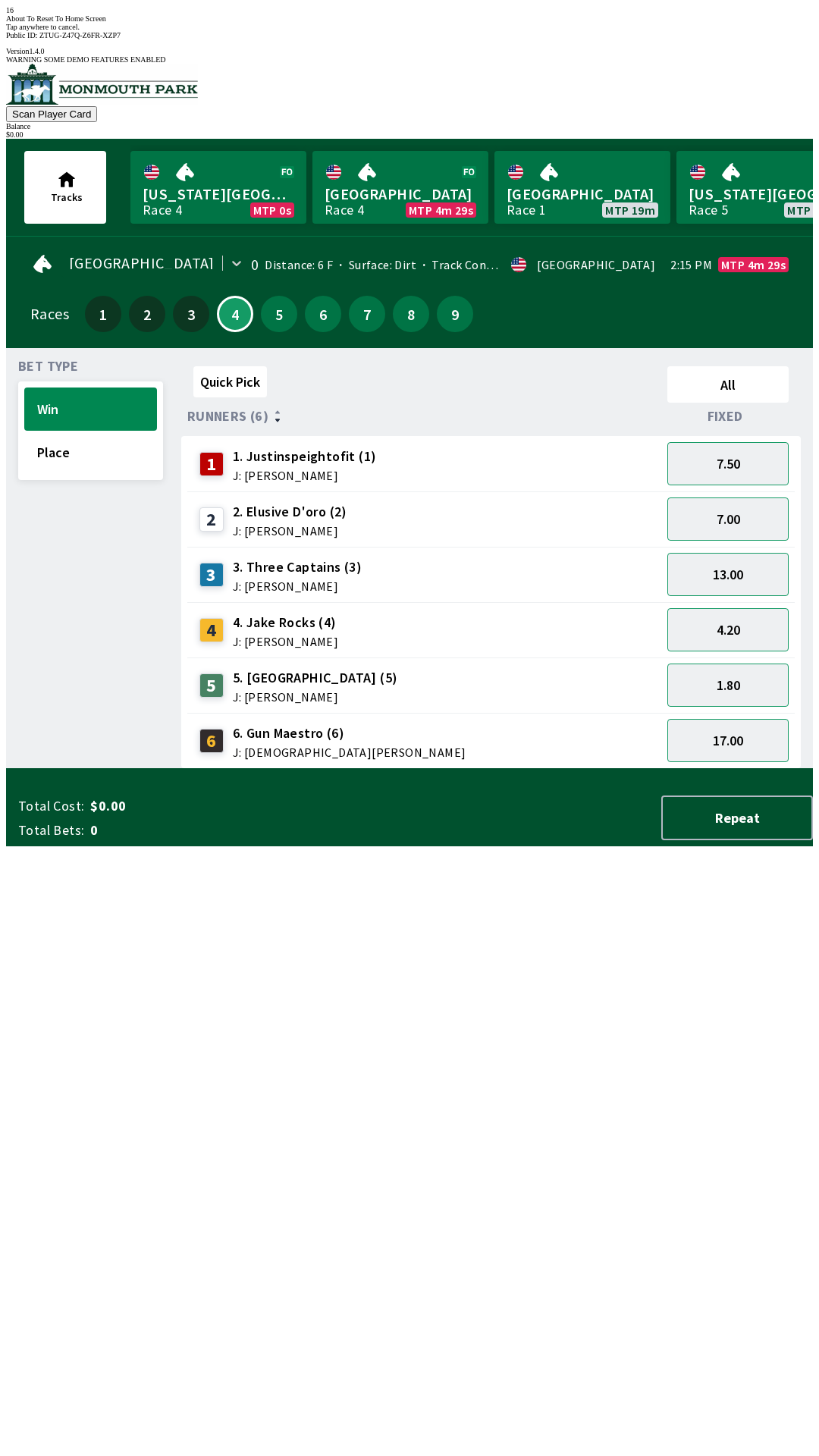
click at [563, 769] on div "Quick Pick All Runners (6) Fixed 1 1. Justinspeightofit (1) J: [PERSON_NAME] 7.…" at bounding box center [496, 564] width 631 height 409
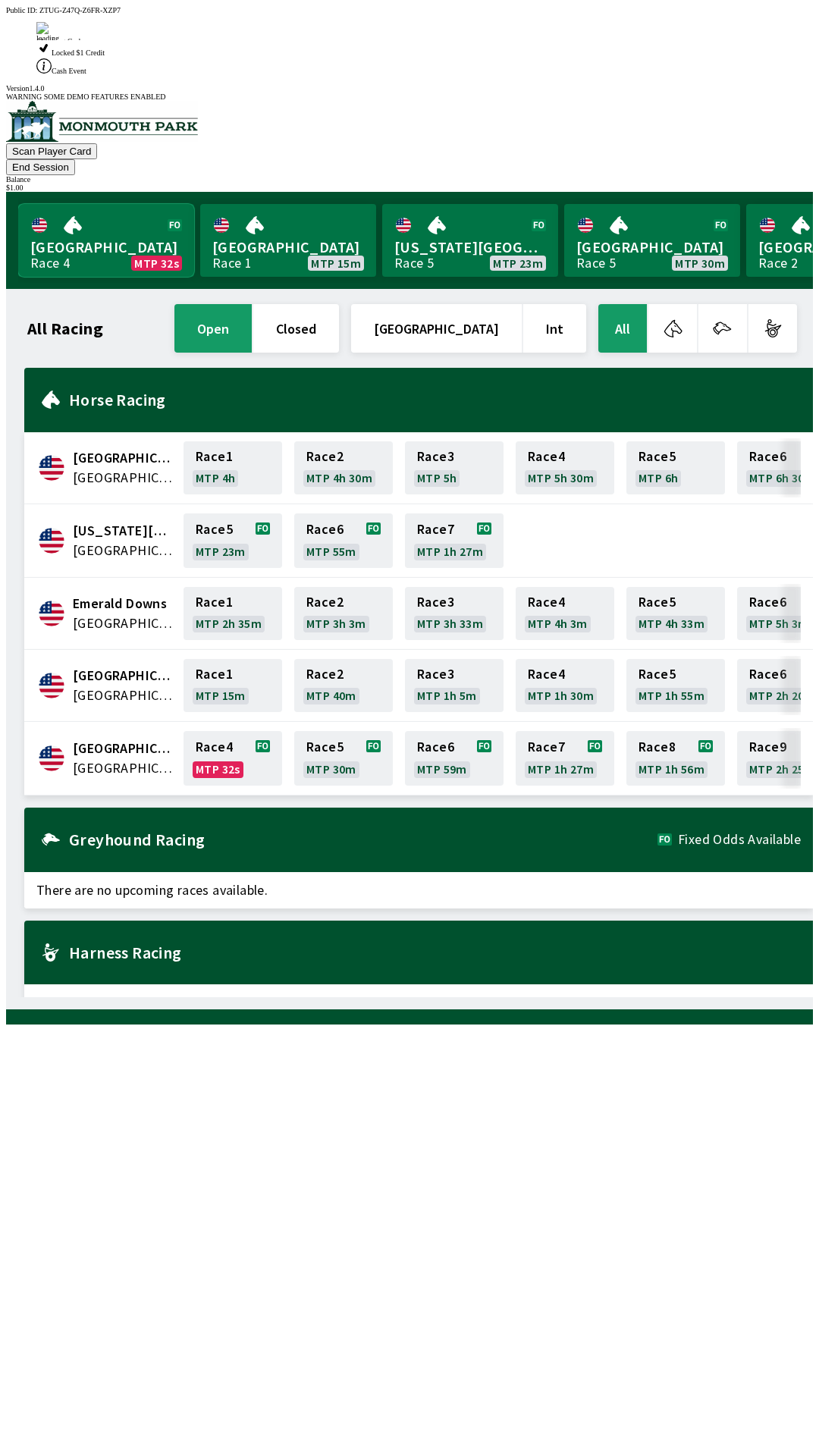
click at [101, 204] on link "Monmouth Park Race 4 MTP 32s" at bounding box center [106, 240] width 176 height 73
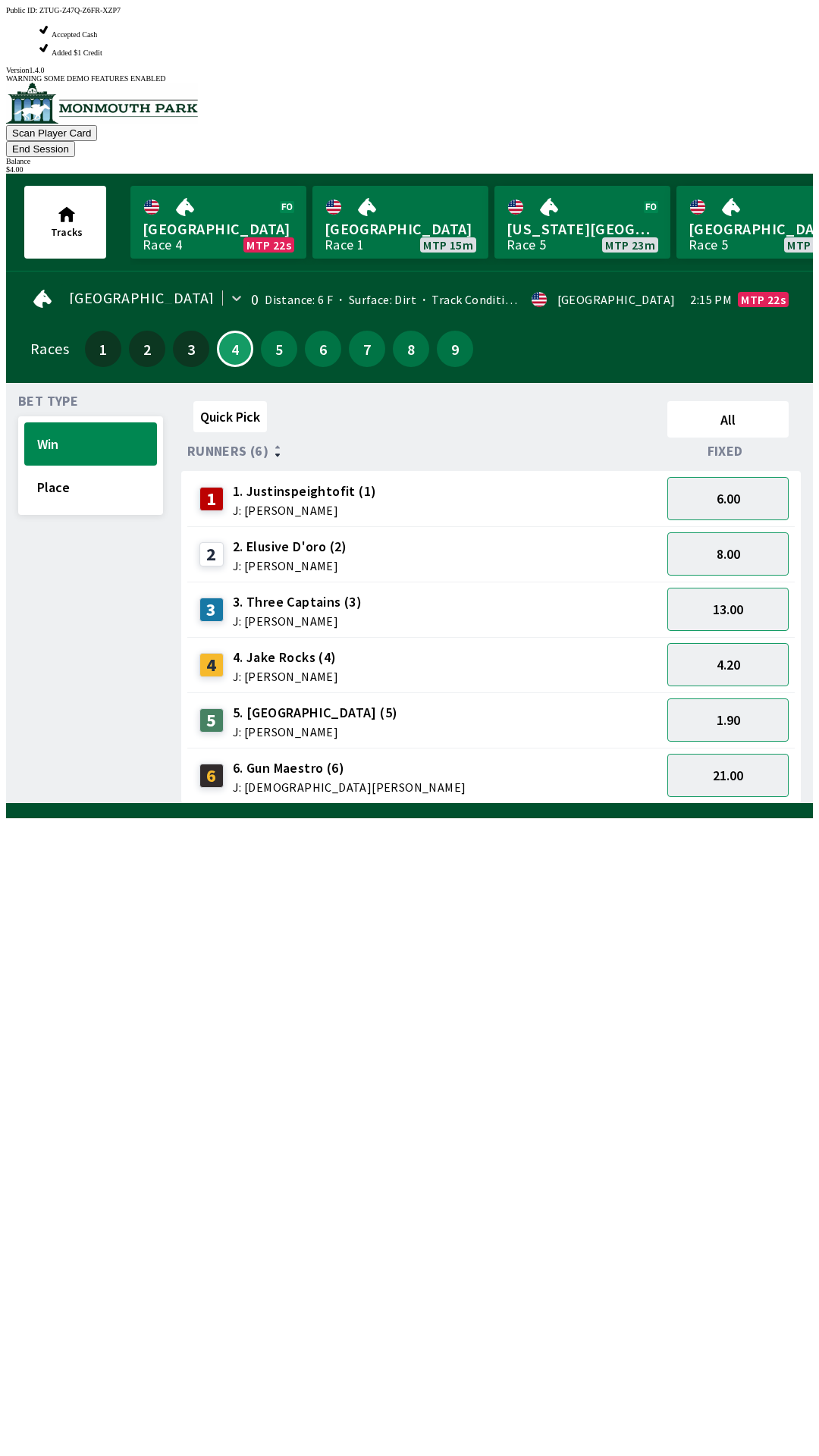
click at [309, 758] on span "6. Gun Maestro (6)" at bounding box center [349, 768] width 233 height 20
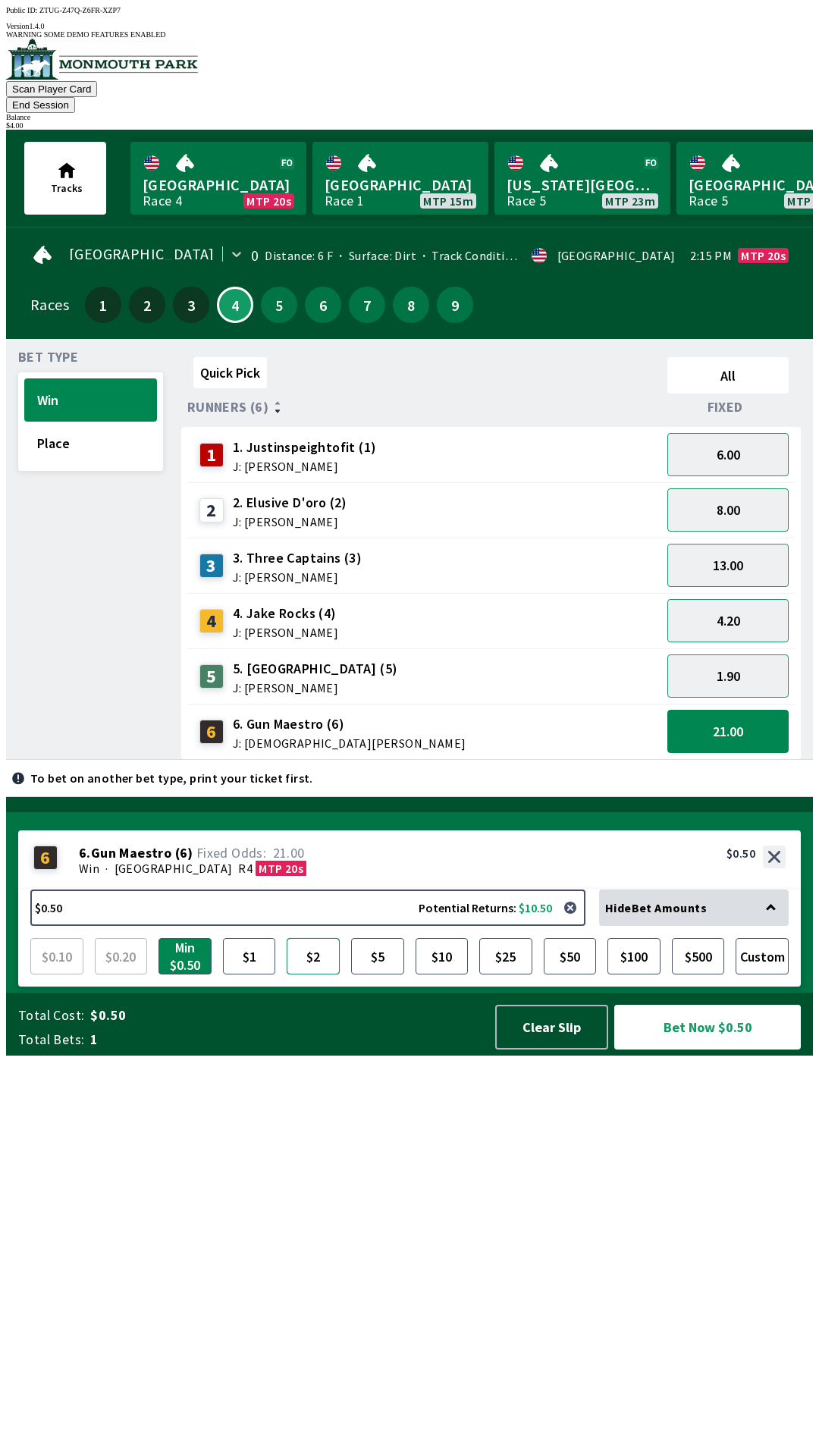
click at [313, 974] on button "$2" at bounding box center [313, 956] width 53 height 36
click at [272, 287] on button "5" at bounding box center [279, 305] width 36 height 36
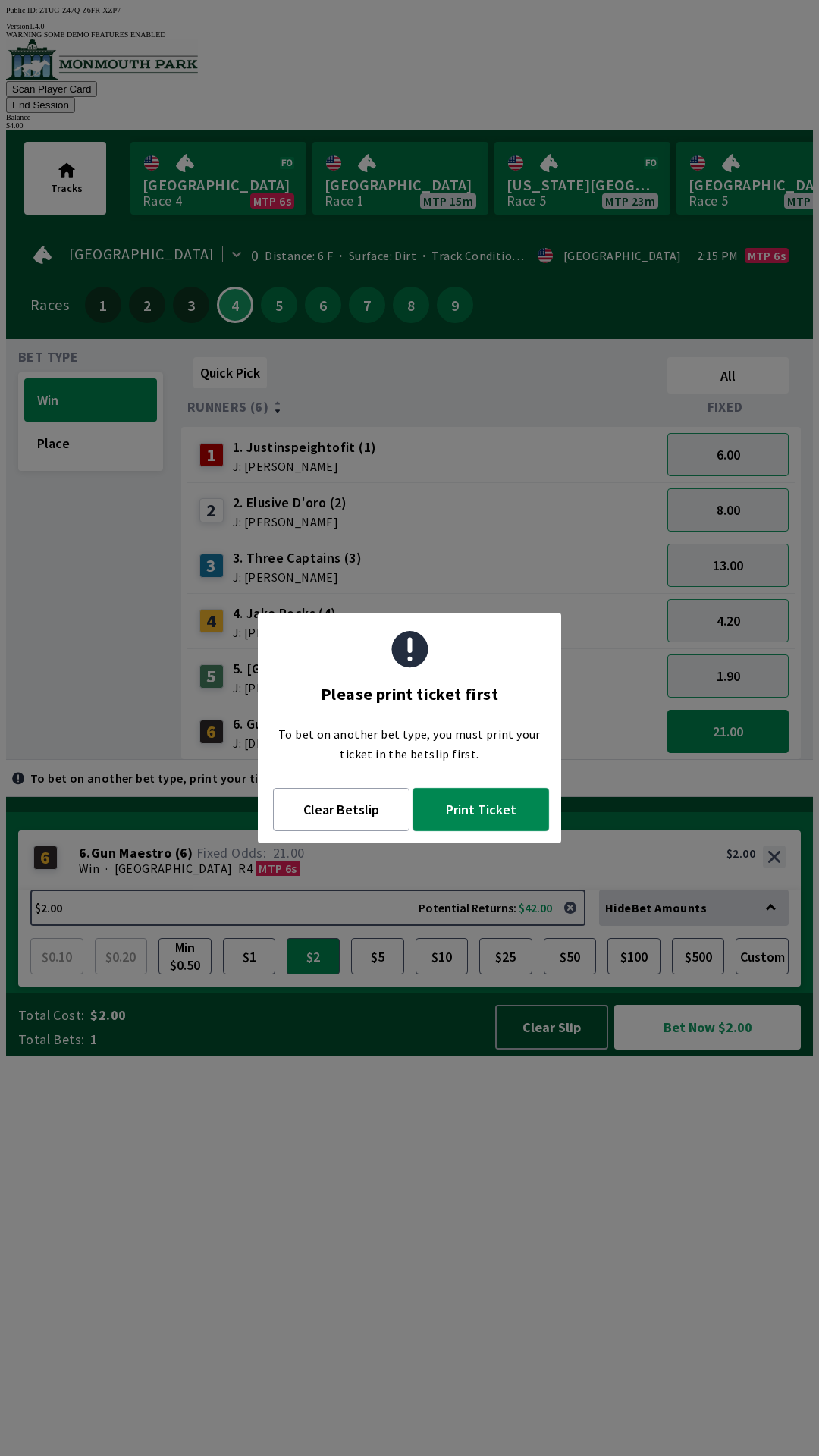
click at [498, 818] on button "Print Ticket" at bounding box center [481, 810] width 136 height 43
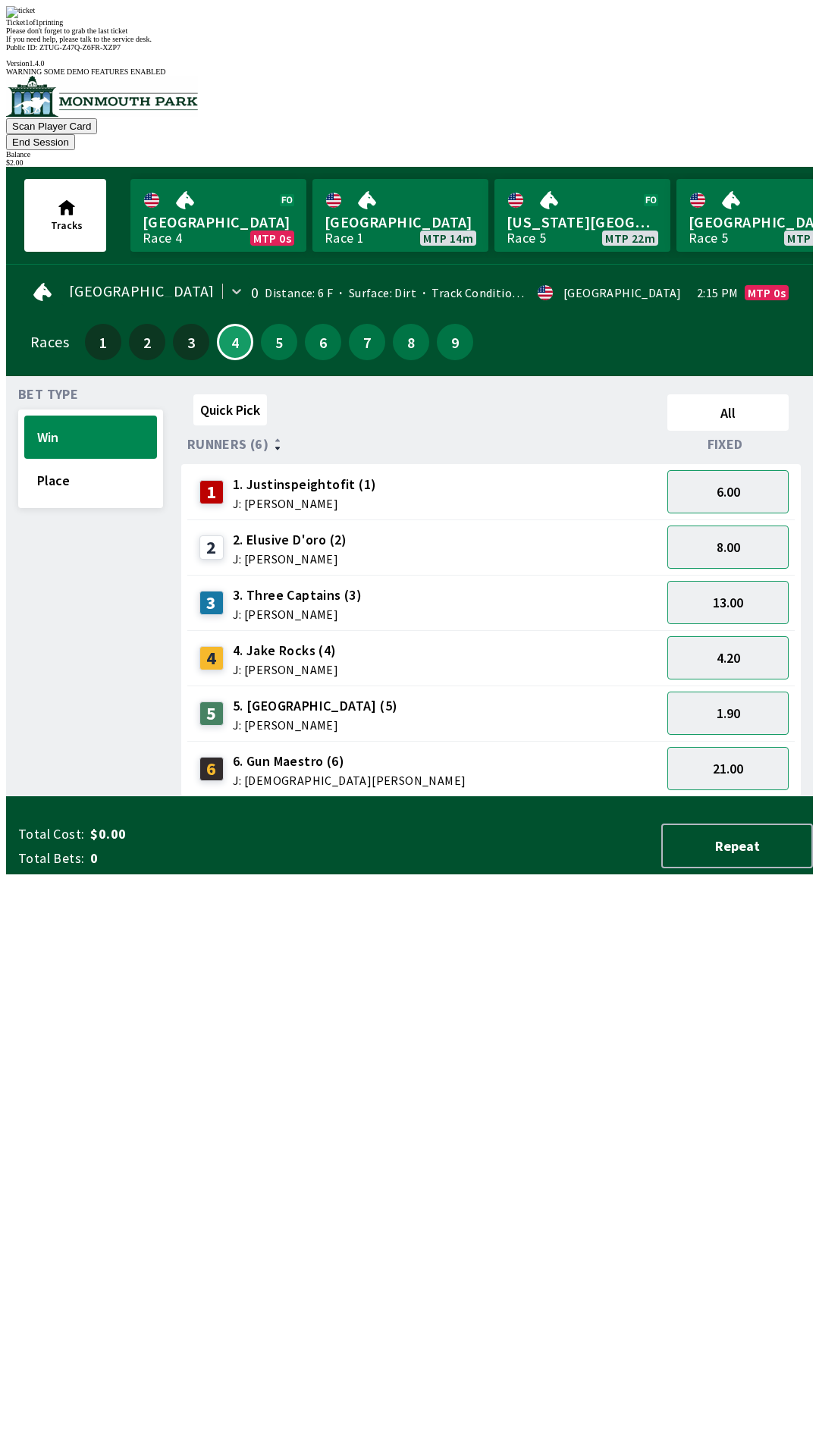
click at [565, 797] on div "Quick Pick All Runners (6) Fixed 1 1. Justinspeightofit (1) J: [PERSON_NAME] 6.…" at bounding box center [496, 593] width 631 height 409
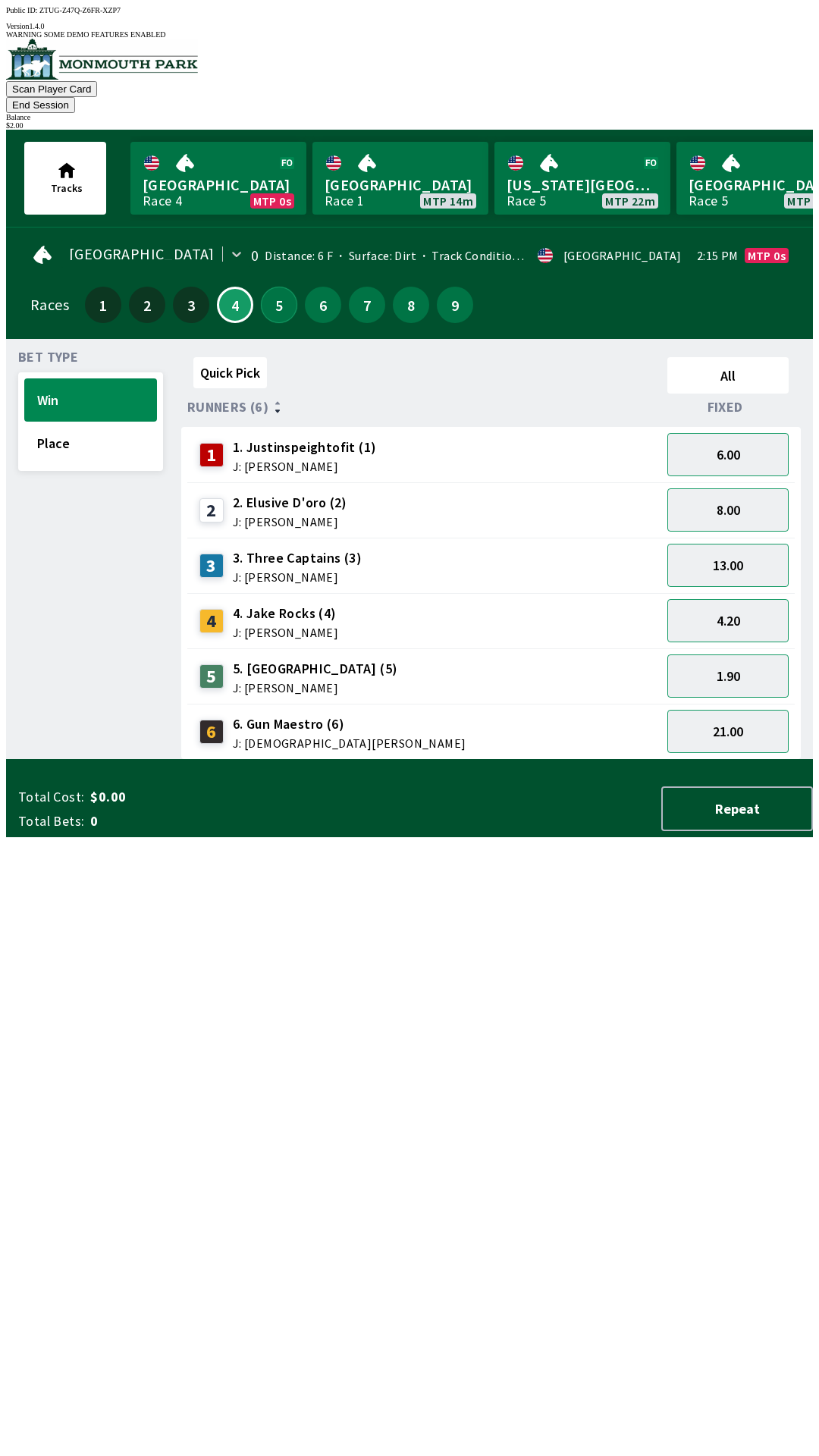
click at [282, 287] on button "5" at bounding box center [279, 305] width 36 height 36
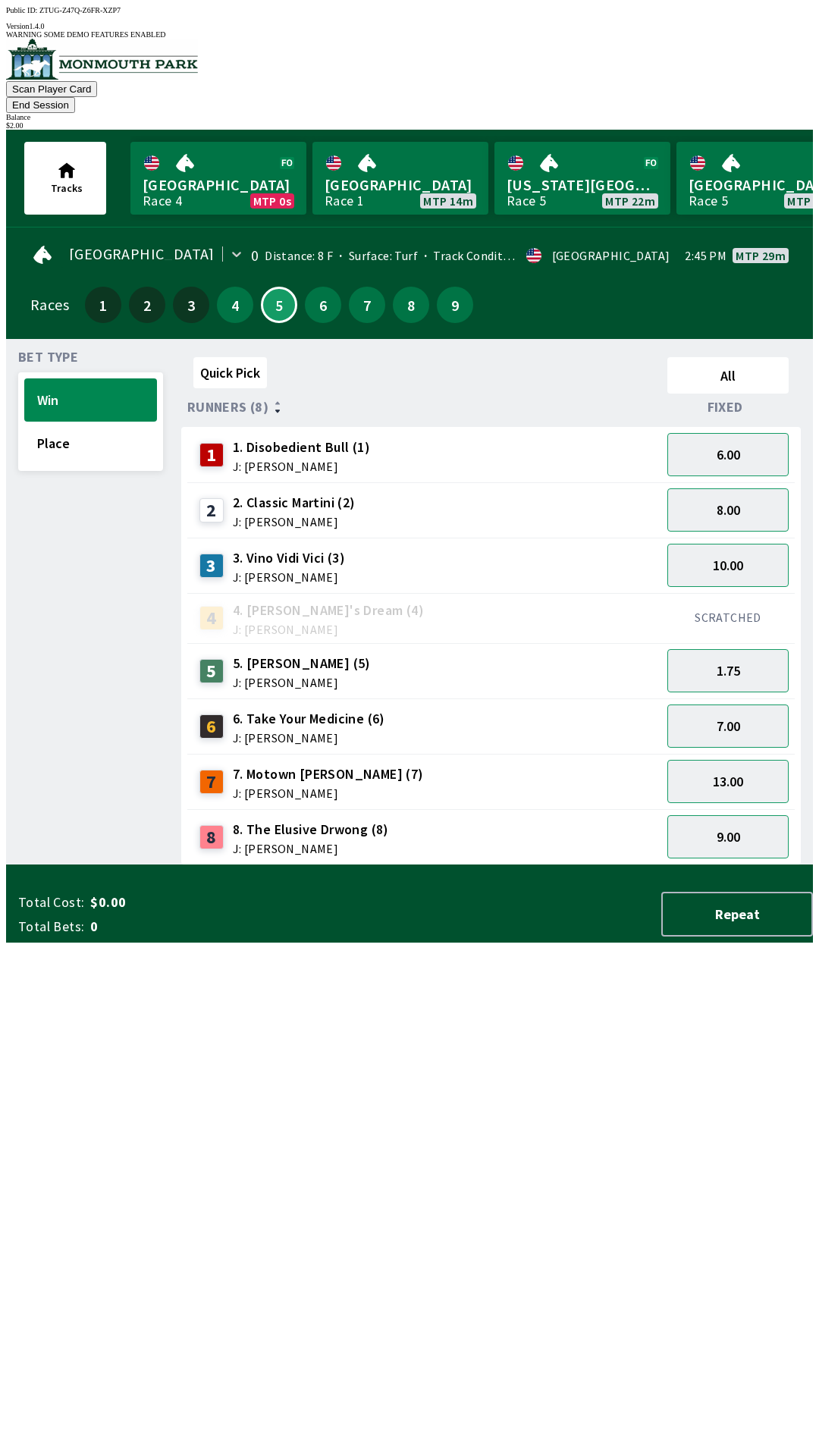
click at [312, 732] on span "J: [PERSON_NAME]" at bounding box center [308, 738] width 152 height 12
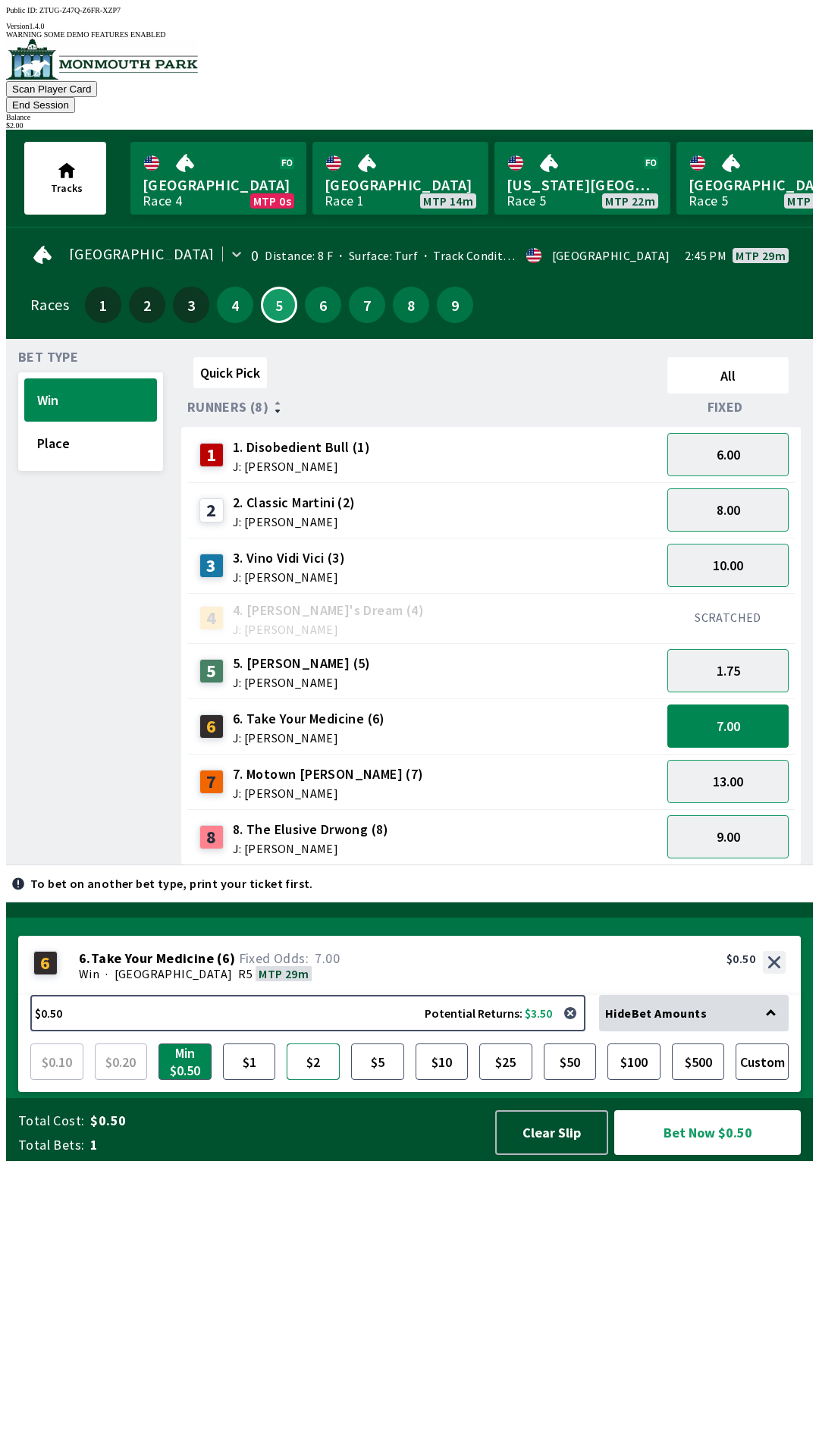
click at [312, 1080] on button "$2" at bounding box center [313, 1061] width 53 height 36
click at [679, 1155] on button "Bet Now $2.00" at bounding box center [707, 1133] width 187 height 45
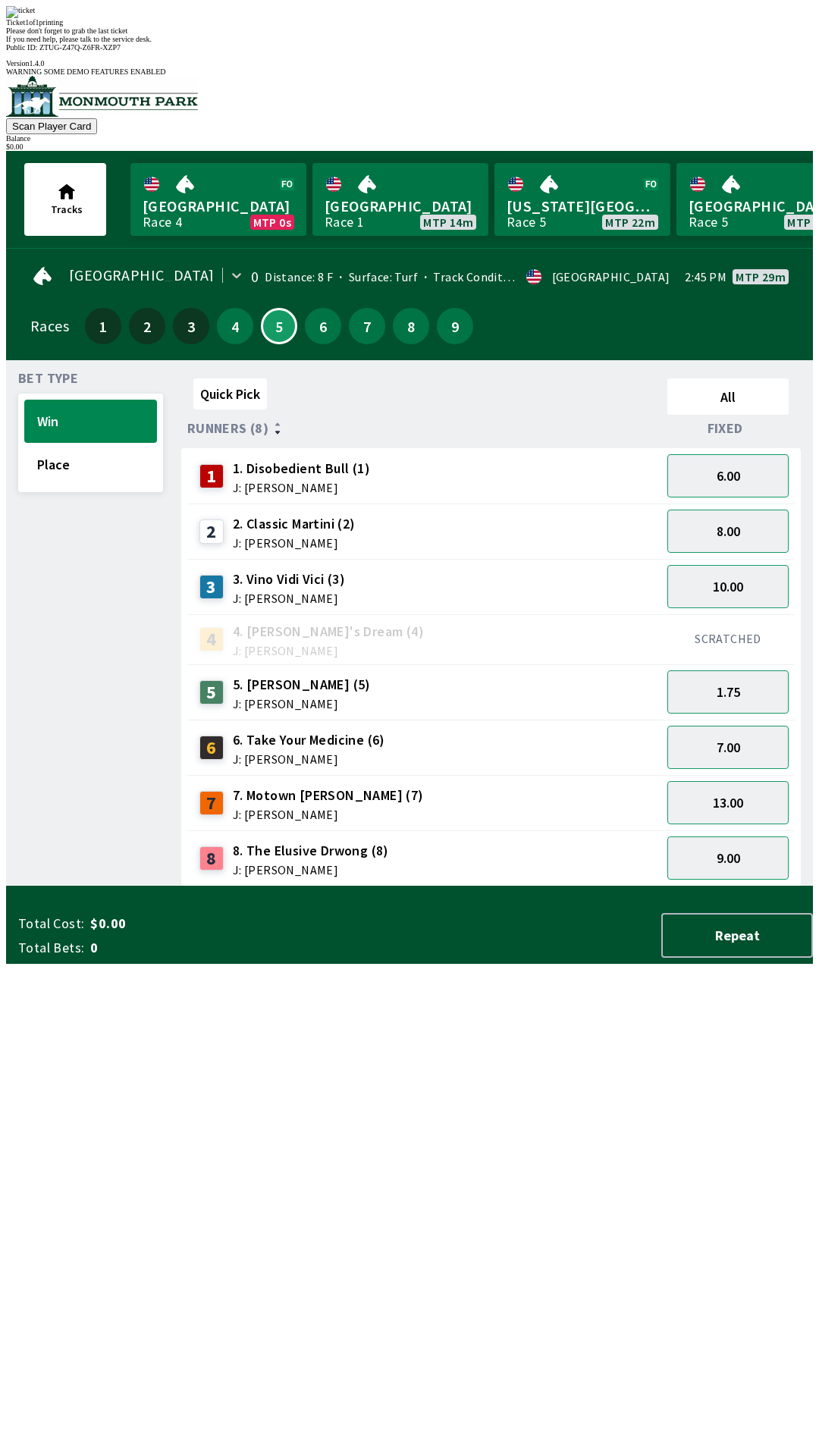
click at [511, 887] on div "Quick Pick All Runners (8) Fixed 1 1. Disobedient Bull (1) J: [PERSON_NAME] 6.0…" at bounding box center [496, 629] width 631 height 514
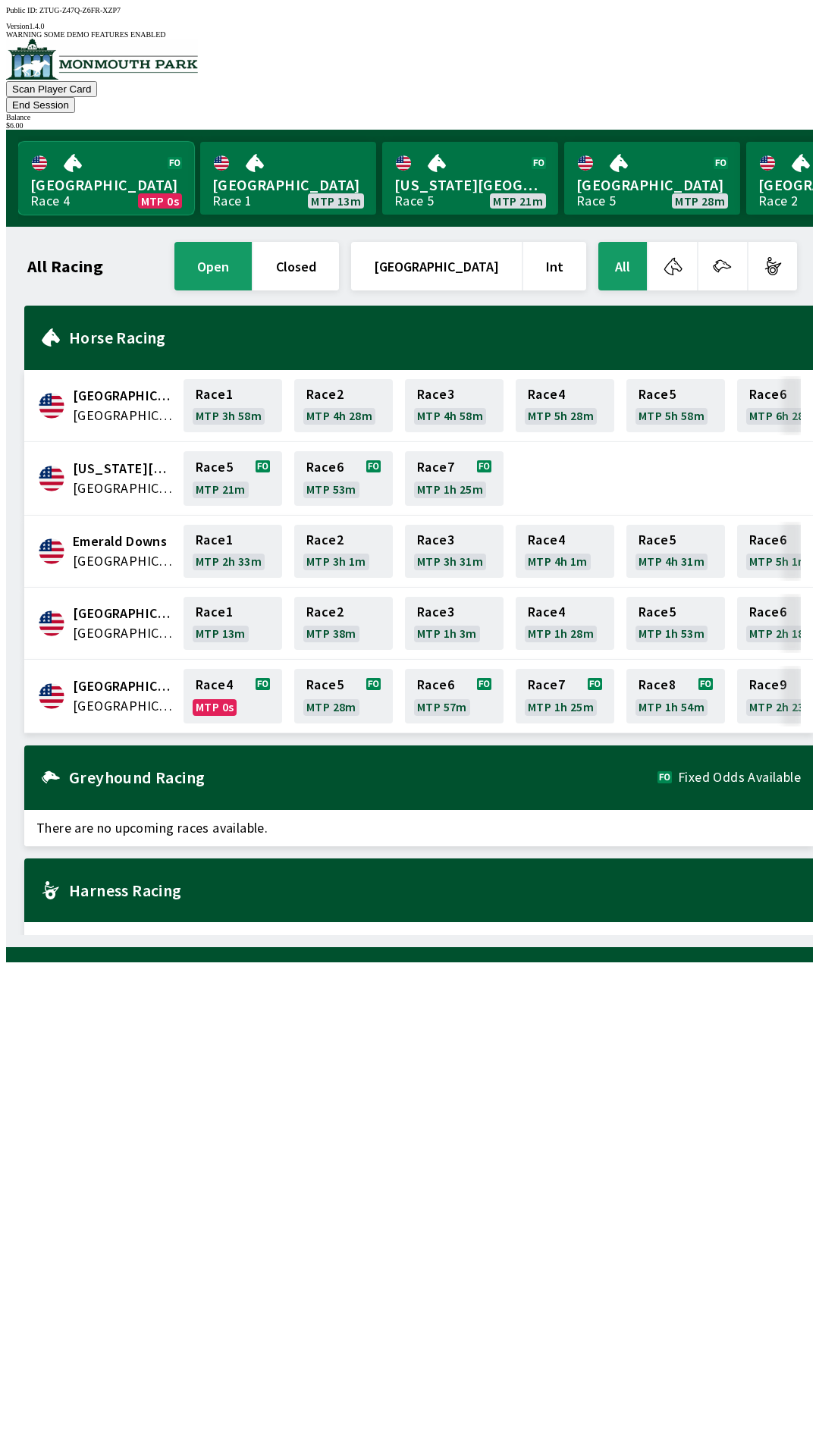
click at [109, 142] on link "Monmouth Park Race 4 MTP 0s" at bounding box center [106, 178] width 176 height 73
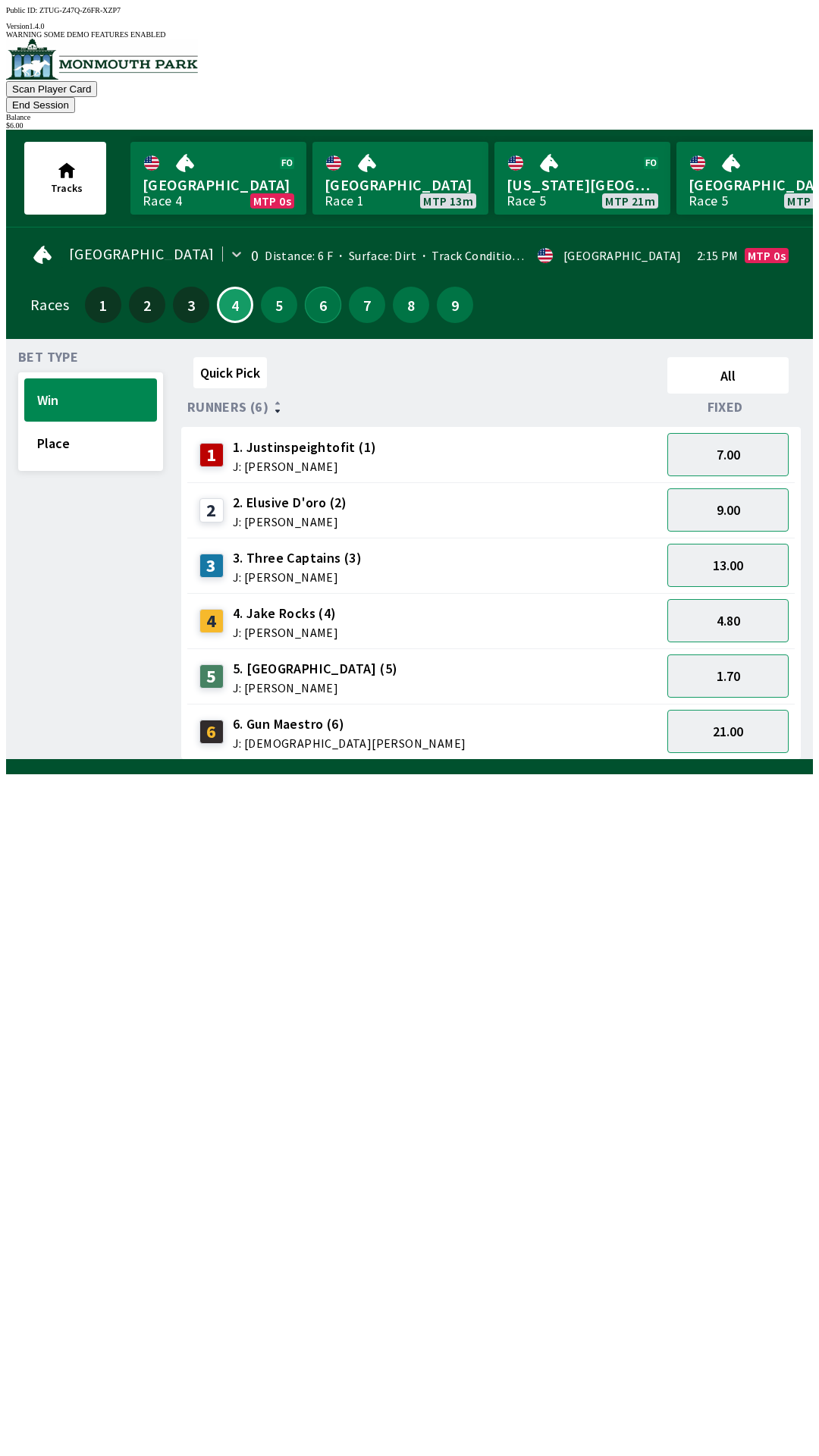
click at [318, 287] on button "6" at bounding box center [323, 305] width 36 height 36
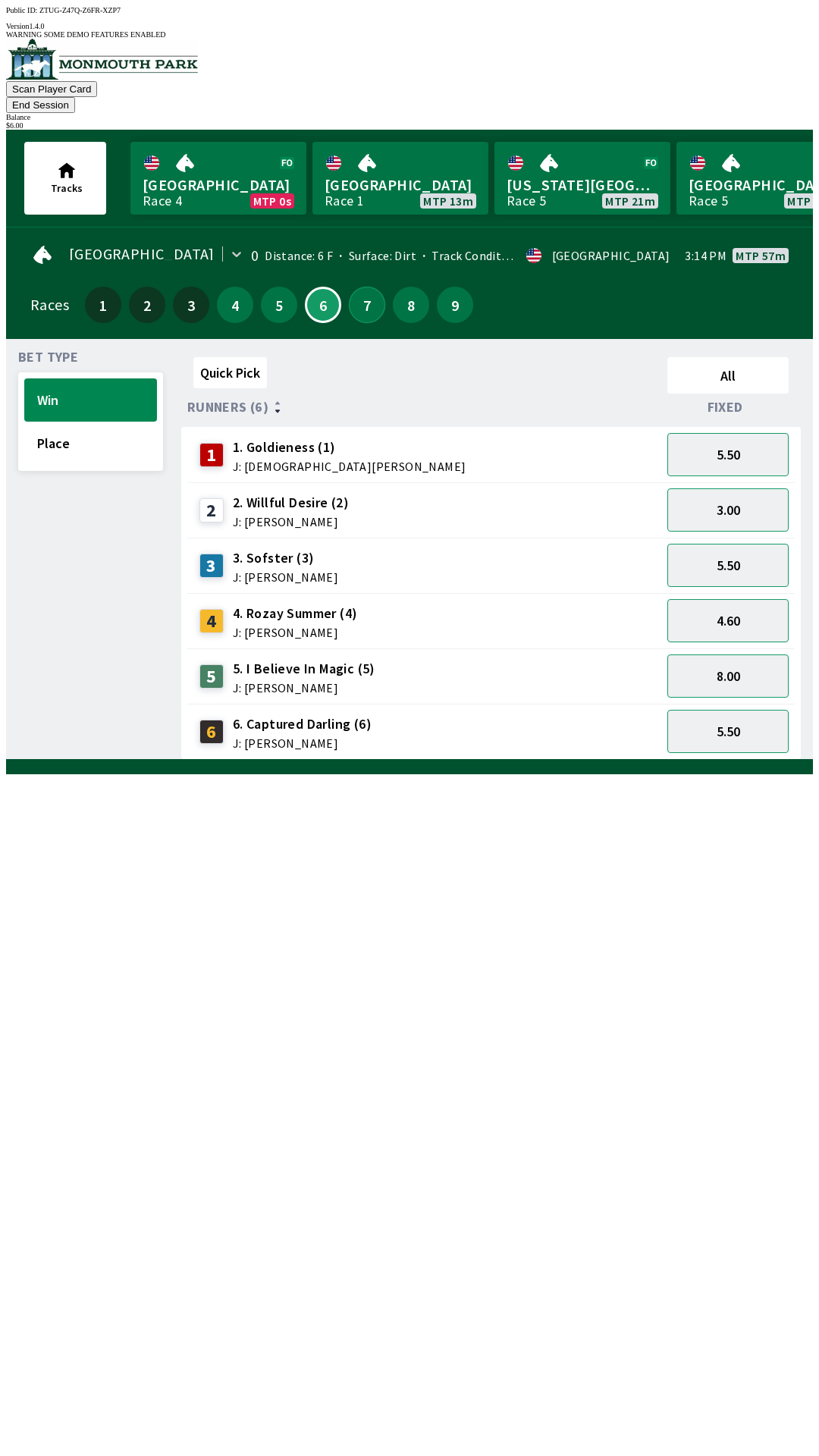
click at [352, 287] on button "7" at bounding box center [367, 305] width 36 height 36
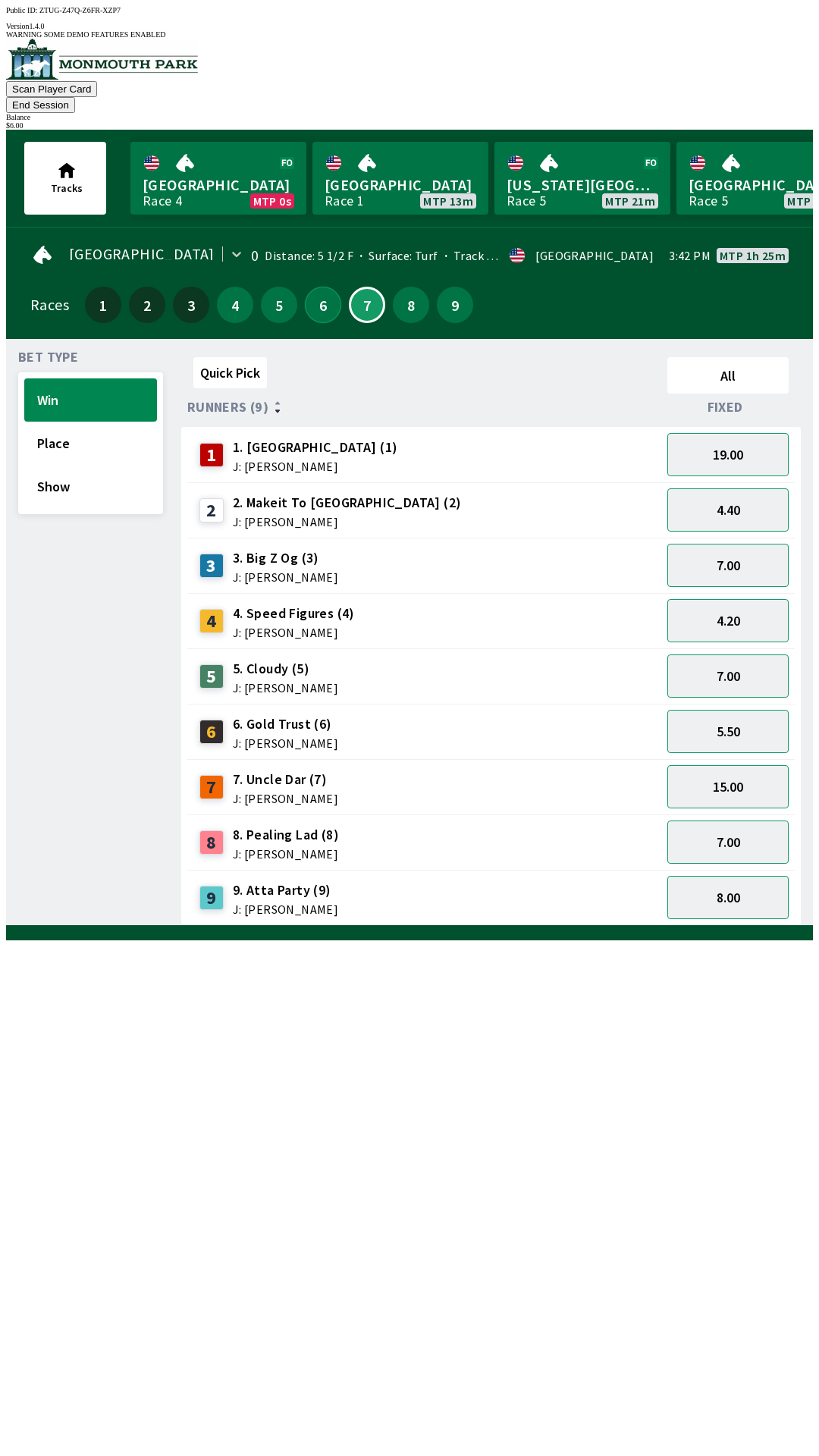
click at [310, 287] on button "6" at bounding box center [323, 305] width 36 height 36
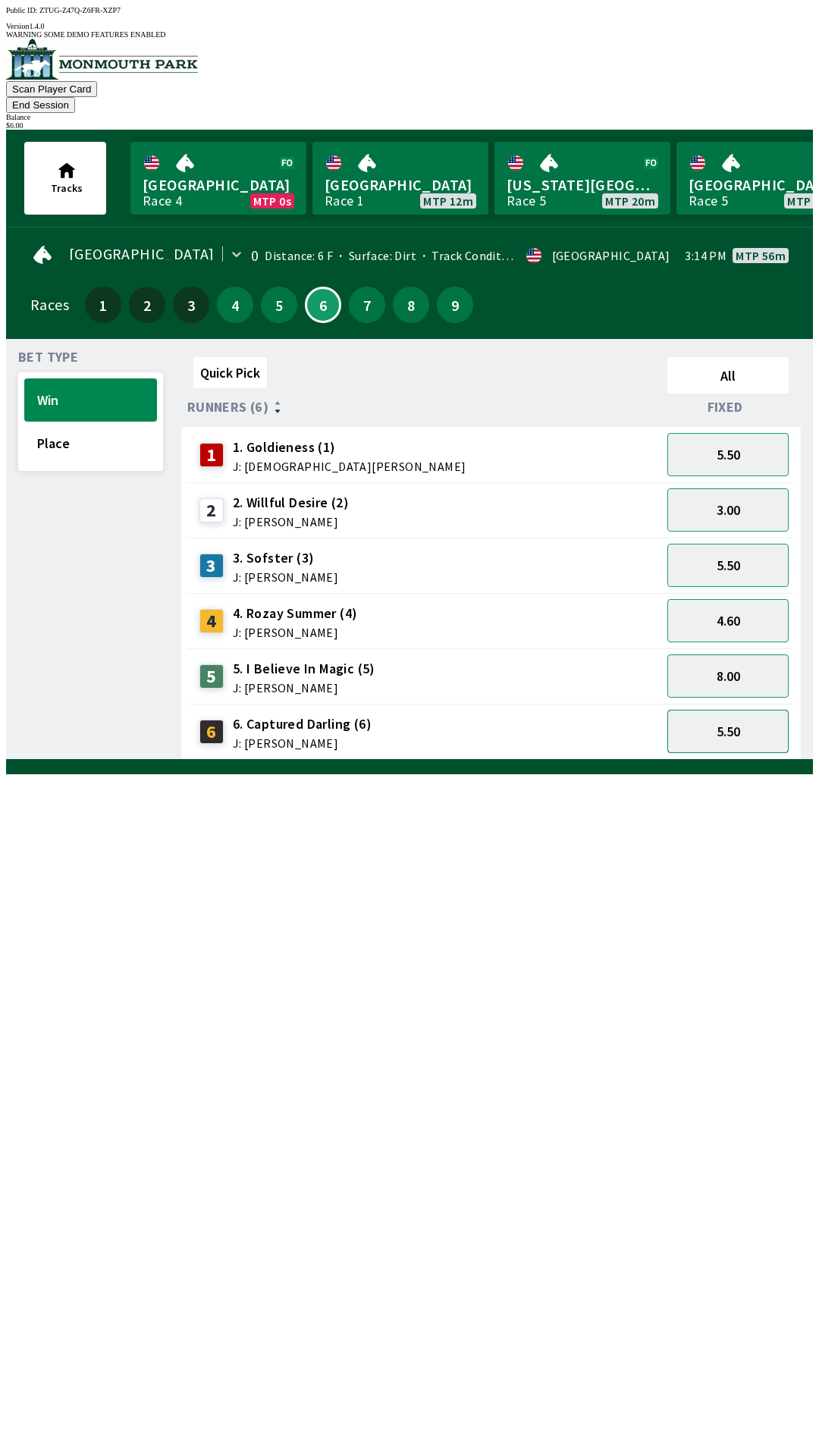
click at [744, 710] on button "5.50" at bounding box center [728, 731] width 121 height 43
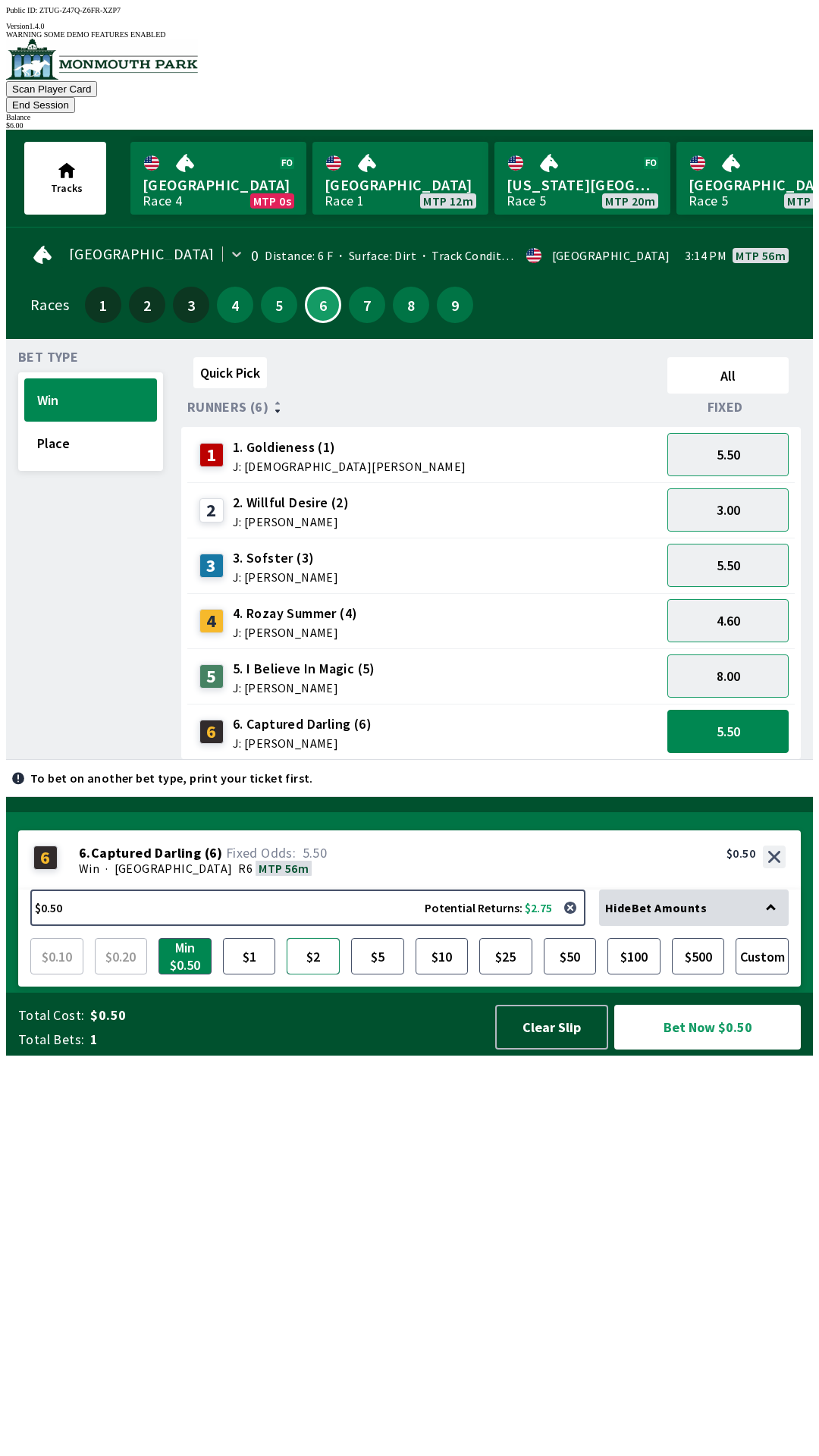
click at [301, 974] on button "$2" at bounding box center [313, 956] width 53 height 36
click at [375, 287] on button "7" at bounding box center [367, 305] width 36 height 36
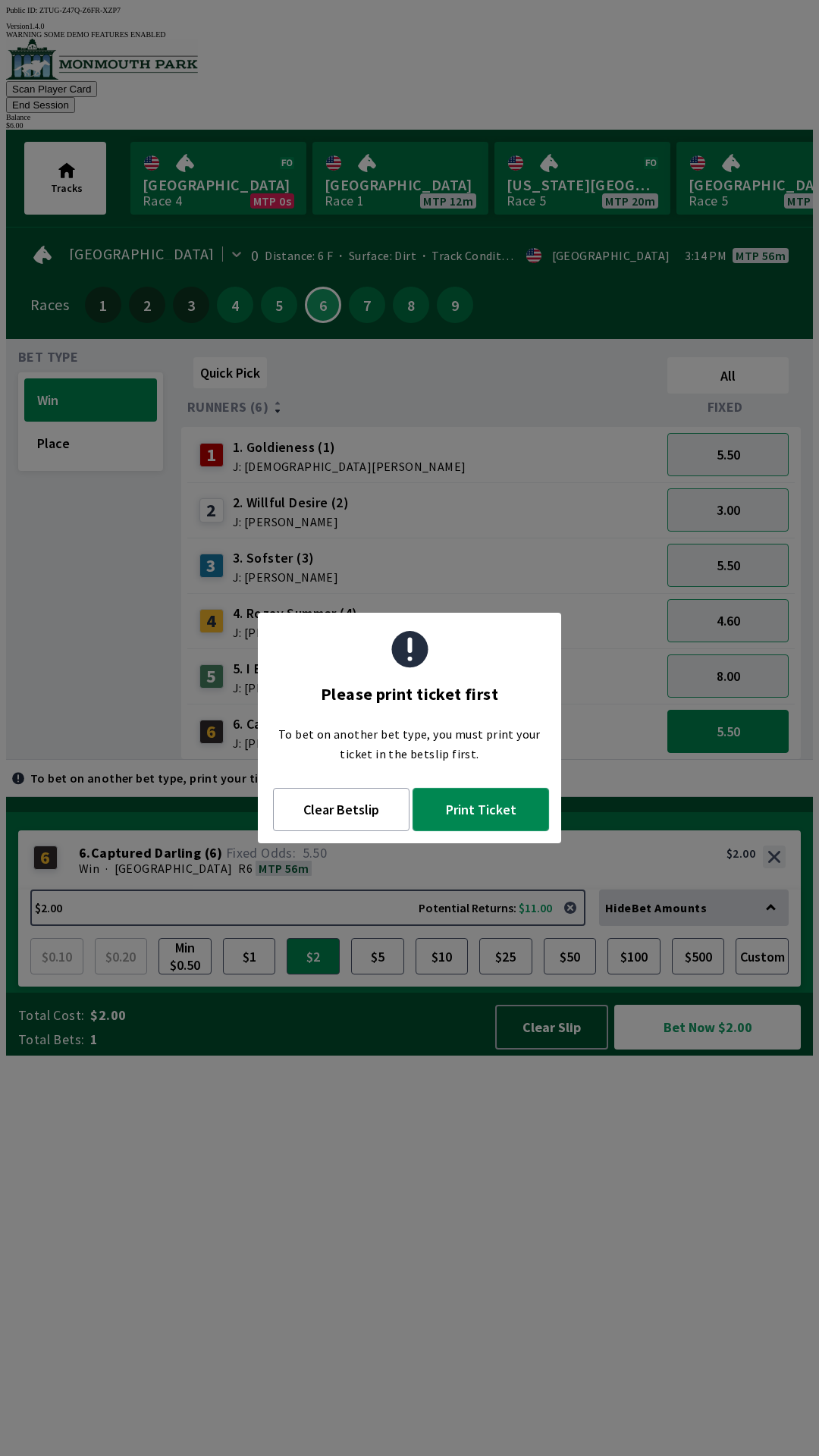
click at [485, 817] on button "Print Ticket" at bounding box center [481, 810] width 136 height 43
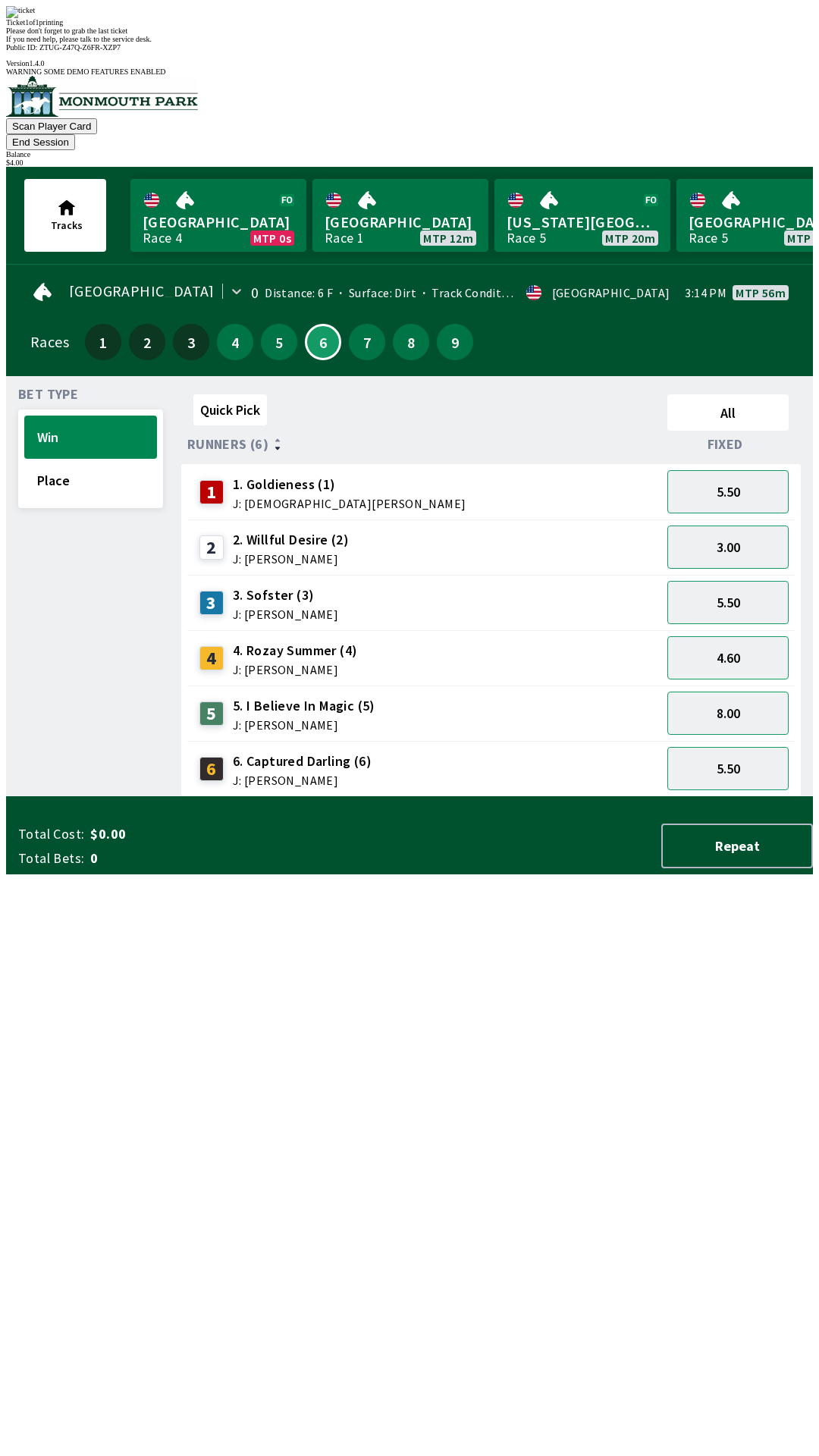
click at [621, 797] on div "Quick Pick All Runners (6) Fixed 1 1. Goldieness (1) J: [DEMOGRAPHIC_DATA][PERS…" at bounding box center [496, 593] width 631 height 409
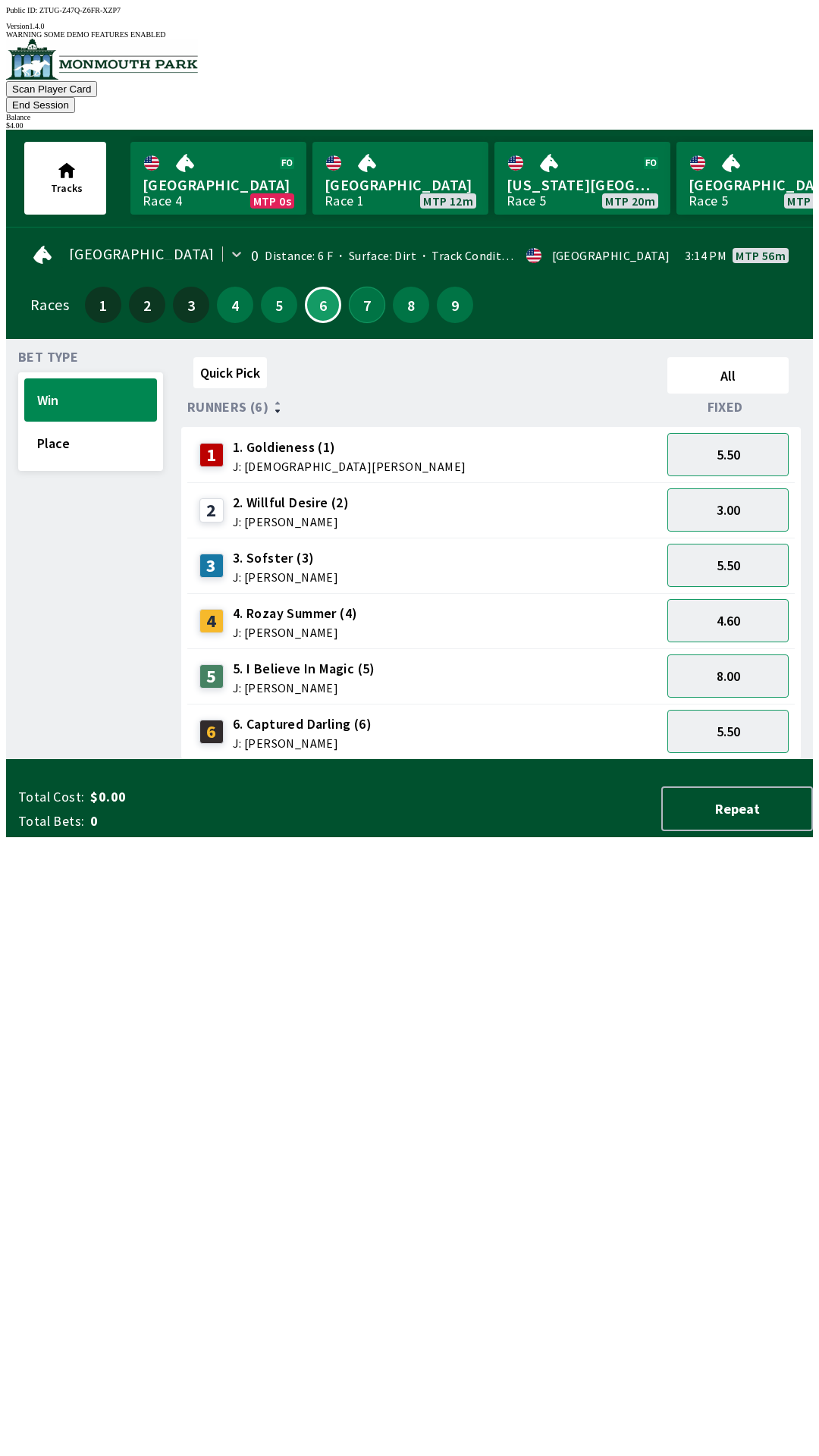
click at [365, 287] on button "7" at bounding box center [367, 305] width 36 height 36
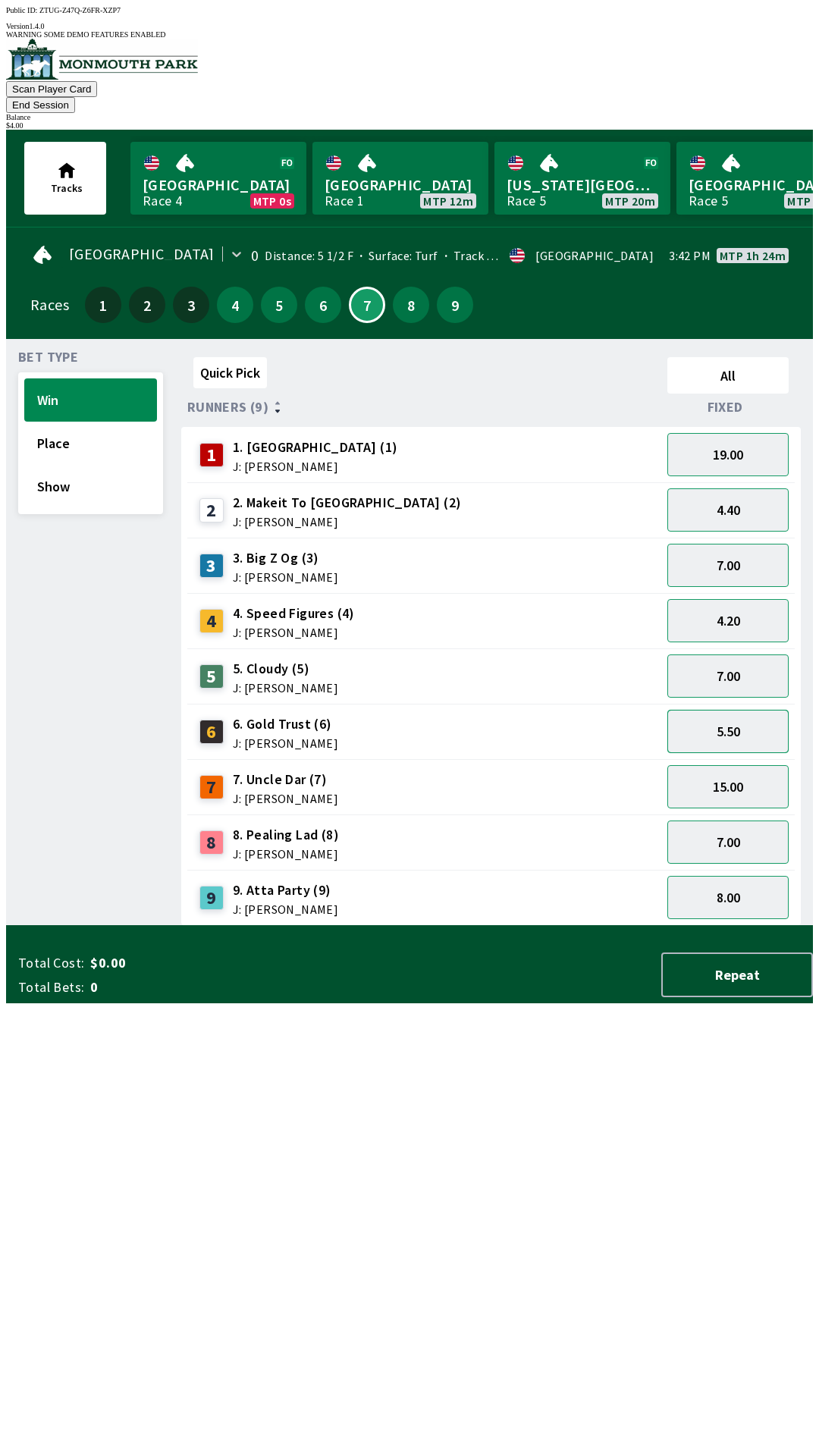
click at [724, 713] on button "5.50" at bounding box center [728, 731] width 121 height 43
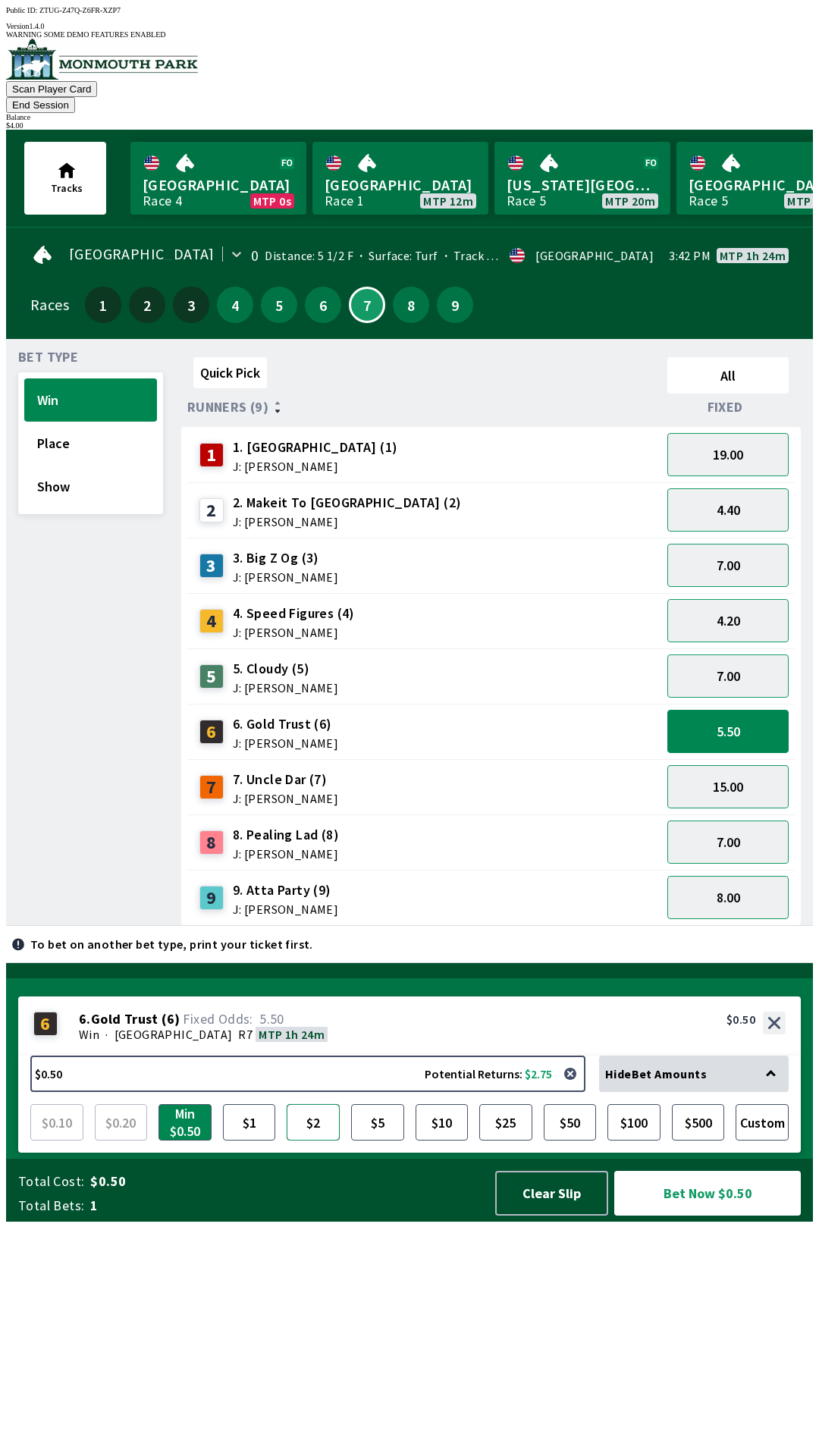
click at [304, 1141] on button "$2" at bounding box center [313, 1123] width 53 height 36
click at [697, 1216] on button "Bet Now $2.00" at bounding box center [707, 1193] width 187 height 45
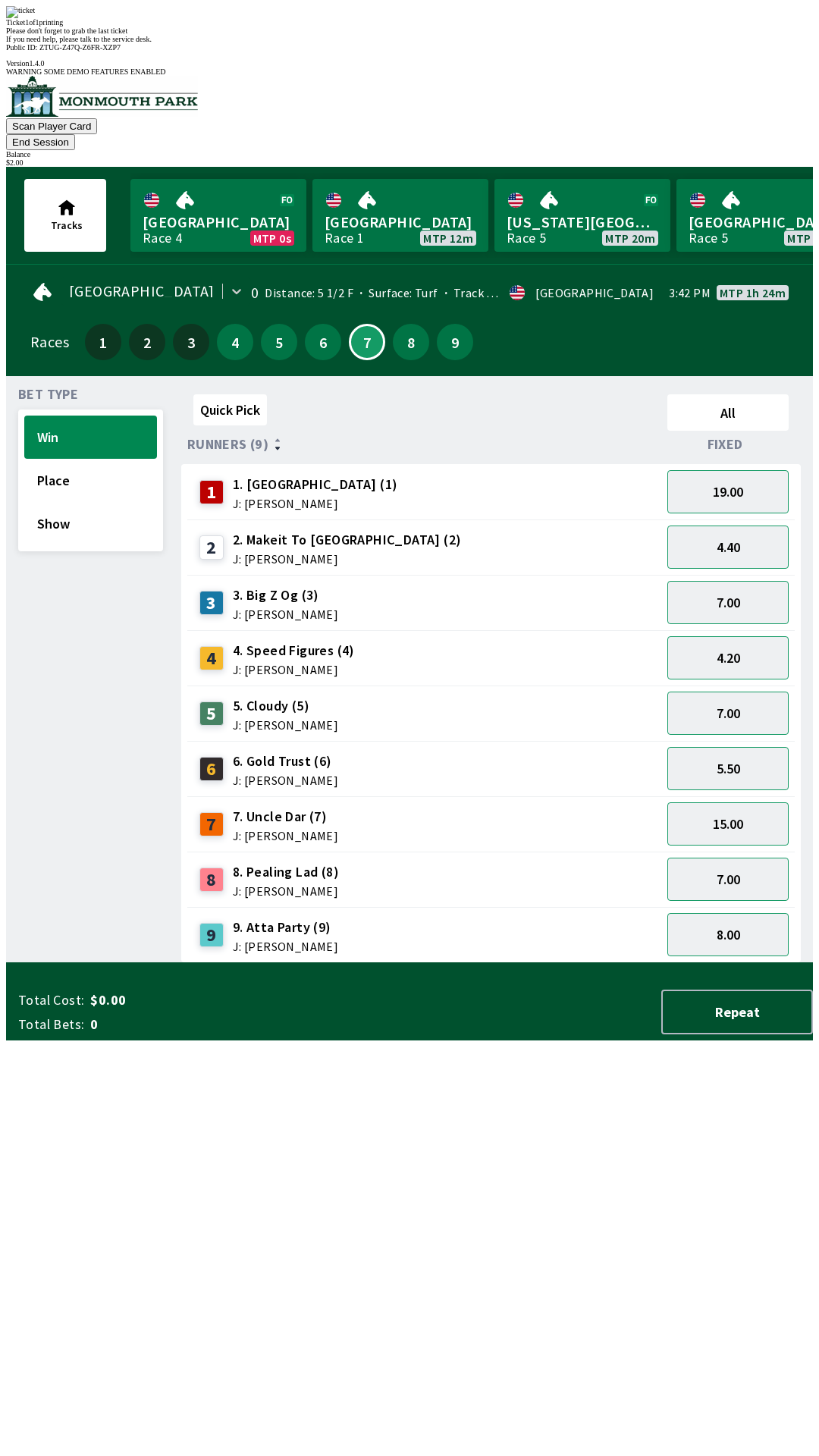
click at [402, 295] on div "[GEOGRAPHIC_DATA] 0 Distance: 5 1/2 F Surface: Turf Track Condition: Firm · USA…" at bounding box center [415, 323] width 795 height 105
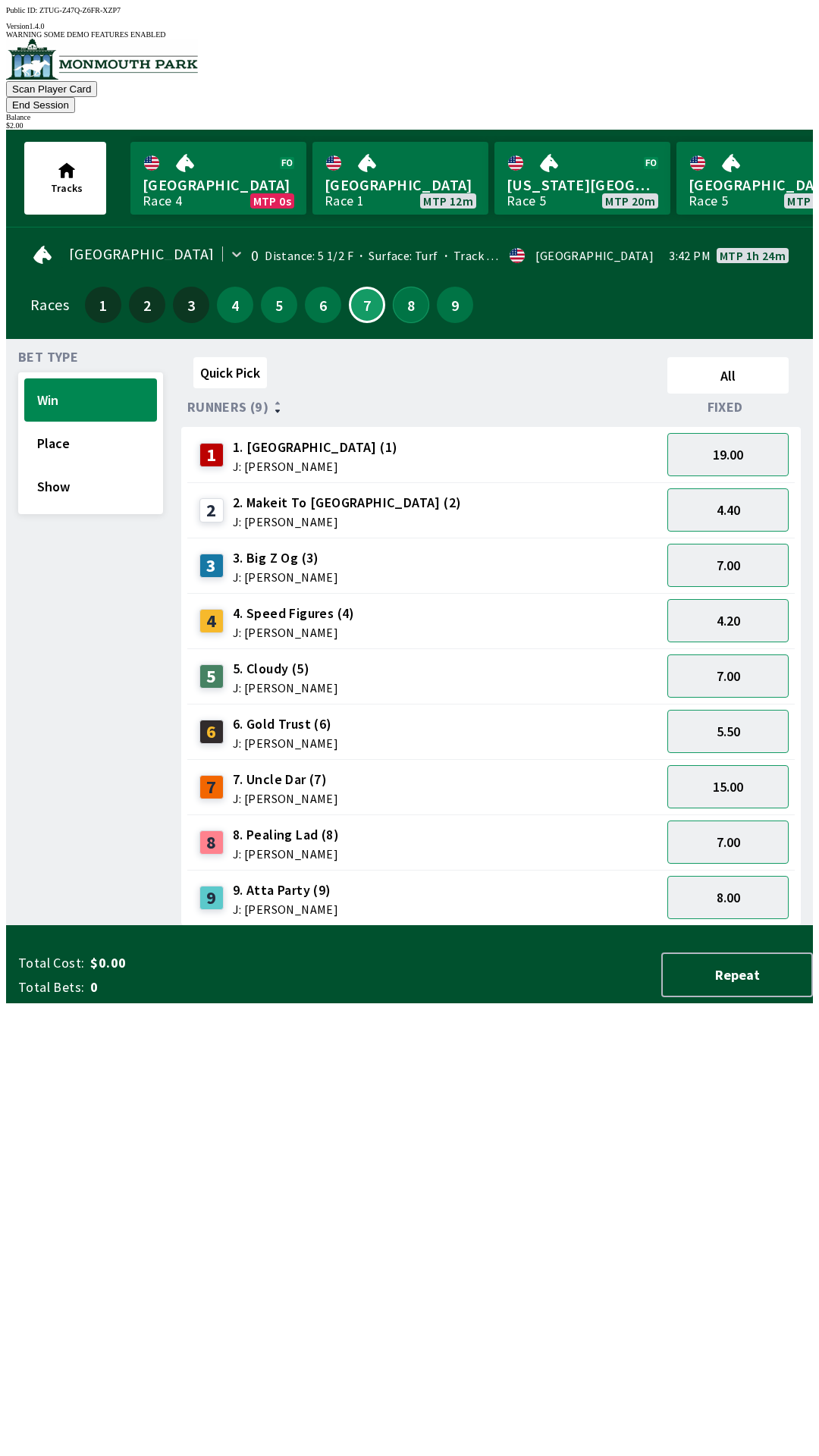
click at [413, 287] on button "8" at bounding box center [411, 305] width 36 height 36
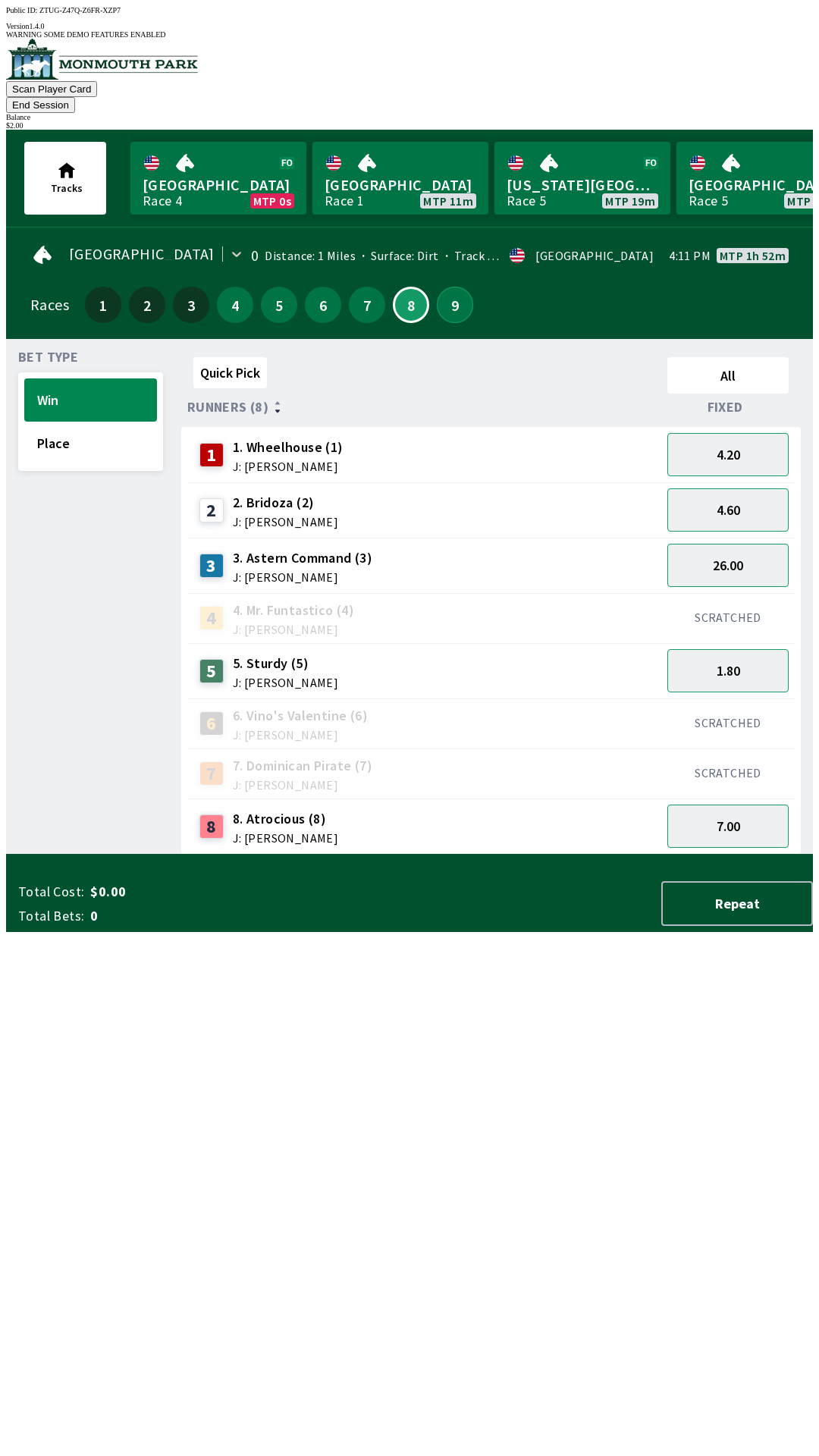
click at [449, 287] on button "9" at bounding box center [455, 305] width 36 height 36
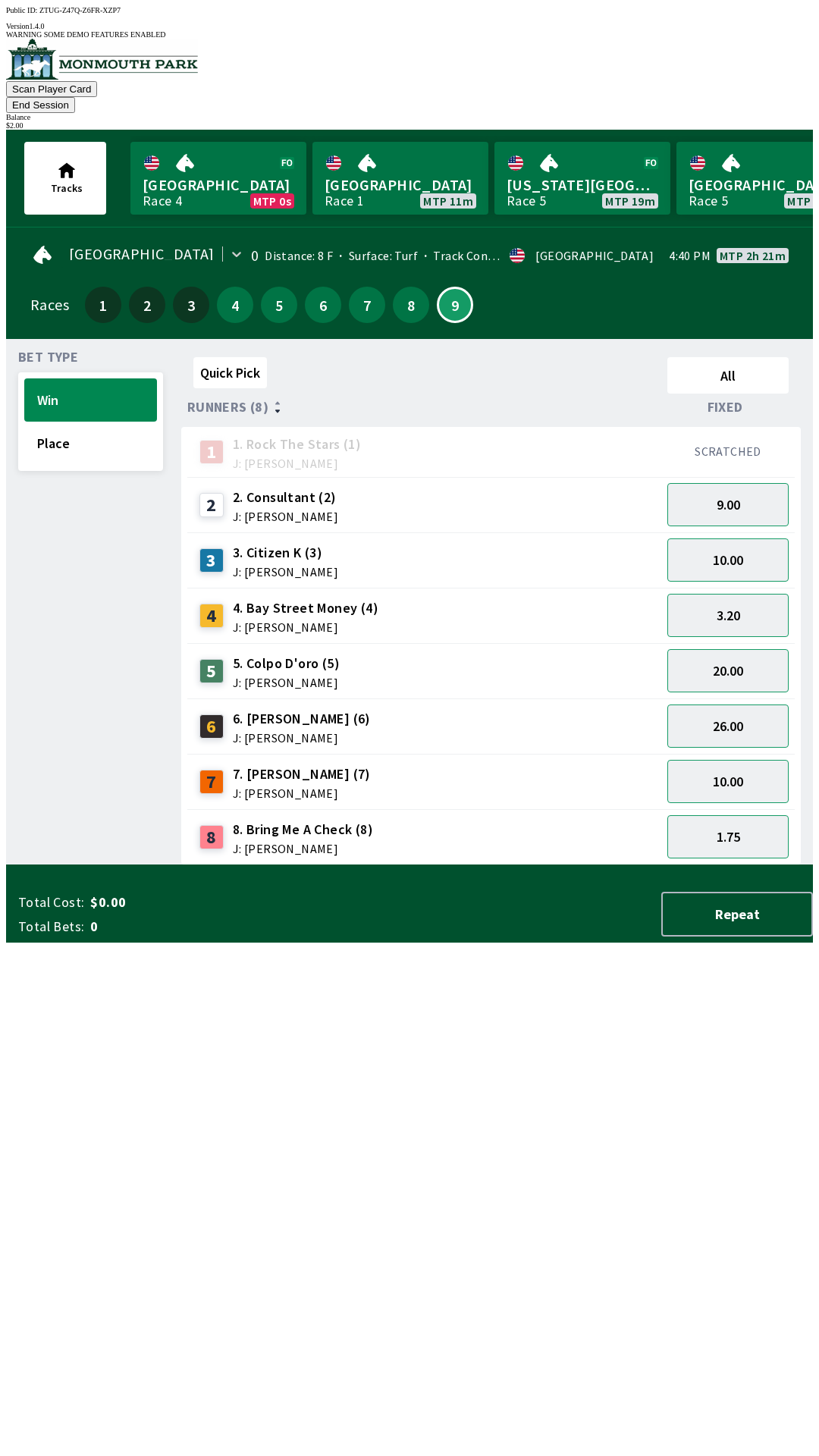
click at [278, 709] on span "6. [PERSON_NAME] (6)" at bounding box center [301, 719] width 138 height 20
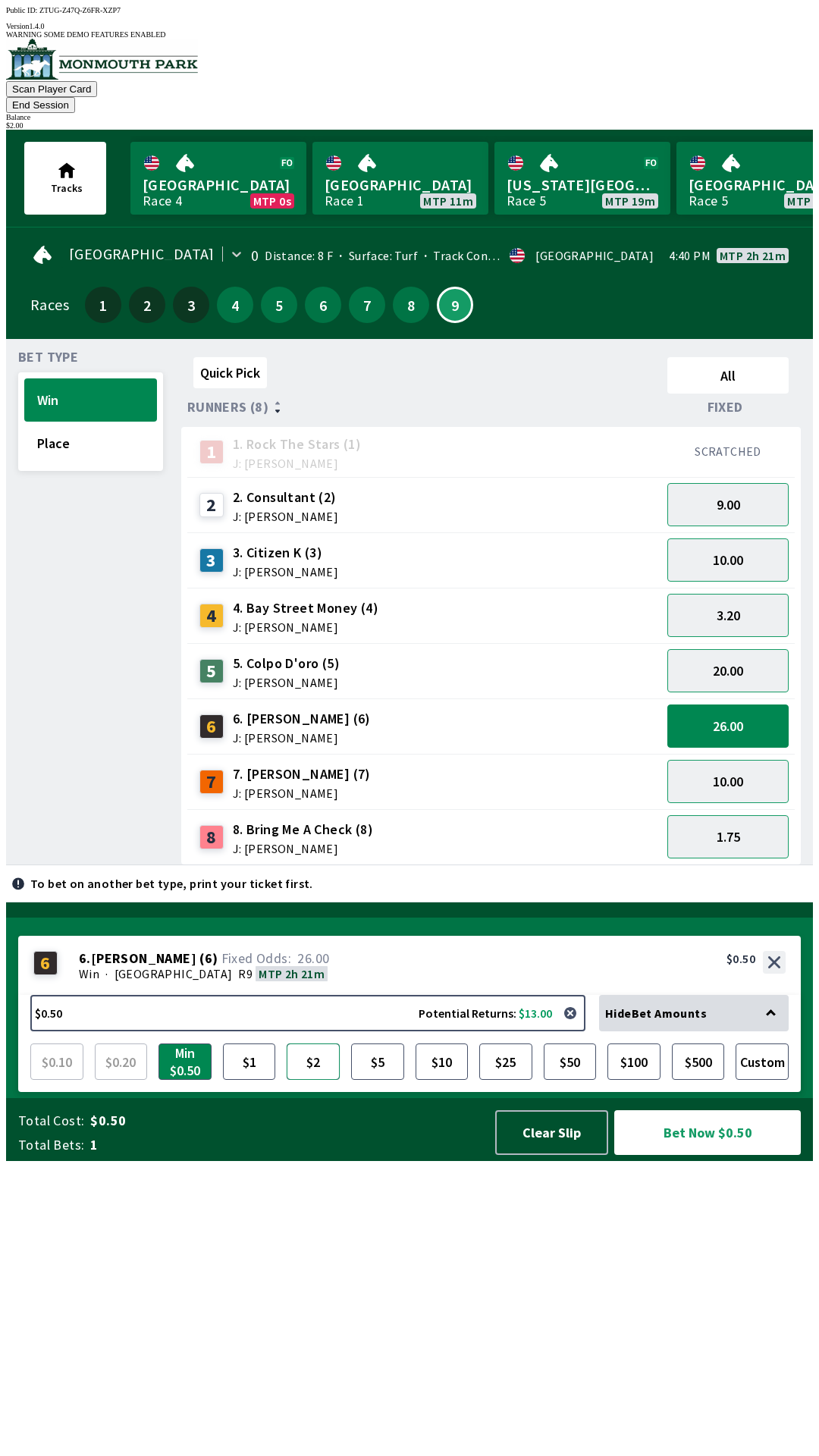
click at [306, 1080] on button "$2" at bounding box center [313, 1061] width 53 height 36
click at [704, 1155] on button "Bet Now $2.00" at bounding box center [707, 1133] width 187 height 45
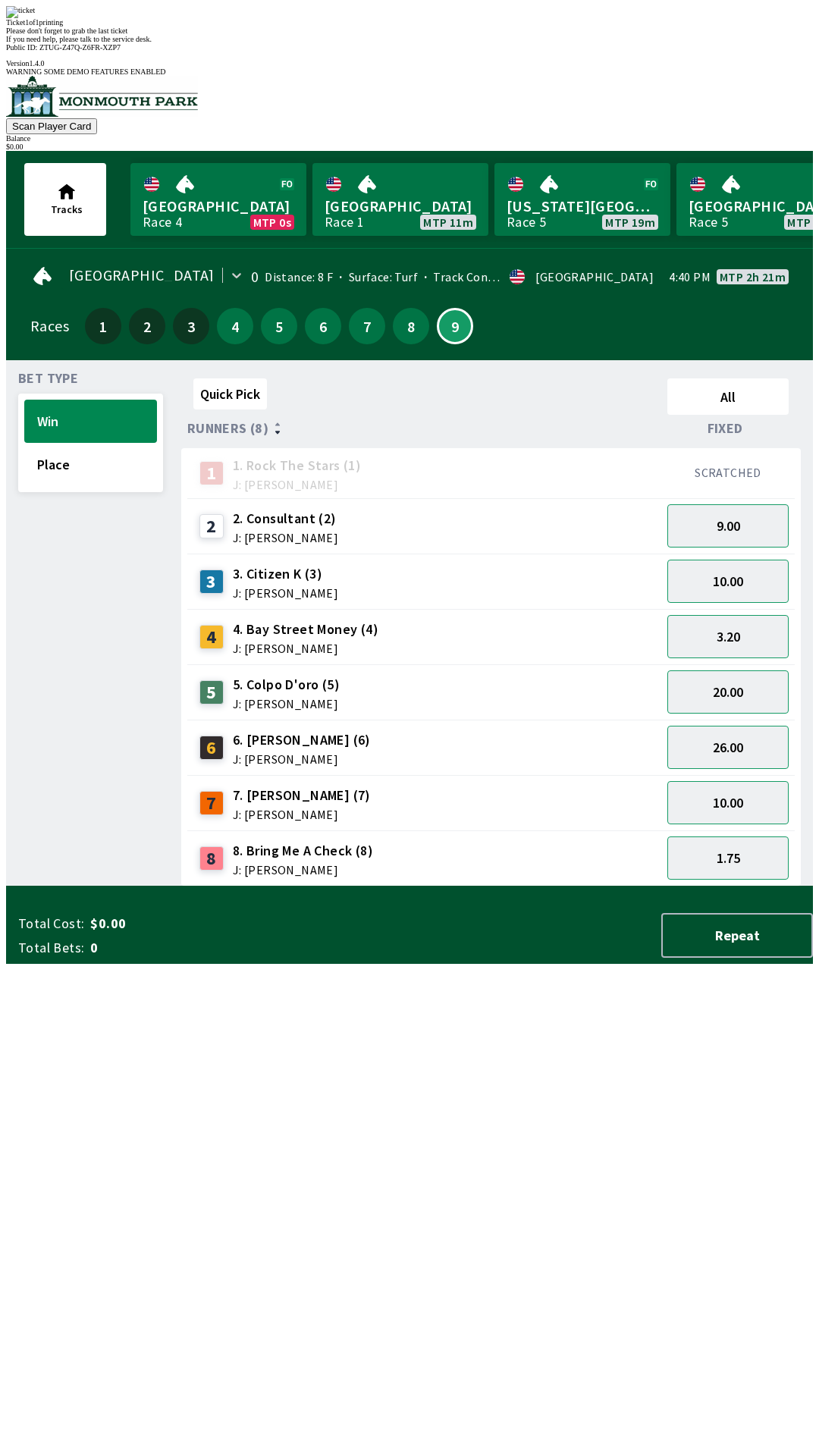
click at [679, 887] on div "Quick Pick All Runners (8) Fixed 1 1. Rock The Stars (1) J: [PERSON_NAME] SCRAT…" at bounding box center [496, 629] width 631 height 514
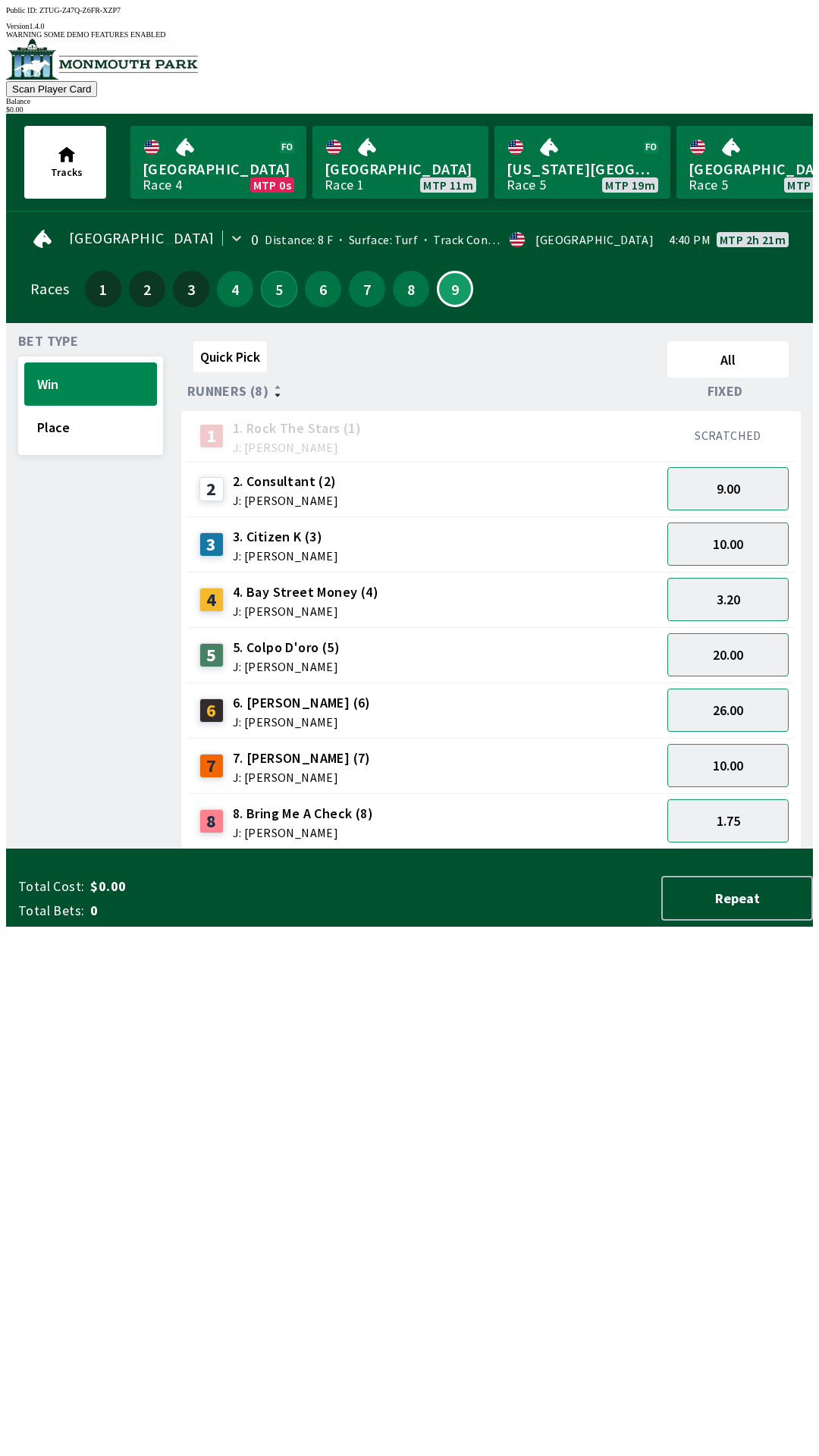
click at [280, 286] on button "5" at bounding box center [279, 289] width 36 height 36
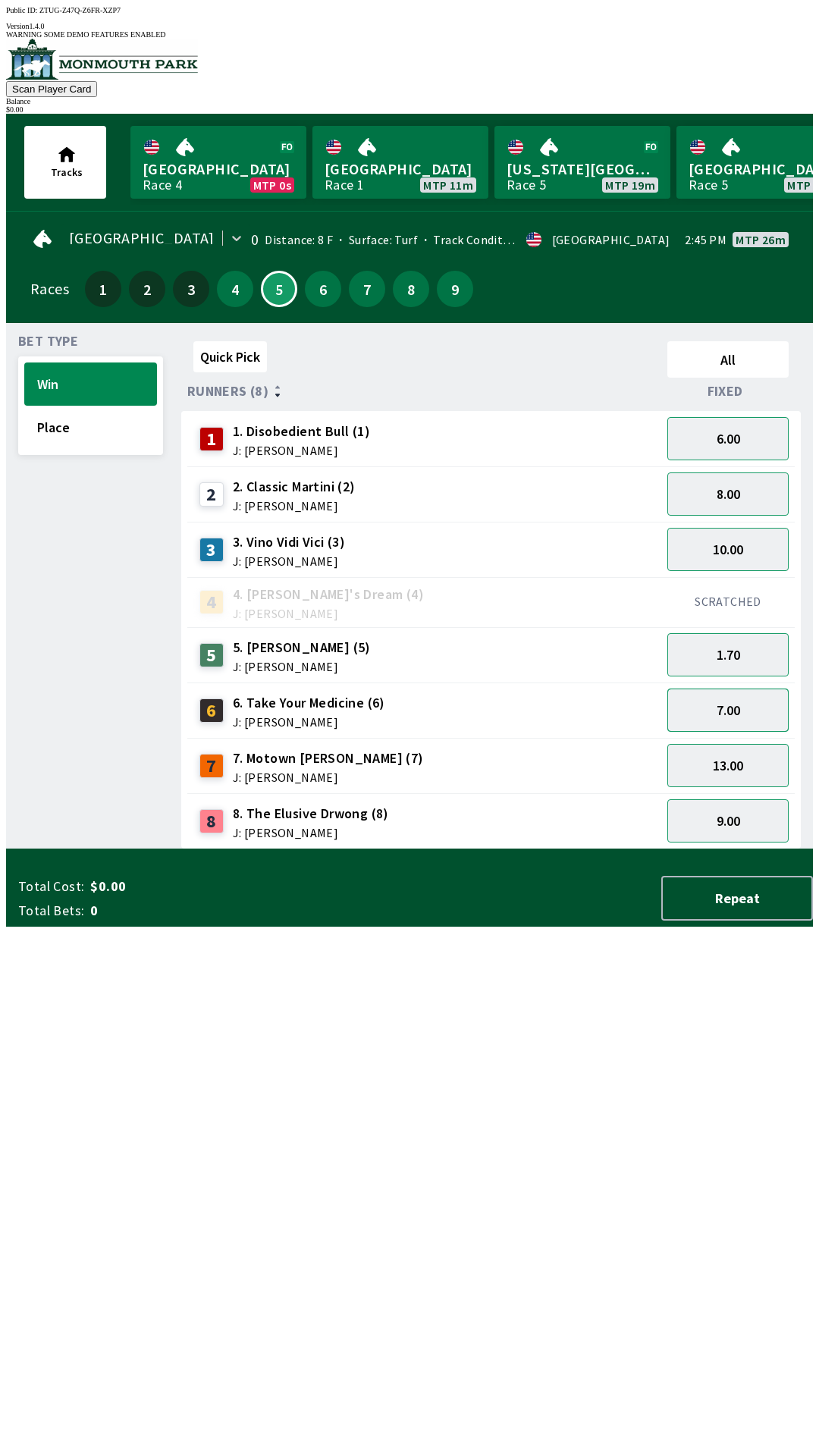
click at [726, 700] on button "7.00" at bounding box center [728, 710] width 121 height 43
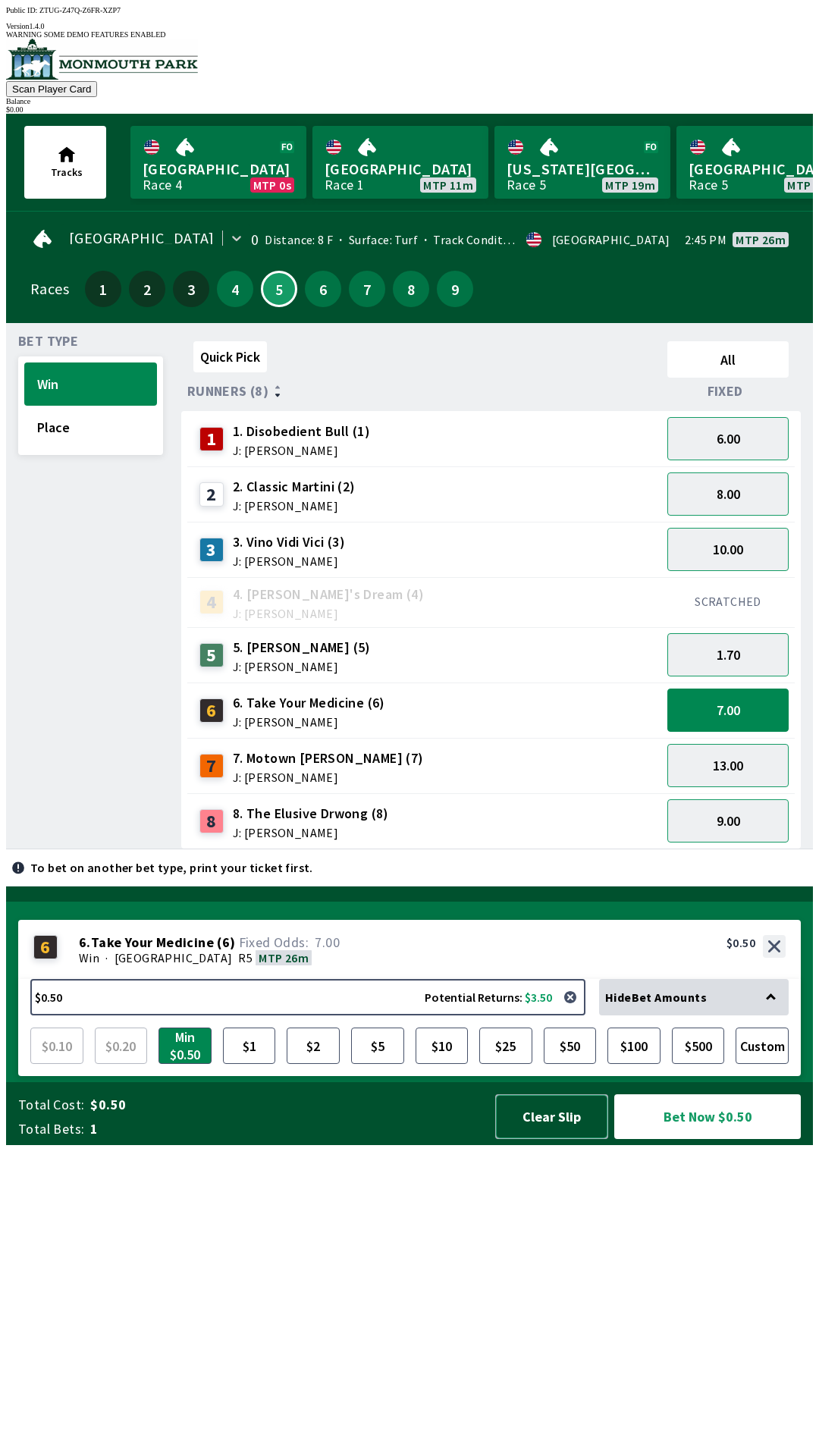
click at [548, 1139] on button "Clear Slip" at bounding box center [551, 1117] width 113 height 45
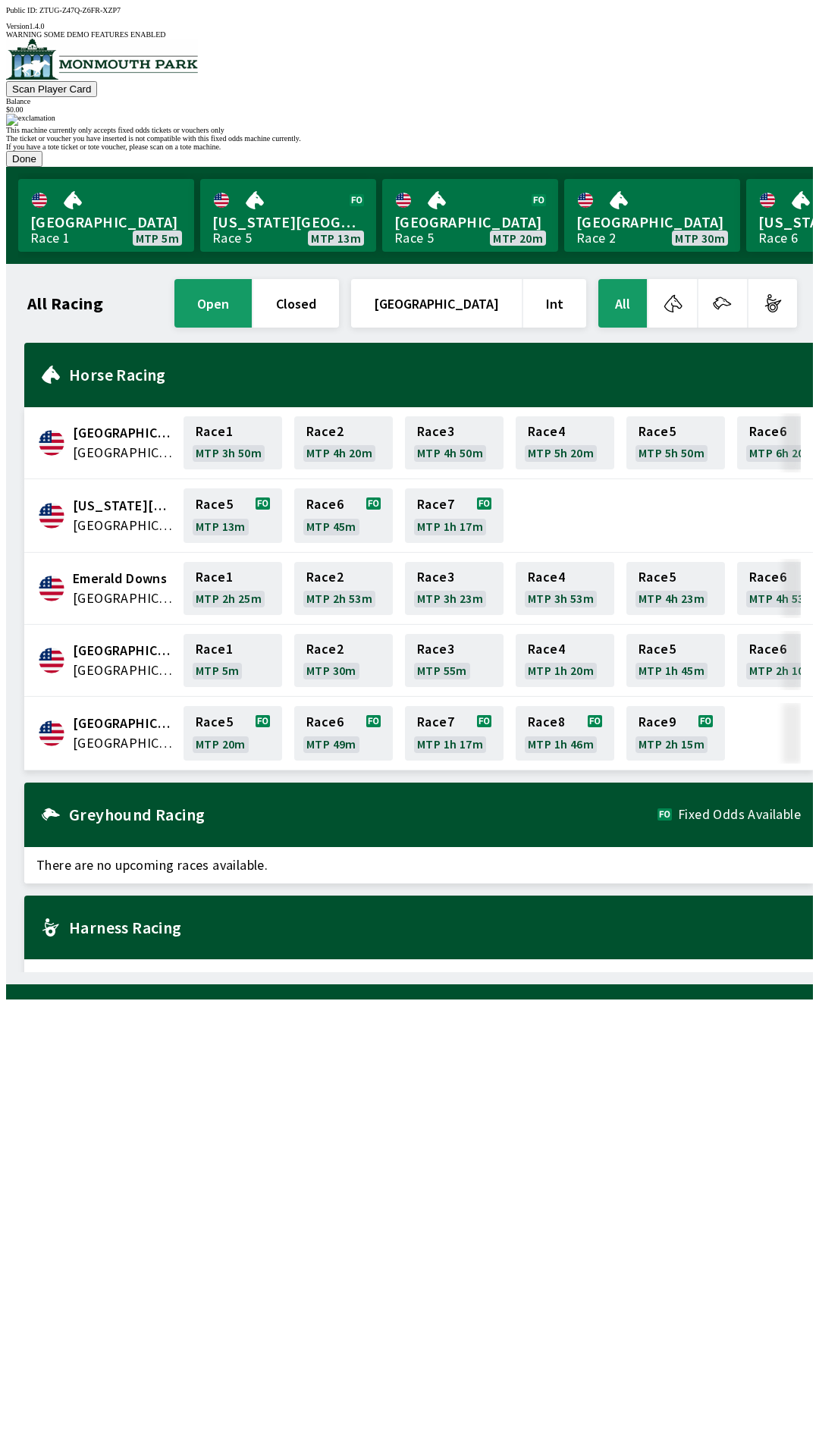
click at [42, 167] on button "Done" at bounding box center [24, 159] width 36 height 16
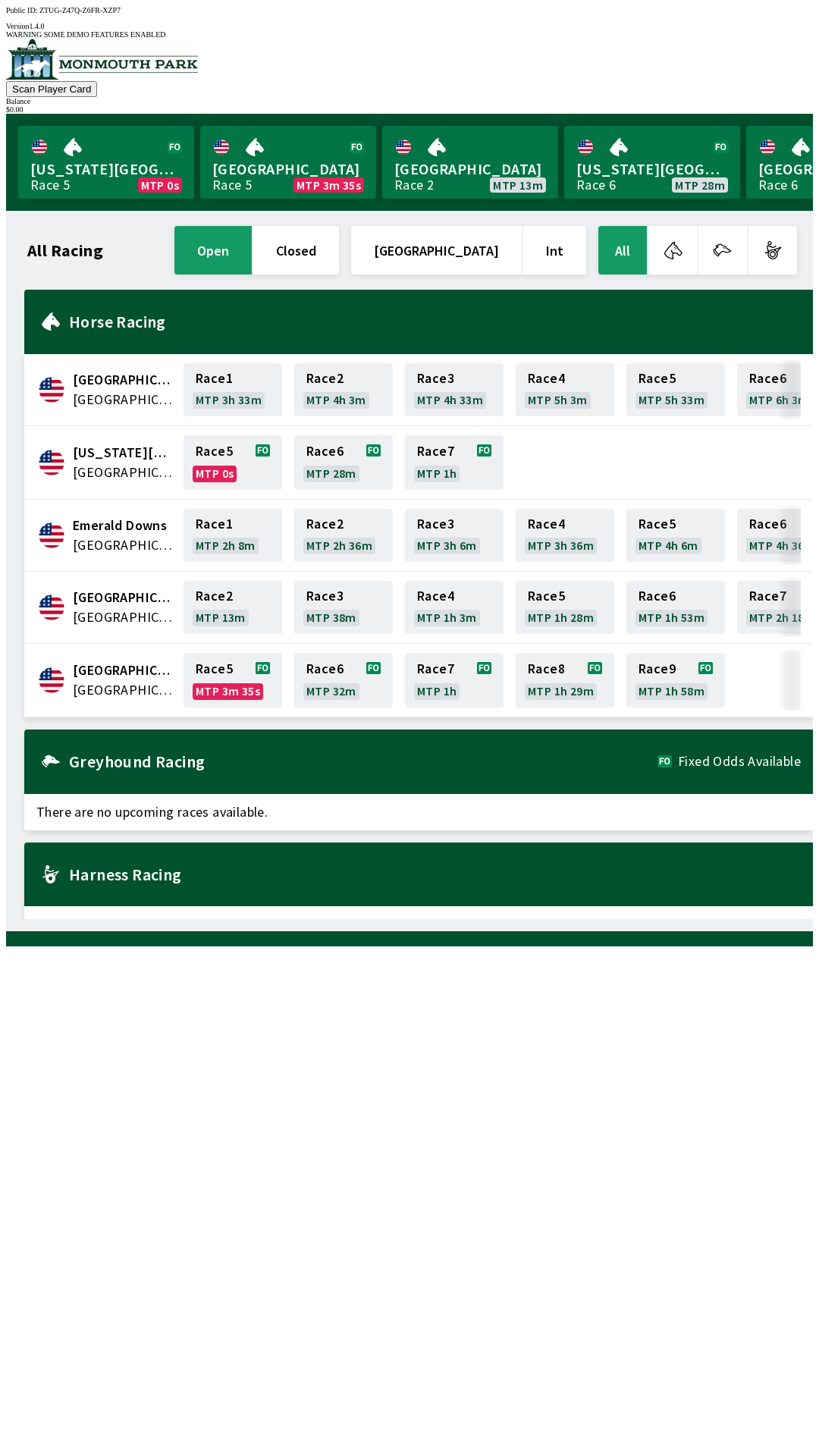
click at [307, 919] on div "All Racing open closed [GEOGRAPHIC_DATA] Int All [GEOGRAPHIC_DATA] [GEOGRAPHIC_…" at bounding box center [415, 571] width 795 height 696
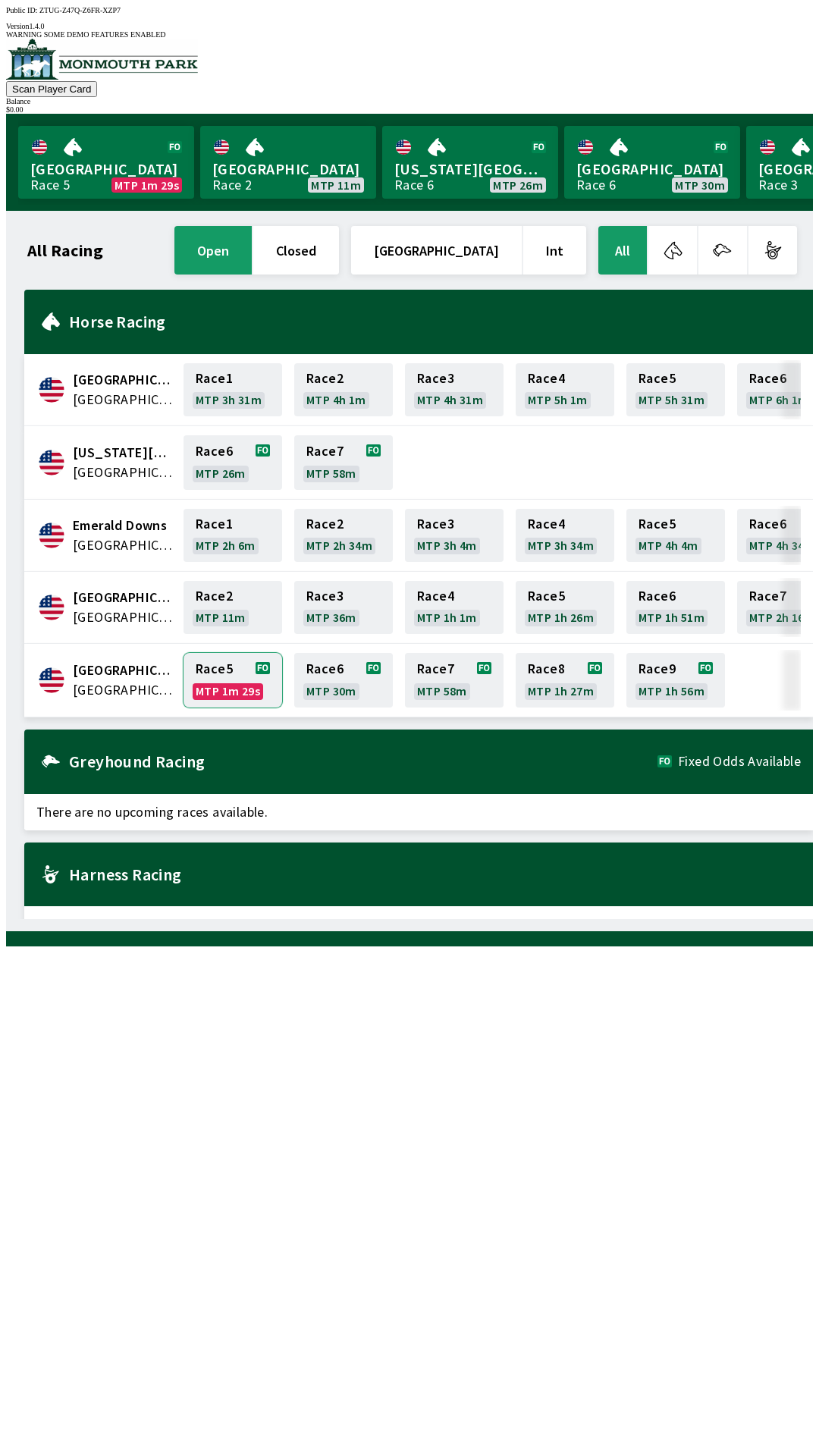
click at [225, 661] on link "Race 5 MTP 1m 29s" at bounding box center [233, 680] width 98 height 54
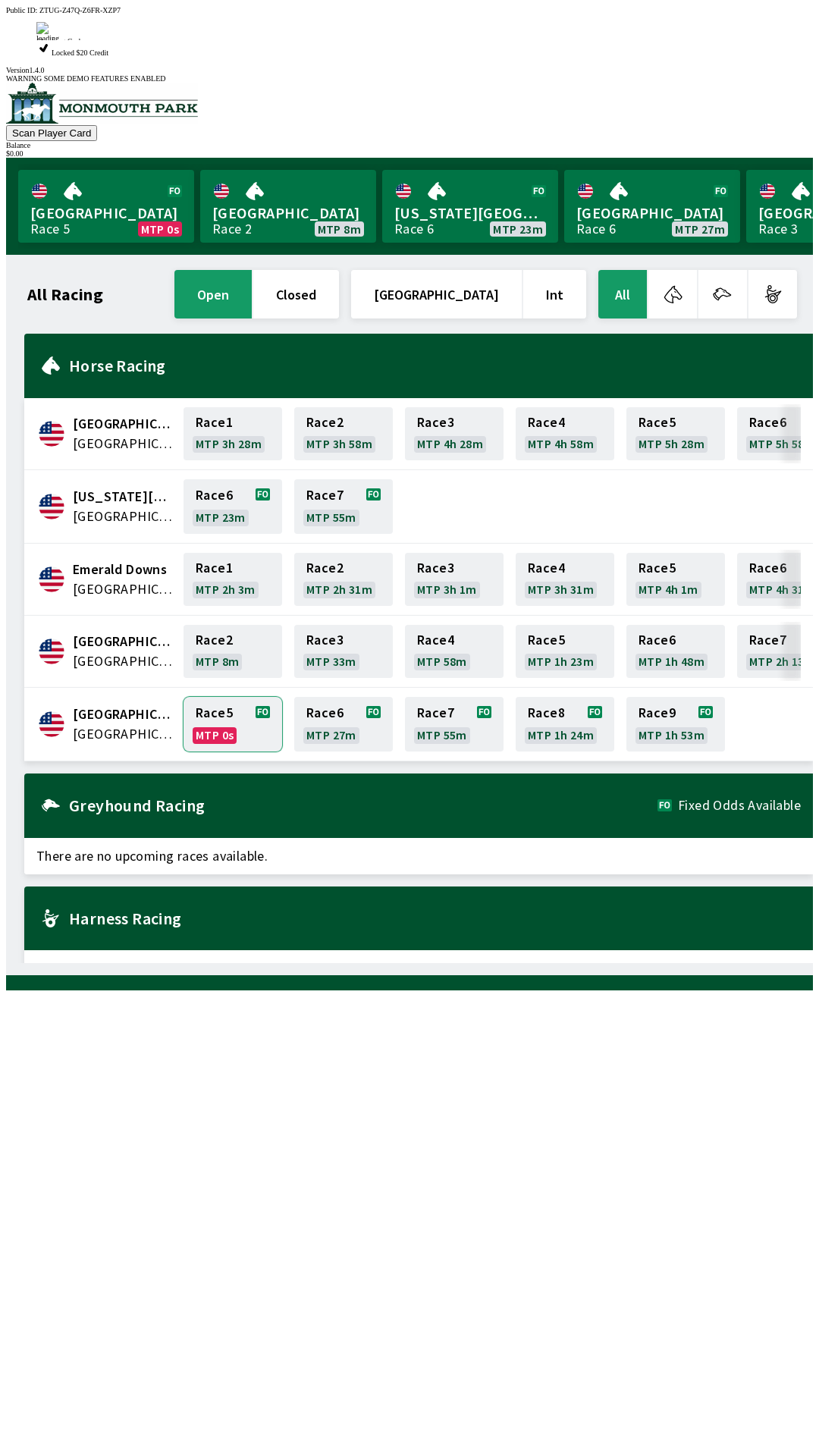
click at [227, 697] on link "Race 5 MTP 0s" at bounding box center [233, 724] width 98 height 54
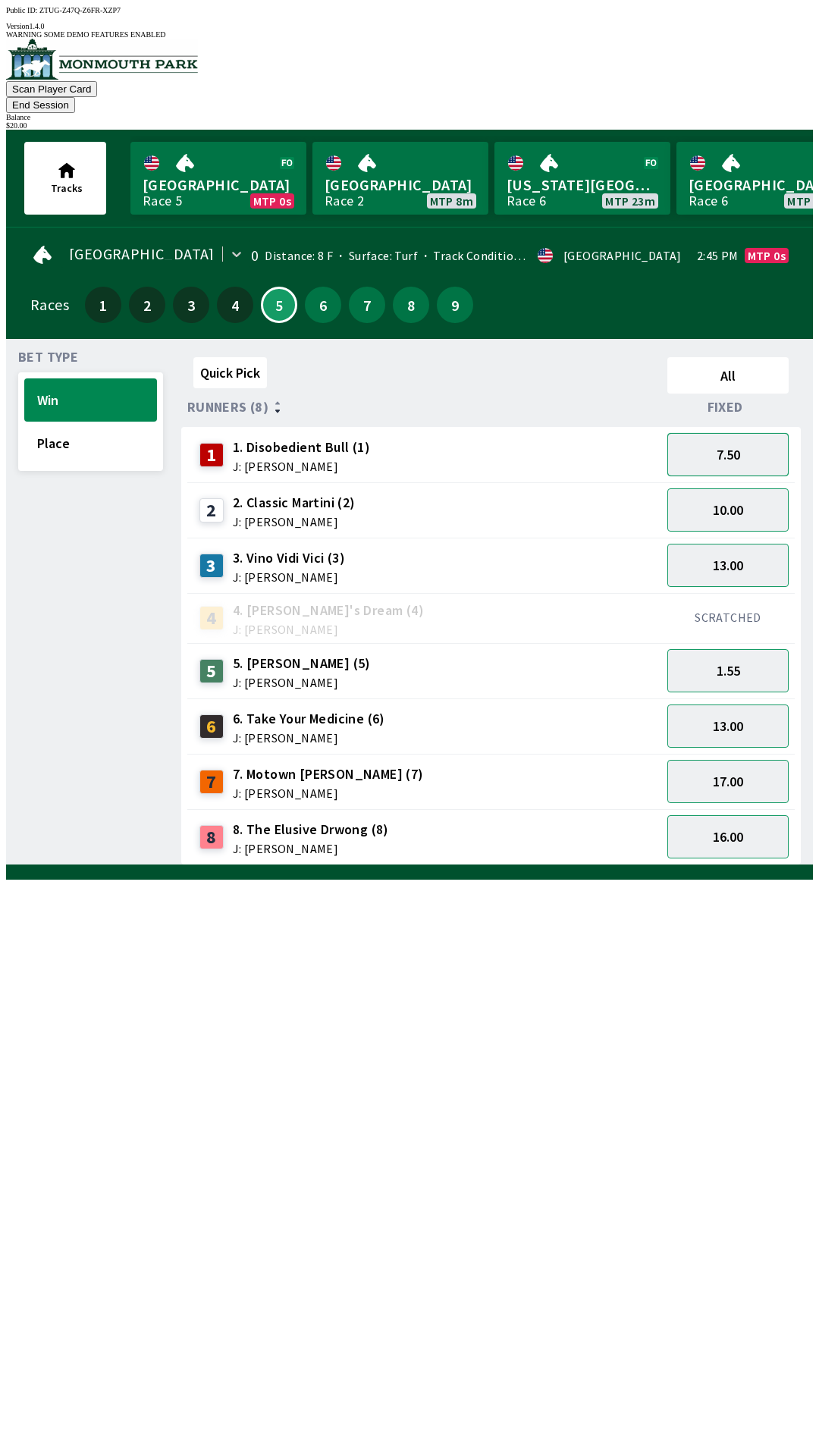
click at [723, 433] on button "7.50" at bounding box center [728, 455] width 121 height 43
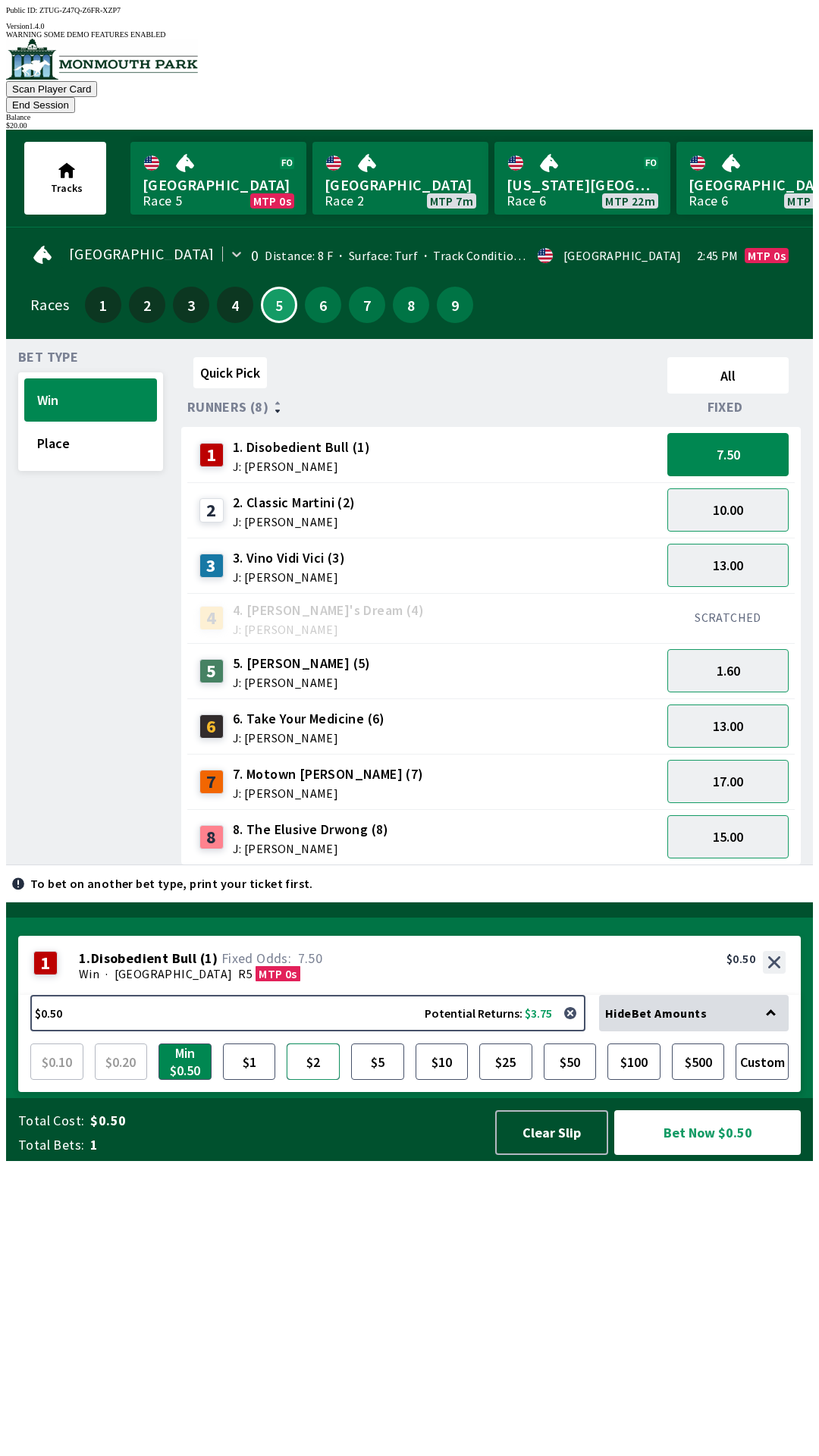
click at [312, 1080] on button "$2" at bounding box center [313, 1061] width 53 height 36
click at [682, 1155] on button "Bet Now $2.00" at bounding box center [707, 1133] width 187 height 45
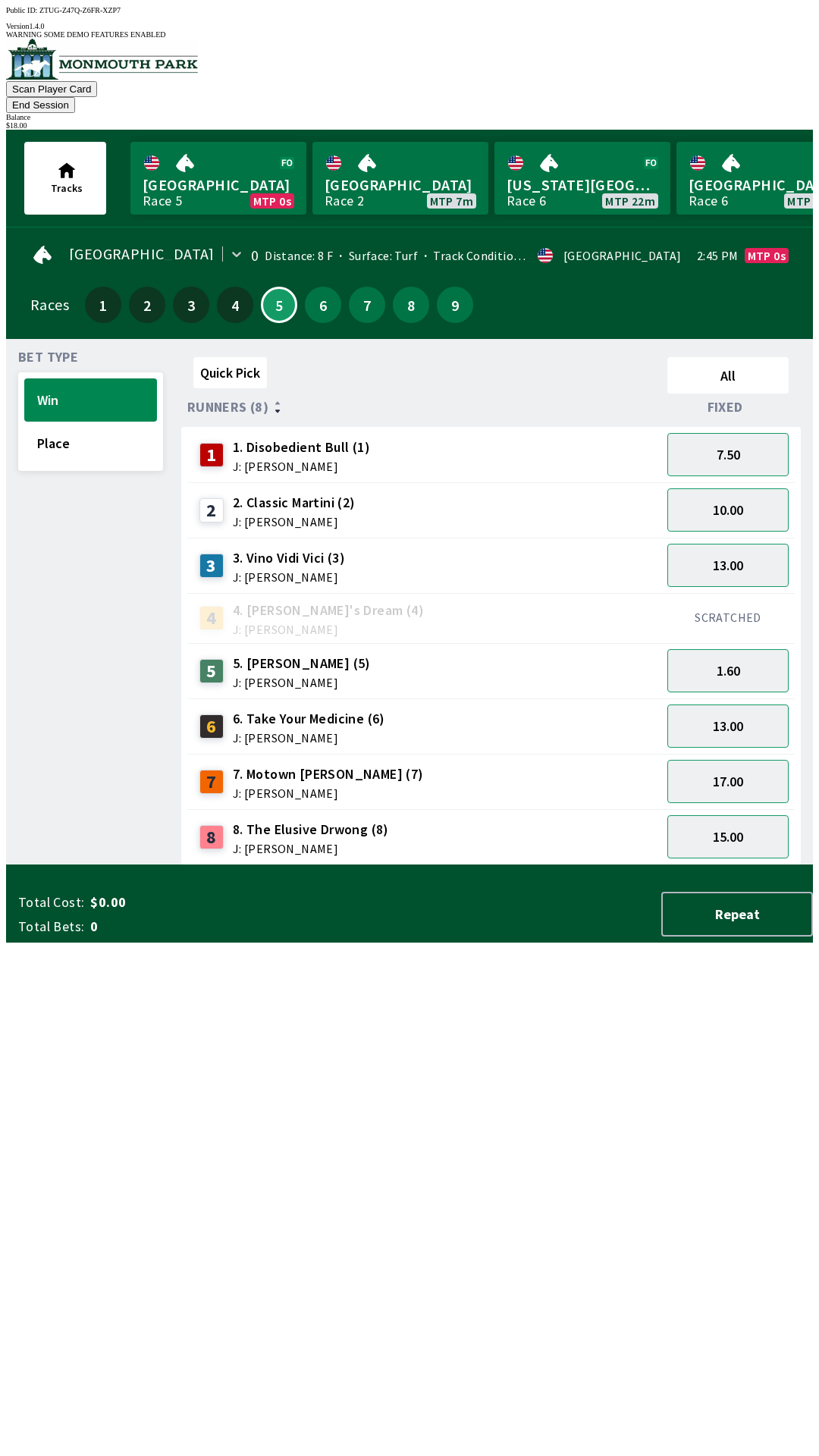
click at [278, 866] on div "Quick Pick All Runners (8) Fixed 1 1. Disobedient Bull (1) J: [PERSON_NAME] 7.5…" at bounding box center [496, 608] width 631 height 514
click at [75, 97] on button "End Session" at bounding box center [40, 105] width 69 height 16
